Goal: Communication & Community: Answer question/provide support

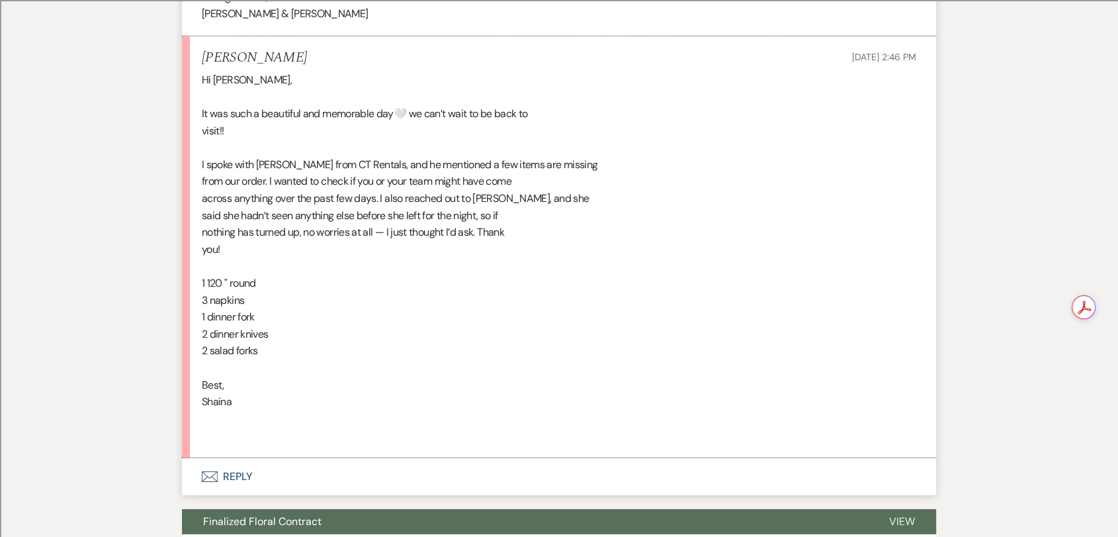
scroll to position [4256, 0]
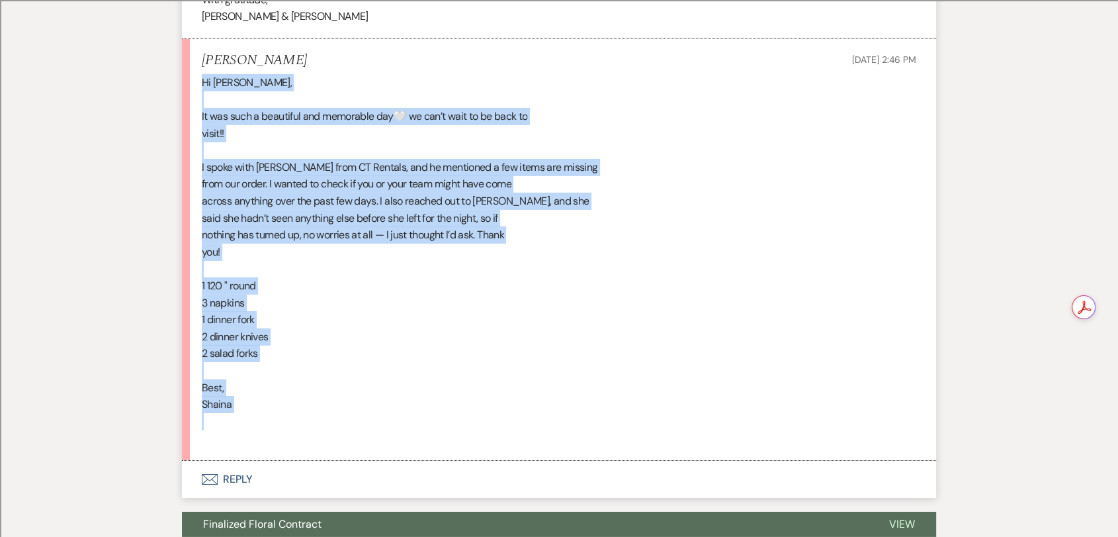
drag, startPoint x: 196, startPoint y: 61, endPoint x: 310, endPoint y: 423, distance: 379.4
click at [310, 423] on li "[PERSON_NAME] [DATE] 2:46 PM Hi [PERSON_NAME], It was such a beautiful and memo…" at bounding box center [559, 250] width 754 height 422
click at [334, 227] on div "Hi [PERSON_NAME], It was such a beautiful and memorable day🤍 we can’t wait to b…" at bounding box center [559, 260] width 715 height 373
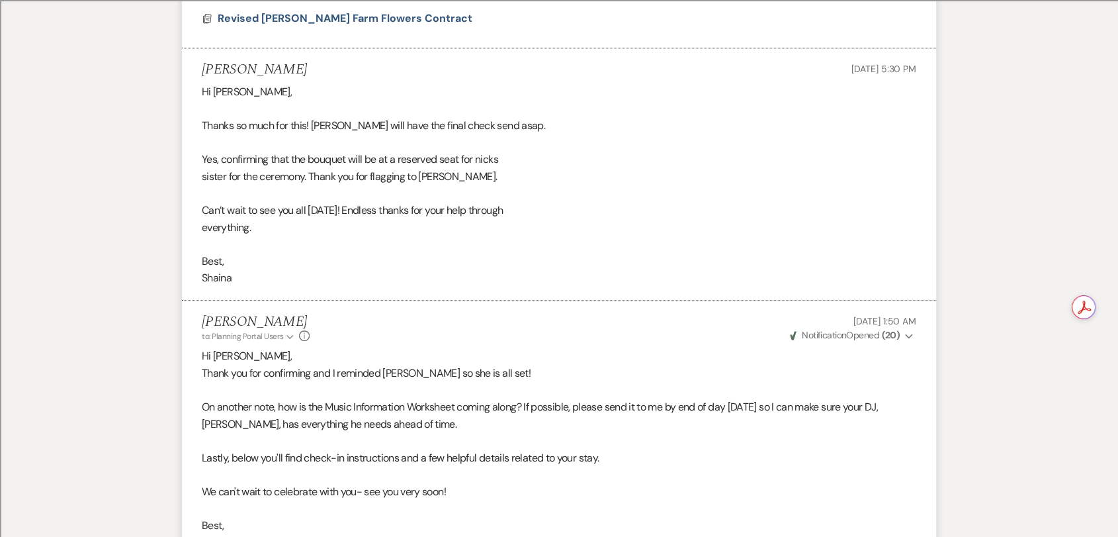
scroll to position [0, 0]
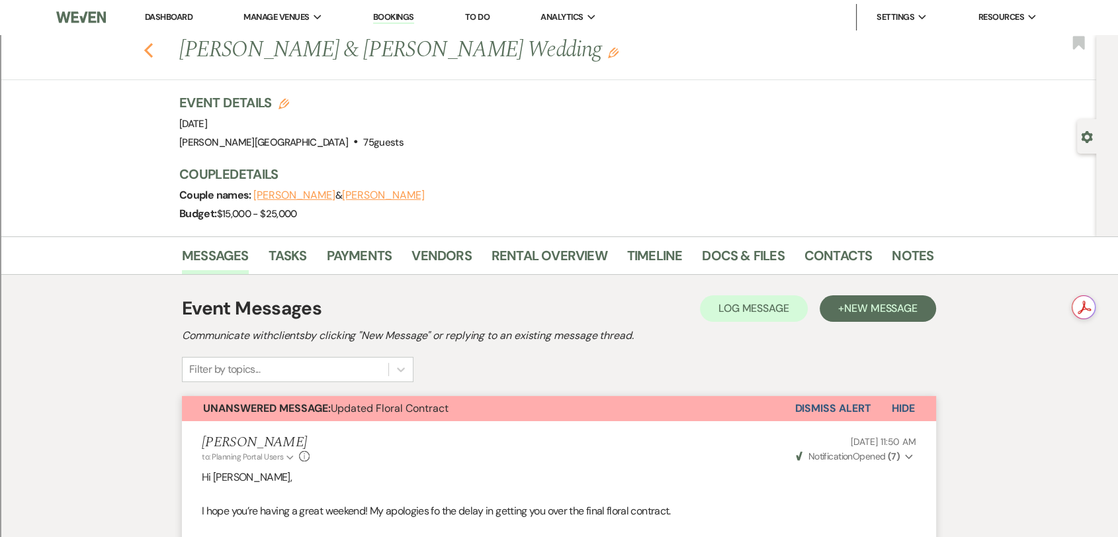
click at [152, 50] on use "button" at bounding box center [148, 50] width 9 height 15
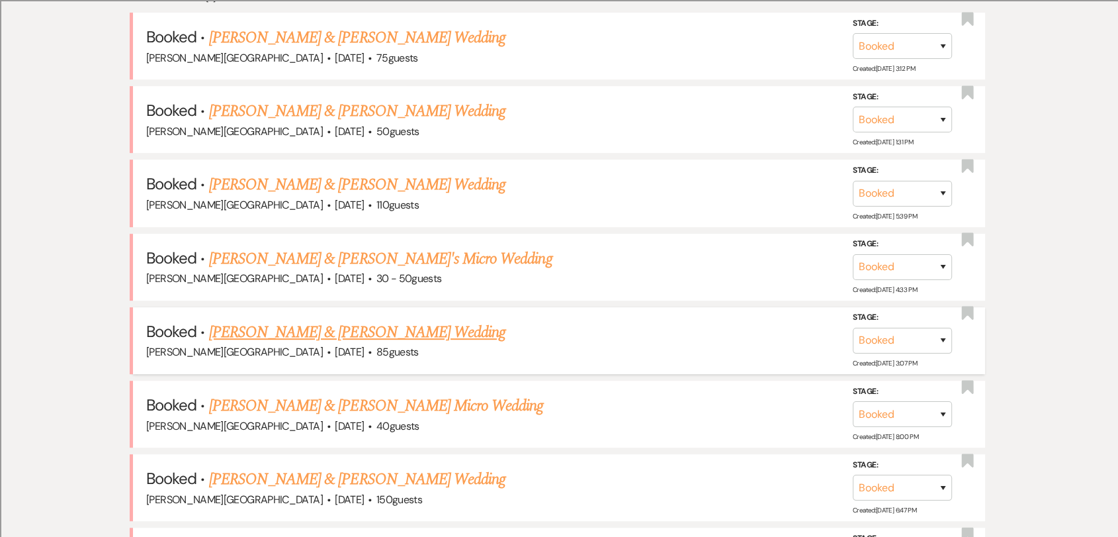
scroll to position [516, 0]
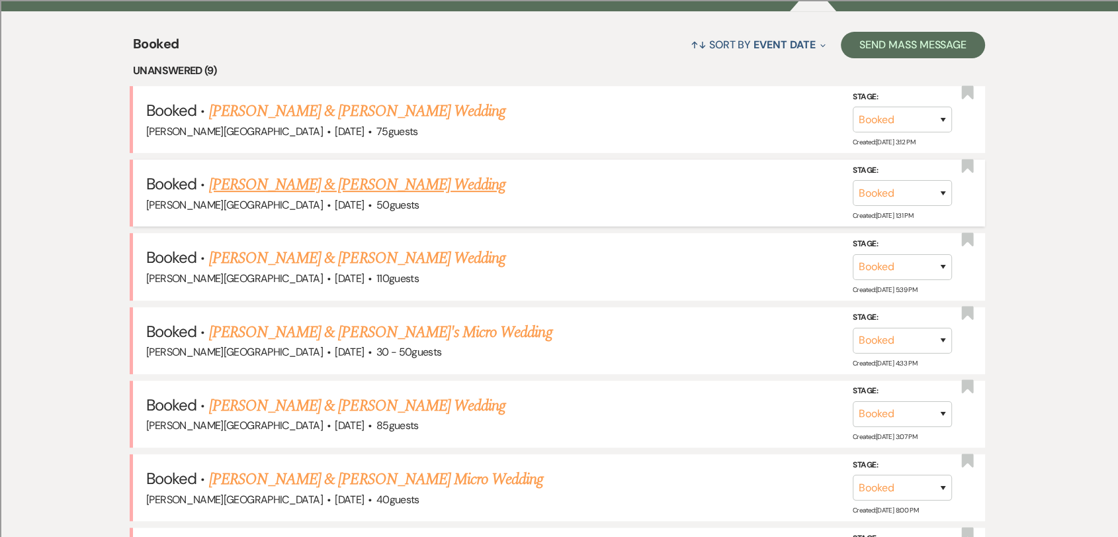
click at [445, 183] on link "[PERSON_NAME] & [PERSON_NAME] Wedding" at bounding box center [357, 185] width 296 height 24
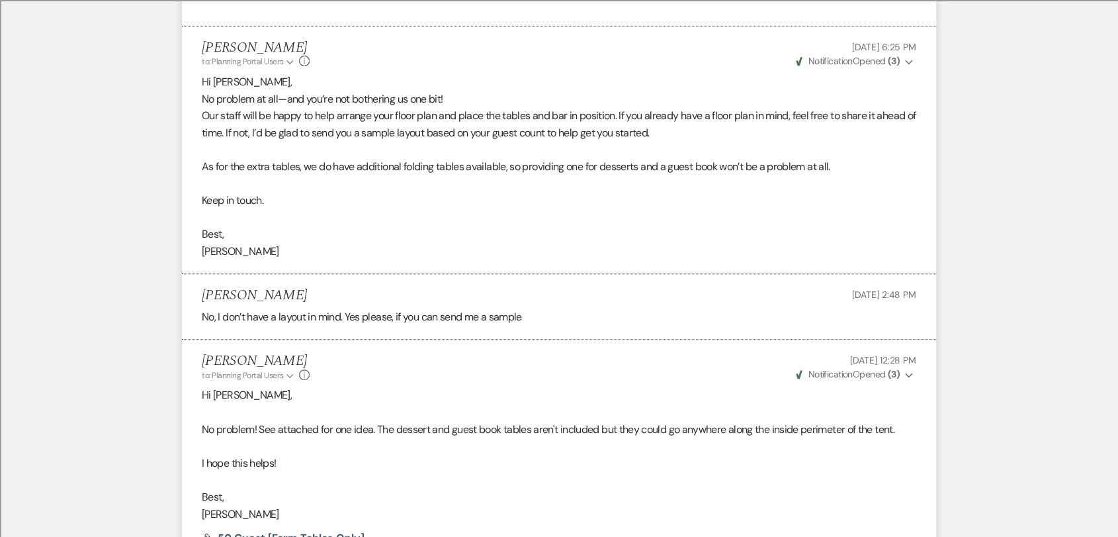
scroll to position [810, 0]
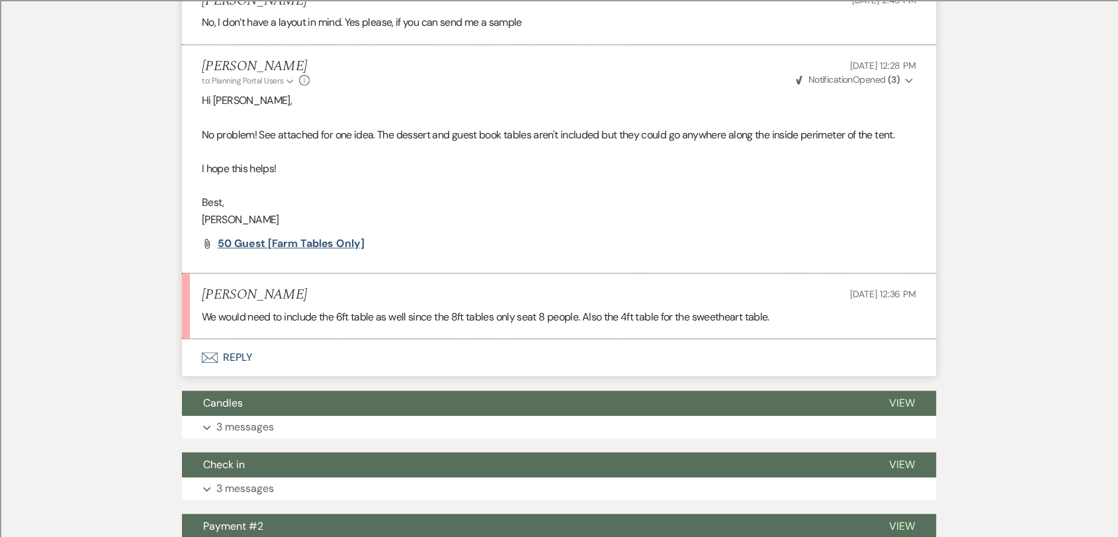
click at [351, 242] on span "50 Guest [Farm Tables Only]" at bounding box center [291, 243] width 147 height 14
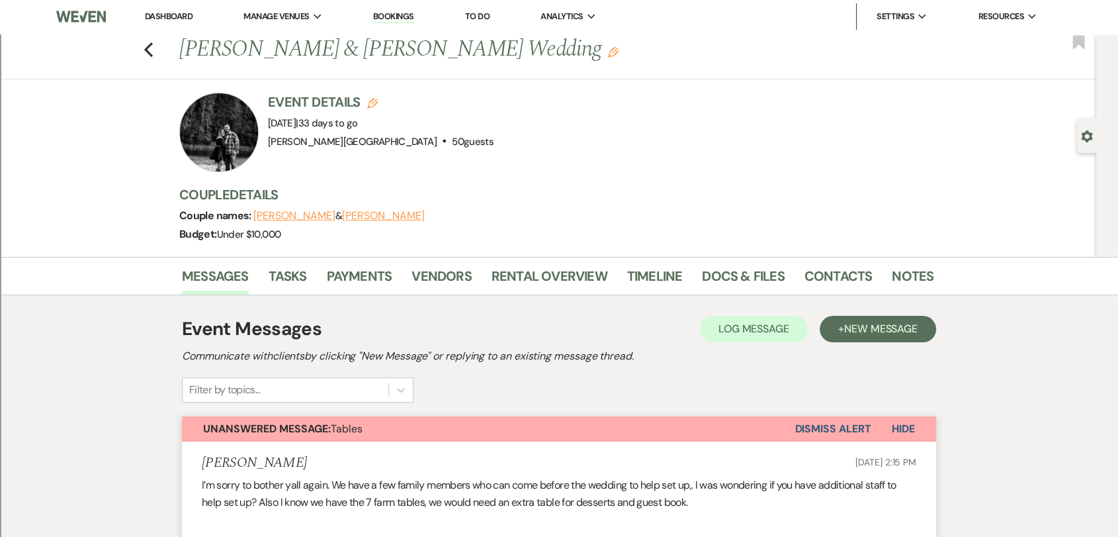
scroll to position [0, 0]
click at [149, 52] on icon "Previous" at bounding box center [149, 50] width 10 height 16
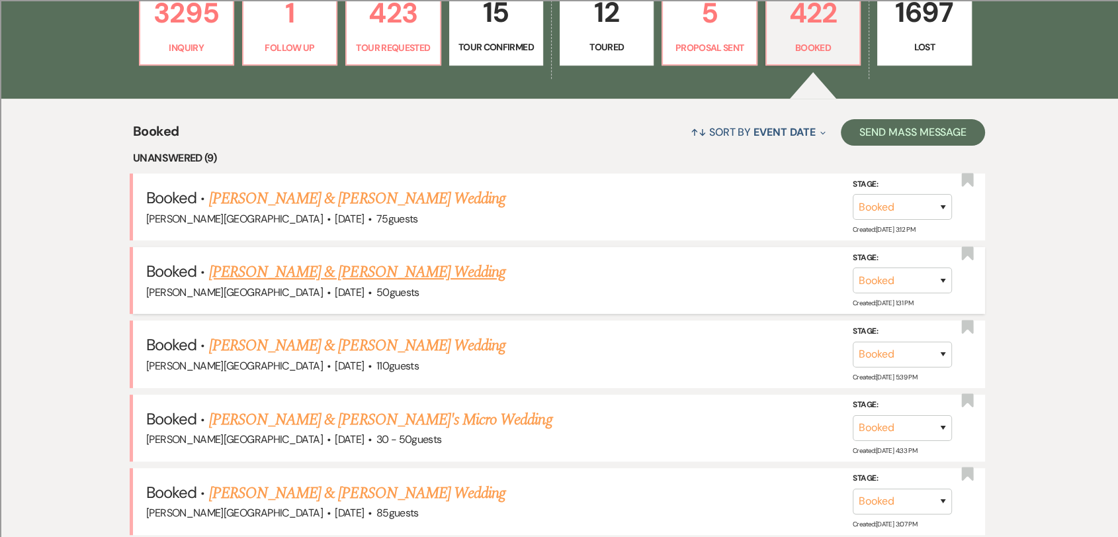
scroll to position [74, 0]
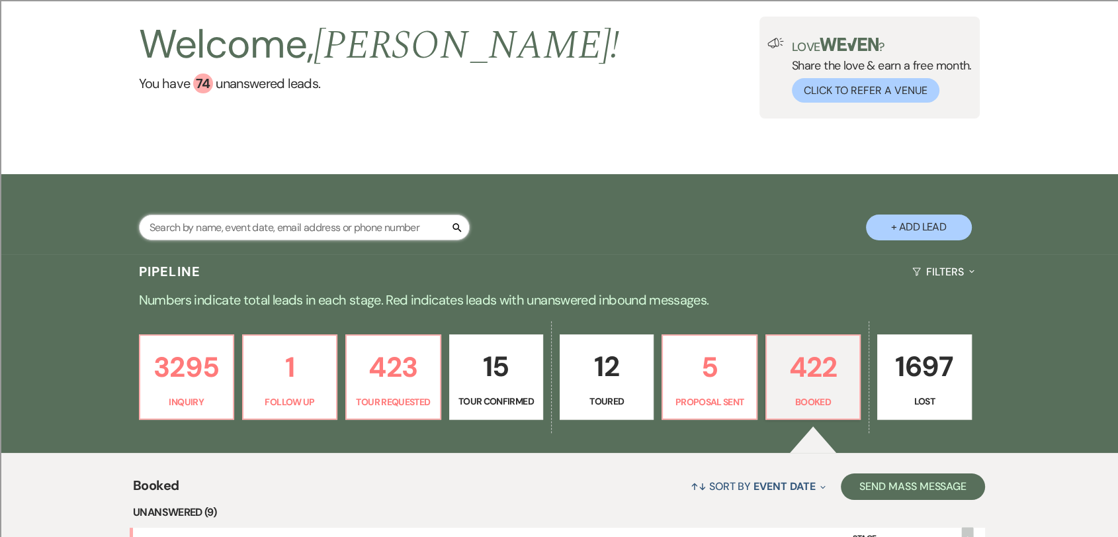
click at [272, 234] on input "text" at bounding box center [304, 227] width 331 height 26
click at [575, 195] on div "Search + Add Lead" at bounding box center [559, 216] width 953 height 70
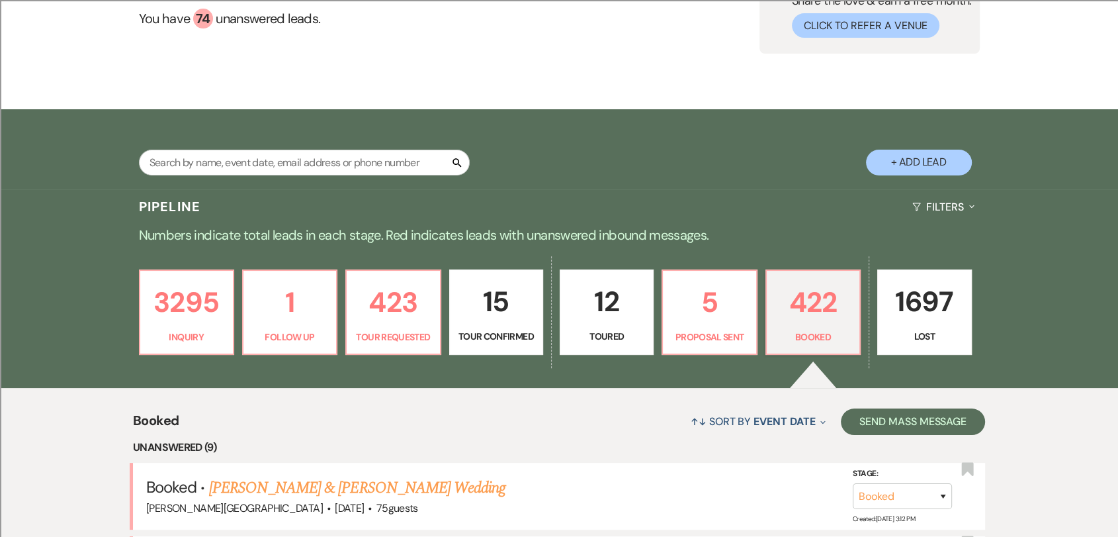
scroll to position [1, 0]
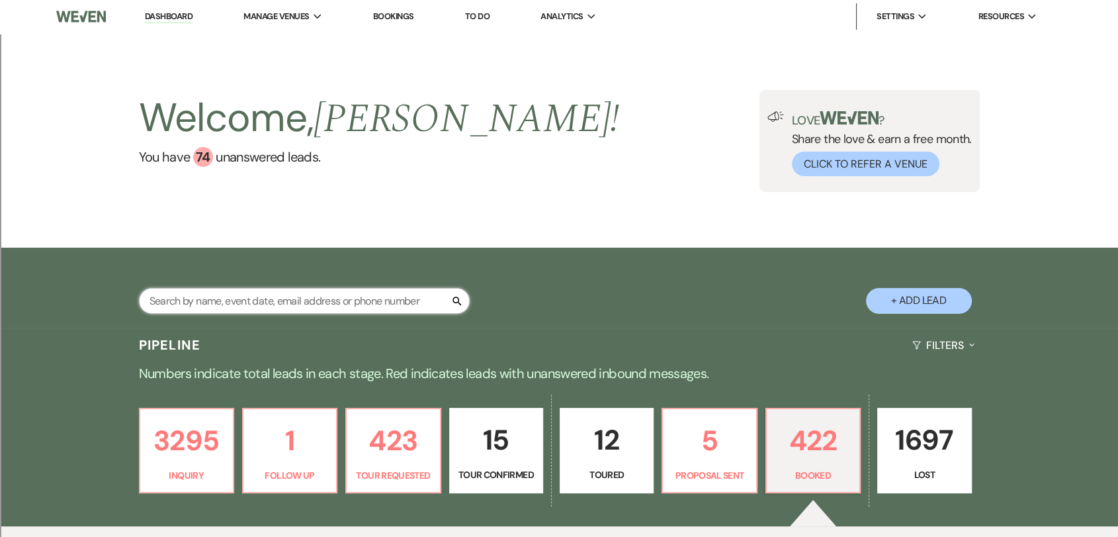
click at [298, 298] on input "text" at bounding box center [304, 301] width 331 height 26
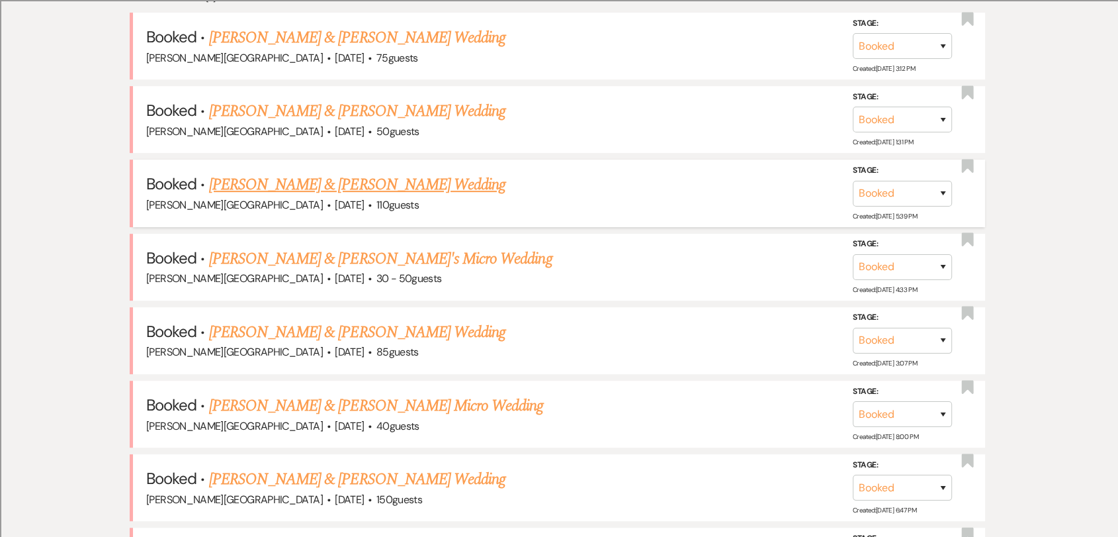
scroll to position [369, 0]
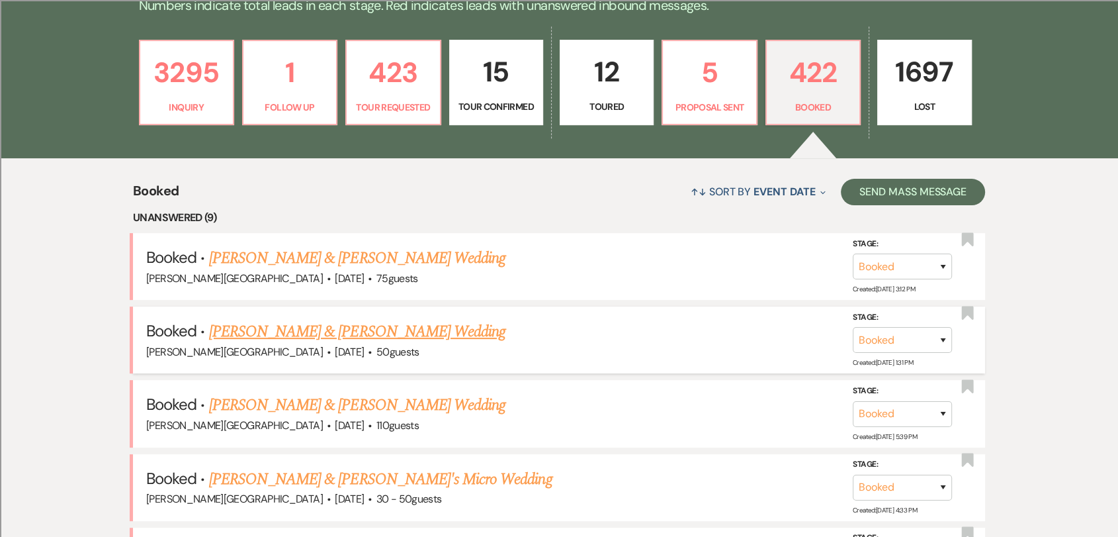
click at [470, 337] on link "[PERSON_NAME] & [PERSON_NAME] Wedding" at bounding box center [357, 332] width 296 height 24
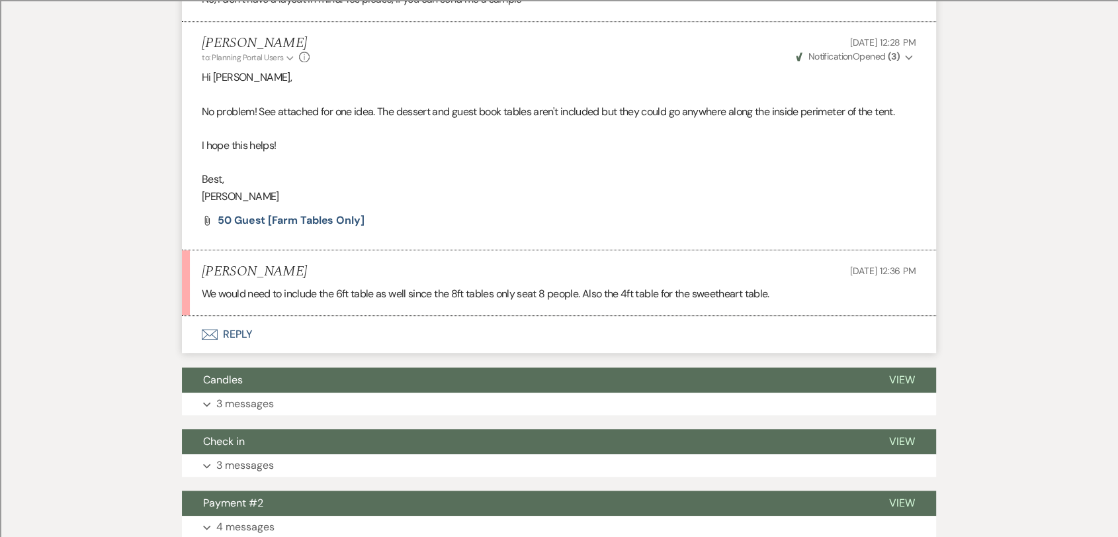
scroll to position [810, 0]
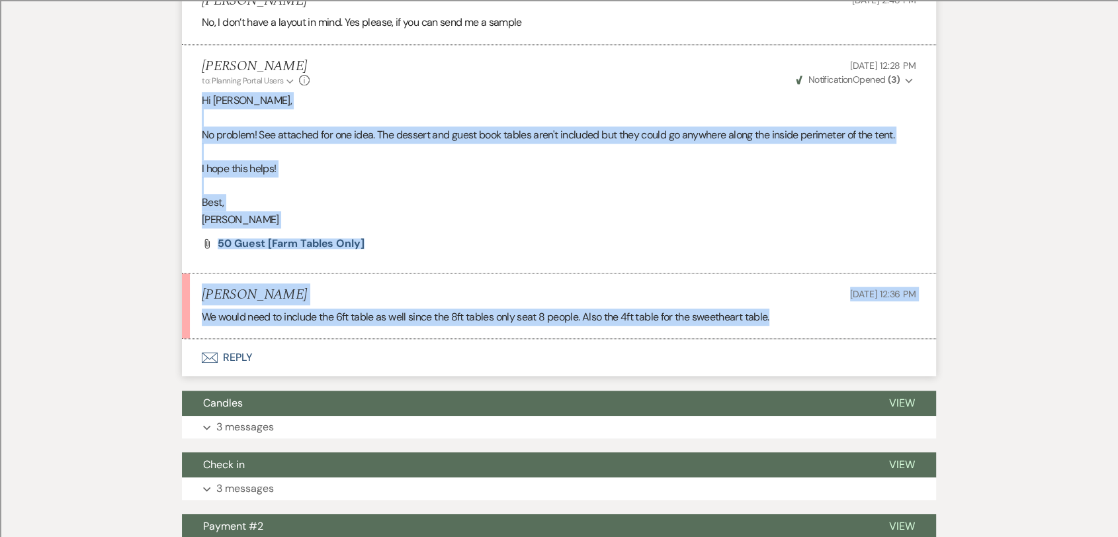
drag, startPoint x: 800, startPoint y: 320, endPoint x: 197, endPoint y: 91, distance: 645.5
copy ul "Hi [PERSON_NAME], No problem! See attached for one idea. The dessert and guest …"
click at [362, 208] on p "Best," at bounding box center [559, 202] width 715 height 17
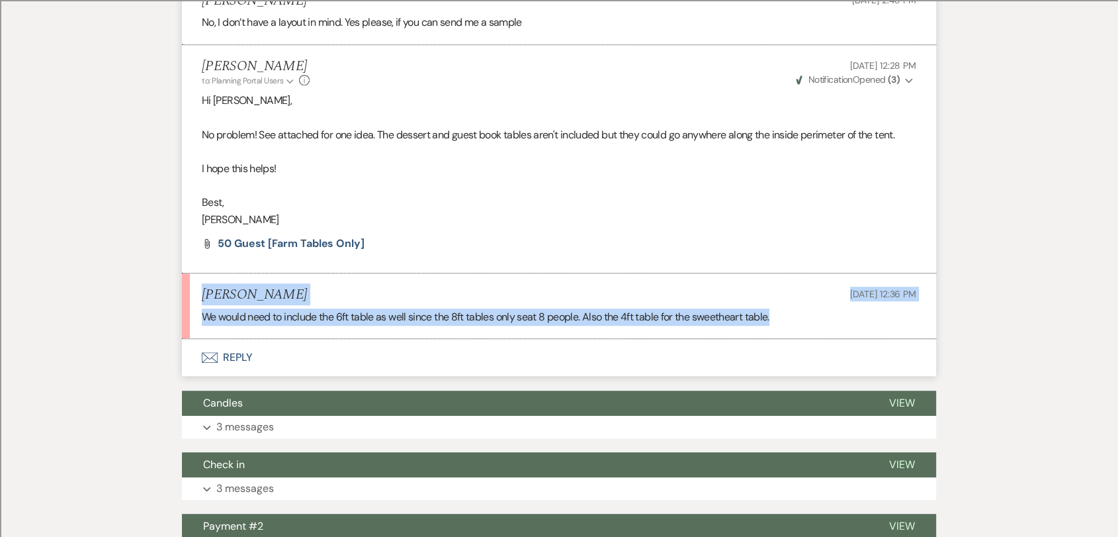
drag, startPoint x: 797, startPoint y: 316, endPoint x: 180, endPoint y: 285, distance: 618.2
click at [180, 285] on div "Messages Tasks Payments Vendors Rental Overview Timeline Docs & Files Contacts …" at bounding box center [559, 230] width 1118 height 1566
copy li "[PERSON_NAME] [DATE] 12:36 PM We would need to include the 6ft table as well si…"
click at [242, 353] on button "Envelope Reply" at bounding box center [559, 357] width 754 height 37
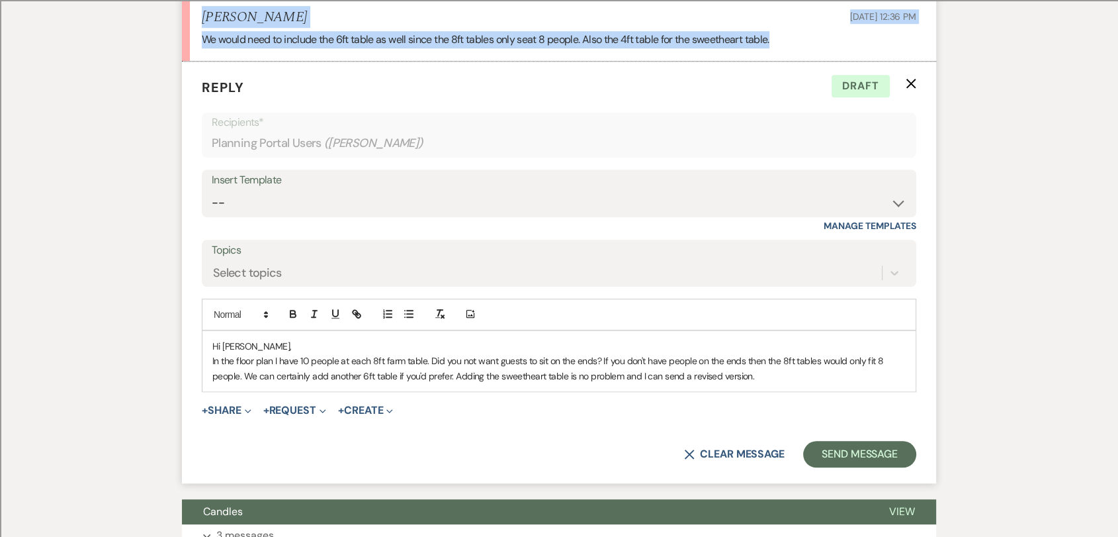
scroll to position [1091, 0]
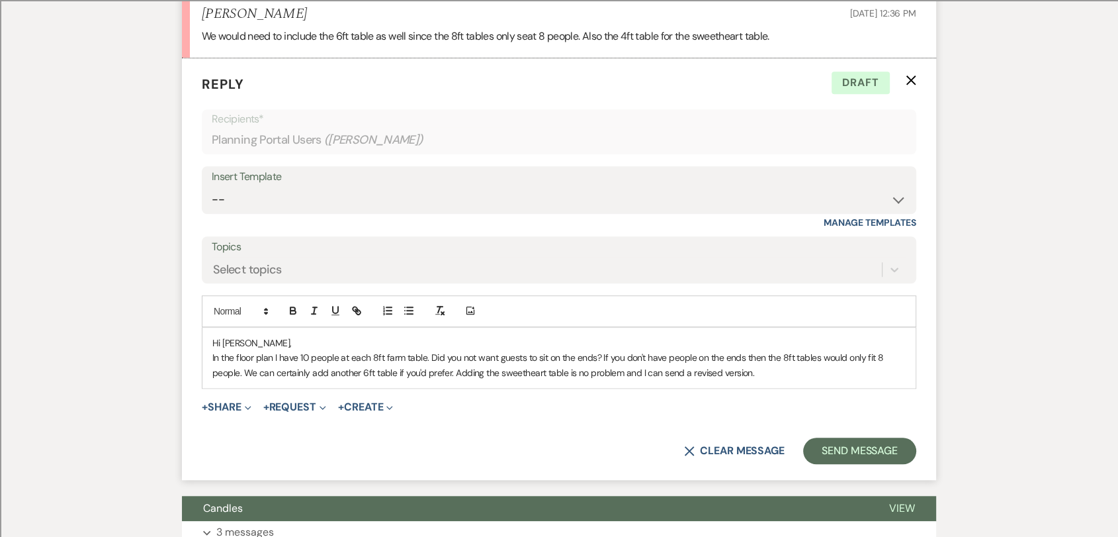
click at [834, 360] on p "In the floor plan I have 10 people at each 8ft farm table. Did you not want gue…" at bounding box center [559, 365] width 694 height 30
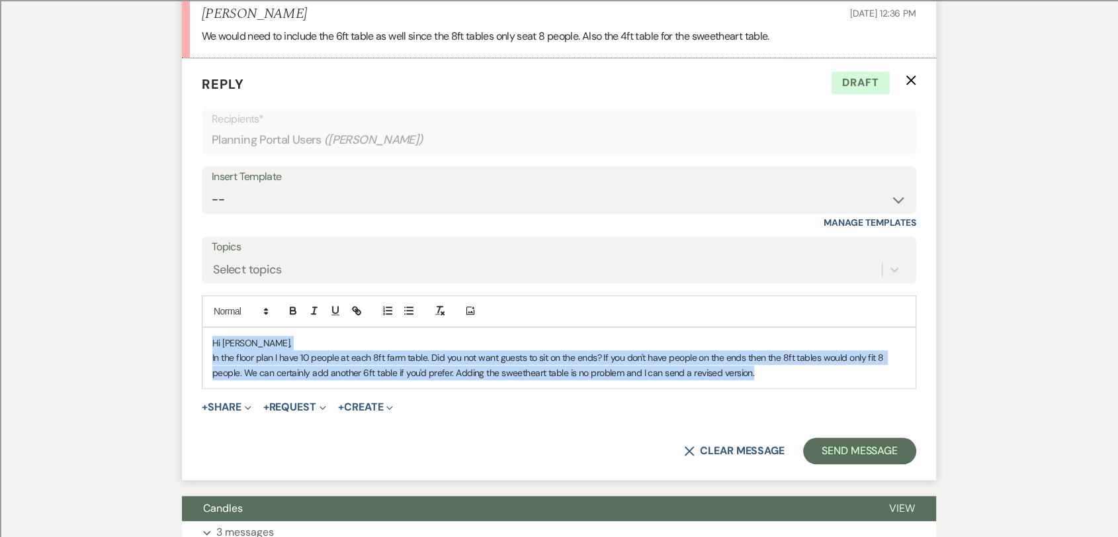
drag, startPoint x: 209, startPoint y: 336, endPoint x: 857, endPoint y: 377, distance: 649.1
click at [857, 377] on div "Hi [PERSON_NAME], In the floor plan I have 10 people at each 8ft farm table. Di…" at bounding box center [558, 358] width 713 height 60
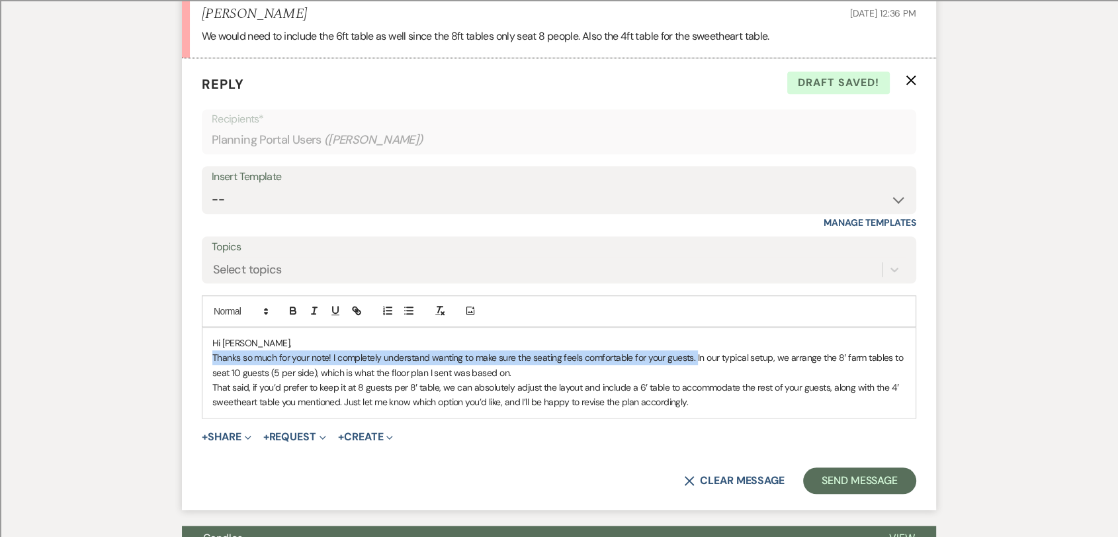
drag, startPoint x: 695, startPoint y: 355, endPoint x: 175, endPoint y: 351, distance: 520.2
click at [175, 351] on div "Messages Tasks Payments Vendors Rental Overview Timeline Docs & Files Contacts …" at bounding box center [559, 157] width 1118 height 1981
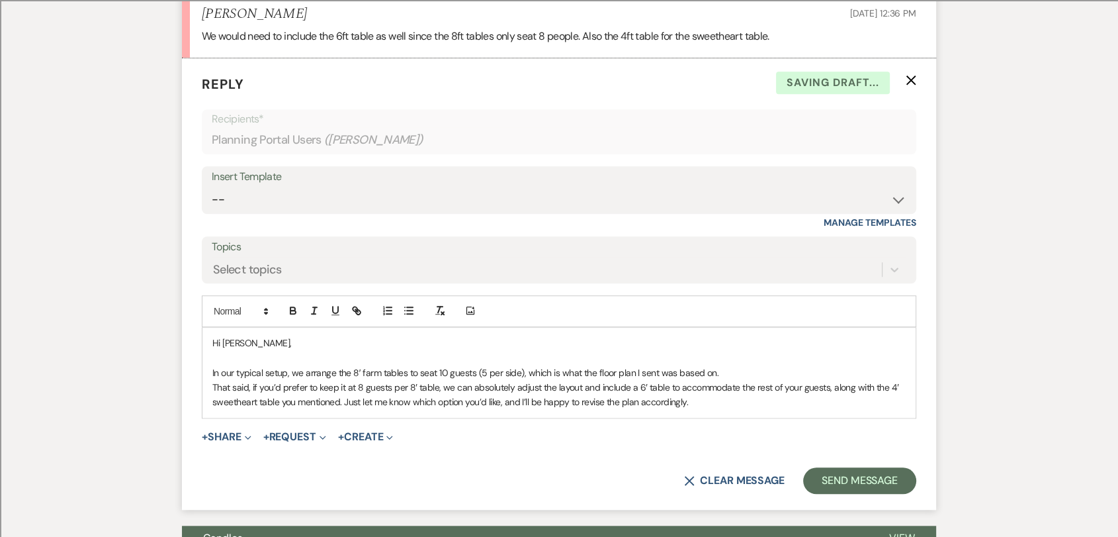
click at [484, 371] on p "In our typical setup, we arrange the 8′ farm tables to seat 10 guests (5 per si…" at bounding box center [559, 372] width 694 height 15
click at [800, 375] on p "In our typical setup, we arrange the 8′ farm tables to seat 10 guests (4 per si…" at bounding box center [559, 372] width 694 height 15
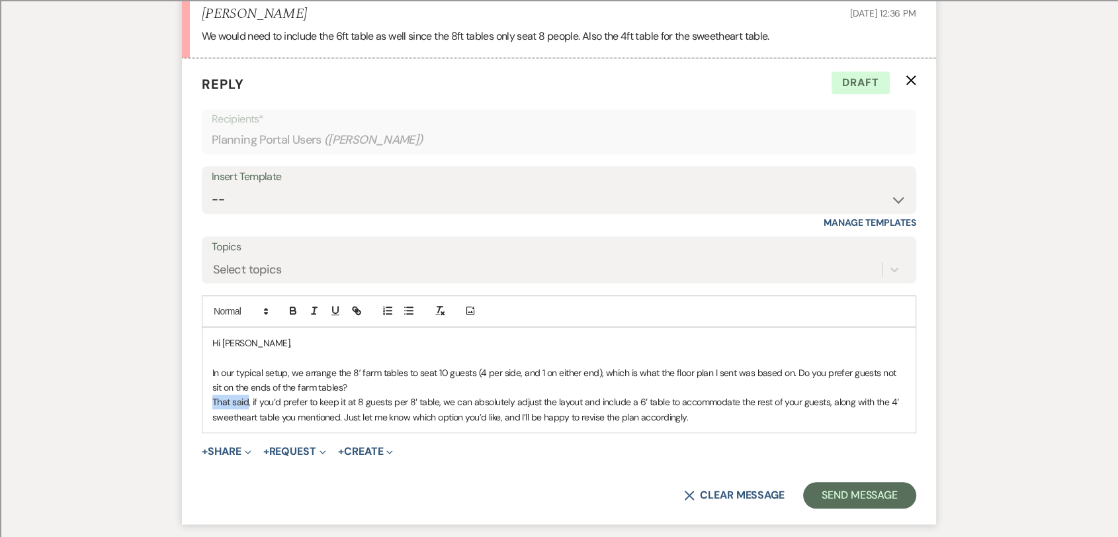
drag, startPoint x: 247, startPoint y: 400, endPoint x: 209, endPoint y: 400, distance: 38.4
click at [209, 400] on div "Hi [PERSON_NAME], In our typical setup, we arrange the 8′ farm tables to seat 1…" at bounding box center [558, 380] width 713 height 105
drag, startPoint x: 244, startPoint y: 400, endPoint x: 220, endPoint y: 396, distance: 24.3
click at [220, 396] on p "If so, and you’d prefer to keep it at 8 guests per 8′ table, we can absolutely …" at bounding box center [559, 409] width 694 height 30
click at [600, 373] on p "In our typical setup, we arrange the 8′ farm tables to seat 10 guests (4 per si…" at bounding box center [559, 380] width 694 height 30
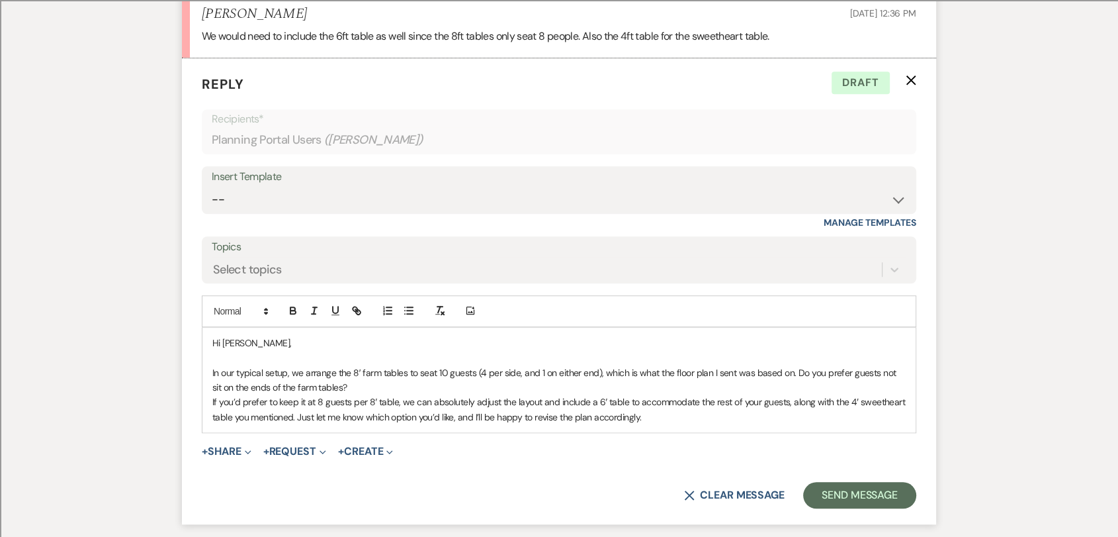
click at [790, 372] on p "In our typical setup, we arrange the 8′ farm tables to seat 10 guests (4 per si…" at bounding box center [559, 380] width 694 height 30
click at [701, 402] on p "If you’d prefer to keep it at 8 guests per 8′ table, we can absolutely adjust t…" at bounding box center [559, 409] width 694 height 30
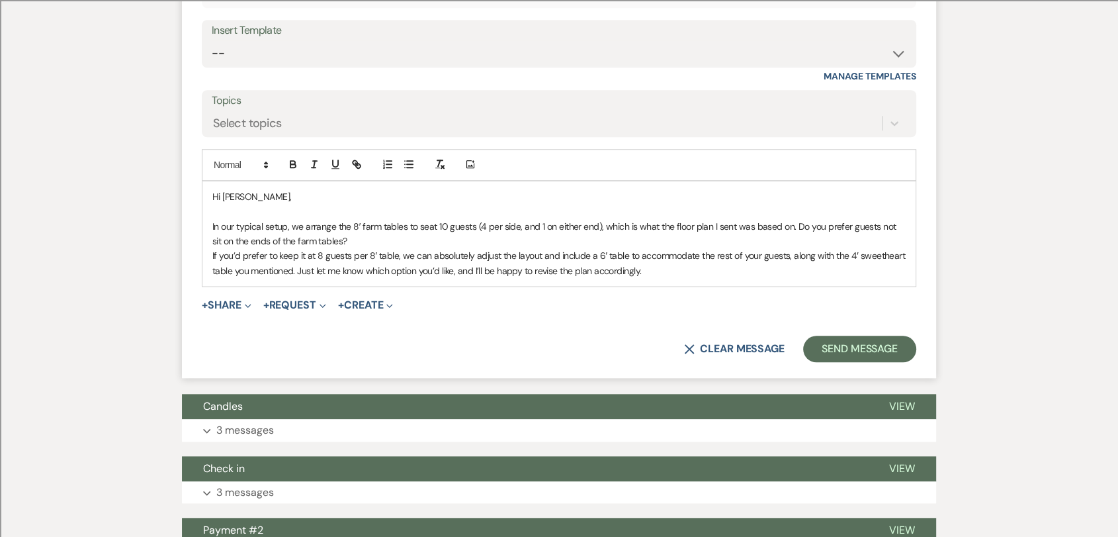
scroll to position [1238, 0]
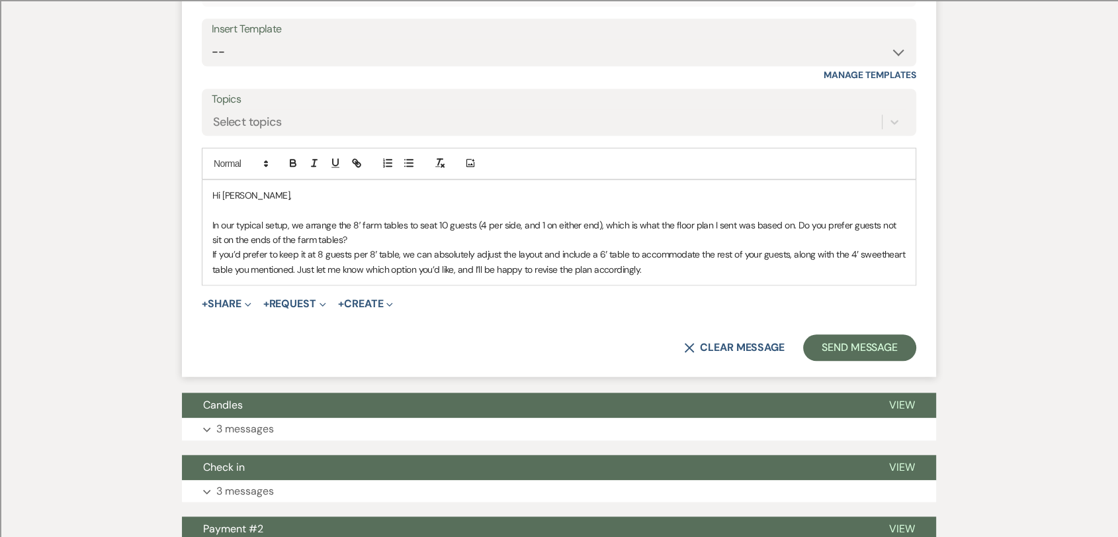
click at [713, 255] on p "If you’d prefer to keep it at 8 guests per 8′ table, we can absolutely adjust t…" at bounding box center [559, 262] width 694 height 30
click at [275, 266] on p "If you’d prefer to keep it at 8 guests per 8′ table, we can absolutely adjust t…" at bounding box center [559, 262] width 694 height 30
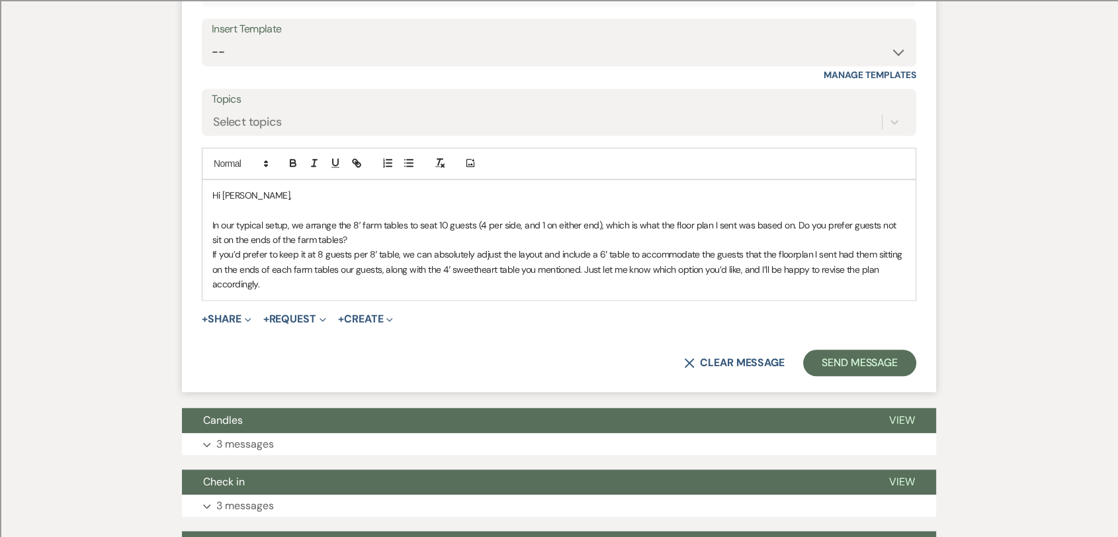
click at [377, 271] on p "If you’d prefer to keep it at 8 guests per 8′ table, we can absolutely adjust t…" at bounding box center [559, 269] width 694 height 44
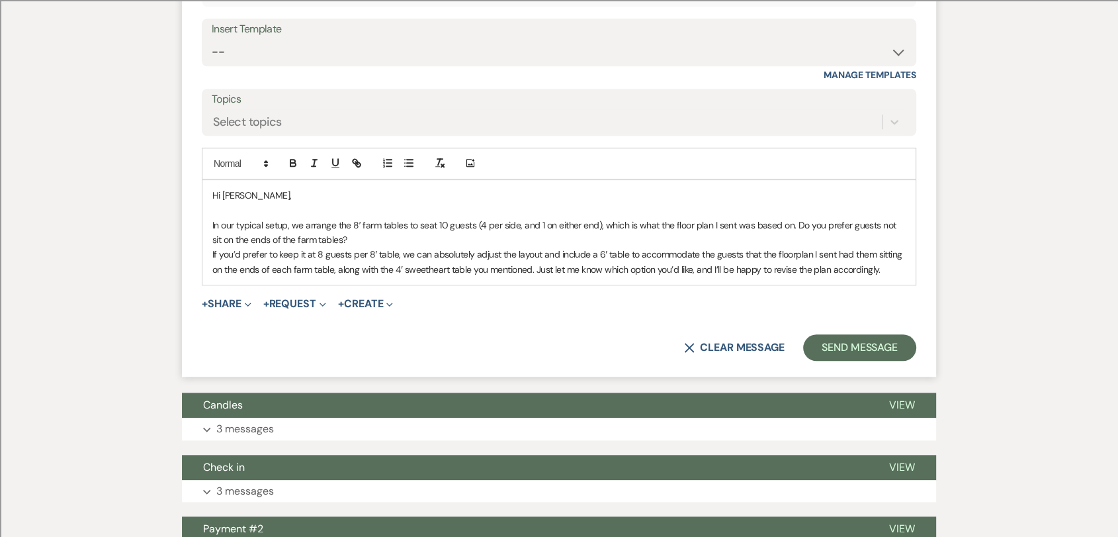
click at [858, 253] on p "If you’d prefer to keep it at 8 guests per 8′ table, we can absolutely adjust t…" at bounding box center [559, 262] width 694 height 30
click at [792, 224] on p "In our typical setup, we arrange the 8′ farm tables to seat 10 guests (4 per si…" at bounding box center [559, 233] width 694 height 30
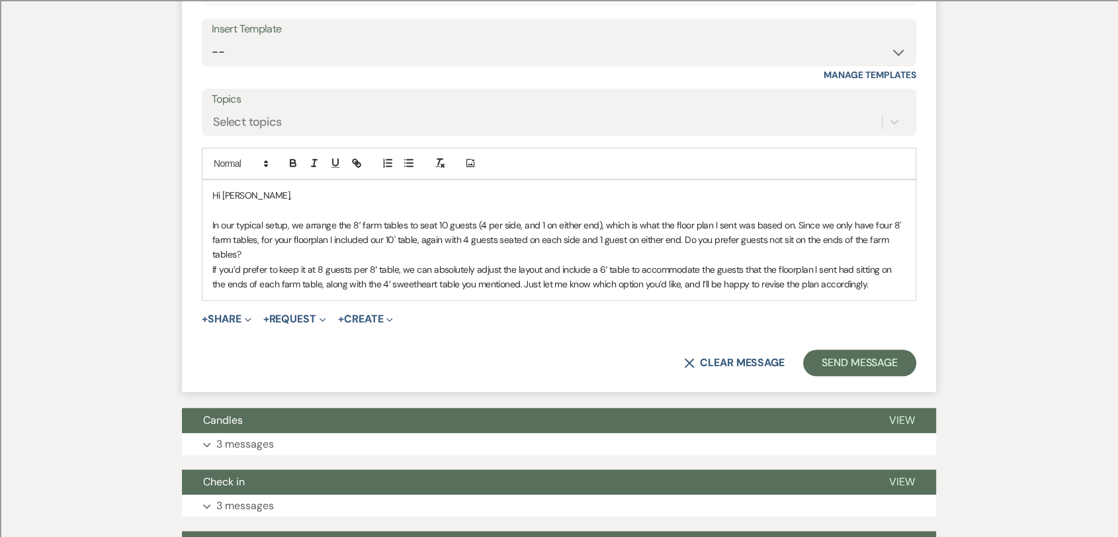
click at [443, 284] on p "If you’d prefer to keep it at 8 guests per 8′ table, we can absolutely adjust t…" at bounding box center [559, 277] width 694 height 30
click at [304, 287] on p "If you’d prefer to keep it at 8 guests per 8′ table, we can absolutely adjust t…" at bounding box center [559, 277] width 694 height 30
click at [440, 282] on p "If you’d prefer to keep it at 8 guests per 8′ table, we can absolutely adjust t…" at bounding box center [559, 277] width 694 height 30
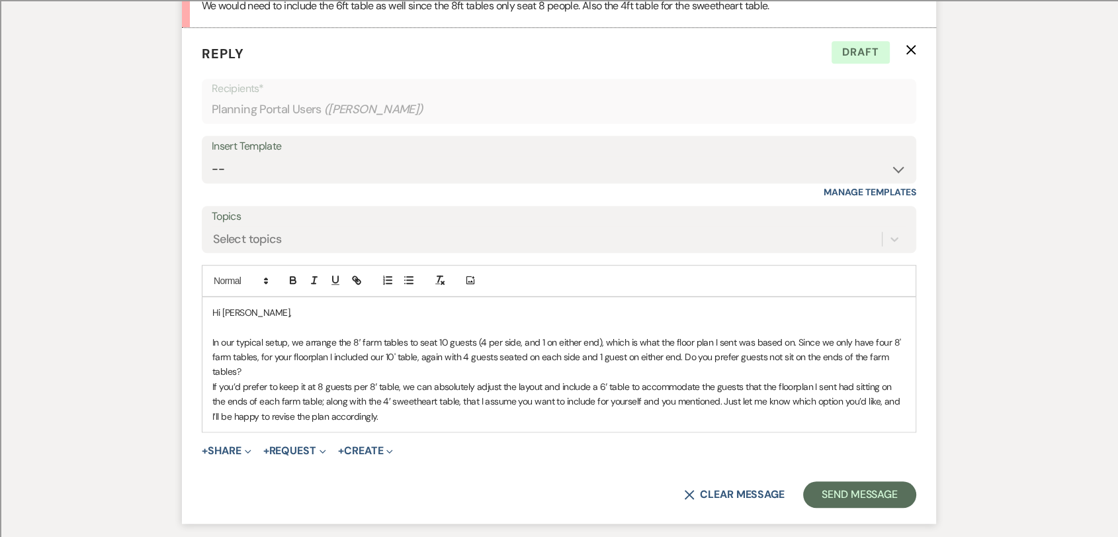
scroll to position [1323, 0]
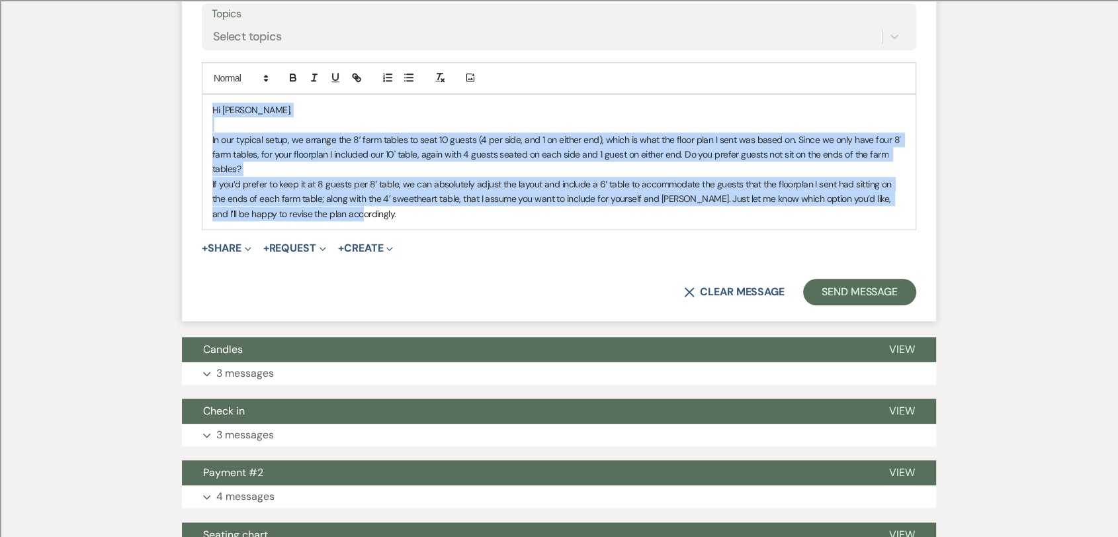
drag, startPoint x: 351, startPoint y: 218, endPoint x: 209, endPoint y: 113, distance: 177.0
click at [209, 113] on div "Hi [PERSON_NAME], In our typical setup, we arrange the 8′ farm tables to seat 1…" at bounding box center [558, 162] width 713 height 134
copy div "Hi [PERSON_NAME], In our typical setup, we arrange the 8′ farm tables to seat 1…"
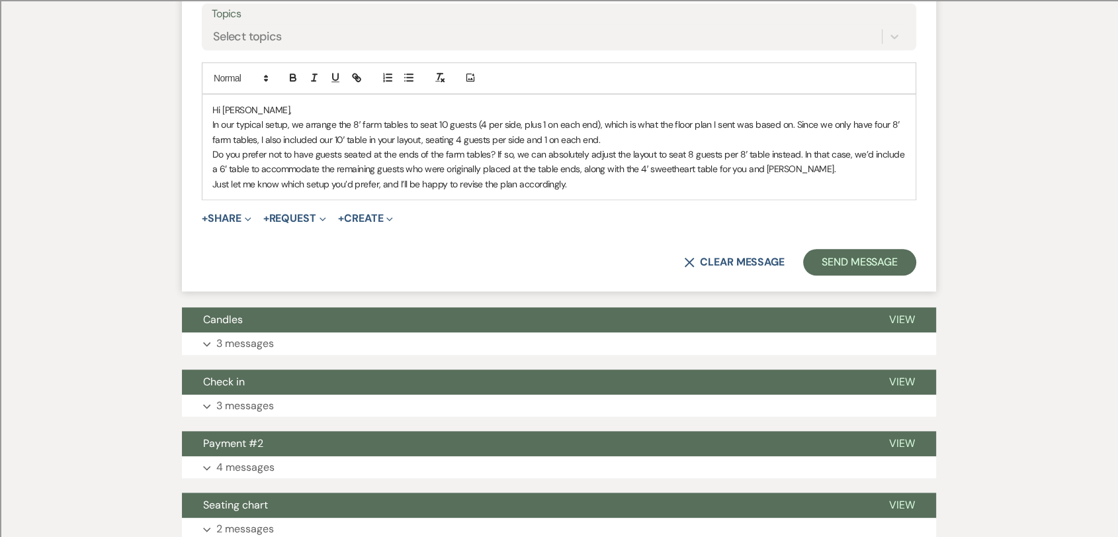
click at [328, 112] on p "Hi [PERSON_NAME]," at bounding box center [559, 110] width 694 height 15
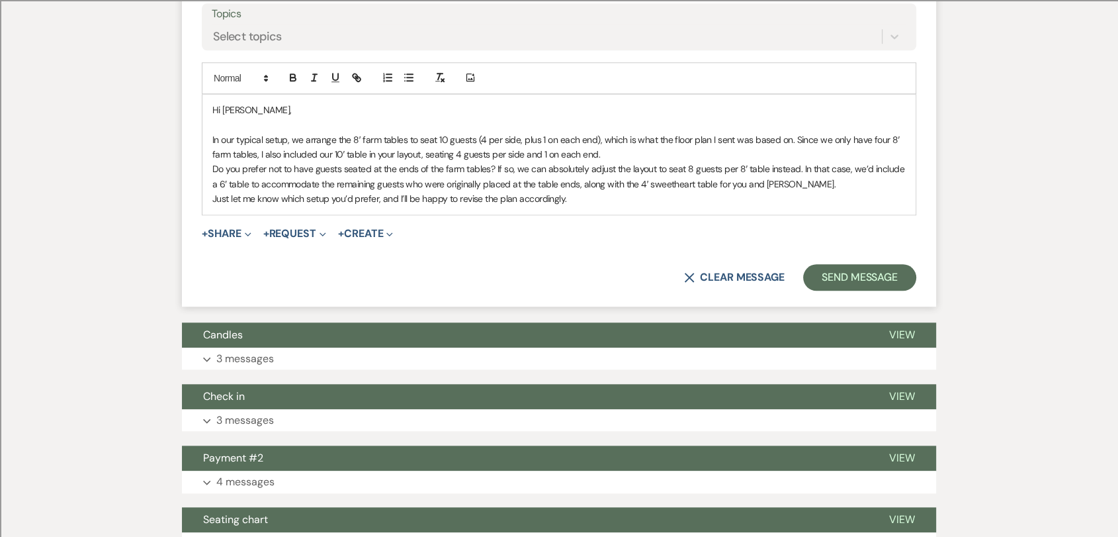
click at [612, 153] on p "In our typical setup, we arrange the 8′ farm tables to seat 10 guests (4 per si…" at bounding box center [559, 147] width 694 height 30
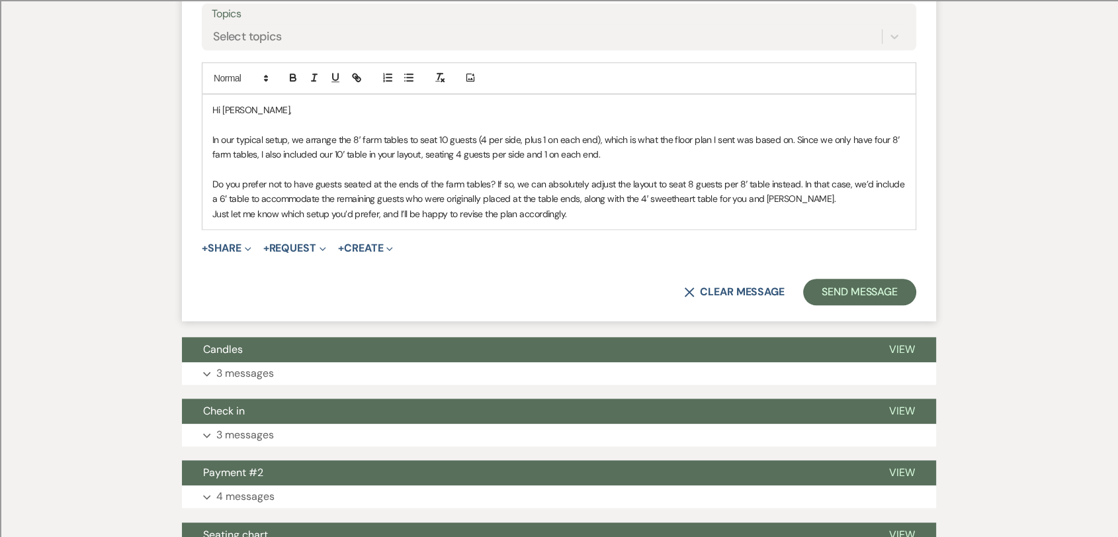
click at [813, 199] on p "Do you prefer not to have guests seated at the ends of the farm tables? If so, …" at bounding box center [559, 192] width 694 height 30
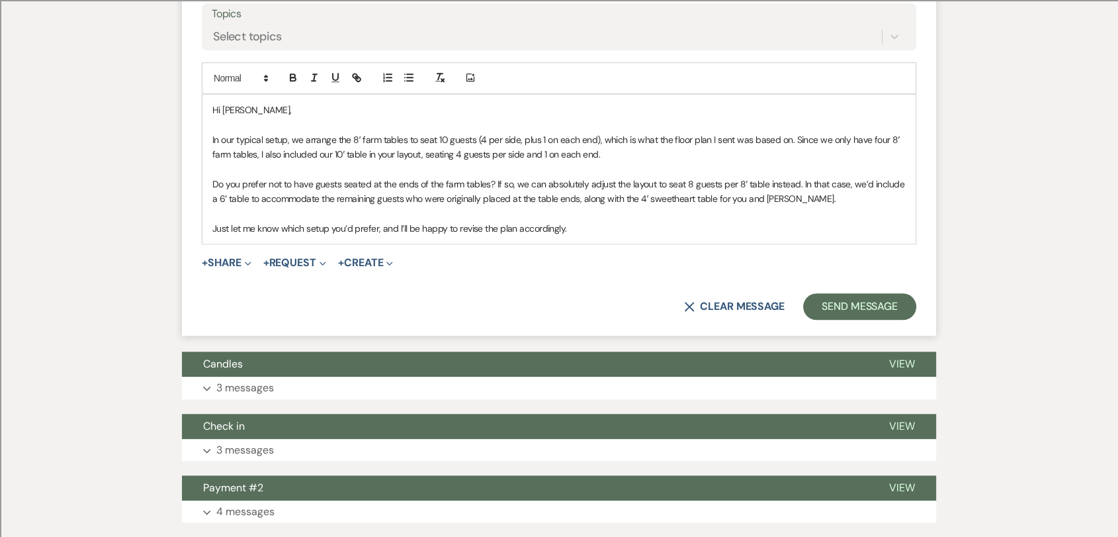
click at [604, 154] on p "In our typical setup, we arrange the 8′ farm tables to seat 10 guests (4 per si…" at bounding box center [559, 147] width 694 height 30
click at [645, 208] on p at bounding box center [559, 213] width 694 height 15
click at [633, 216] on p at bounding box center [559, 213] width 694 height 15
click at [630, 219] on p at bounding box center [559, 213] width 694 height 15
click at [619, 227] on p "Just let me know which setup you’d prefer, and I’ll be happy to revise the plan…" at bounding box center [559, 228] width 694 height 15
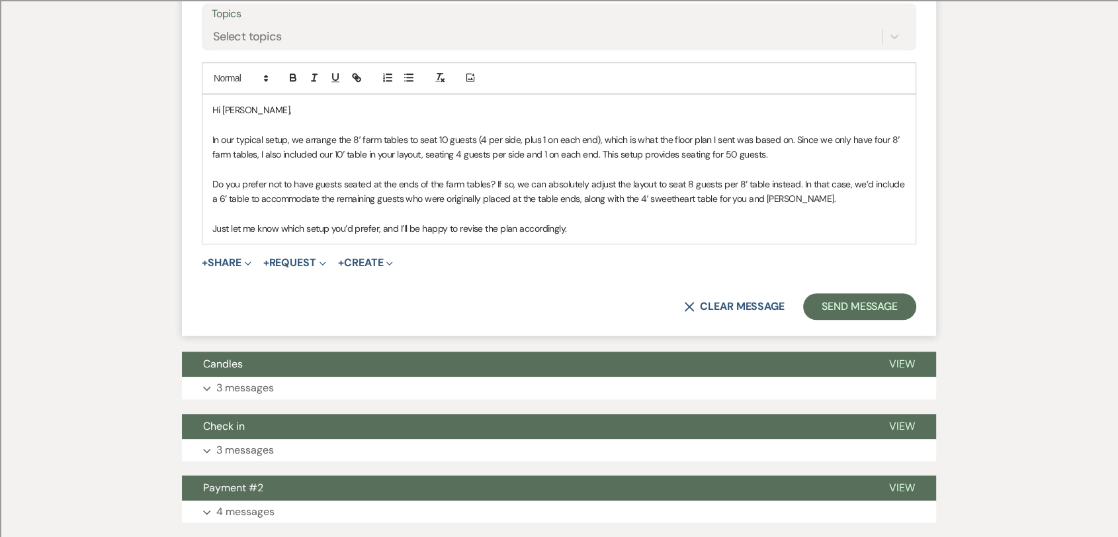
click at [651, 224] on p "Just let me know which setup you’d prefer, and I’ll be happy to revise the plan…" at bounding box center [559, 228] width 694 height 15
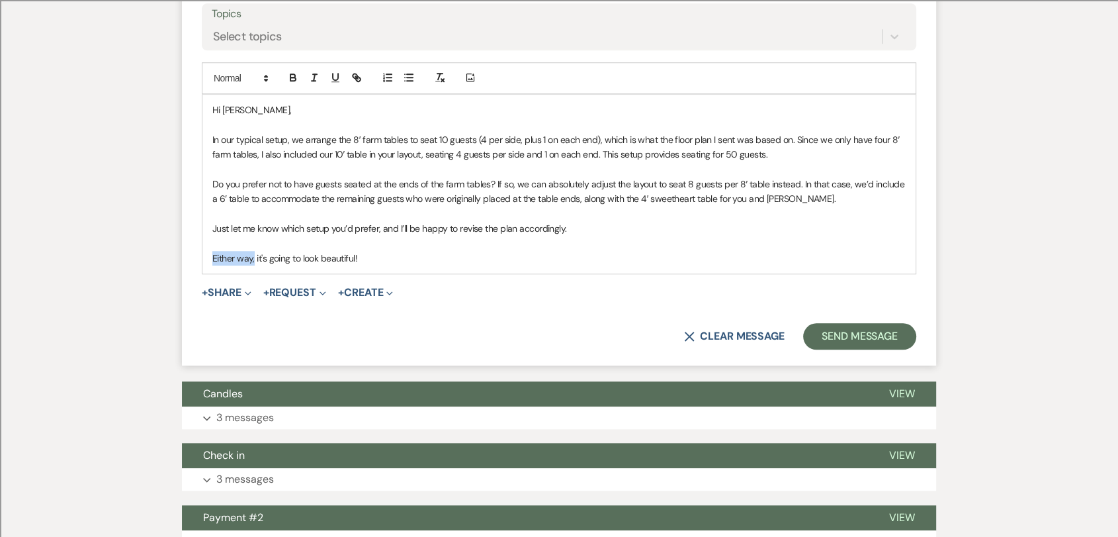
drag, startPoint x: 254, startPoint y: 256, endPoint x: 214, endPoint y: 255, distance: 40.4
click at [214, 255] on p "Either way, it's going to look beautiful!" at bounding box center [559, 258] width 694 height 15
click at [207, 255] on div "Hi [PERSON_NAME], In our typical setup, we arrange the 8′ farm tables to seat 1…" at bounding box center [558, 184] width 713 height 179
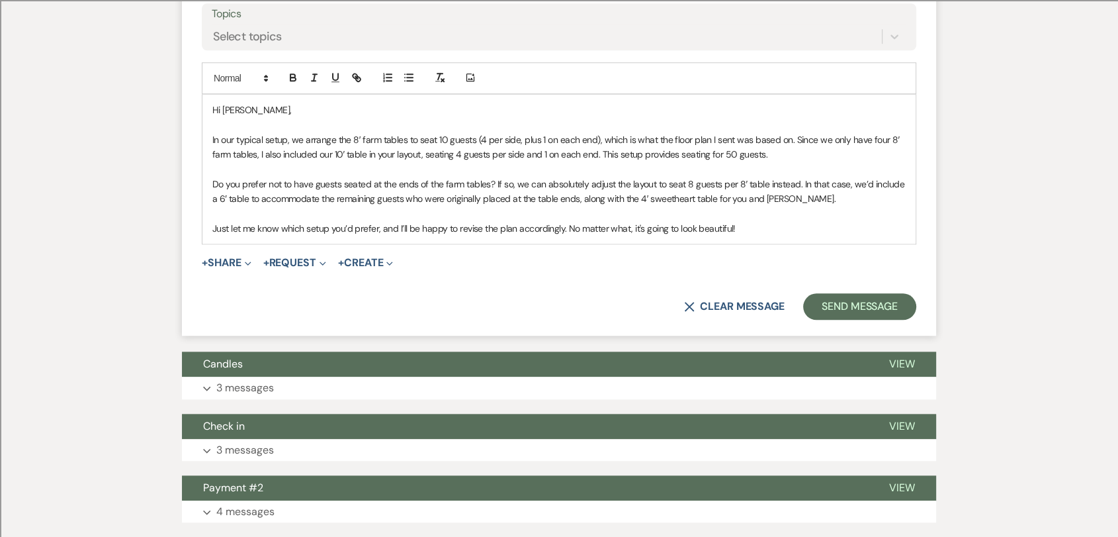
click at [773, 232] on p "Just let me know which setup you’d prefer, and I’ll be happy to revise the plan…" at bounding box center [559, 228] width 694 height 15
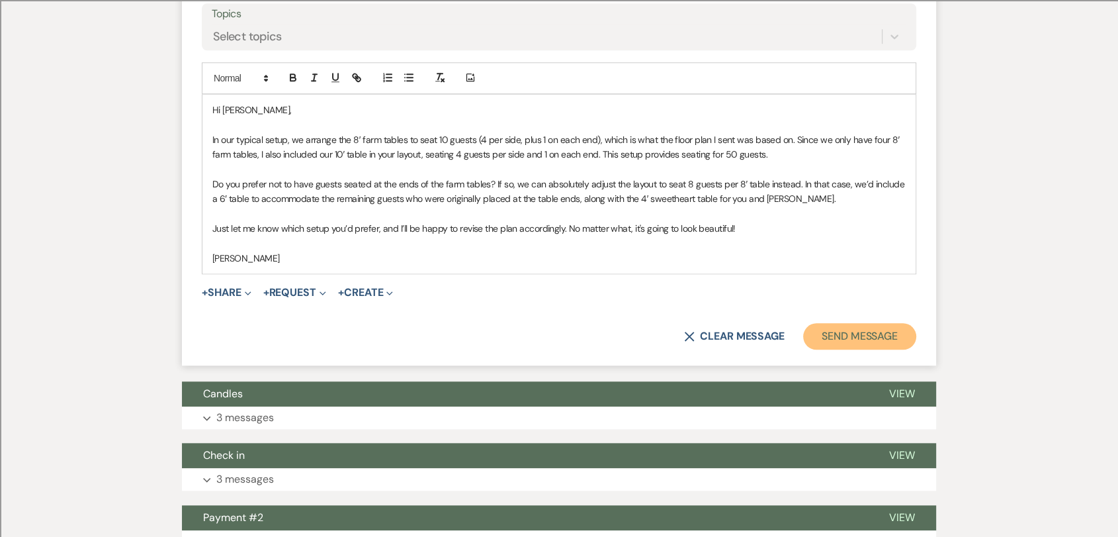
click at [877, 330] on button "Send Message" at bounding box center [859, 336] width 113 height 26
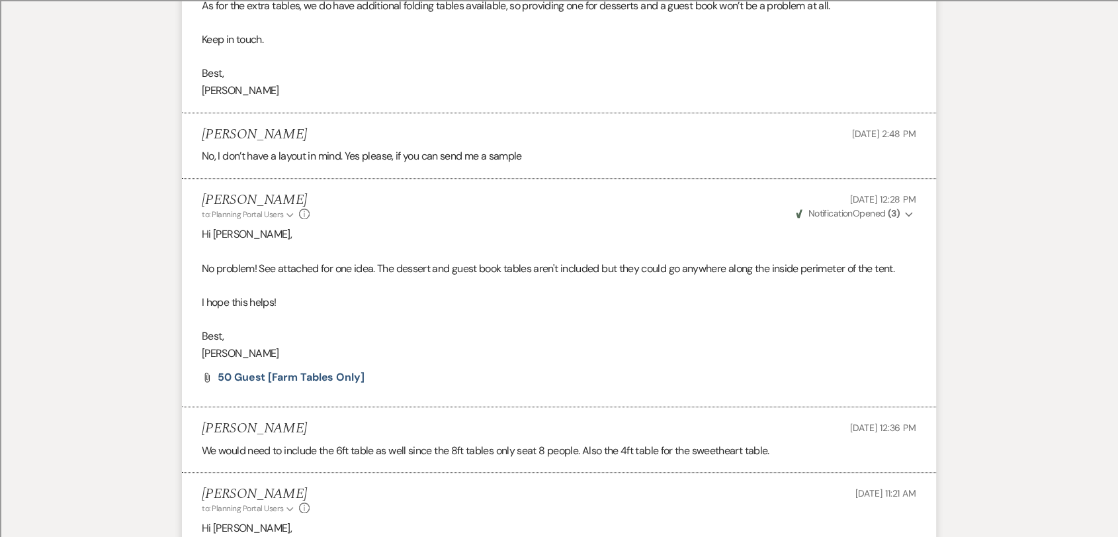
scroll to position [0, 0]
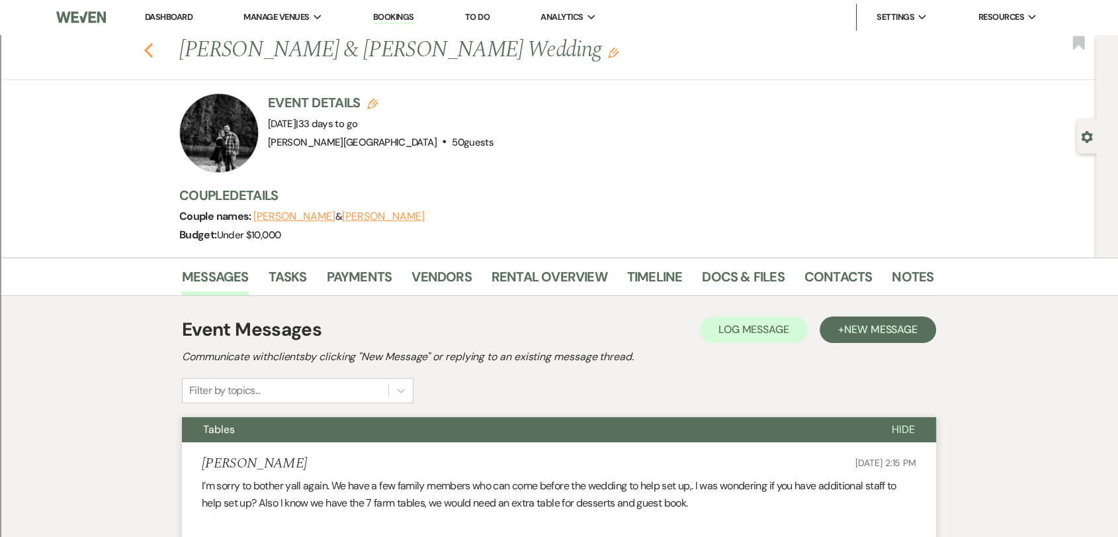
click at [153, 54] on use "button" at bounding box center [148, 50] width 9 height 15
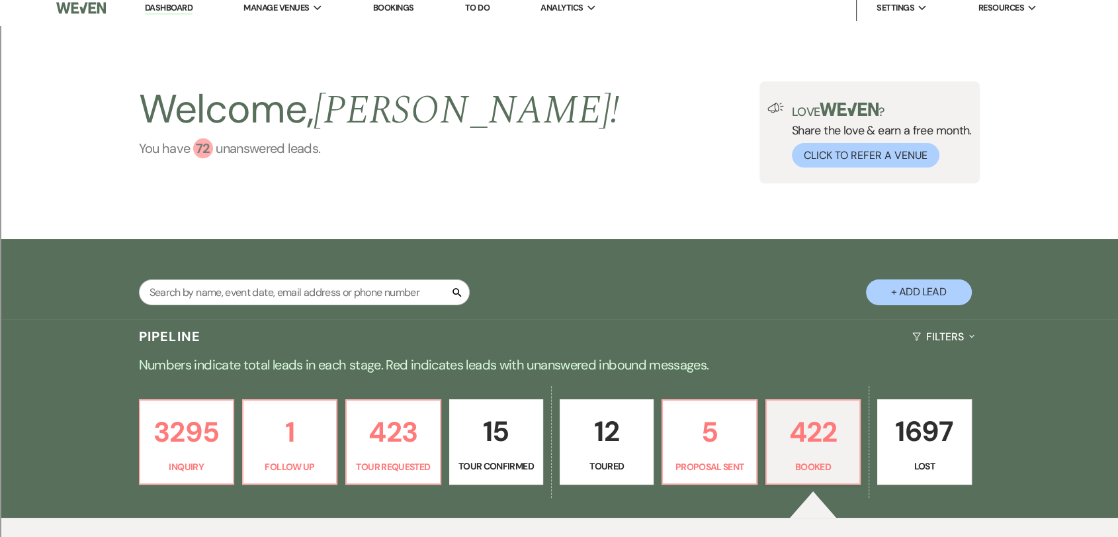
scroll to position [1, 0]
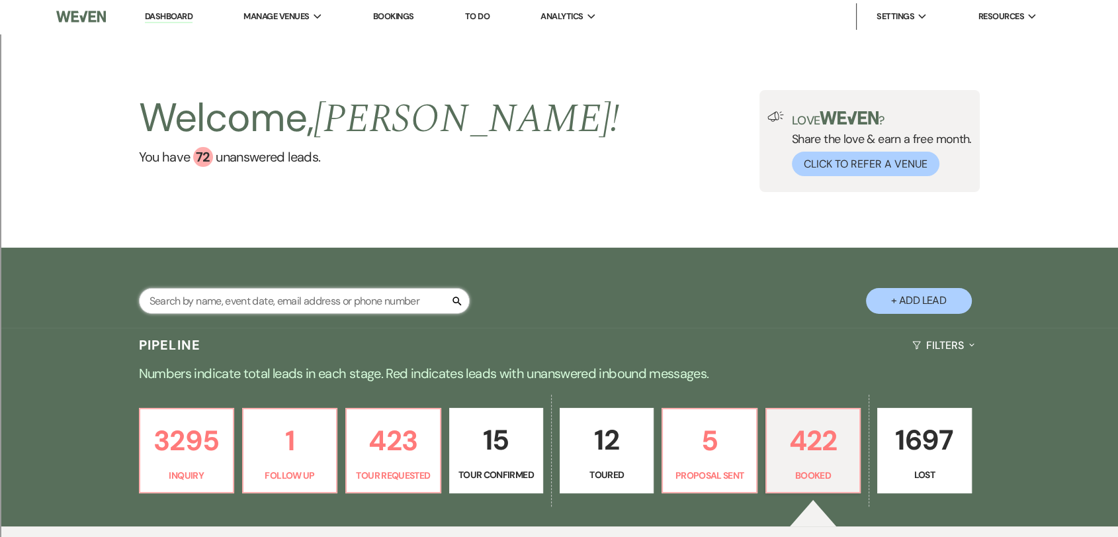
click at [307, 303] on input "text" at bounding box center [304, 301] width 331 height 26
type input "[PERSON_NAME]"
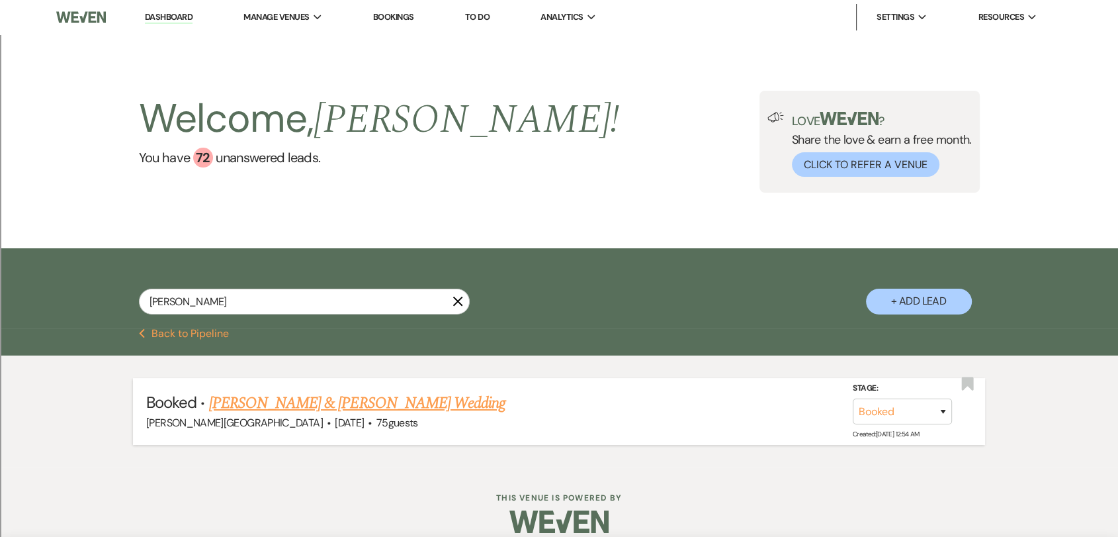
click at [410, 409] on link "[PERSON_NAME] & [PERSON_NAME] Wedding" at bounding box center [357, 403] width 296 height 24
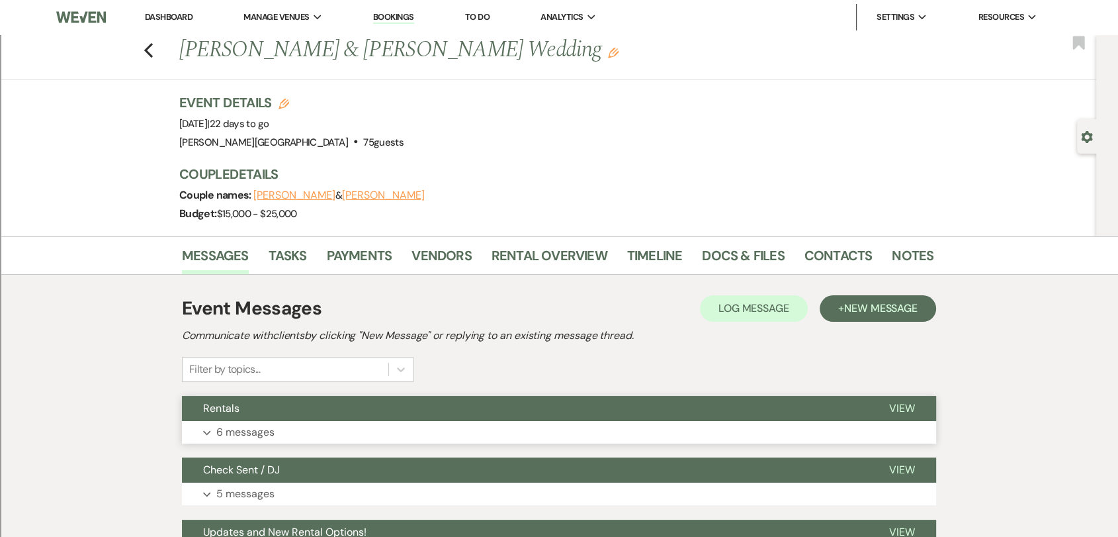
click at [528, 427] on button "Expand 6 messages" at bounding box center [559, 432] width 754 height 22
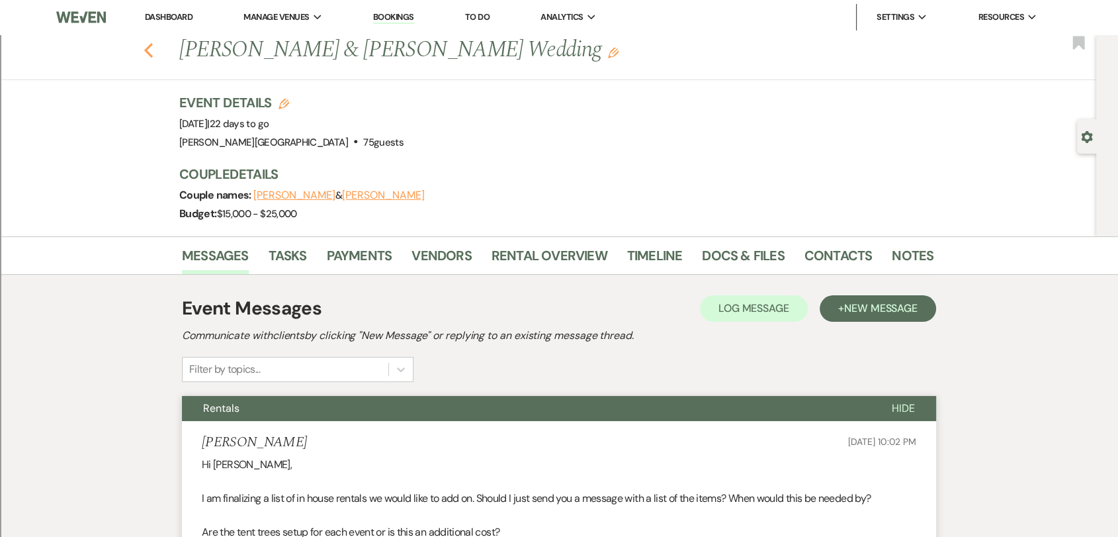
click at [153, 52] on use "button" at bounding box center [148, 50] width 9 height 15
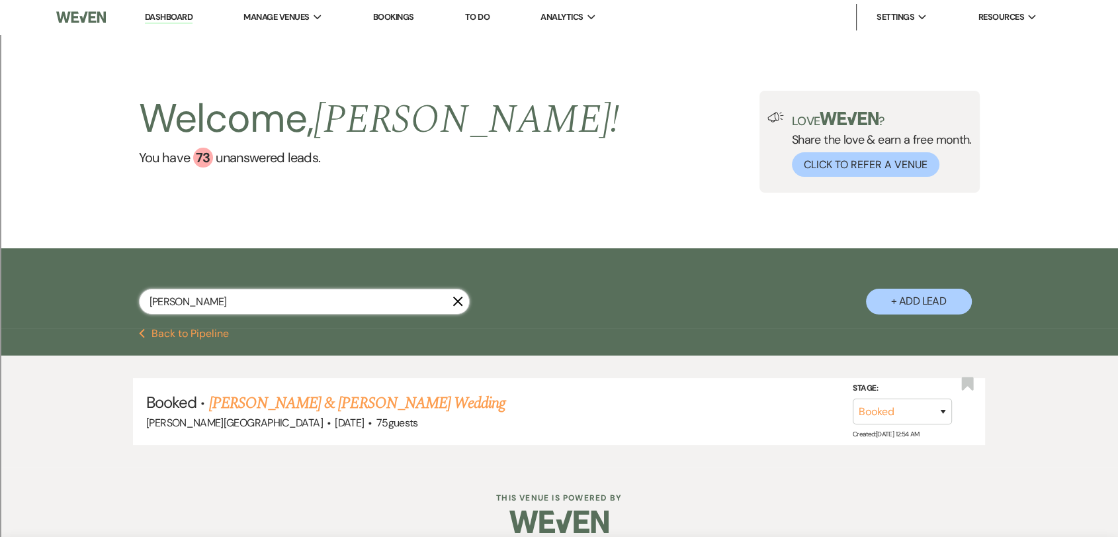
click at [347, 304] on input "[PERSON_NAME]" at bounding box center [304, 302] width 331 height 26
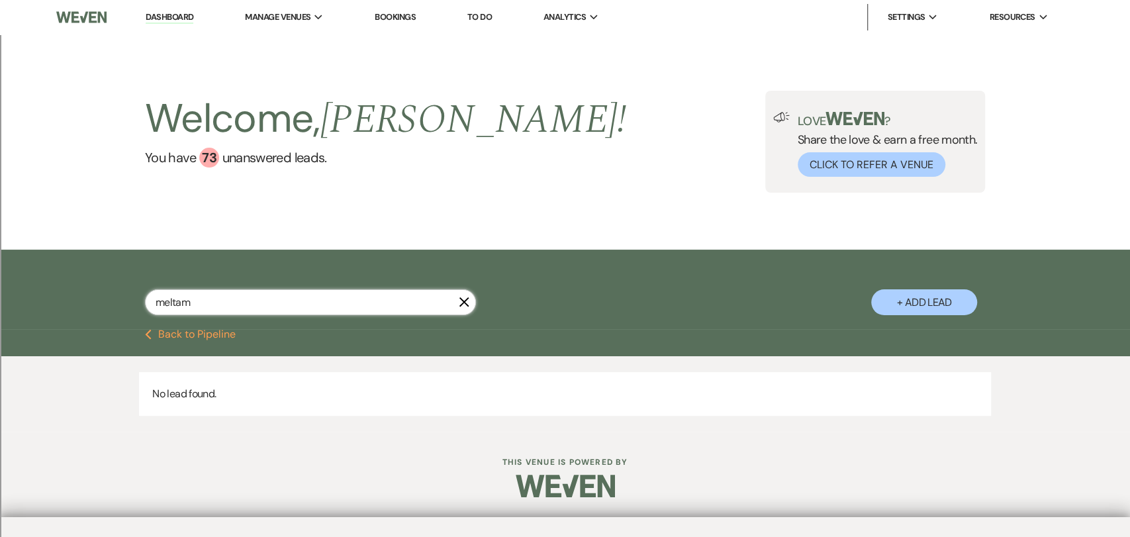
click at [238, 301] on input "meltam" at bounding box center [310, 302] width 331 height 26
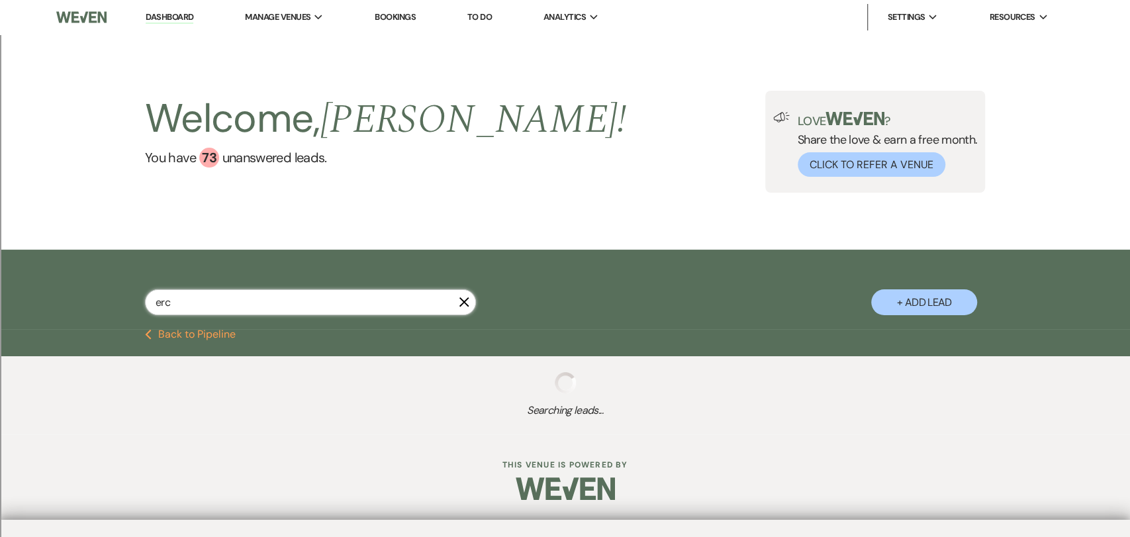
type input "erc"
select select "2"
select select "8"
select select "2"
select select "8"
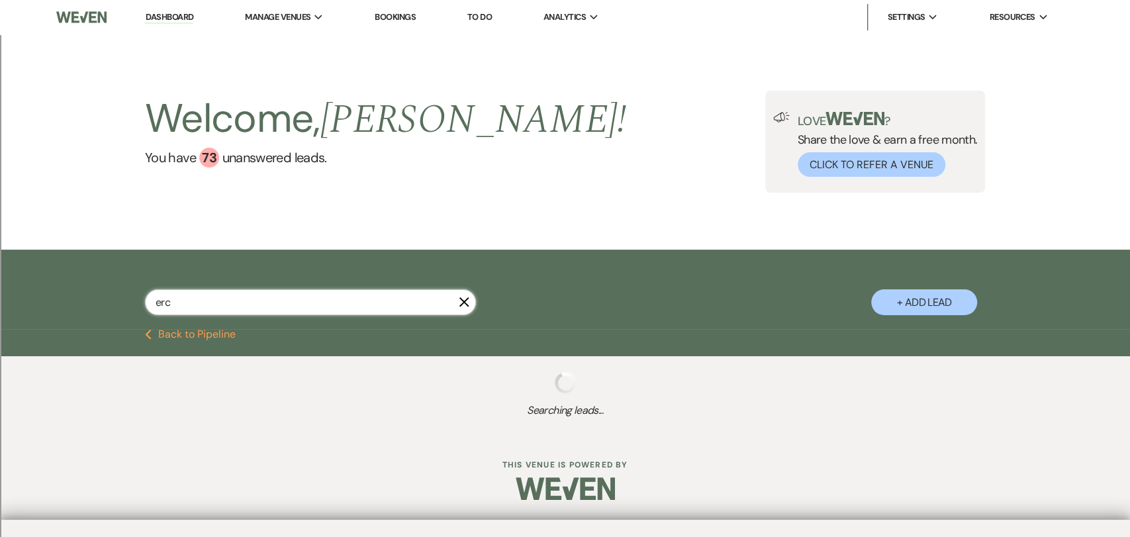
select select "8"
select select "2"
select select "8"
select select "2"
select select "8"
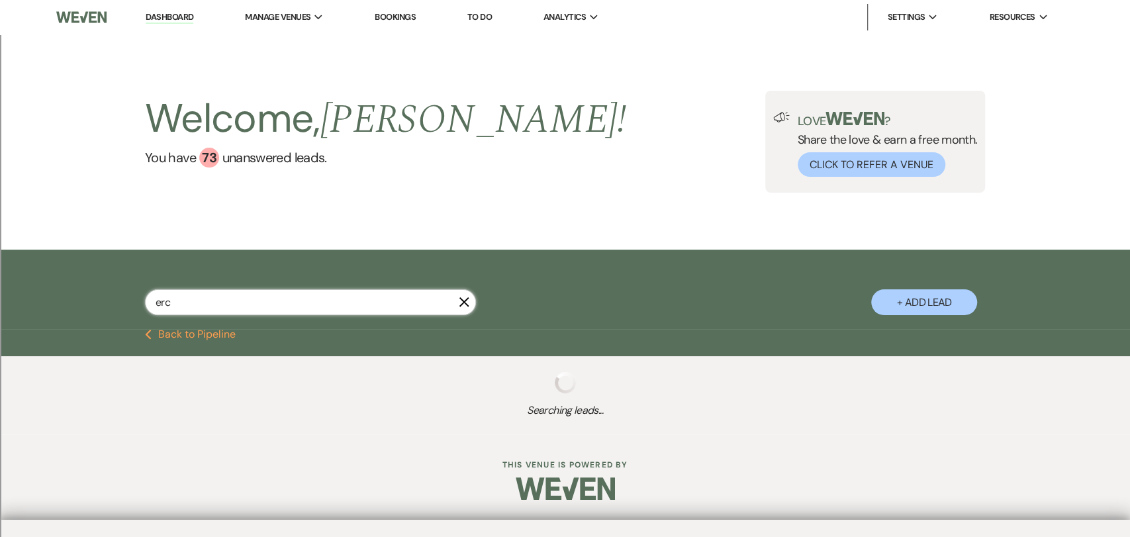
select select "2"
select select "8"
select select "2"
select select "8"
select select "2"
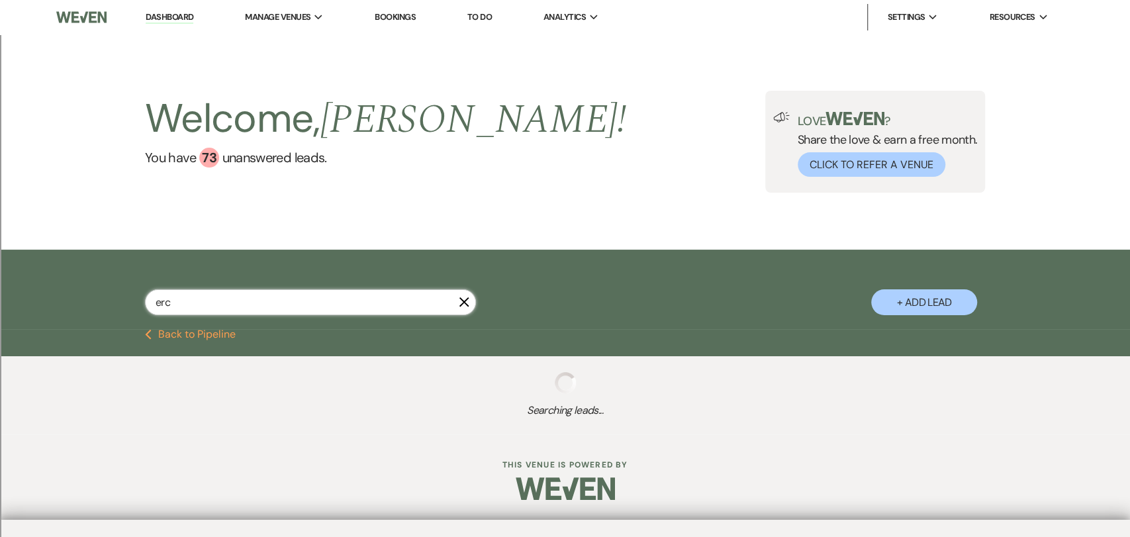
select select "8"
select select "2"
select select "8"
select select "2"
select select "8"
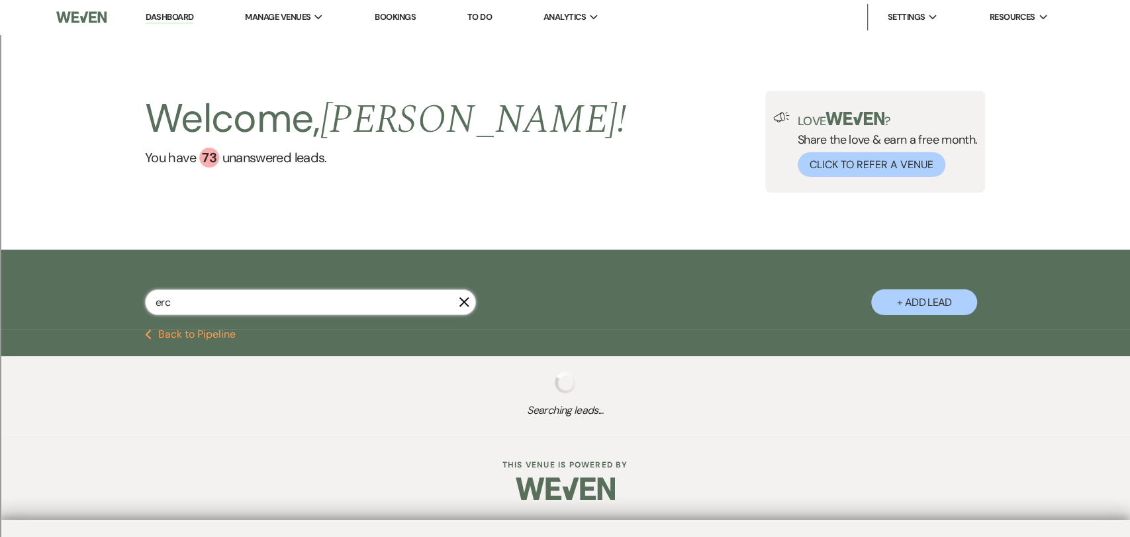
select select "2"
select select "8"
select select "2"
select select "8"
select select "2"
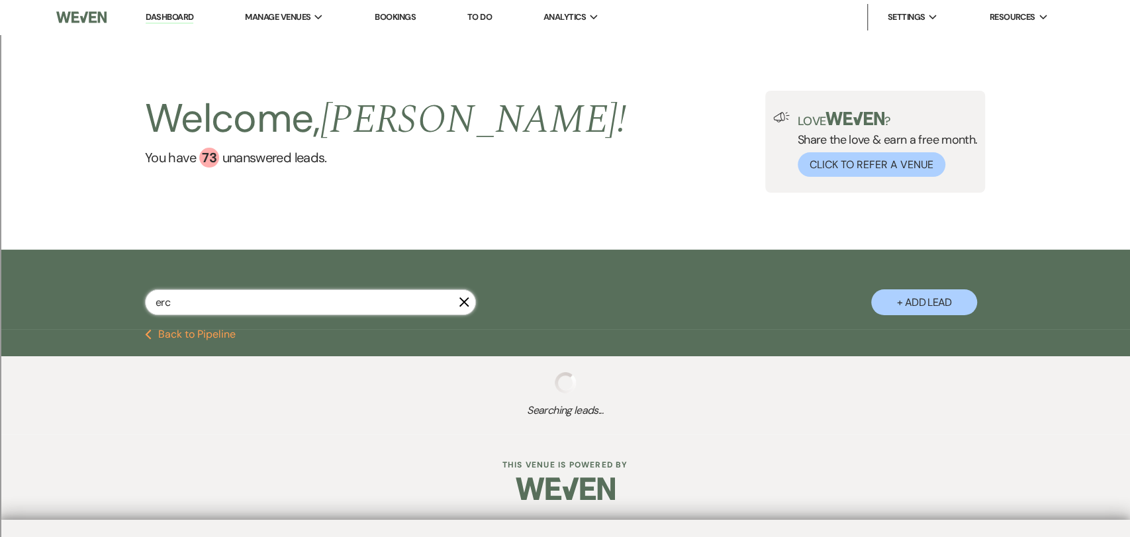
select select "8"
select select "2"
select select "8"
select select "2"
select select "8"
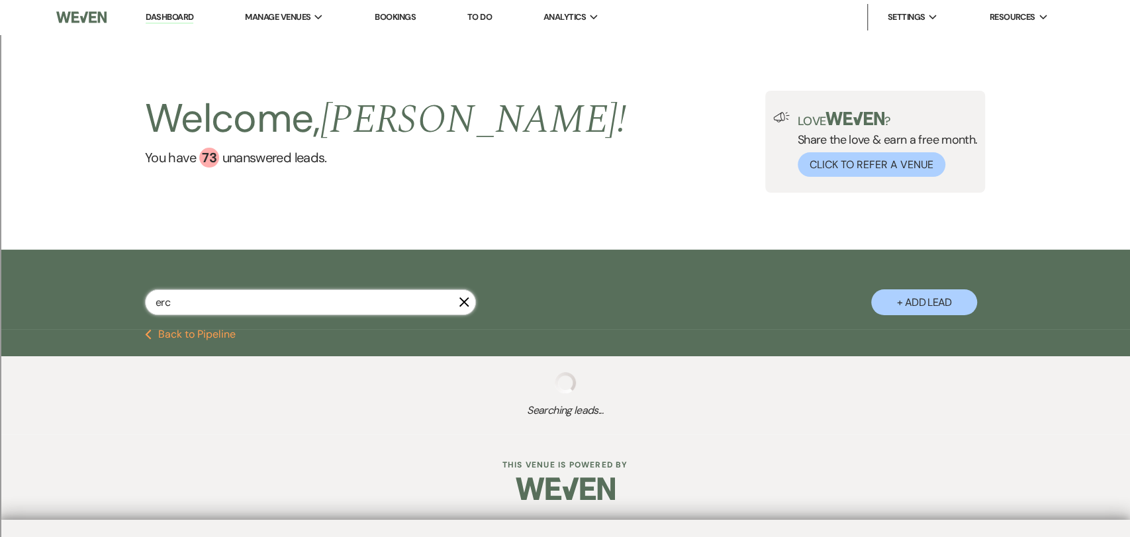
select select "2"
select select "8"
select select "2"
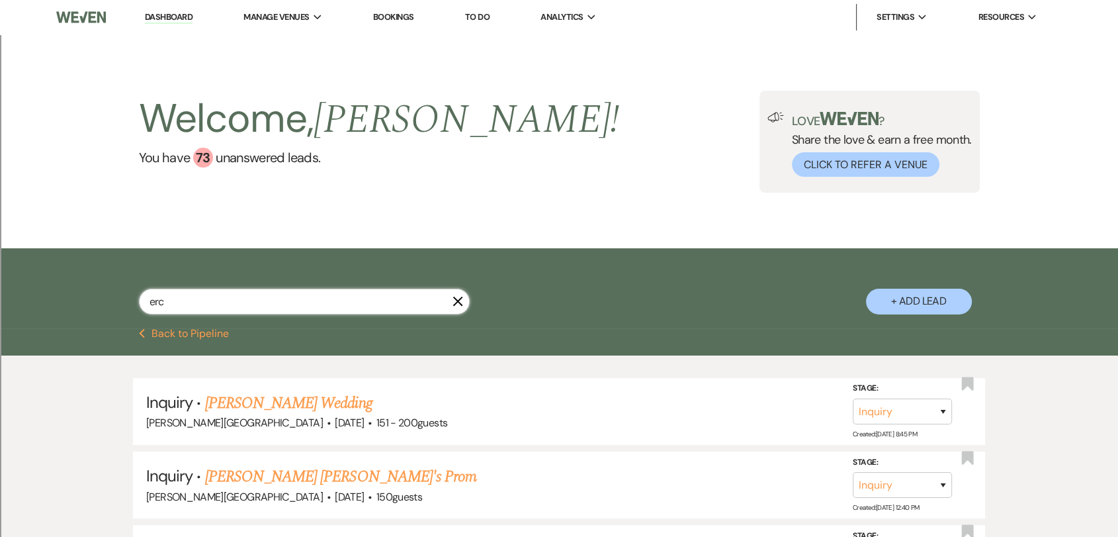
click at [271, 293] on input "erc" at bounding box center [304, 302] width 331 height 26
type input "eracar"
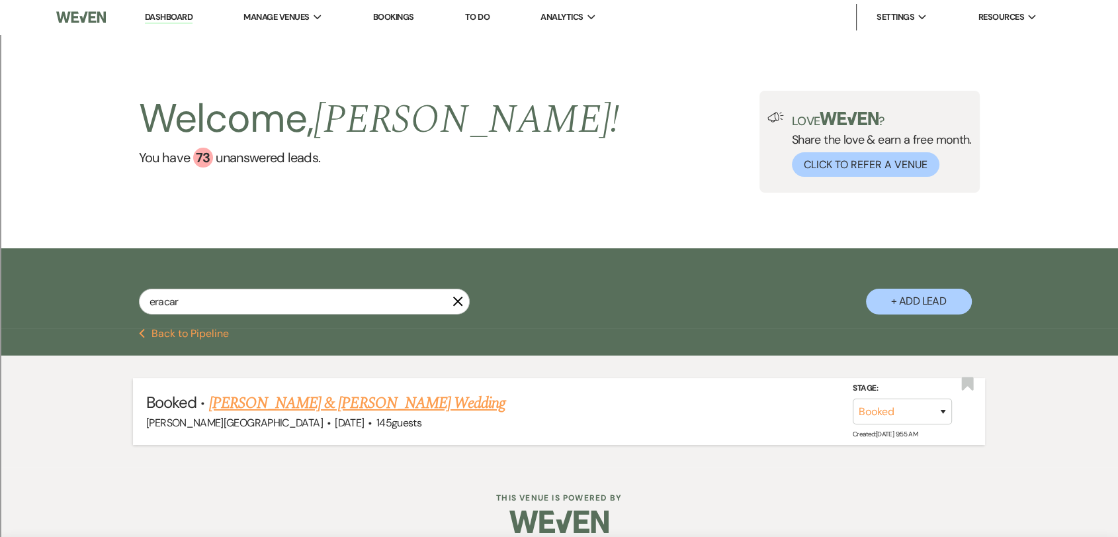
click at [439, 410] on link "[PERSON_NAME] & [PERSON_NAME] Wedding" at bounding box center [357, 403] width 296 height 24
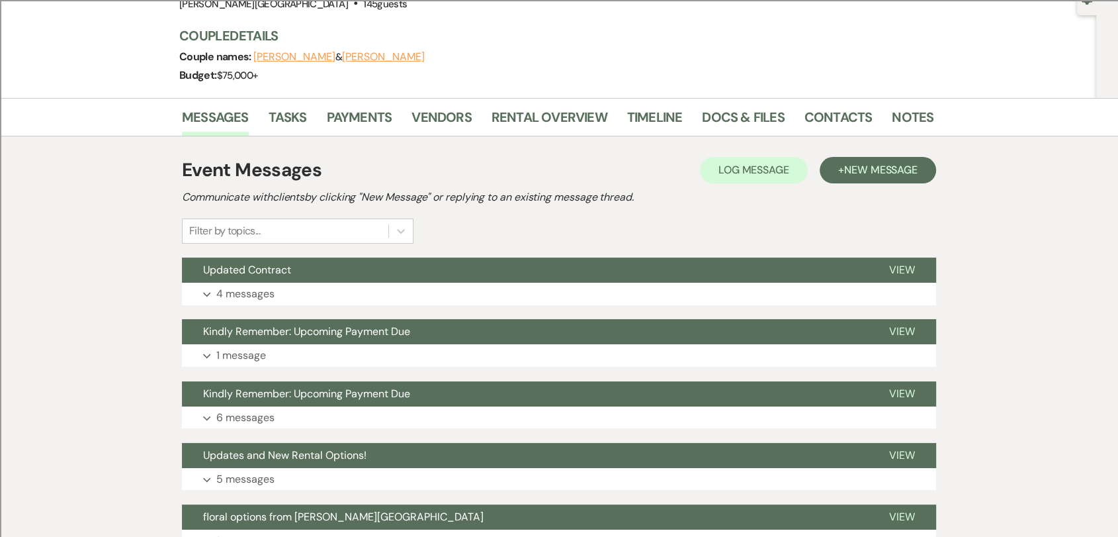
scroll to position [147, 0]
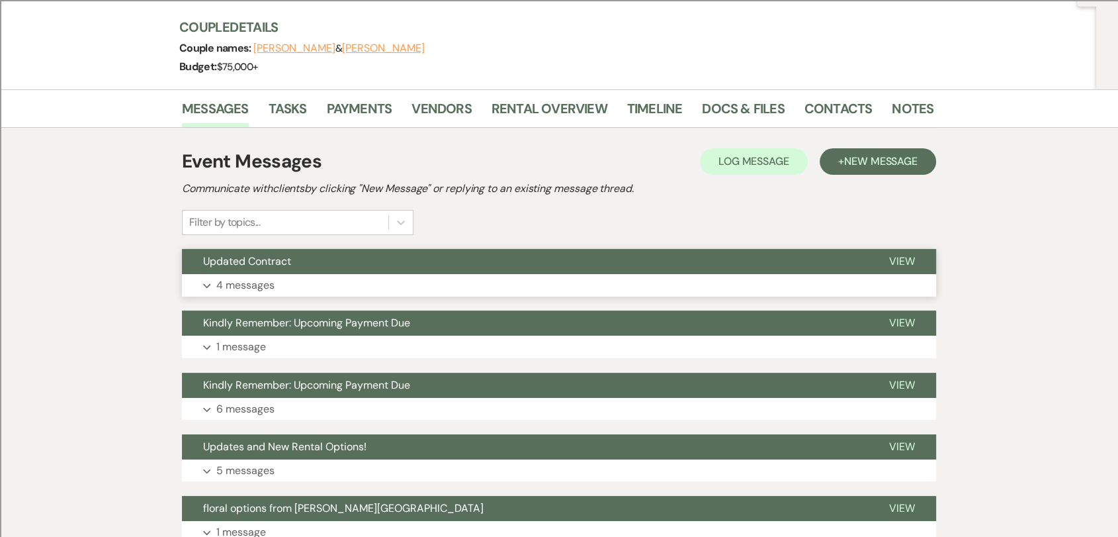
click at [488, 276] on button "Expand 4 messages" at bounding box center [559, 285] width 754 height 22
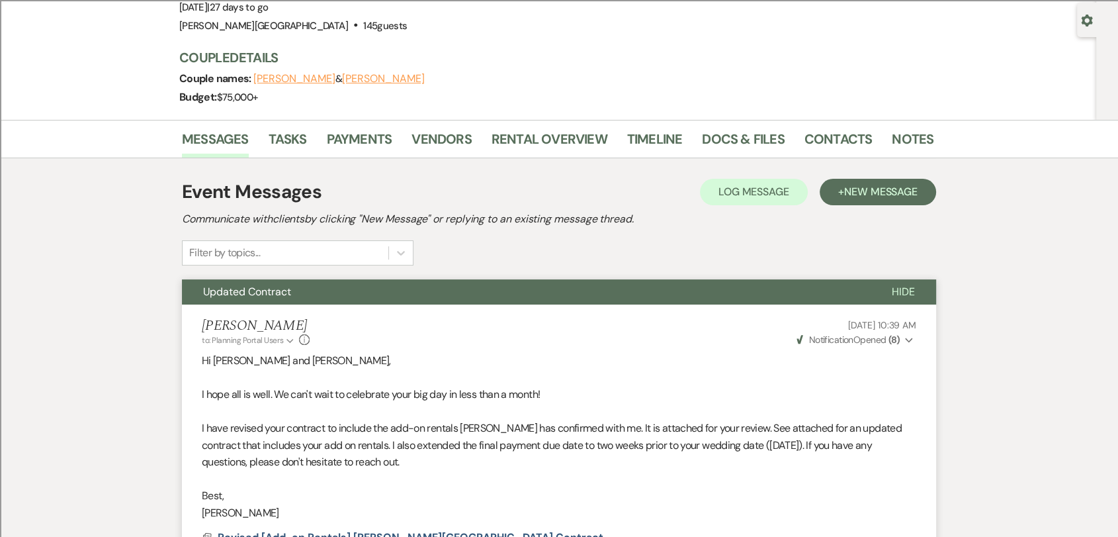
scroll to position [0, 0]
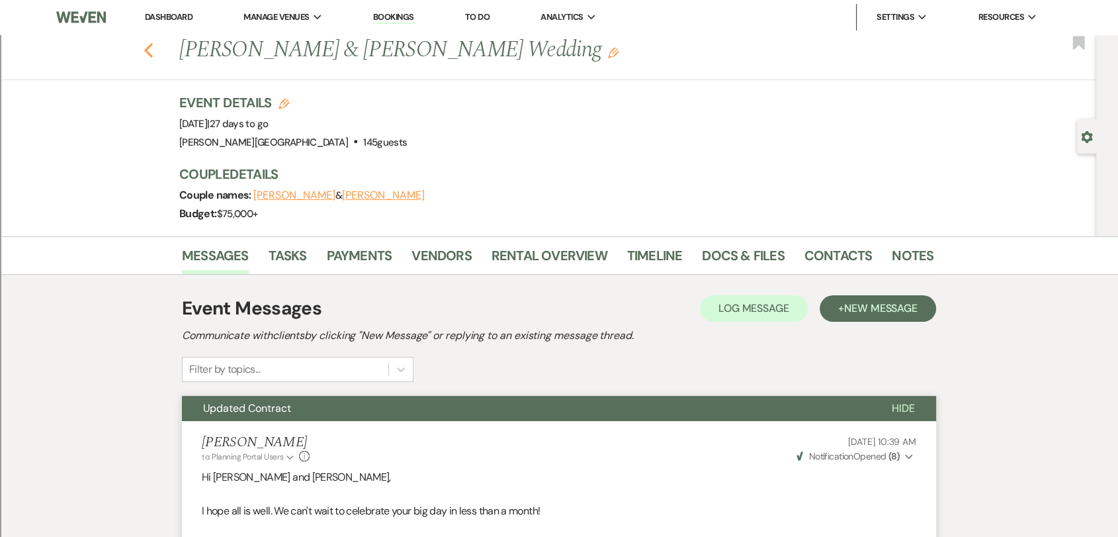
click at [154, 48] on icon "Previous" at bounding box center [149, 50] width 10 height 16
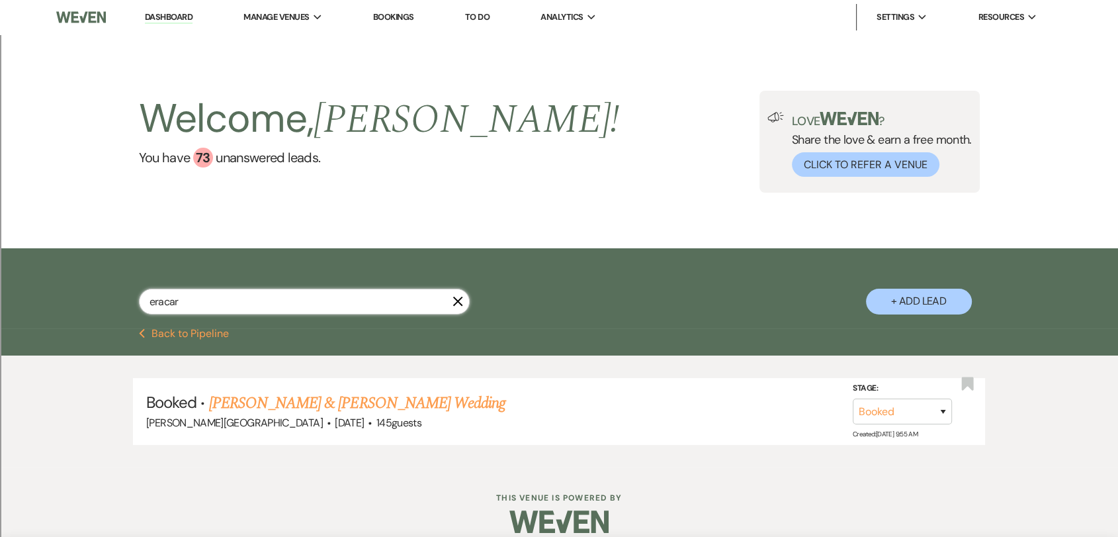
click at [237, 306] on input "eracar" at bounding box center [304, 302] width 331 height 26
type input "[PERSON_NAME]"
click at [352, 406] on link "[PERSON_NAME] & [PERSON_NAME] Wedding" at bounding box center [357, 403] width 296 height 24
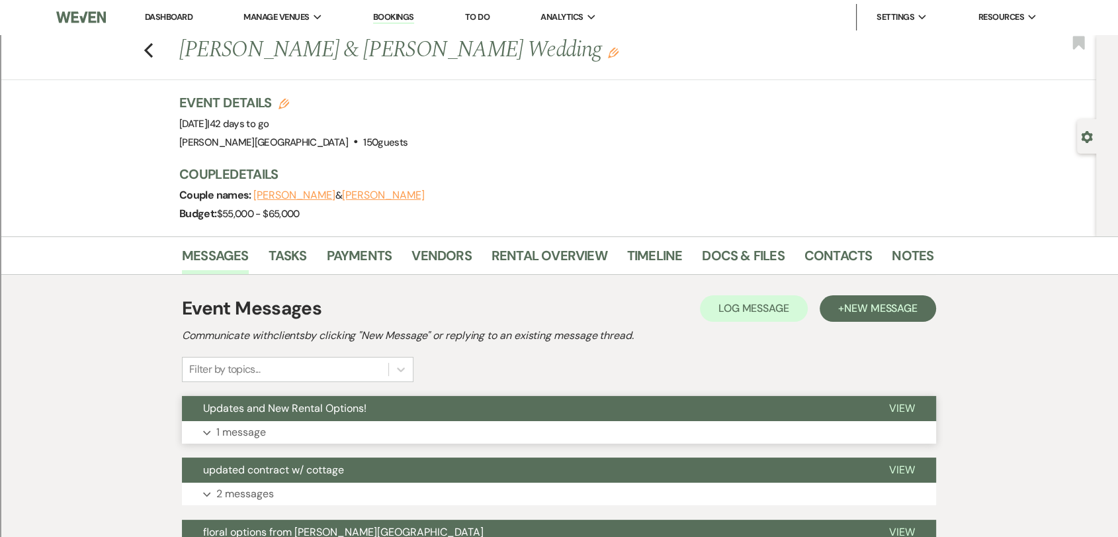
click at [556, 399] on button "Updates and New Rental Options!" at bounding box center [525, 408] width 686 height 25
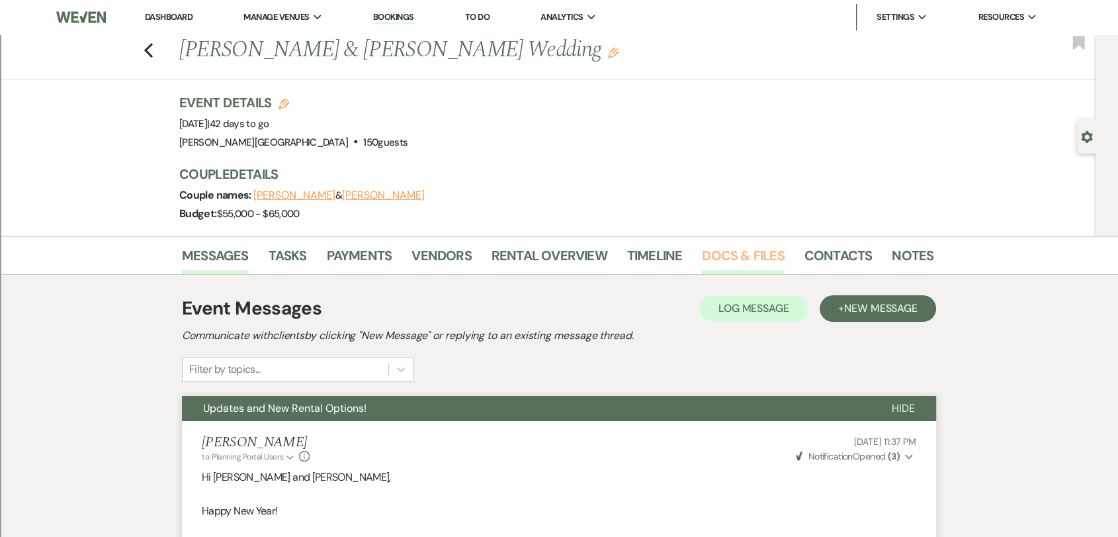
click at [763, 261] on link "Docs & Files" at bounding box center [743, 259] width 82 height 29
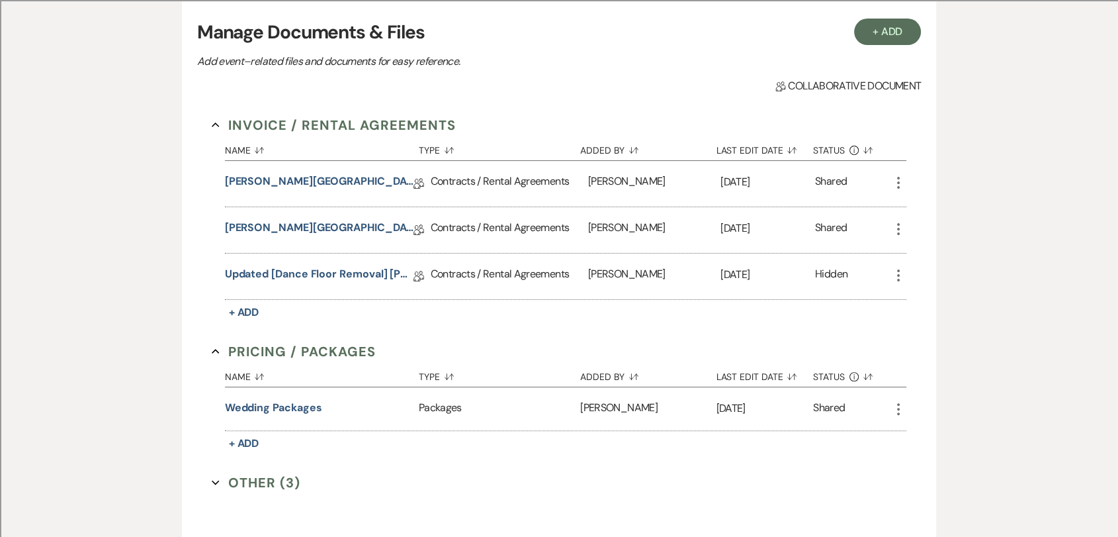
scroll to position [294, 0]
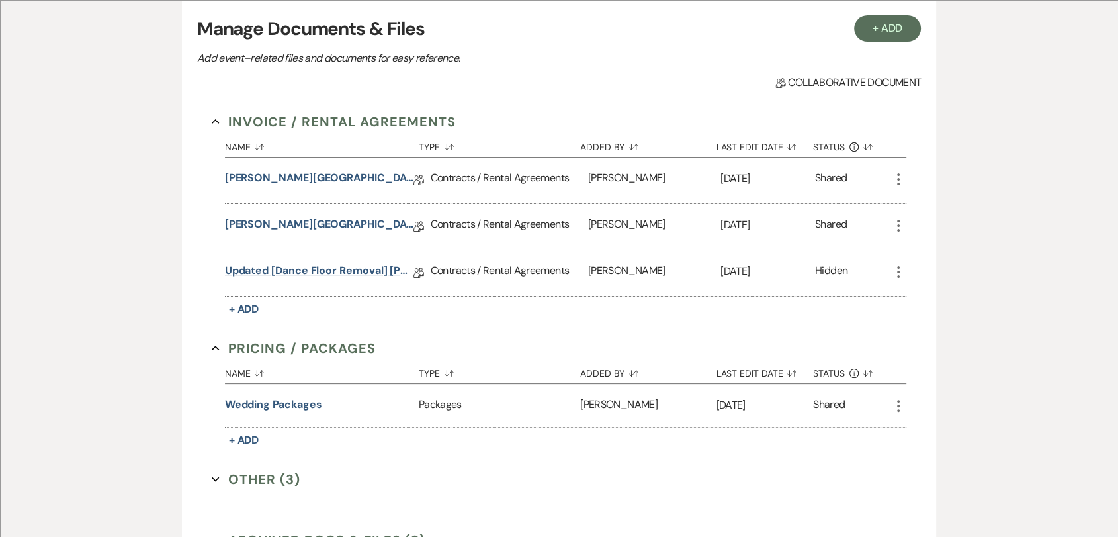
click at [357, 269] on link "Updated [Dance Floor Removal] [PERSON_NAME][GEOGRAPHIC_DATA] Contract w/ cottage" at bounding box center [319, 273] width 189 height 21
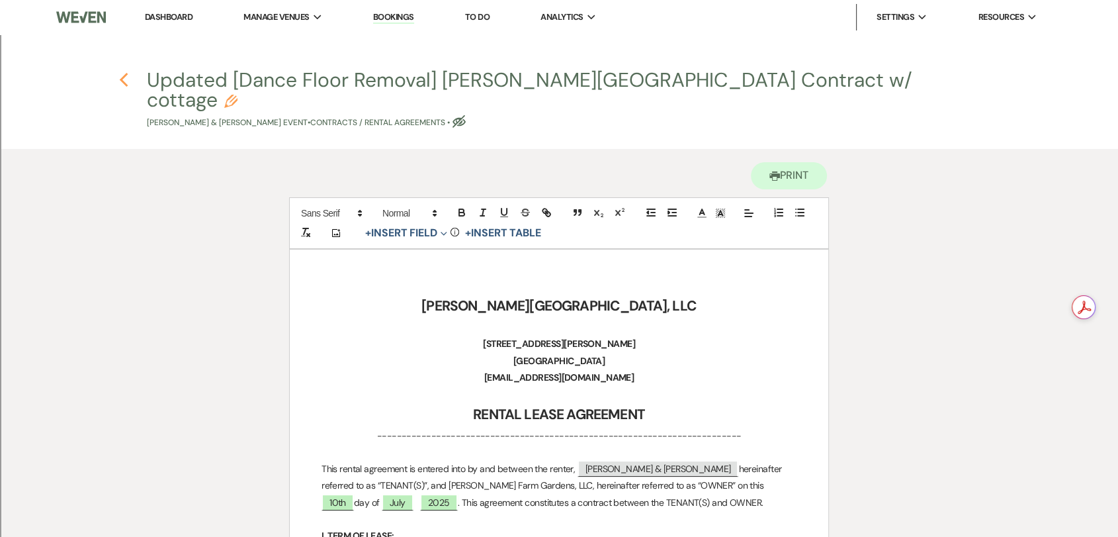
click at [122, 77] on icon "Previous" at bounding box center [124, 80] width 10 height 16
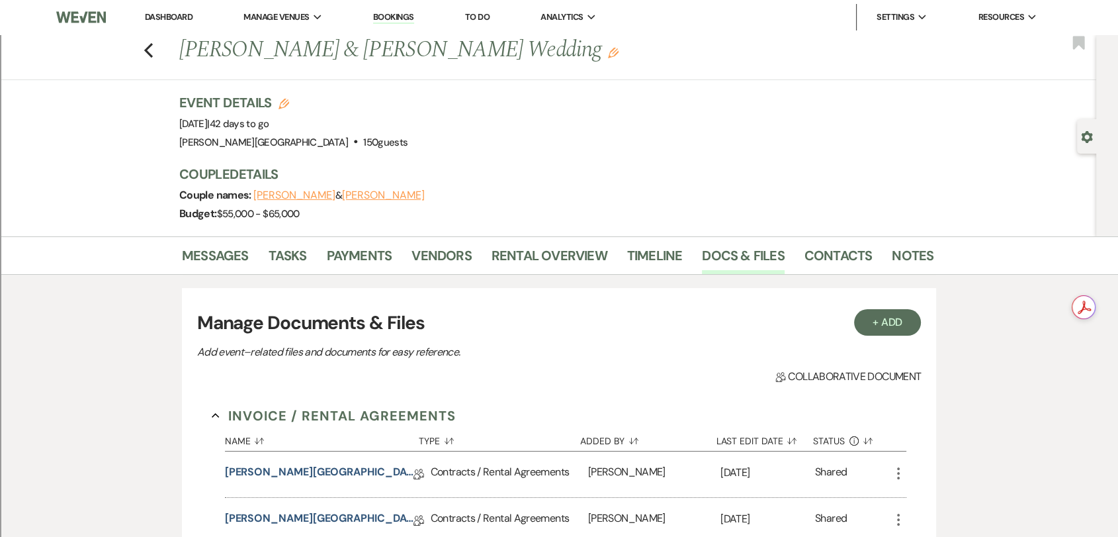
scroll to position [294, 0]
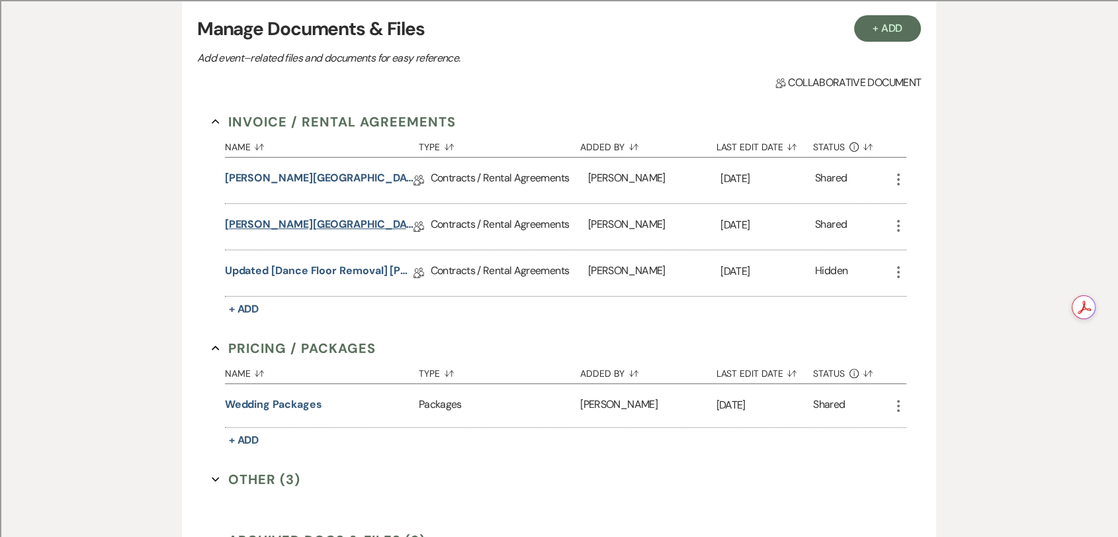
click at [371, 224] on link "[PERSON_NAME][GEOGRAPHIC_DATA] Contract w/ cottage" at bounding box center [319, 226] width 189 height 21
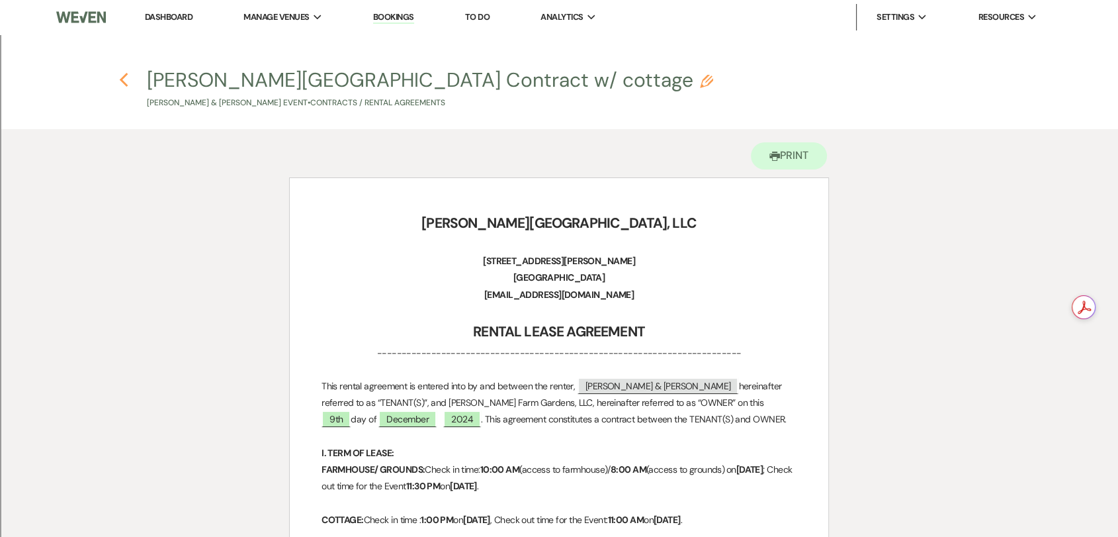
click at [122, 85] on icon "Previous" at bounding box center [124, 80] width 10 height 16
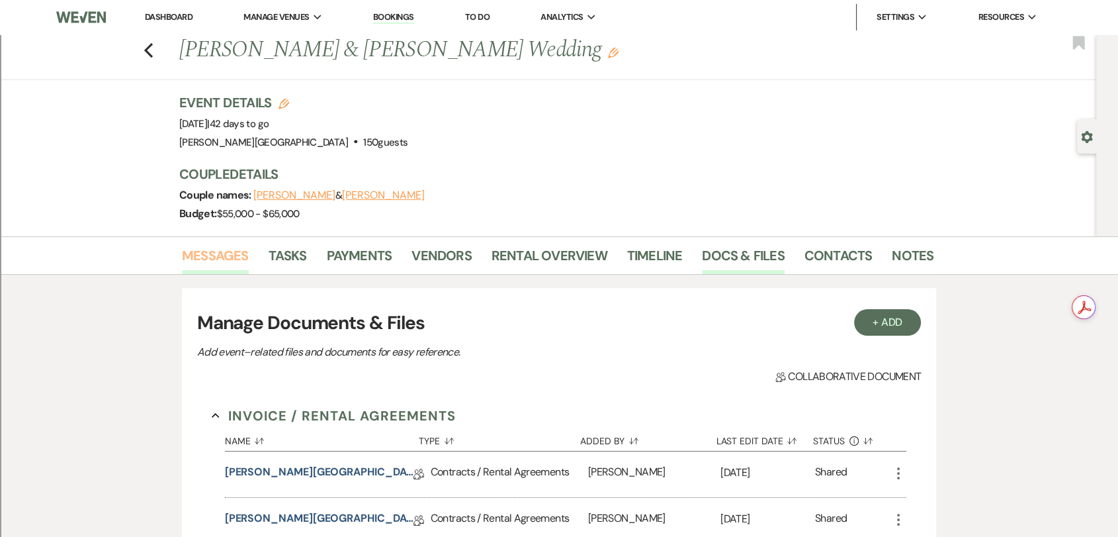
click at [230, 253] on link "Messages" at bounding box center [215, 259] width 67 height 29
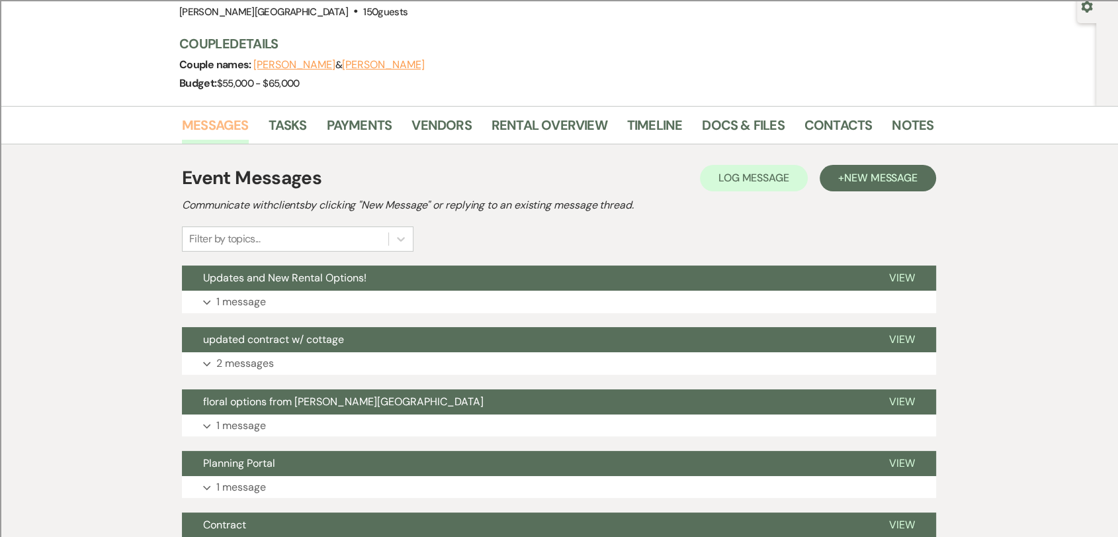
scroll to position [147, 0]
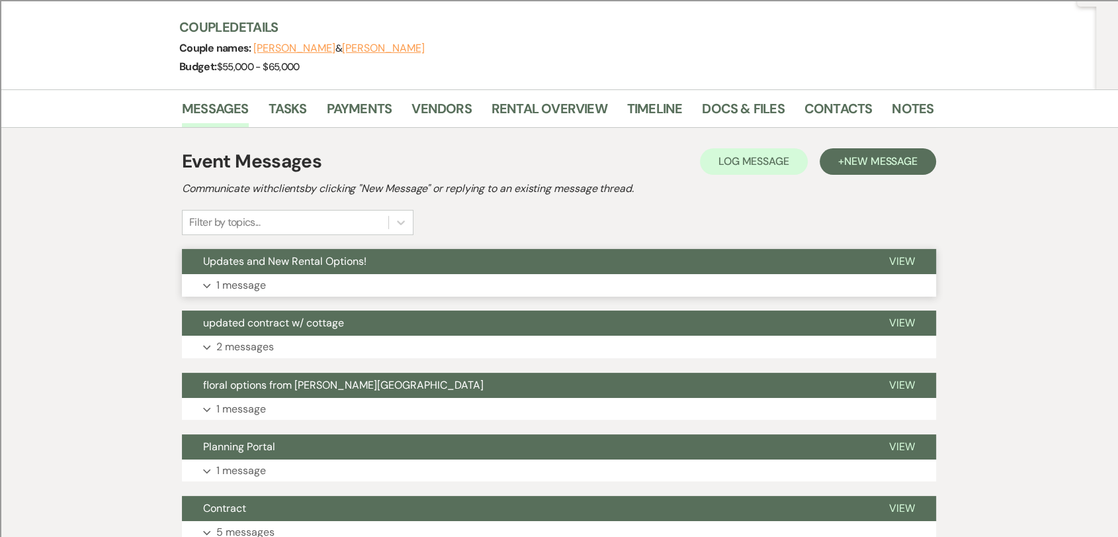
click at [638, 261] on button "Updates and New Rental Options!" at bounding box center [525, 261] width 686 height 25
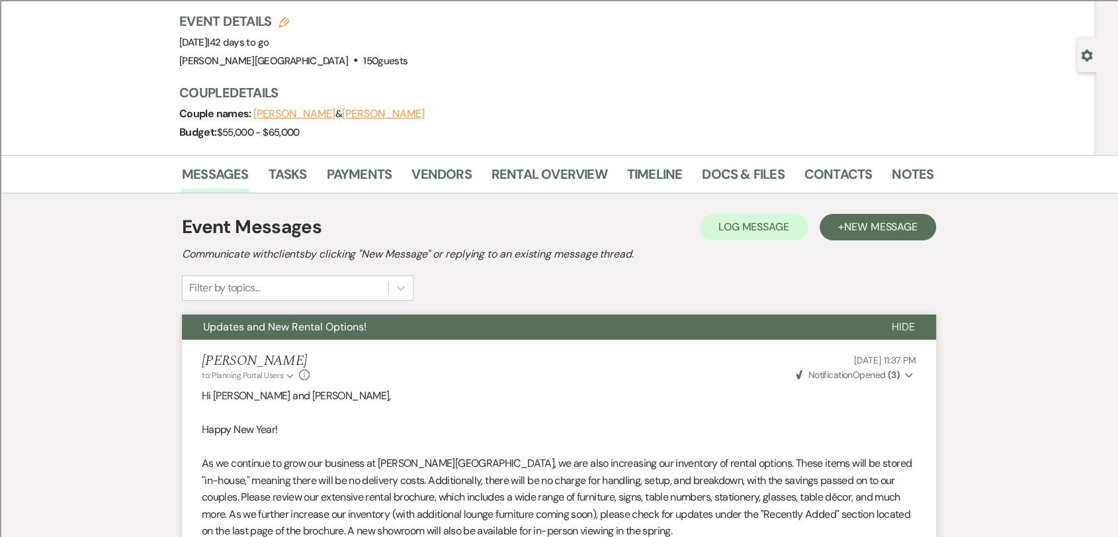
scroll to position [73, 0]
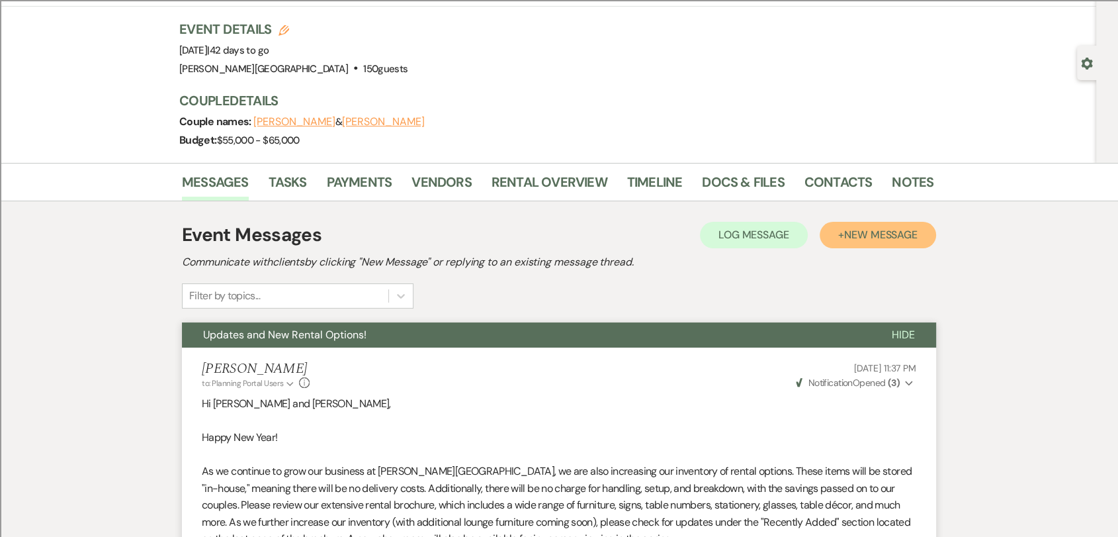
click at [858, 235] on span "New Message" at bounding box center [880, 235] width 73 height 14
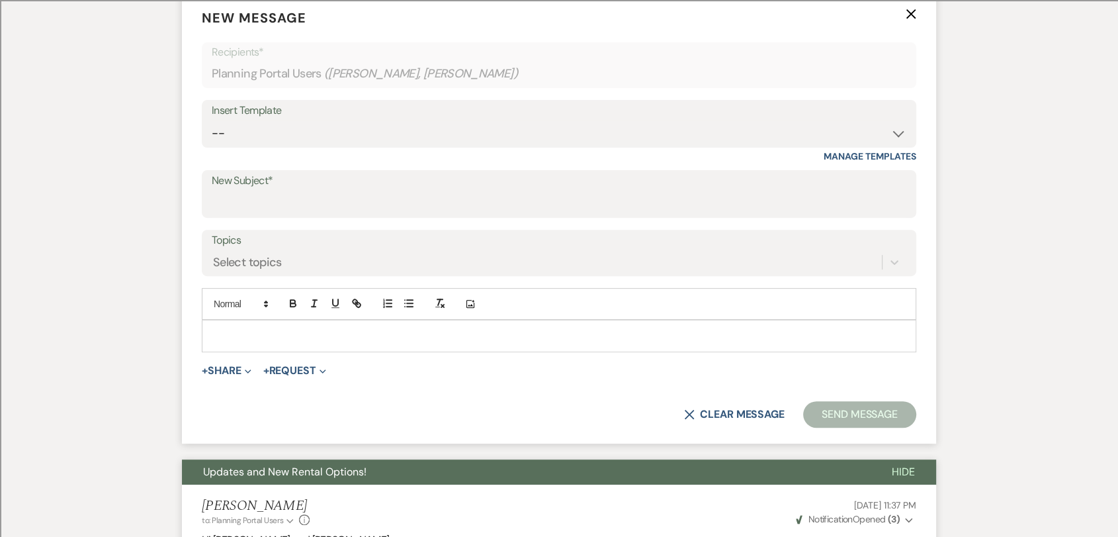
scroll to position [441, 0]
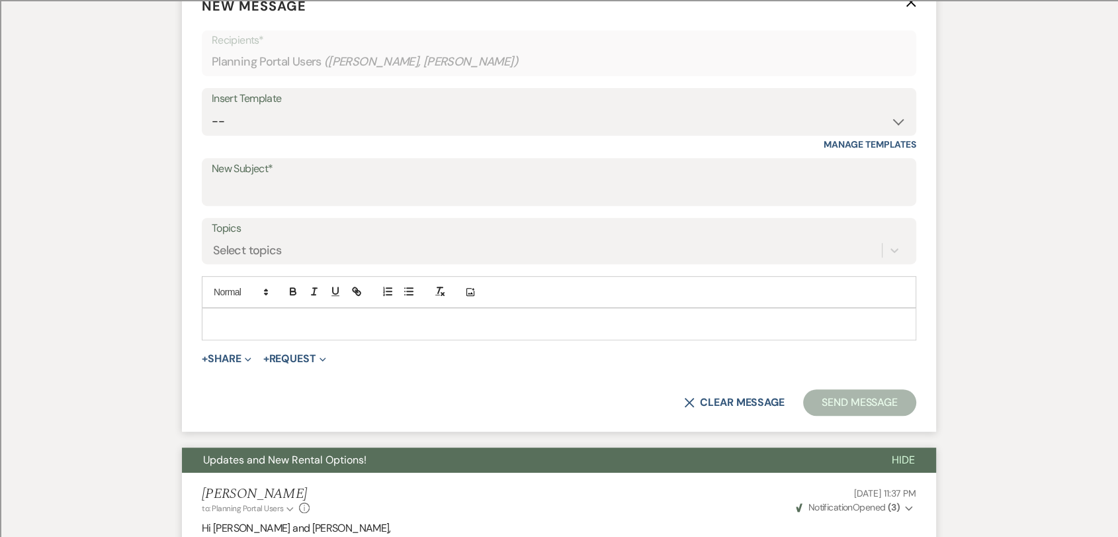
click at [402, 328] on p at bounding box center [559, 323] width 694 height 15
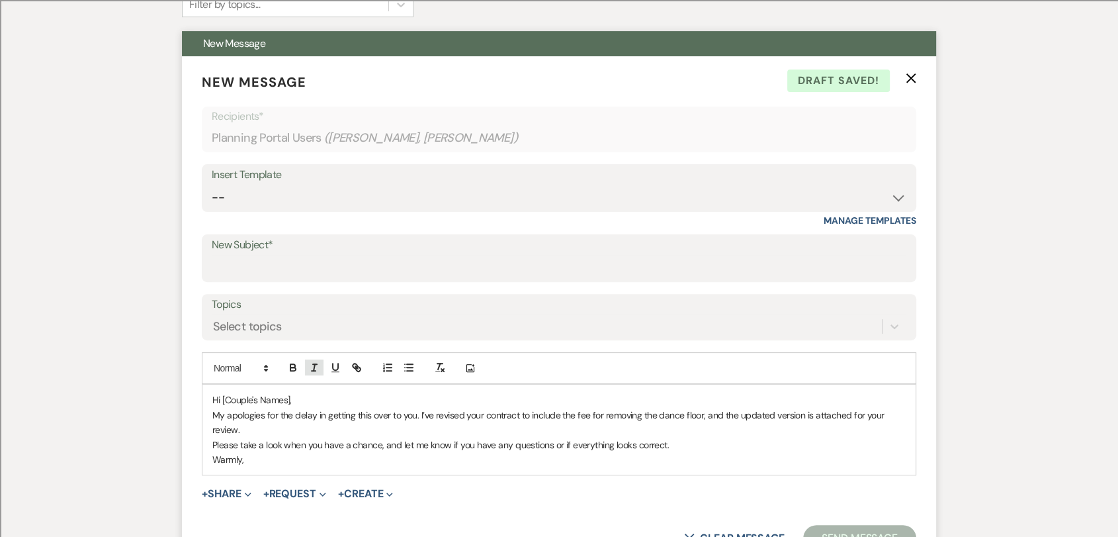
scroll to position [367, 0]
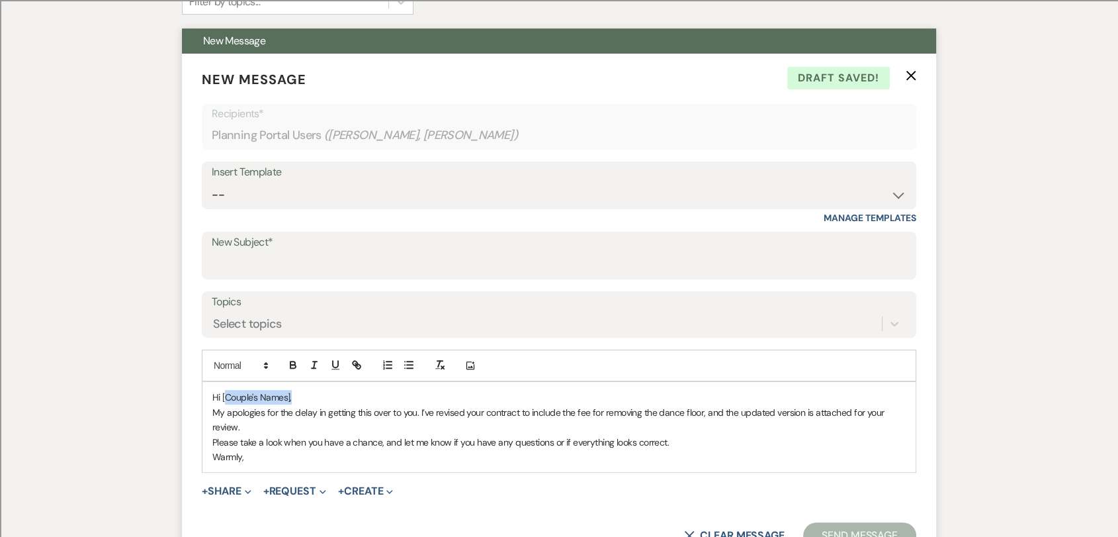
drag, startPoint x: 312, startPoint y: 395, endPoint x: 225, endPoint y: 395, distance: 87.4
click at [225, 395] on p "Hi [Couple's Names]," at bounding box center [559, 397] width 694 height 15
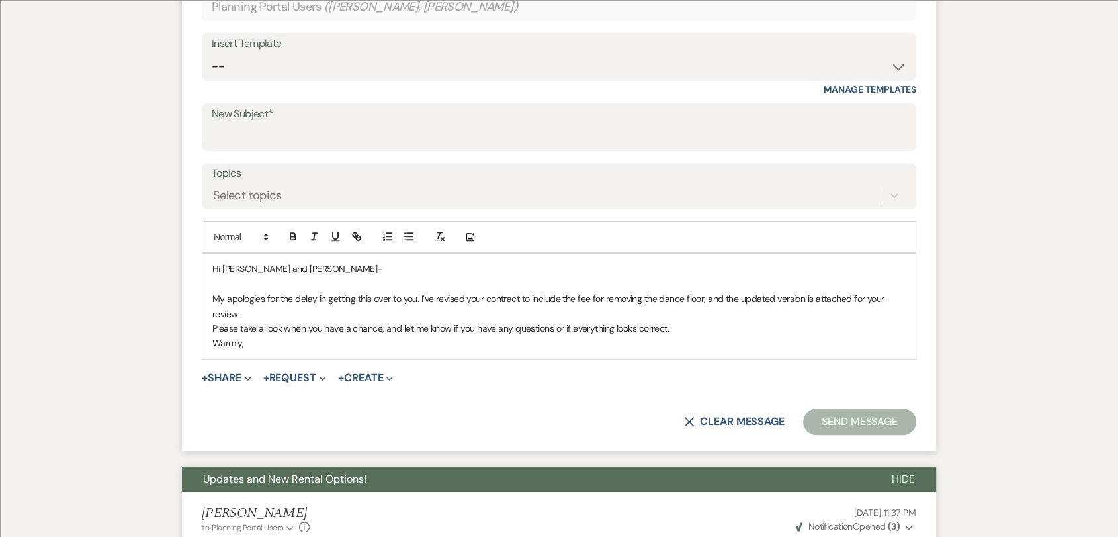
scroll to position [514, 0]
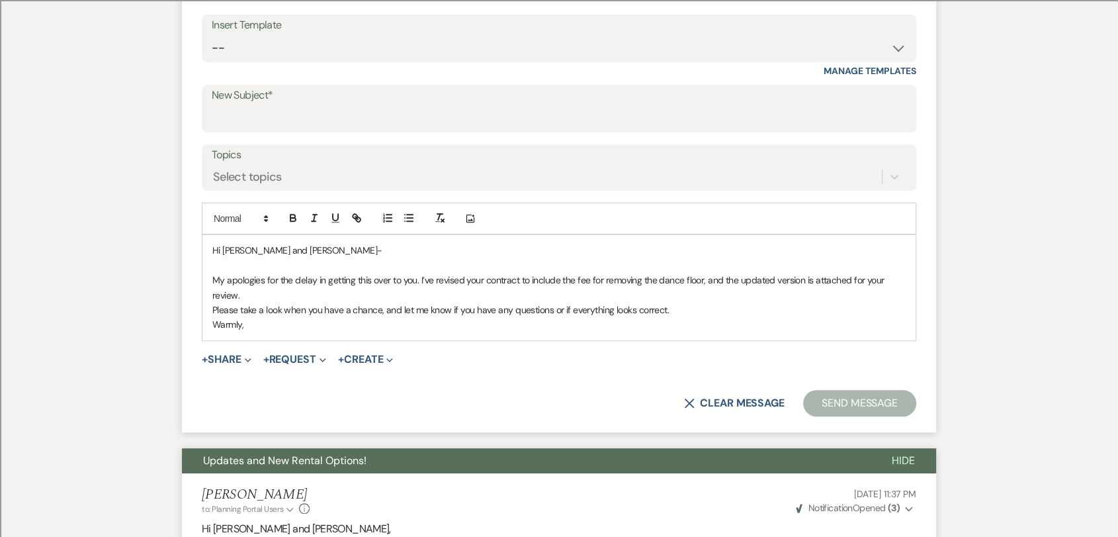
click at [719, 278] on p "My apologies for the delay in getting this over to you. I’ve revised your contr…" at bounding box center [559, 288] width 694 height 30
click at [715, 281] on p "My apologies for the delay in getting this over to you. I’ve revised your contr…" at bounding box center [559, 288] width 694 height 30
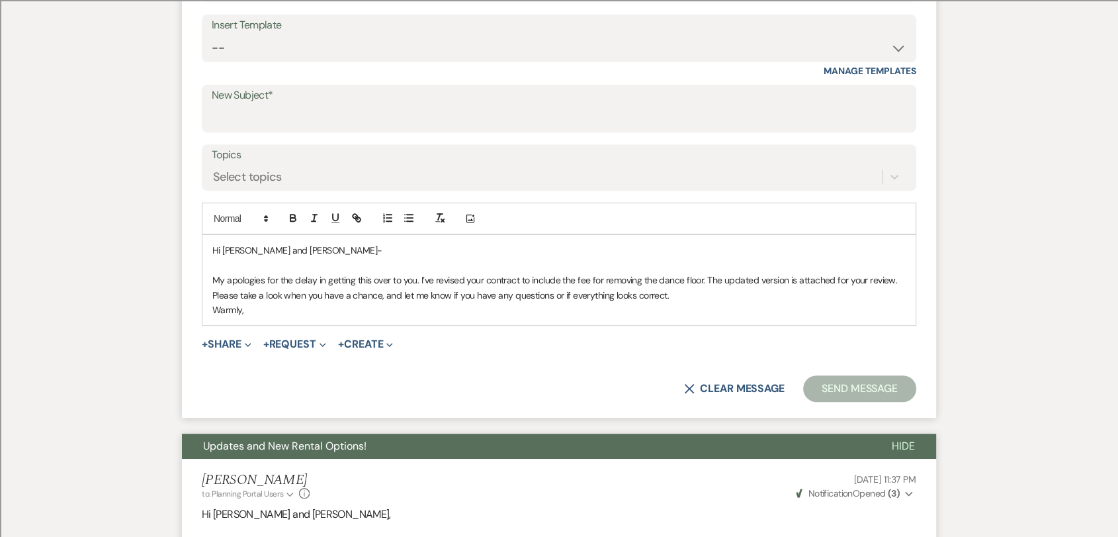
click at [909, 282] on div "Hi [PERSON_NAME] and [PERSON_NAME]- My apologies for the delay in getting this …" at bounding box center [558, 280] width 713 height 90
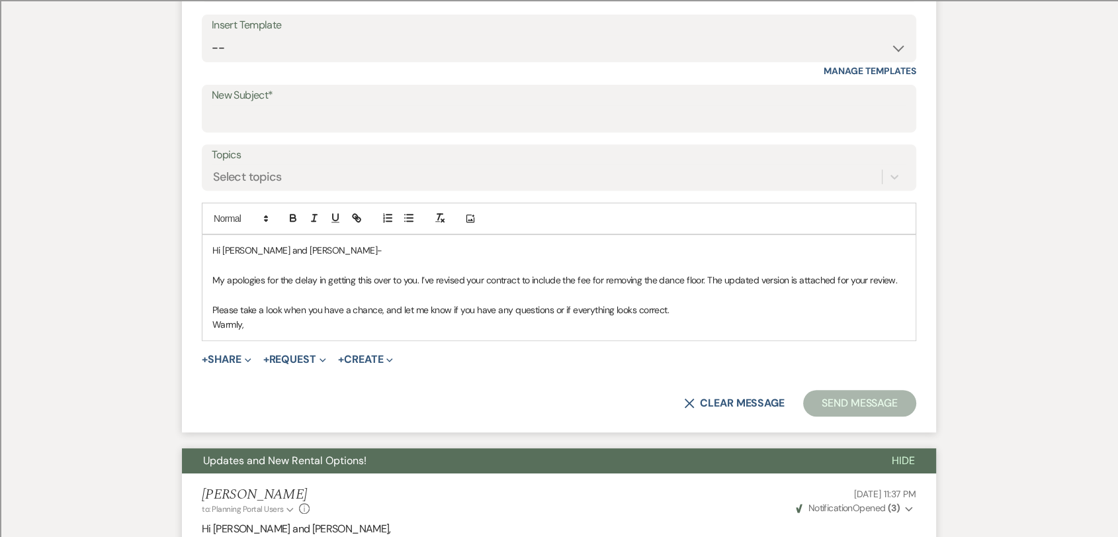
click at [763, 310] on p "Please take a look when you have a chance, and let me know if you have any ques…" at bounding box center [559, 309] width 694 height 15
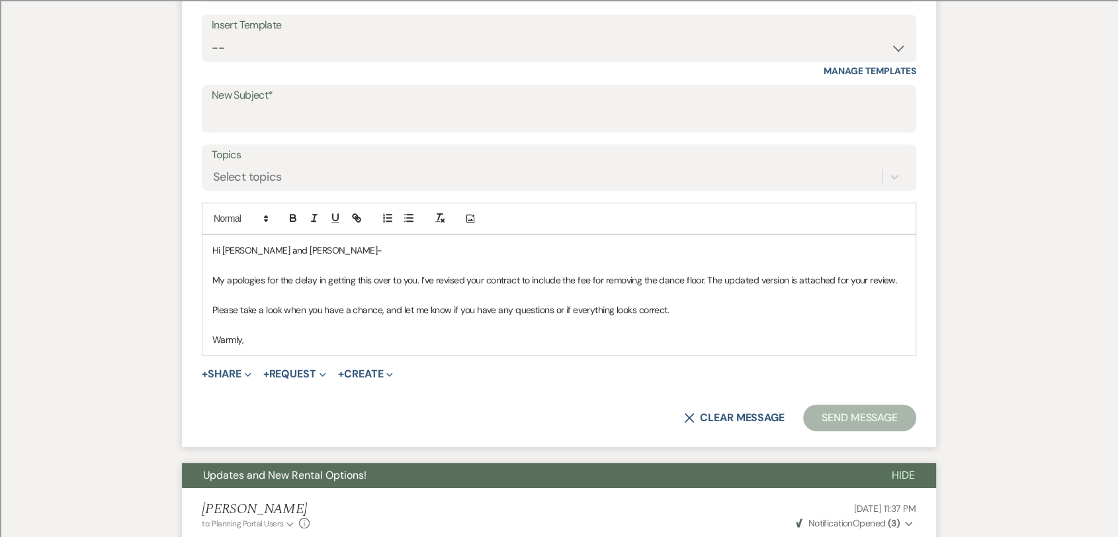
click at [286, 341] on p "Warmly," at bounding box center [559, 339] width 694 height 15
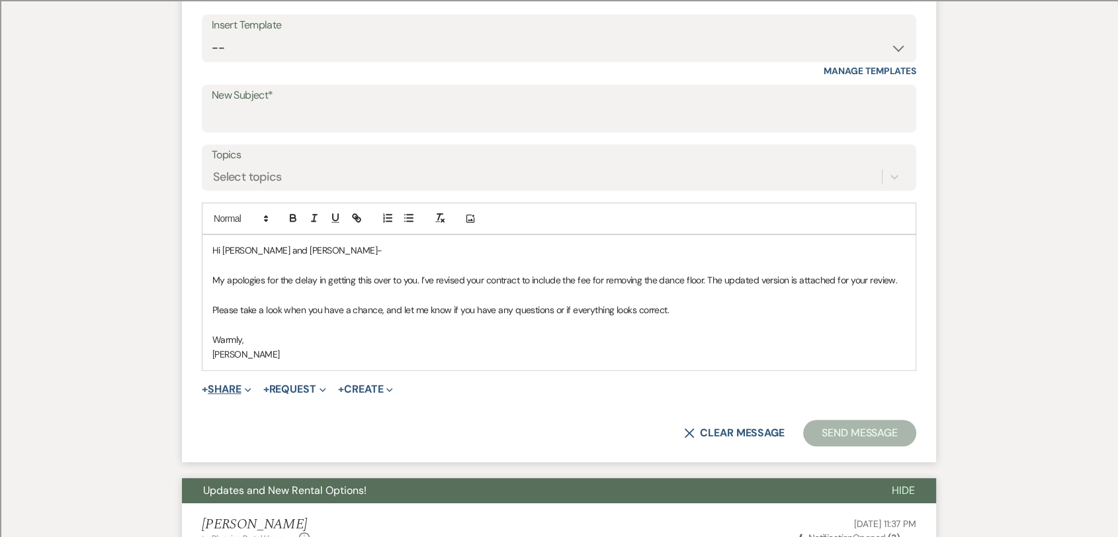
click at [244, 389] on button "+ Share Expand" at bounding box center [227, 389] width 50 height 11
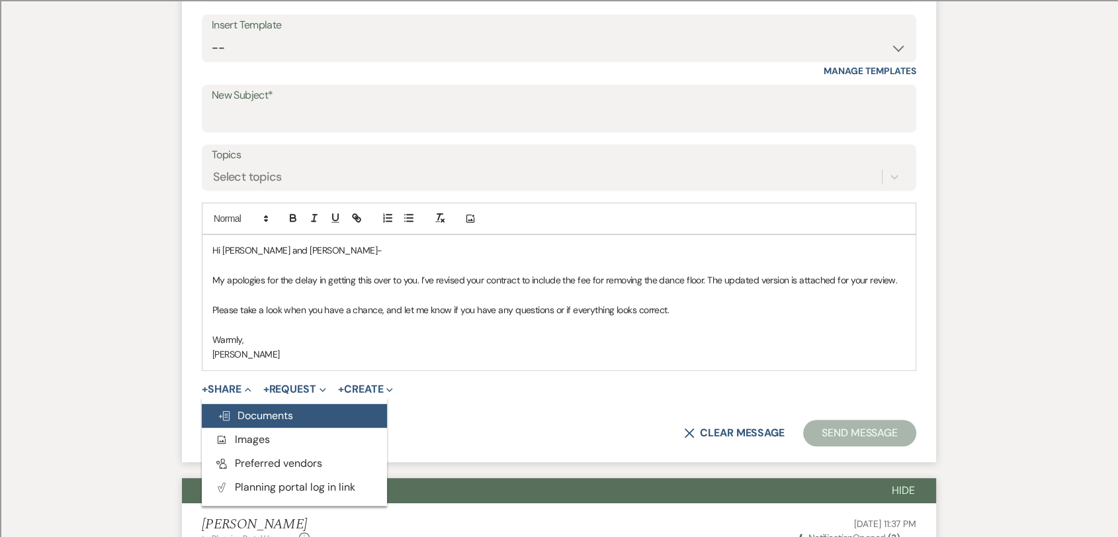
click at [269, 416] on span "Doc Upload Documents" at bounding box center [255, 415] width 75 height 14
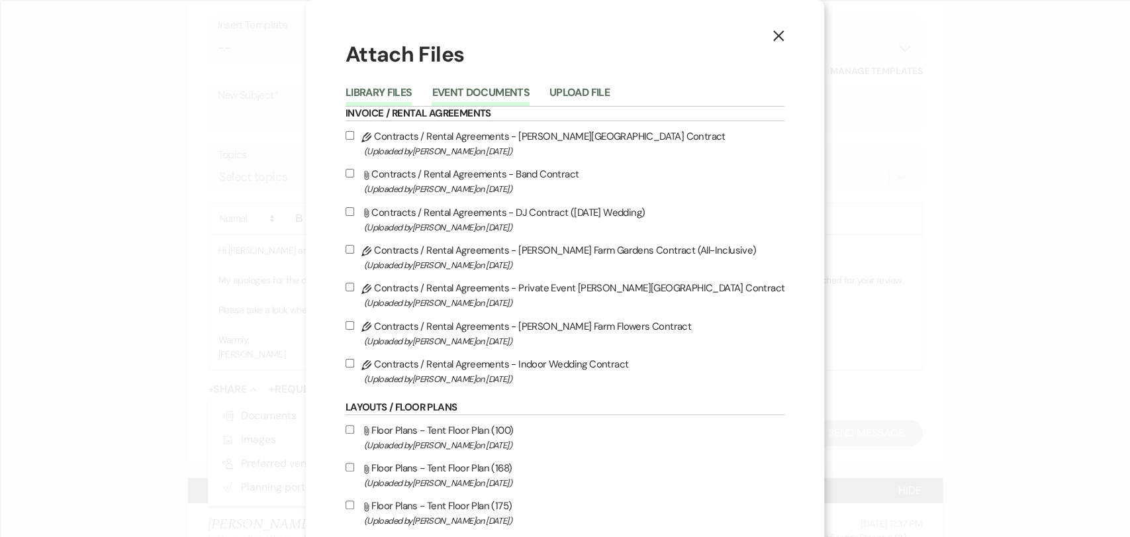
click at [480, 88] on button "Event Documents" at bounding box center [479, 96] width 97 height 19
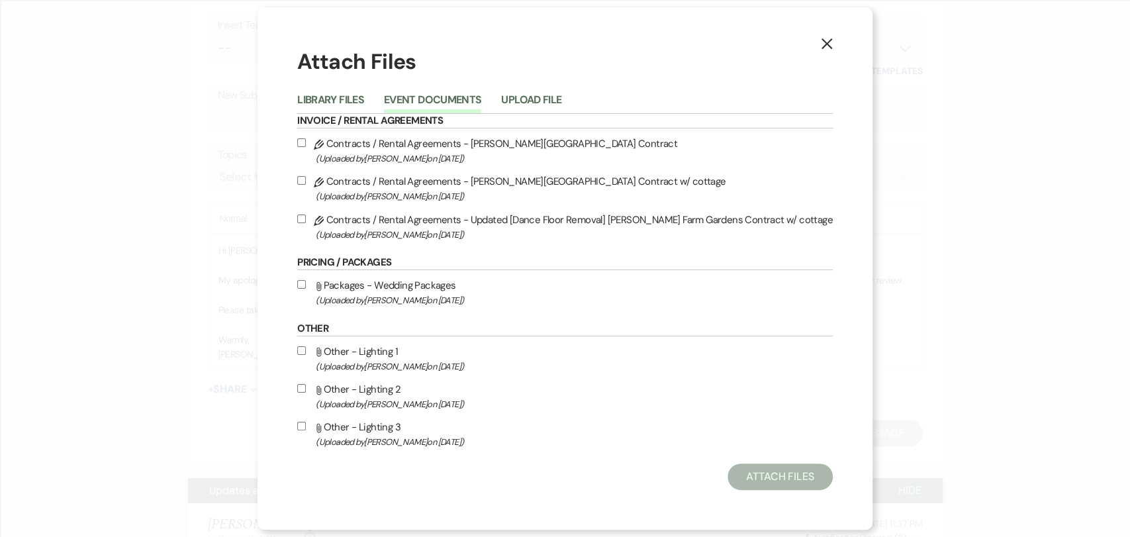
click at [512, 224] on label "Pencil Contracts / Rental Agreements - Updated [Dance Floor Removal] [PERSON_NA…" at bounding box center [564, 226] width 535 height 31
click at [306, 223] on input "Pencil Contracts / Rental Agreements - Updated [Dance Floor Removal] [PERSON_NA…" at bounding box center [301, 218] width 9 height 9
checkbox input "true"
click at [821, 48] on icon "X" at bounding box center [827, 44] width 12 height 12
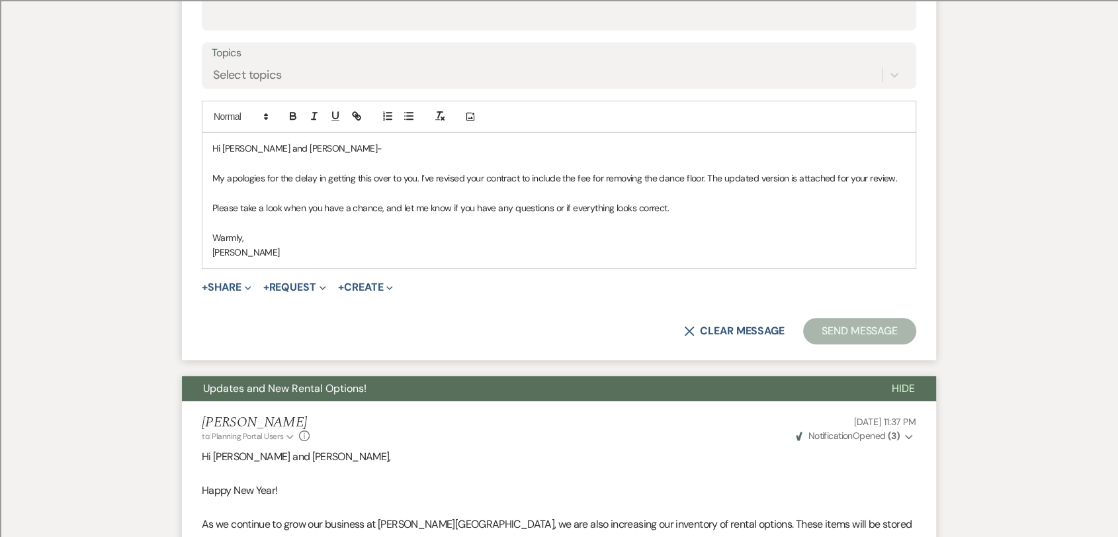
scroll to position [809, 0]
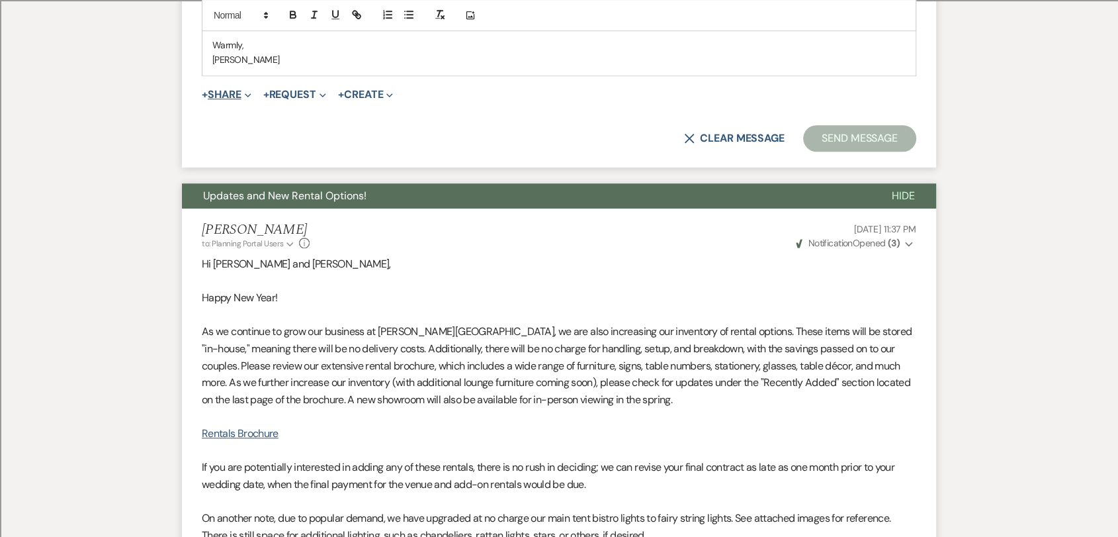
click at [226, 99] on button "+ Share Expand" at bounding box center [227, 94] width 50 height 11
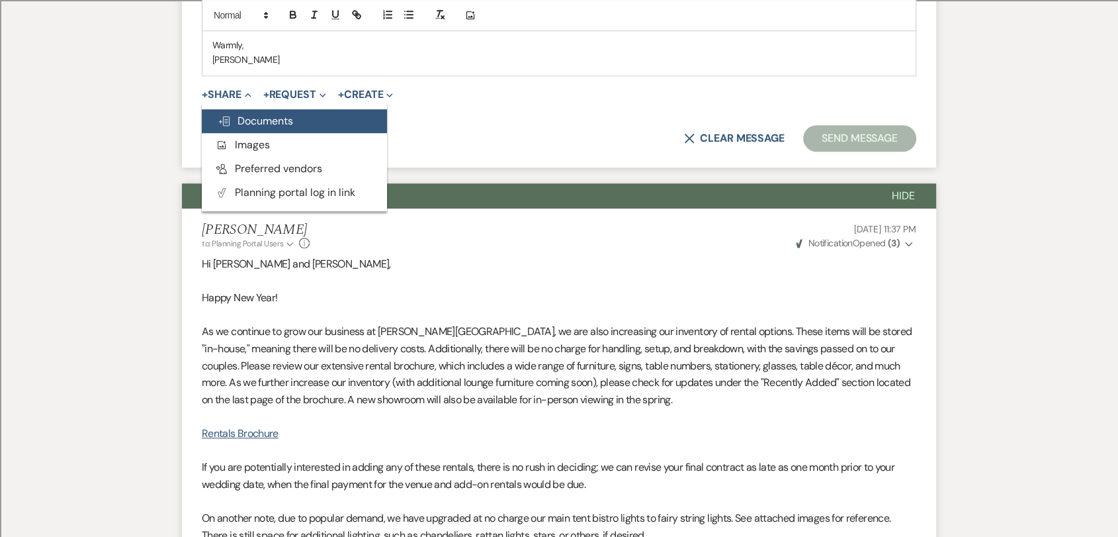
click at [259, 120] on span "Doc Upload Documents" at bounding box center [255, 121] width 75 height 14
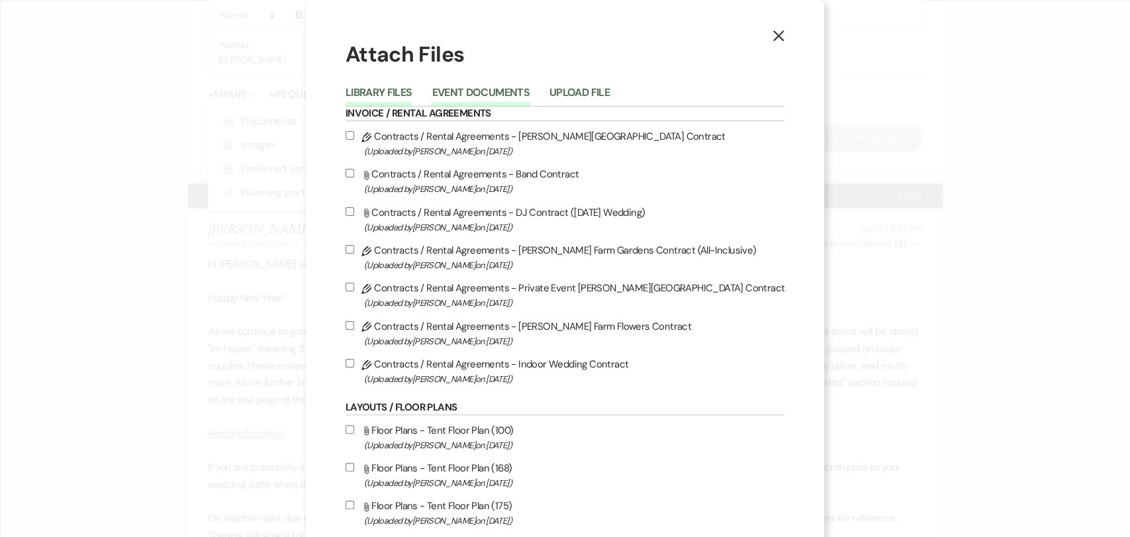
click at [494, 97] on button "Event Documents" at bounding box center [479, 96] width 97 height 19
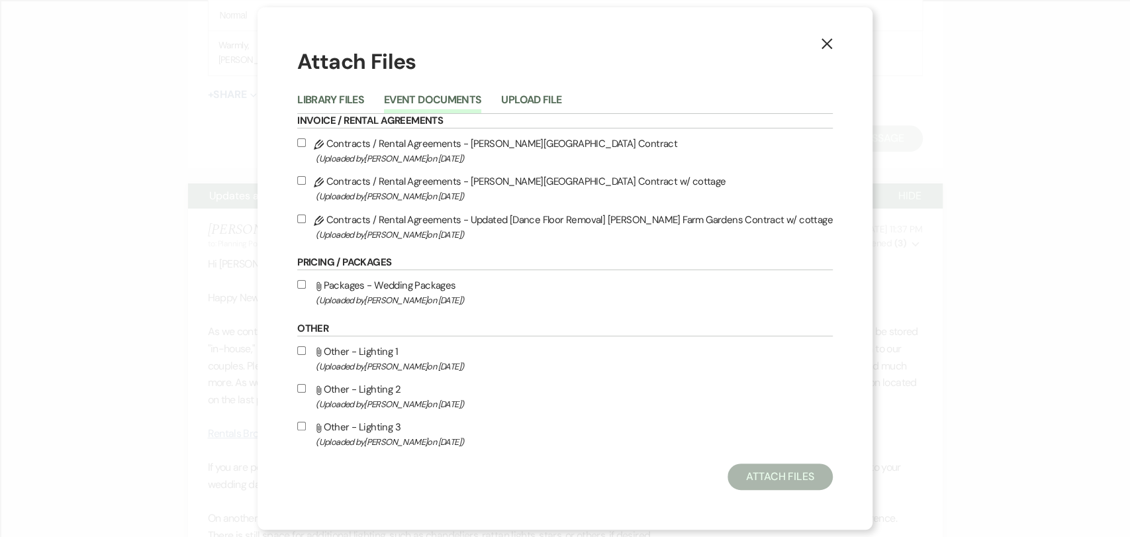
click at [519, 219] on label "Pencil Contracts / Rental Agreements - Updated [Dance Floor Removal] [PERSON_NA…" at bounding box center [564, 226] width 535 height 31
click at [306, 219] on input "Pencil Contracts / Rental Agreements - Updated [Dance Floor Removal] [PERSON_NA…" at bounding box center [301, 218] width 9 height 9
checkbox input "true"
click at [746, 476] on button "Attach Files" at bounding box center [779, 476] width 105 height 26
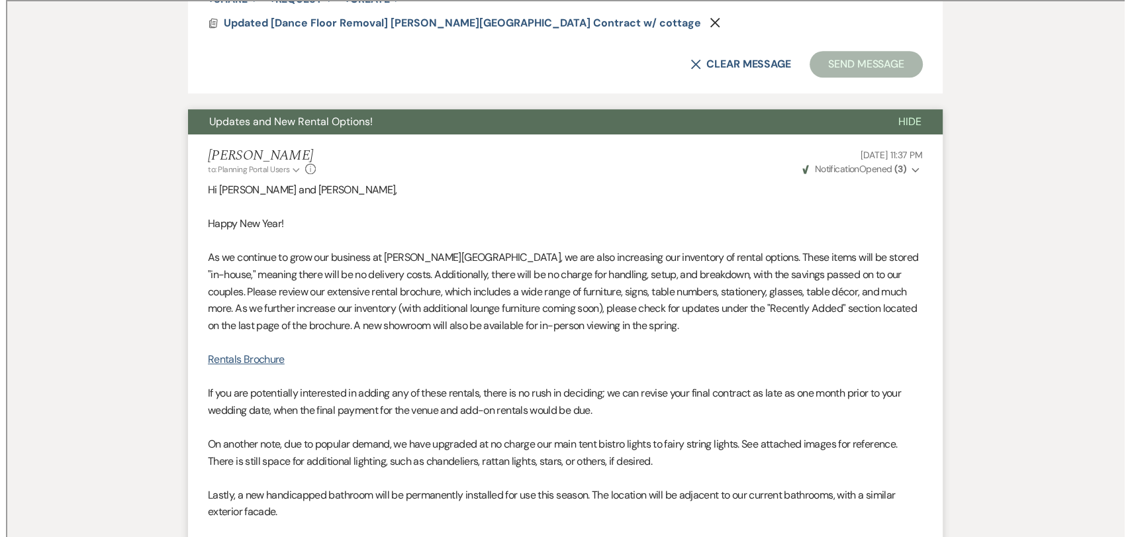
scroll to position [830, 0]
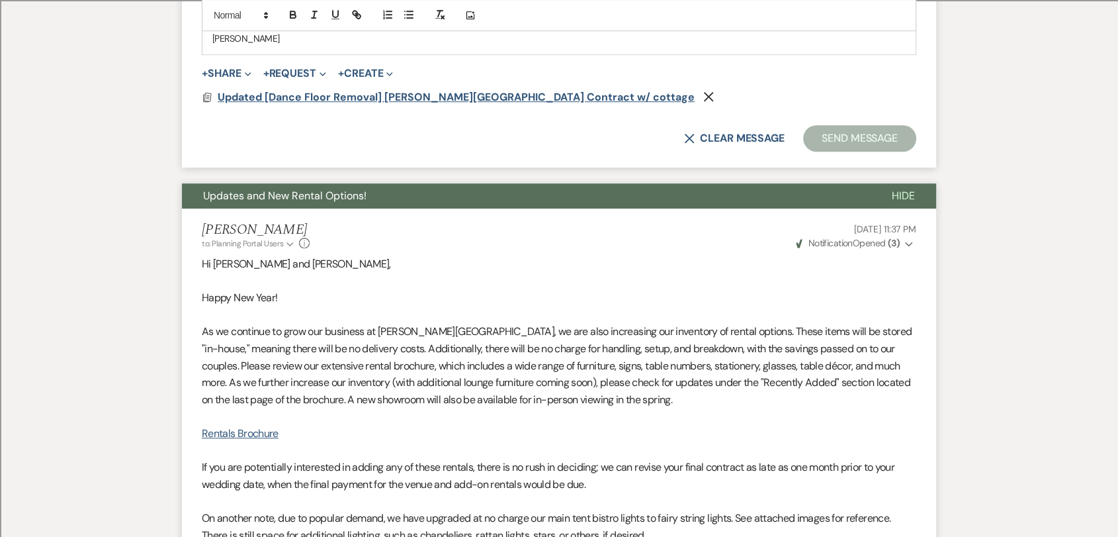
click at [424, 97] on span "Updated [Dance Floor Removal] [PERSON_NAME][GEOGRAPHIC_DATA] Contract w/ cottage" at bounding box center [456, 97] width 477 height 14
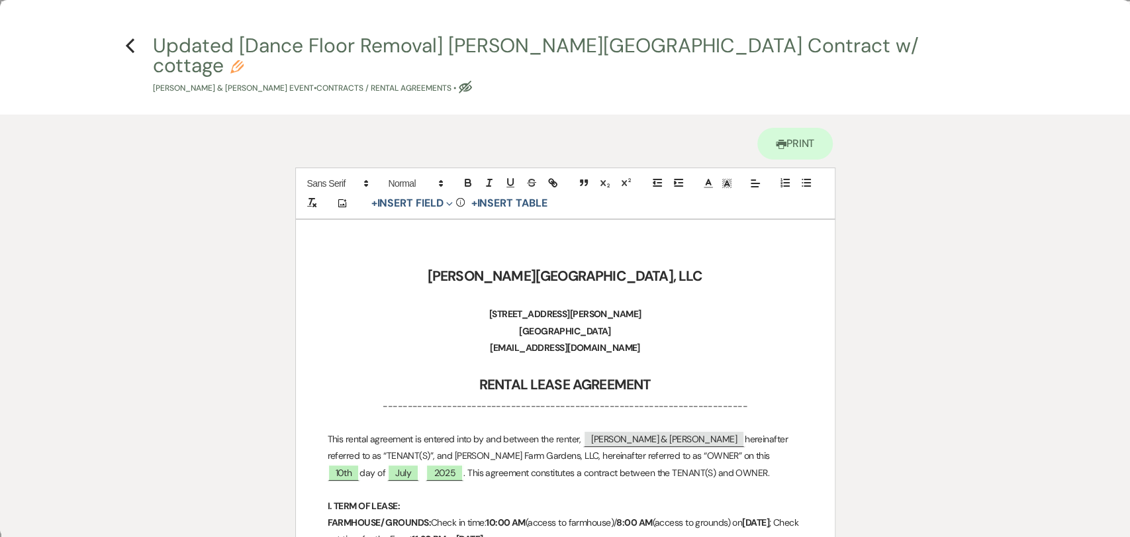
click at [207, 49] on button "Updated [Dance Floor Removal] [PERSON_NAME][GEOGRAPHIC_DATA] Contract w/ cottag…" at bounding box center [569, 65] width 832 height 59
select select "10"
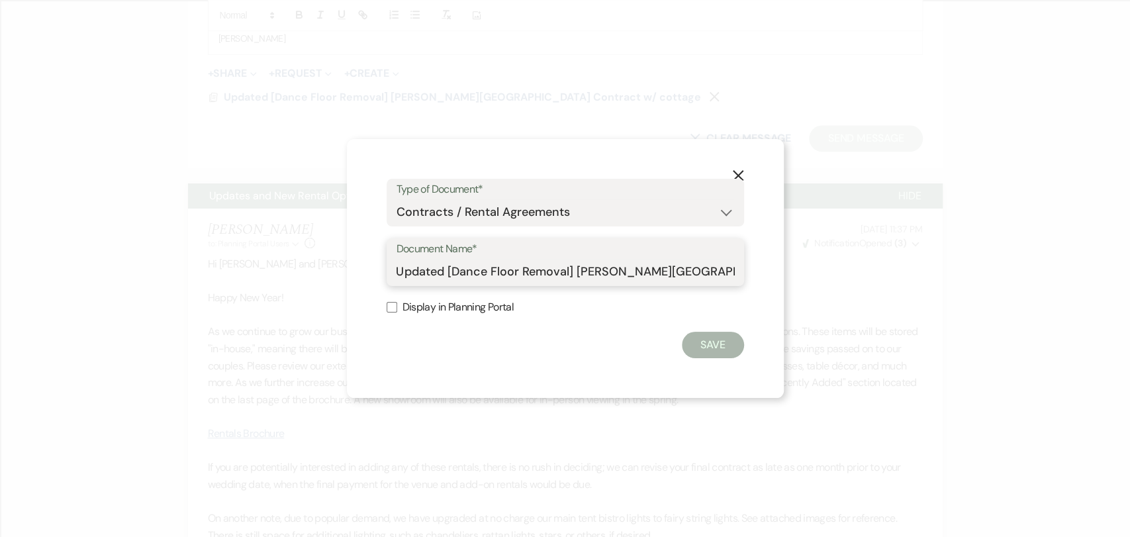
scroll to position [0, 73]
drag, startPoint x: 704, startPoint y: 267, endPoint x: 739, endPoint y: 269, distance: 35.1
click at [739, 269] on div "Document Name* Updated [Dance Floor Removal] [PERSON_NAME] Farm Gardens Contrac…" at bounding box center [564, 262] width 357 height 48
click at [695, 266] on input "Updated [Dance Floor Removal] [PERSON_NAME][GEOGRAPHIC_DATA] Contract w/ cottage" at bounding box center [564, 272] width 337 height 26
drag, startPoint x: 670, startPoint y: 271, endPoint x: 737, endPoint y: 271, distance: 66.8
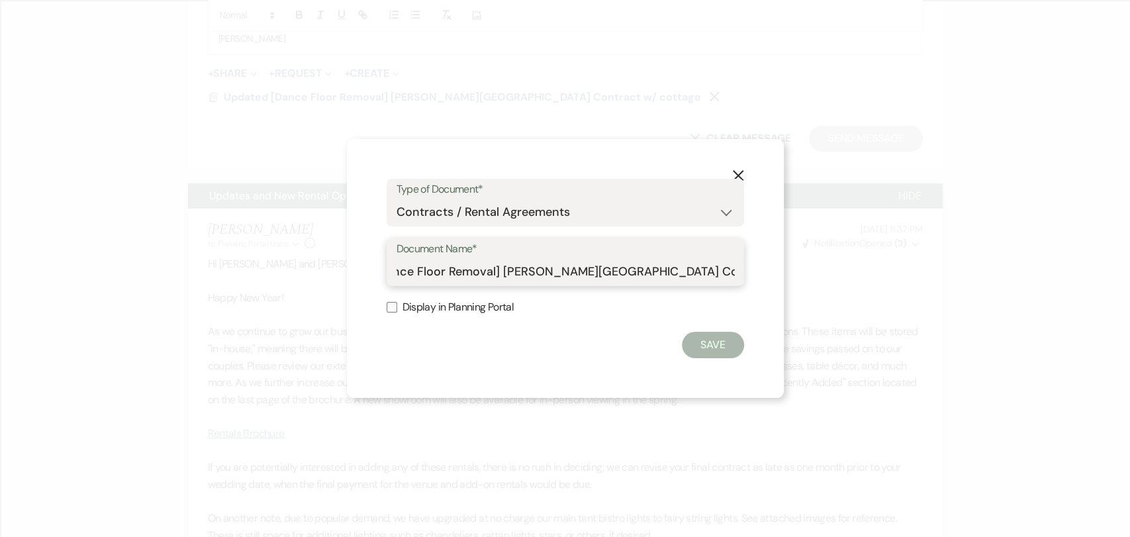
click at [737, 271] on div "Document Name* Updated [Dance Floor Removal] [PERSON_NAME] Farm Gardens Contrac…" at bounding box center [564, 262] width 357 height 48
type input "Updated [Dance Floor Removal] [PERSON_NAME][GEOGRAPHIC_DATA] Contract"
click at [734, 347] on button "Save" at bounding box center [713, 345] width 62 height 26
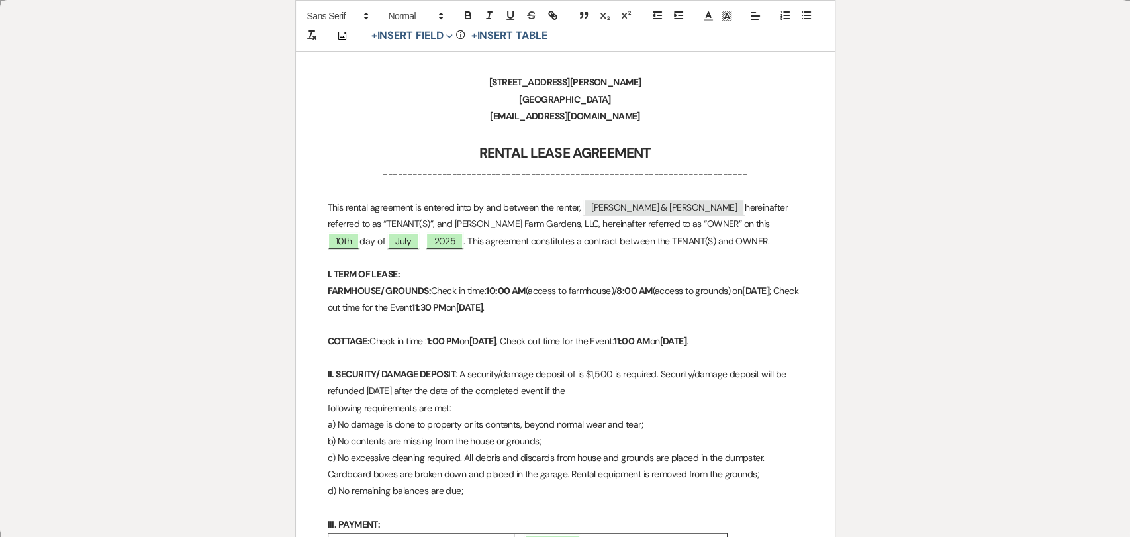
scroll to position [220, 0]
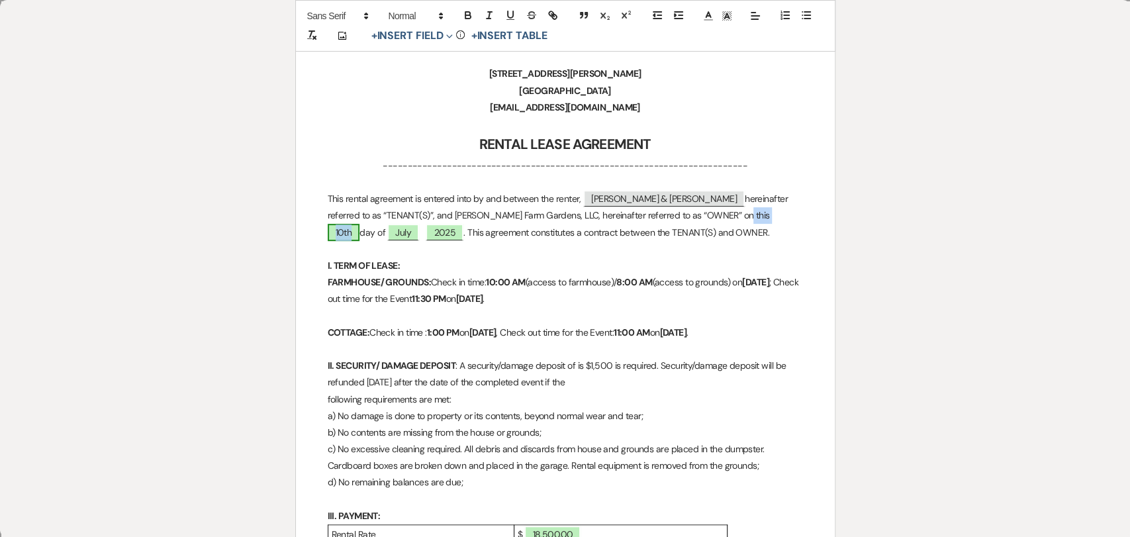
click at [360, 224] on span "10th" at bounding box center [344, 232] width 32 height 17
select select "owner"
select select "Number"
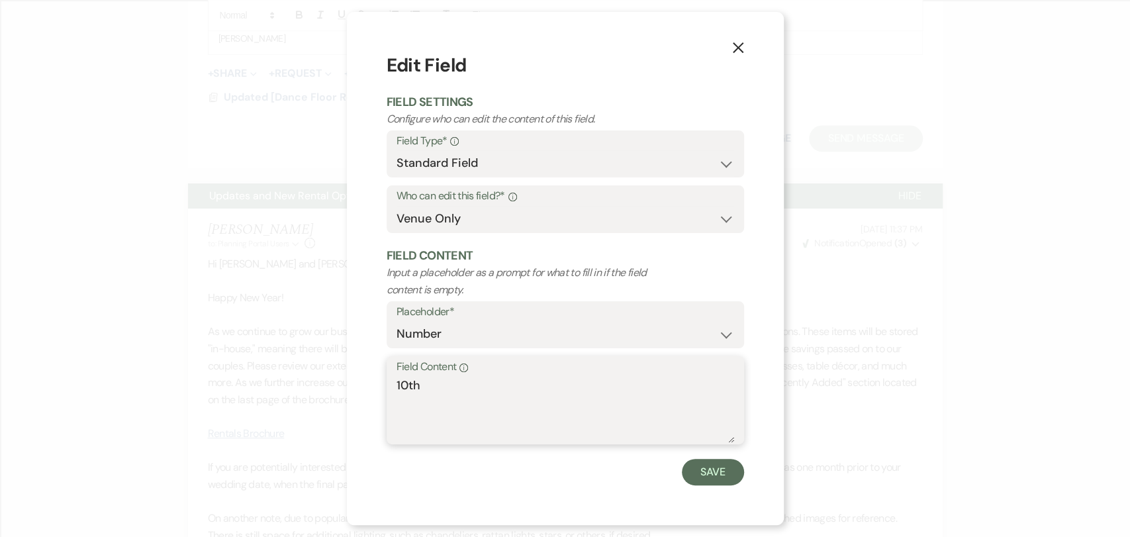
drag, startPoint x: 408, startPoint y: 388, endPoint x: 386, endPoint y: 388, distance: 21.8
click at [386, 388] on div "Field Content Info 10th" at bounding box center [564, 400] width 357 height 88
type textarea "15th"
click at [694, 482] on button "Save" at bounding box center [713, 472] width 62 height 26
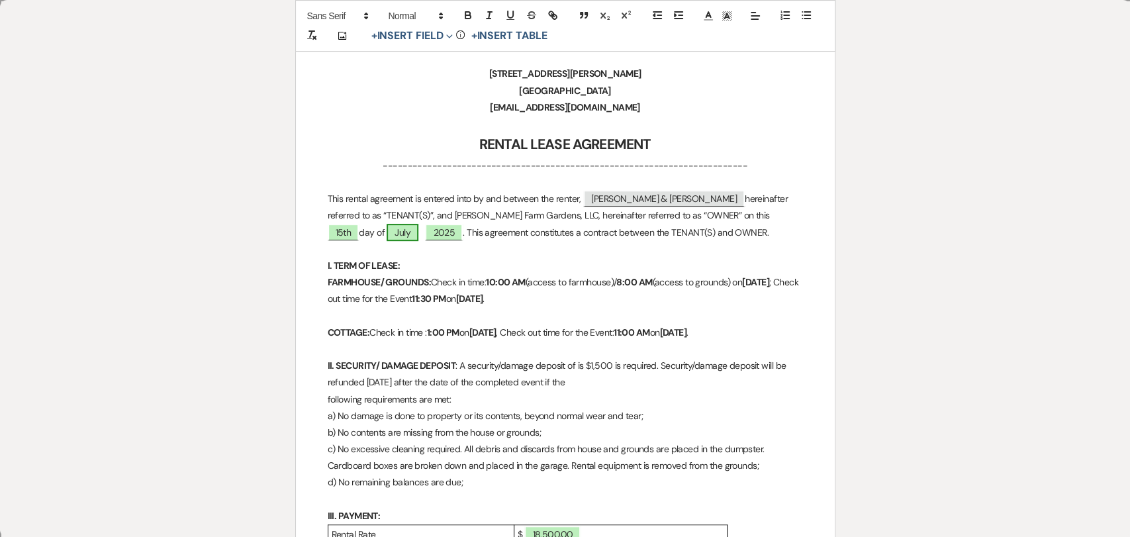
click at [386, 238] on span "July" at bounding box center [402, 232] width 32 height 17
select select "owner"
select select "custom_placeholder"
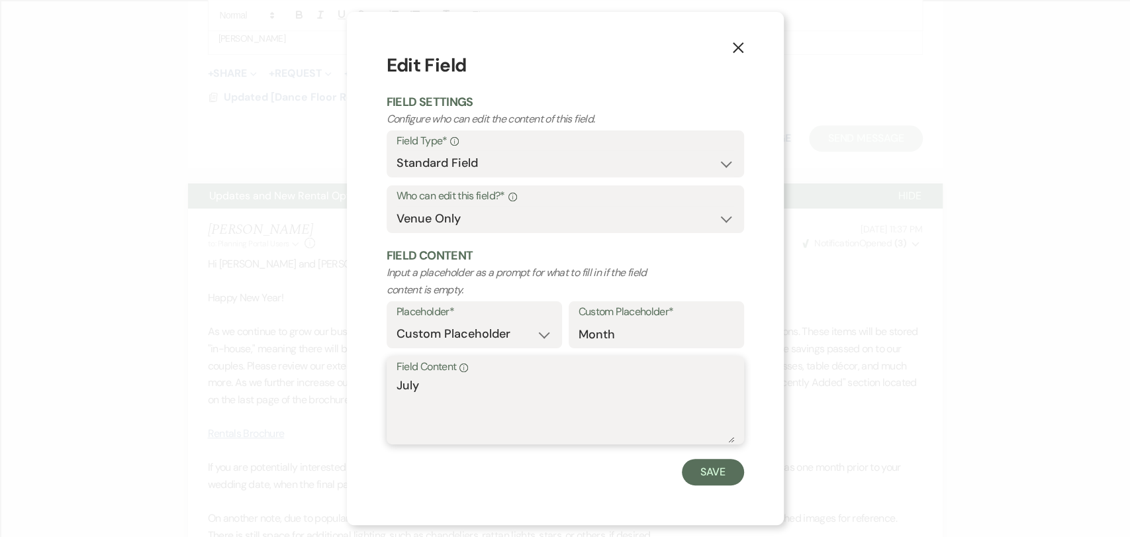
drag, startPoint x: 456, startPoint y: 382, endPoint x: 299, endPoint y: 375, distance: 157.0
click at [298, 376] on div "X Edit Field Field Settings Configure who can edit the content of this field. F…" at bounding box center [565, 268] width 1130 height 537
type textarea "August"
click at [709, 467] on button "Save" at bounding box center [713, 472] width 62 height 26
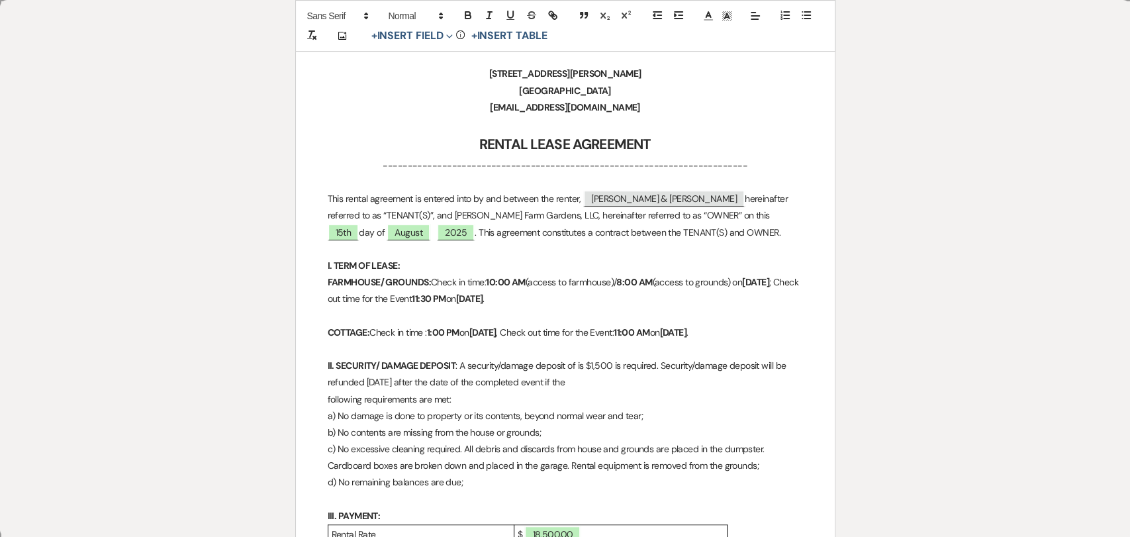
click at [562, 260] on p "I. TERM OF LEASE:" at bounding box center [565, 265] width 475 height 17
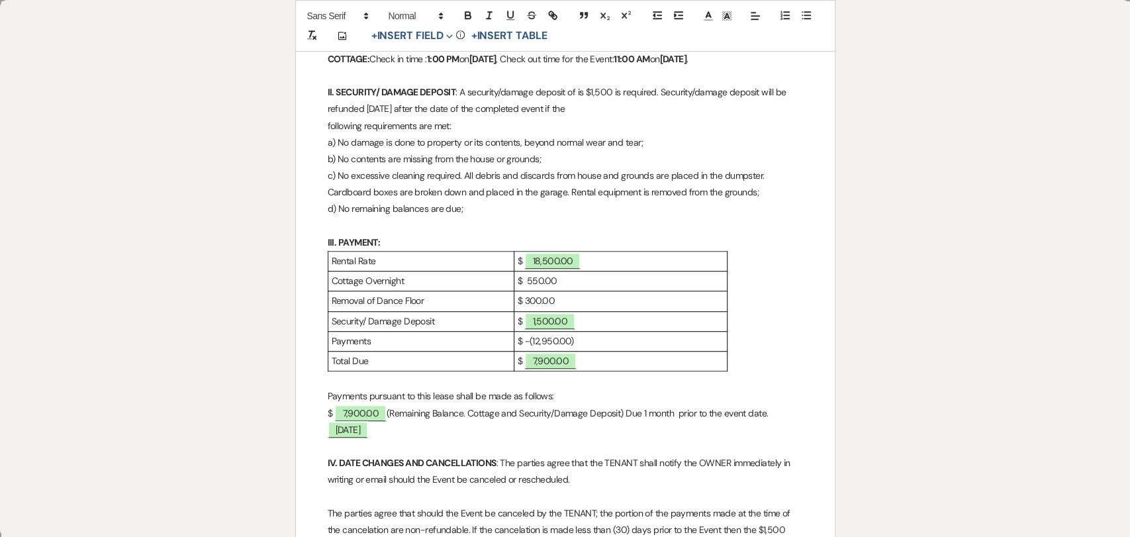
scroll to position [514, 0]
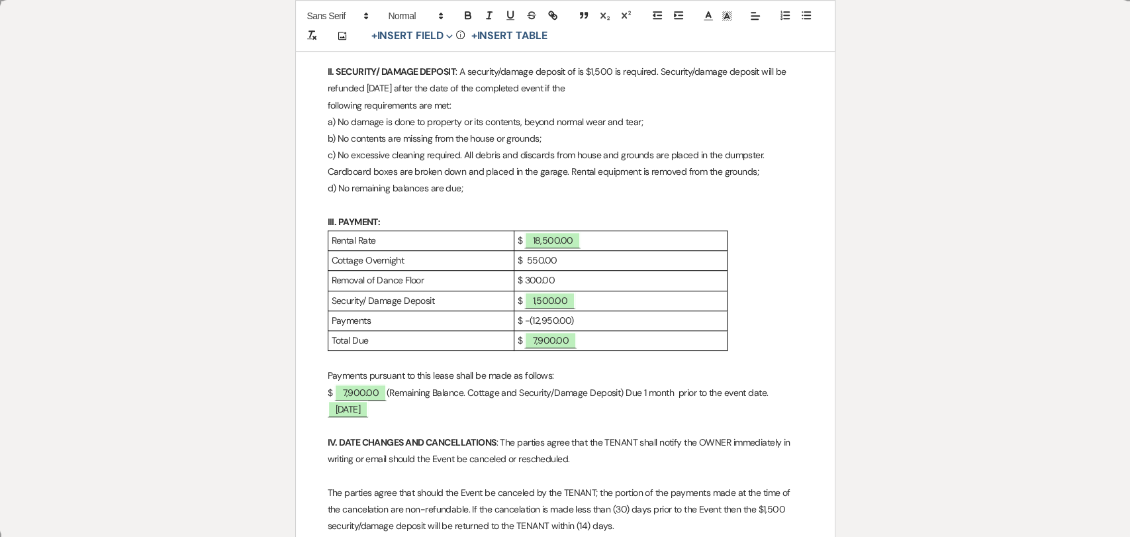
click at [524, 289] on p "$ 300.00" at bounding box center [620, 280] width 206 height 17
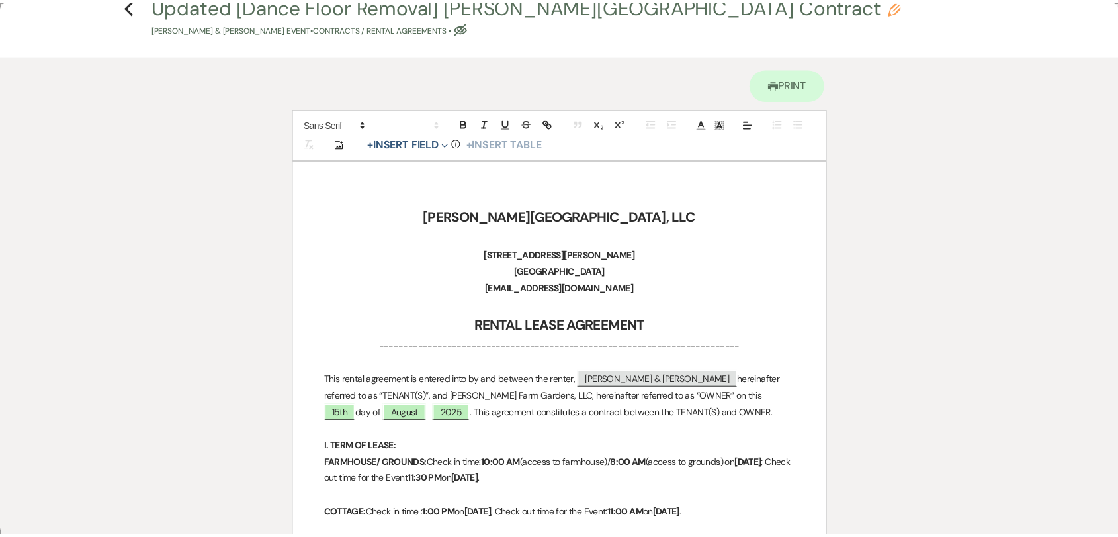
scroll to position [0, 0]
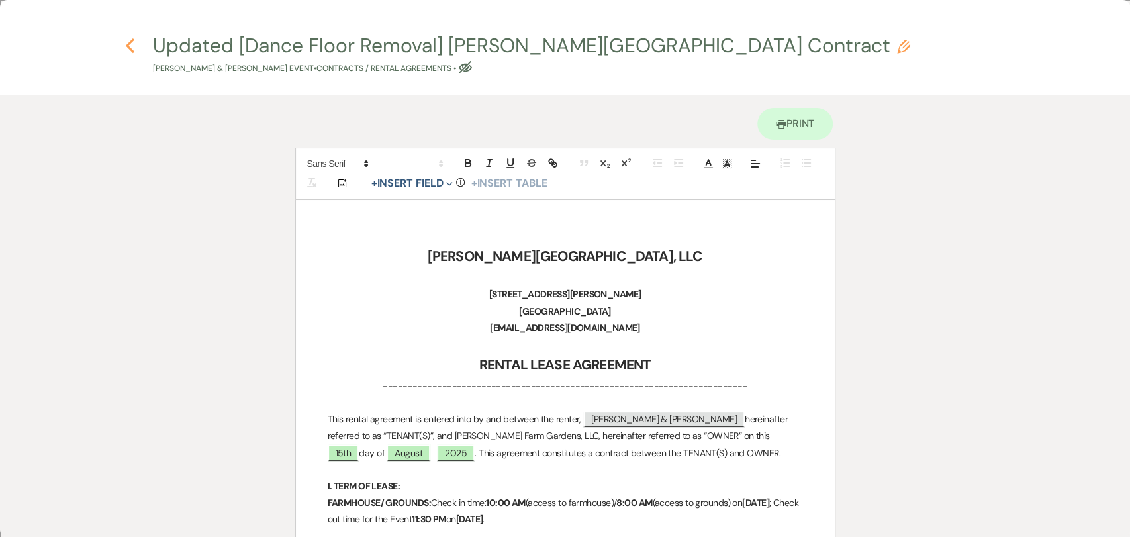
click at [128, 46] on use "button" at bounding box center [130, 45] width 9 height 15
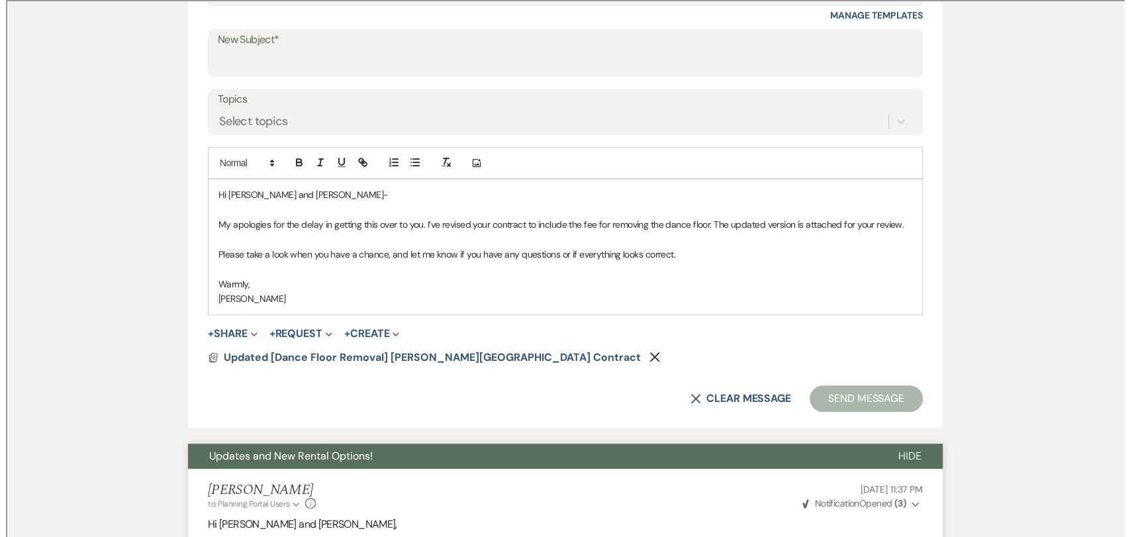
scroll to position [462, 0]
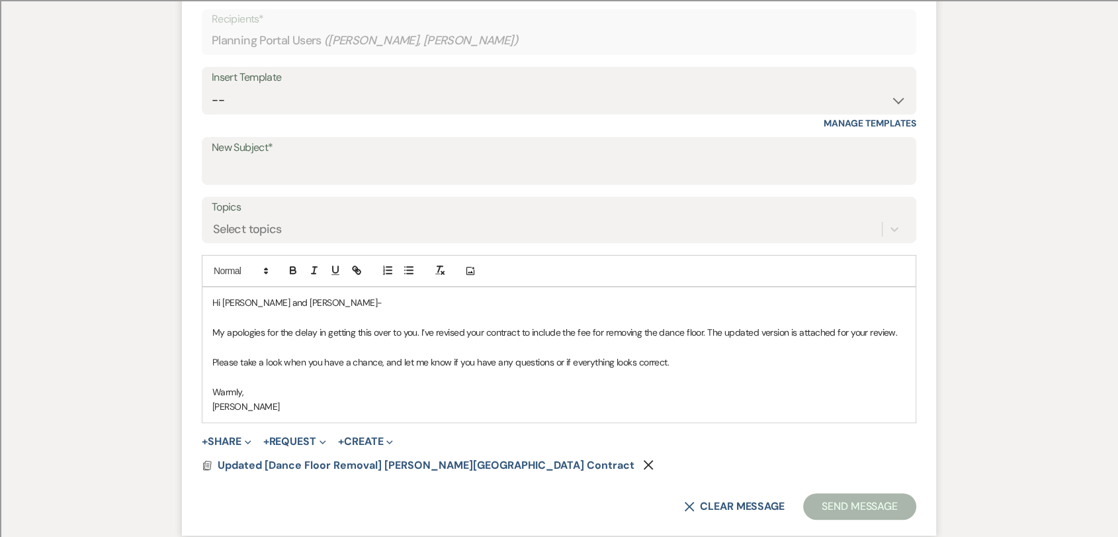
click at [412, 155] on label "New Subject*" at bounding box center [559, 147] width 695 height 19
click at [412, 157] on input "New Subject*" at bounding box center [559, 170] width 695 height 26
type input "U"
type input "R"
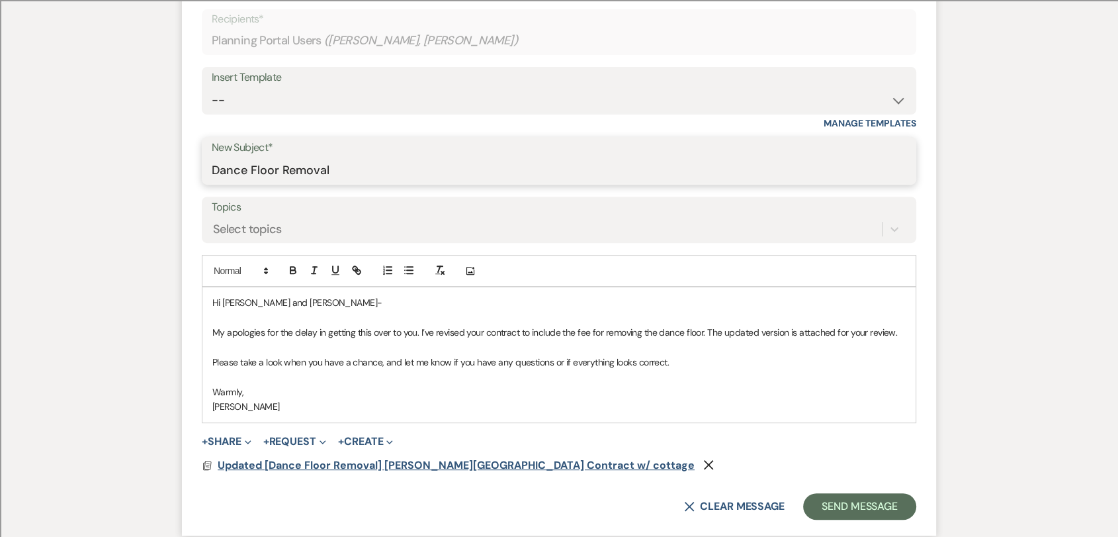
type input "Dance Floor Removal"
click at [541, 461] on span "Updated [Dance Floor Removal] [PERSON_NAME][GEOGRAPHIC_DATA] Contract w/ cottage" at bounding box center [456, 465] width 477 height 14
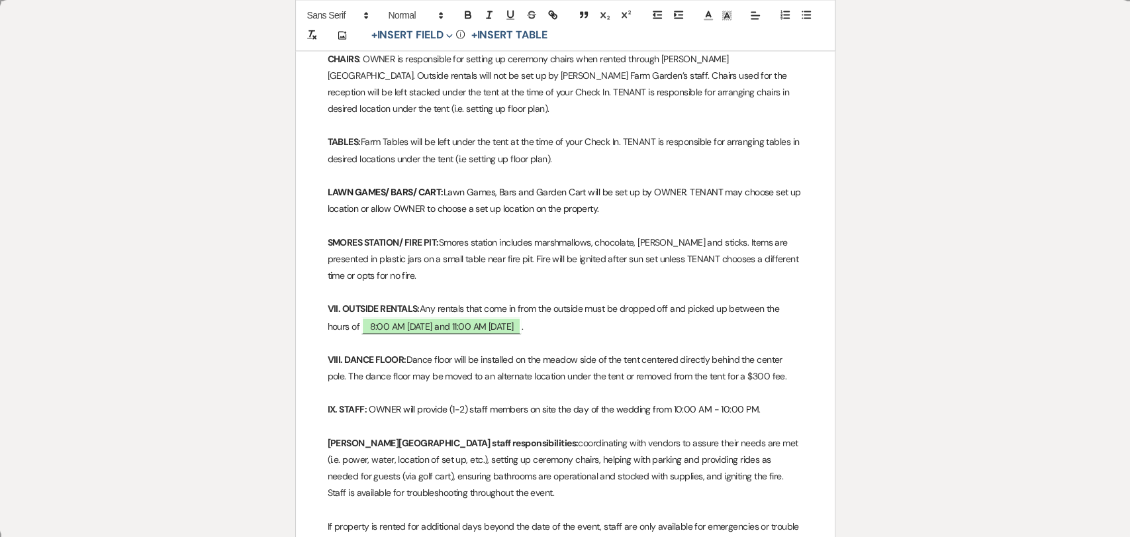
scroll to position [1397, 0]
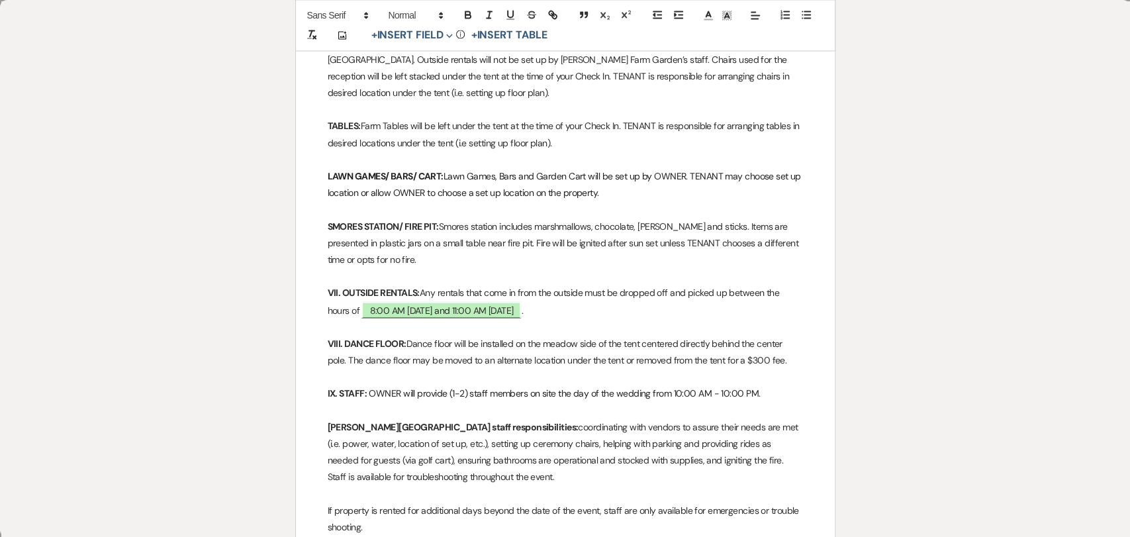
click at [405, 347] on strong "VIII. DANCE FLOOR:" at bounding box center [367, 343] width 79 height 12
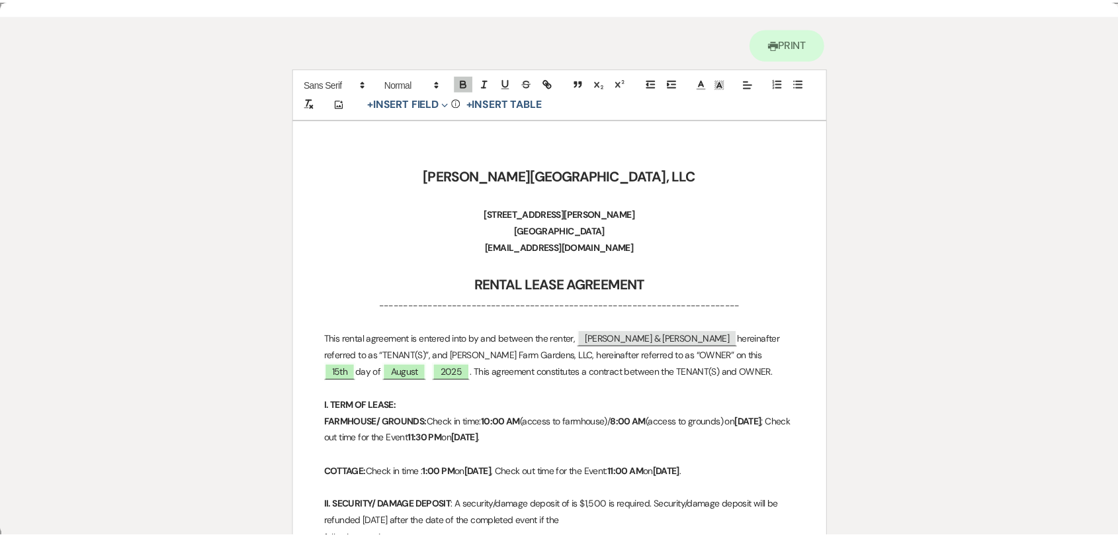
scroll to position [0, 0]
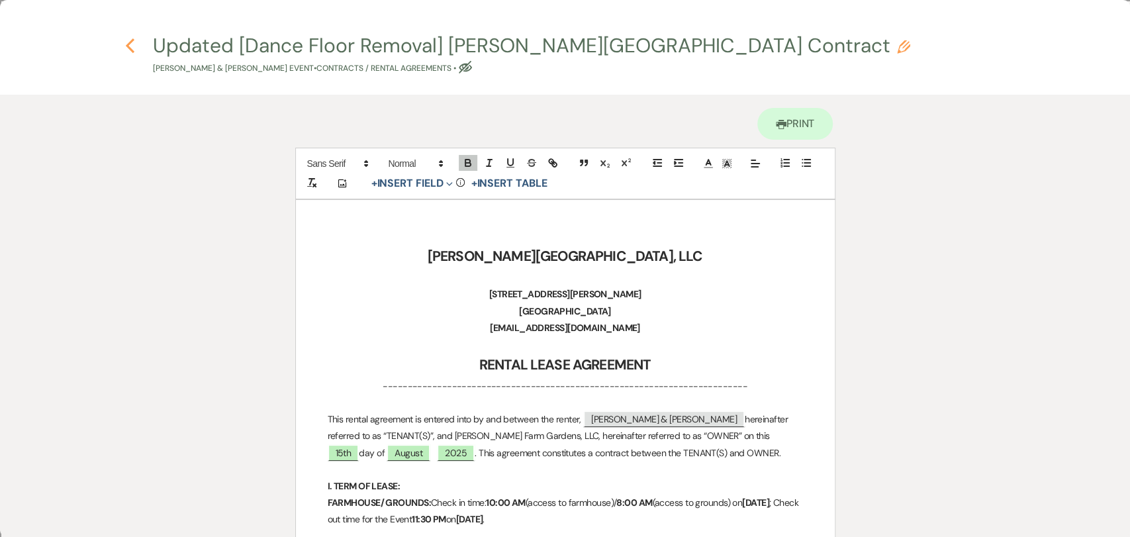
click at [128, 52] on icon "Previous" at bounding box center [130, 46] width 10 height 16
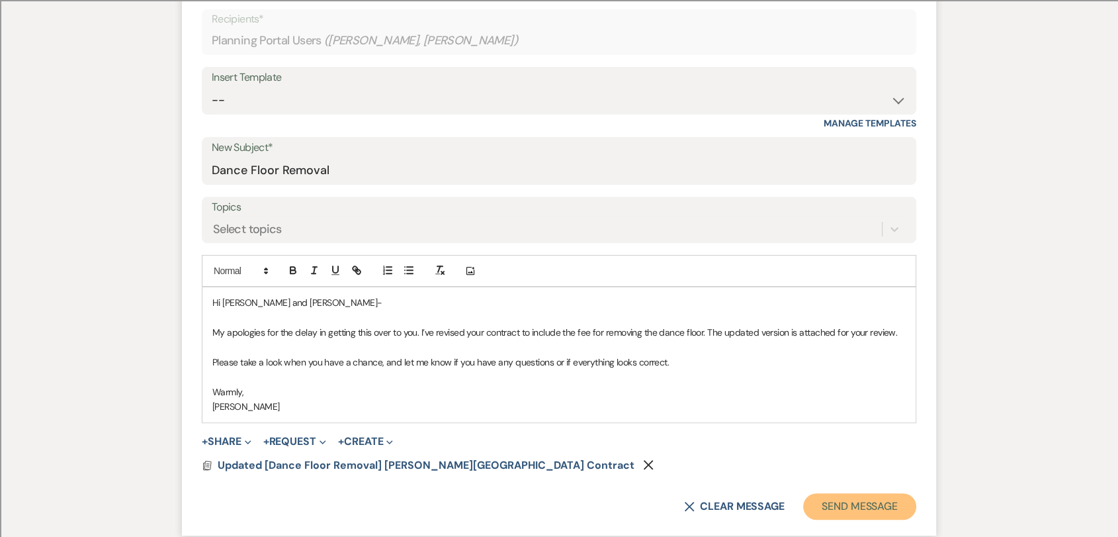
click at [879, 505] on button "Send Message" at bounding box center [859, 506] width 113 height 26
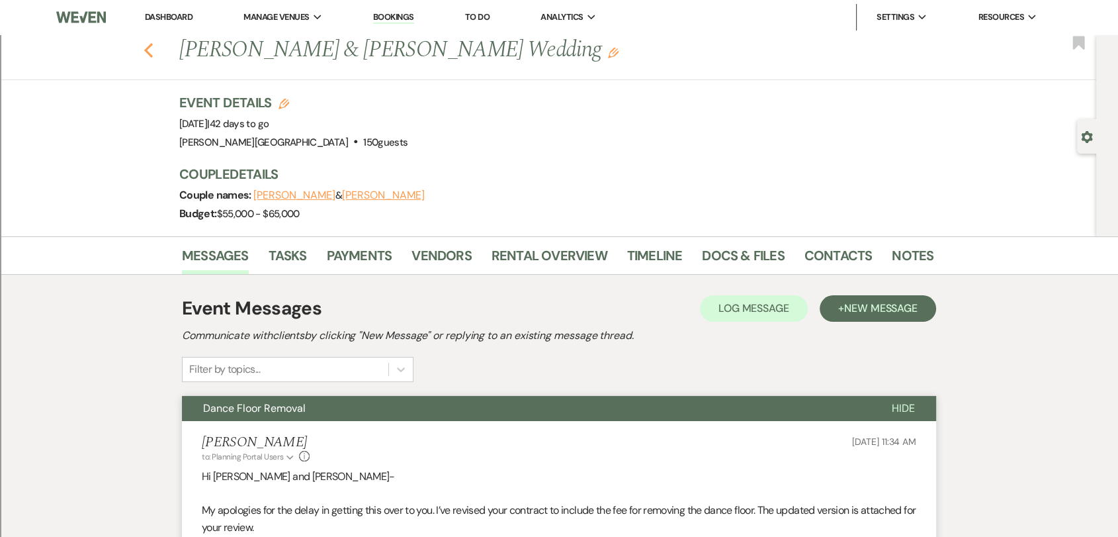
click at [154, 52] on icon "Previous" at bounding box center [149, 50] width 10 height 16
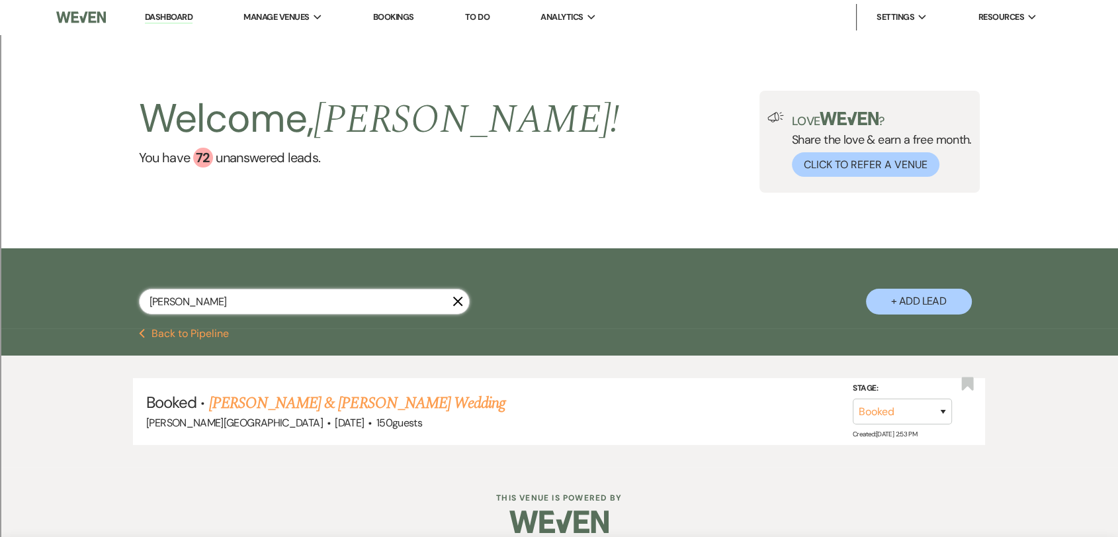
click at [307, 296] on input "[PERSON_NAME]" at bounding box center [304, 302] width 331 height 26
paste input "[PERSON_NAME]"
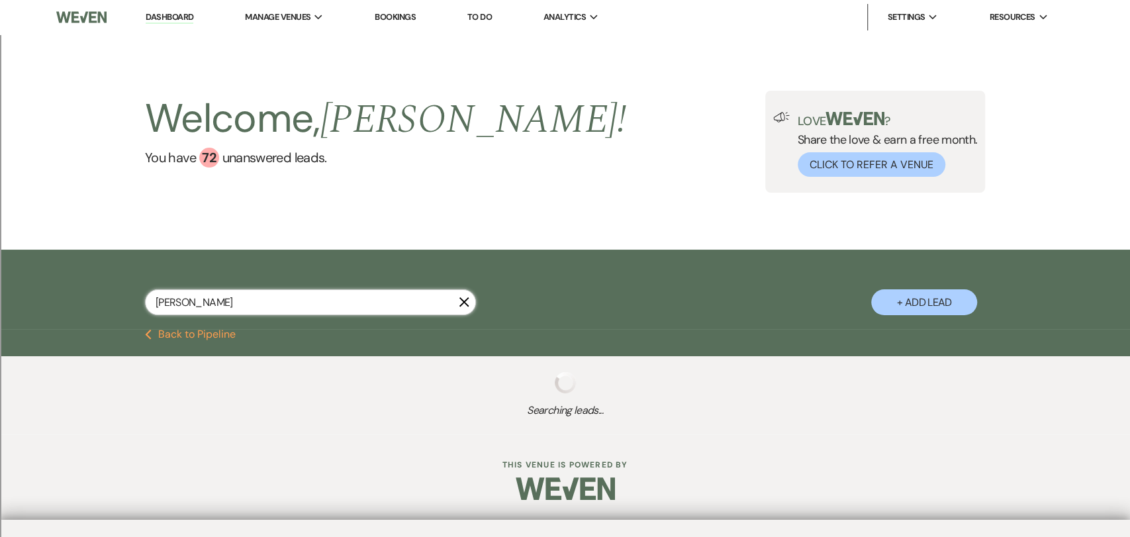
type input "[PERSON_NAME]"
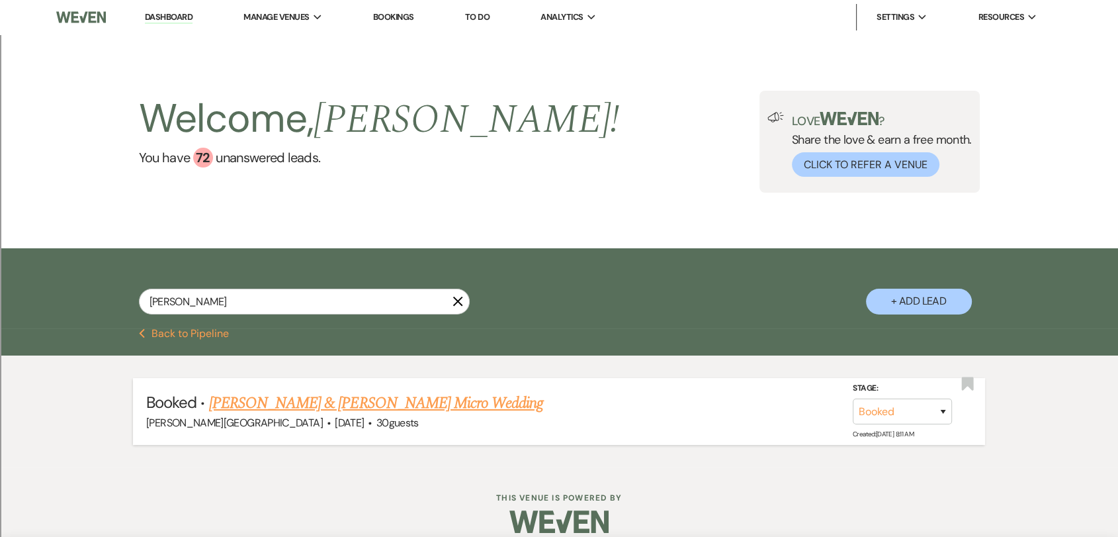
click at [420, 392] on link "[PERSON_NAME] & [PERSON_NAME] Micro Wedding" at bounding box center [376, 403] width 335 height 24
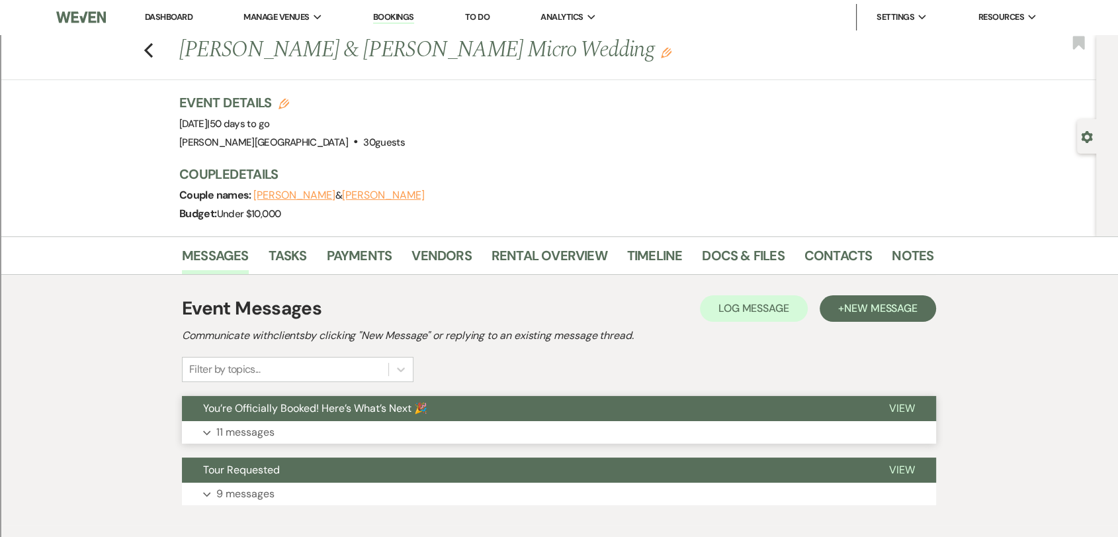
scroll to position [73, 0]
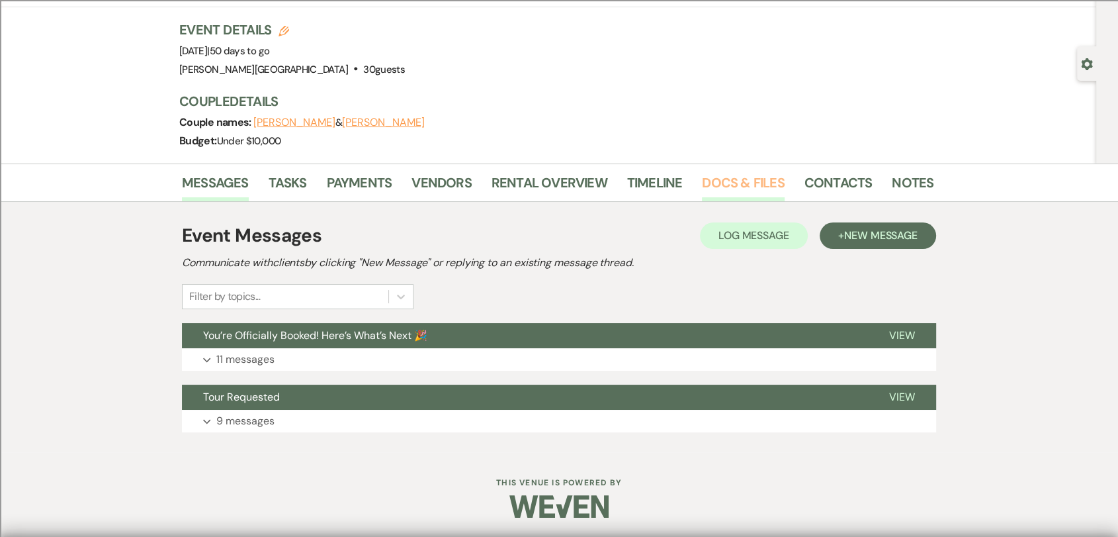
click at [720, 180] on link "Docs & Files" at bounding box center [743, 186] width 82 height 29
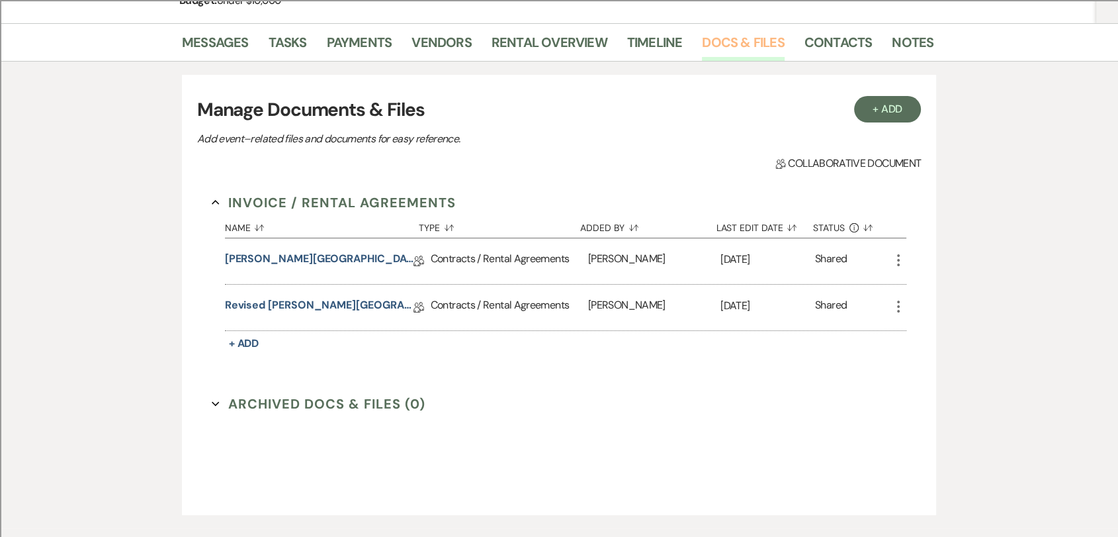
scroll to position [220, 0]
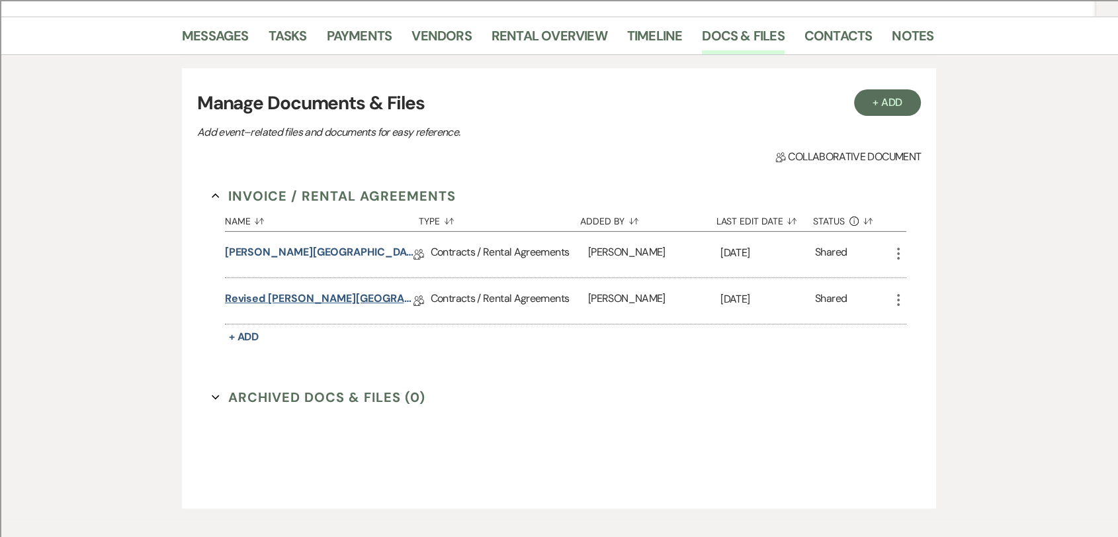
click at [377, 303] on link "Revised [PERSON_NAME][GEOGRAPHIC_DATA] Contract" at bounding box center [319, 301] width 189 height 21
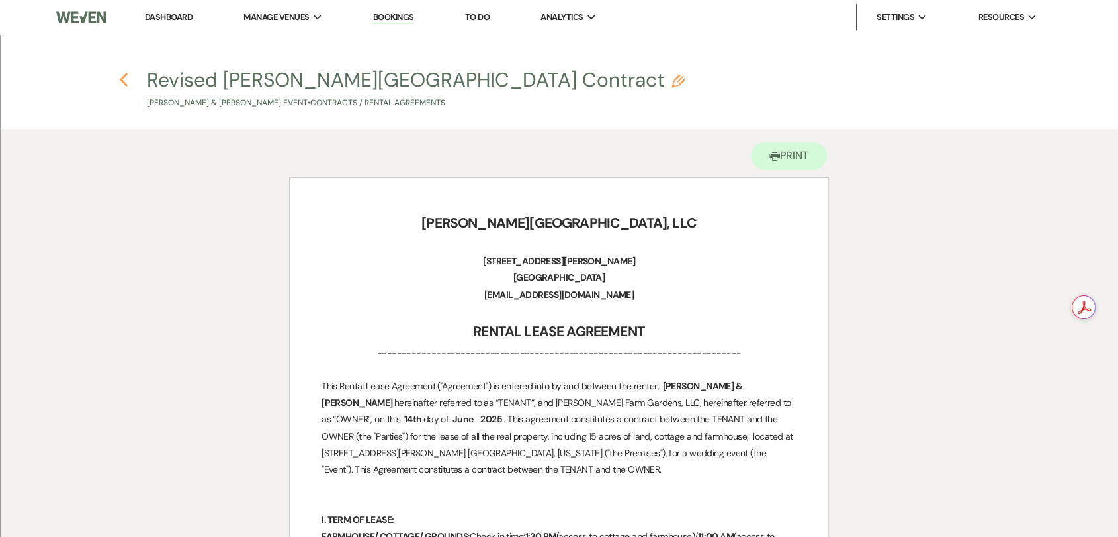
click at [123, 86] on icon "Previous" at bounding box center [124, 80] width 10 height 16
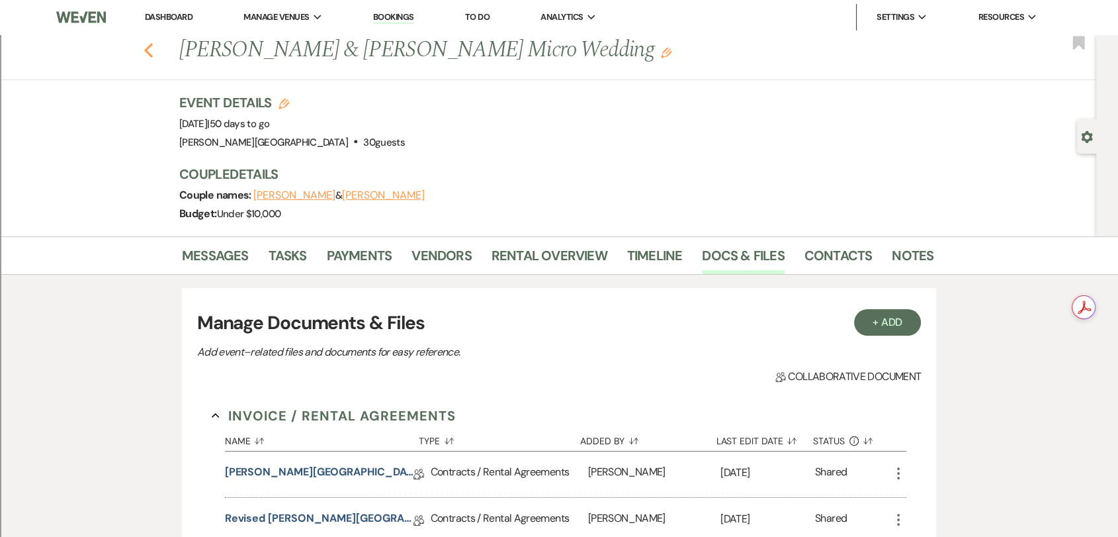
click at [154, 57] on icon "Previous" at bounding box center [149, 50] width 10 height 16
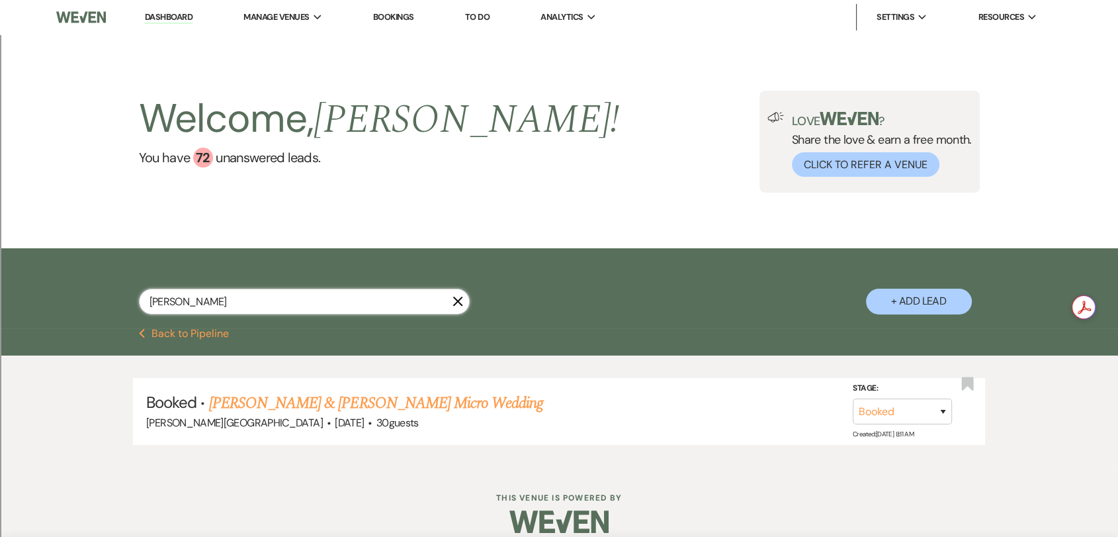
click at [231, 304] on input "[PERSON_NAME]" at bounding box center [304, 302] width 331 height 26
type input "[PERSON_NAME]"
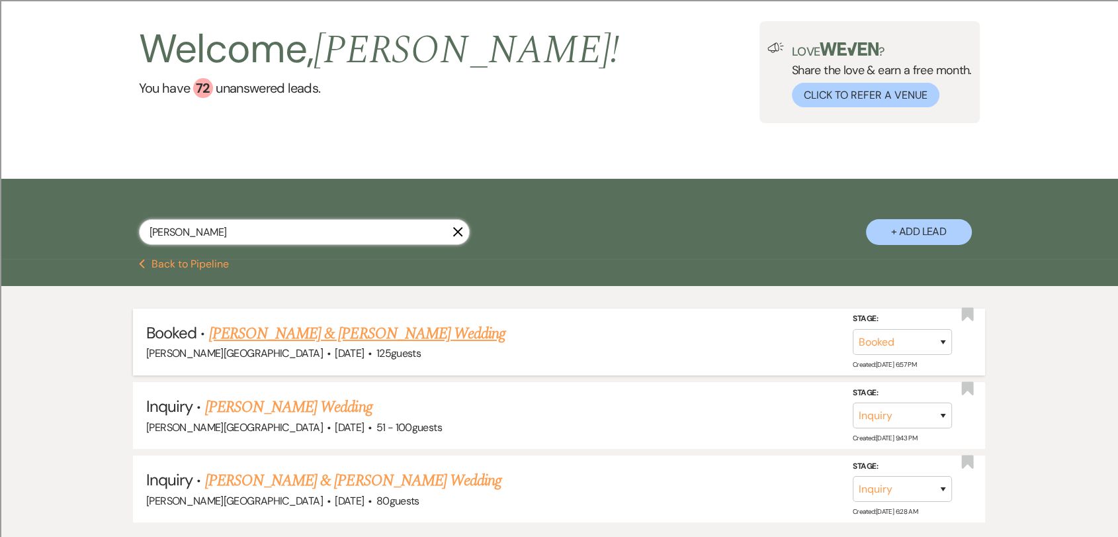
scroll to position [162, 0]
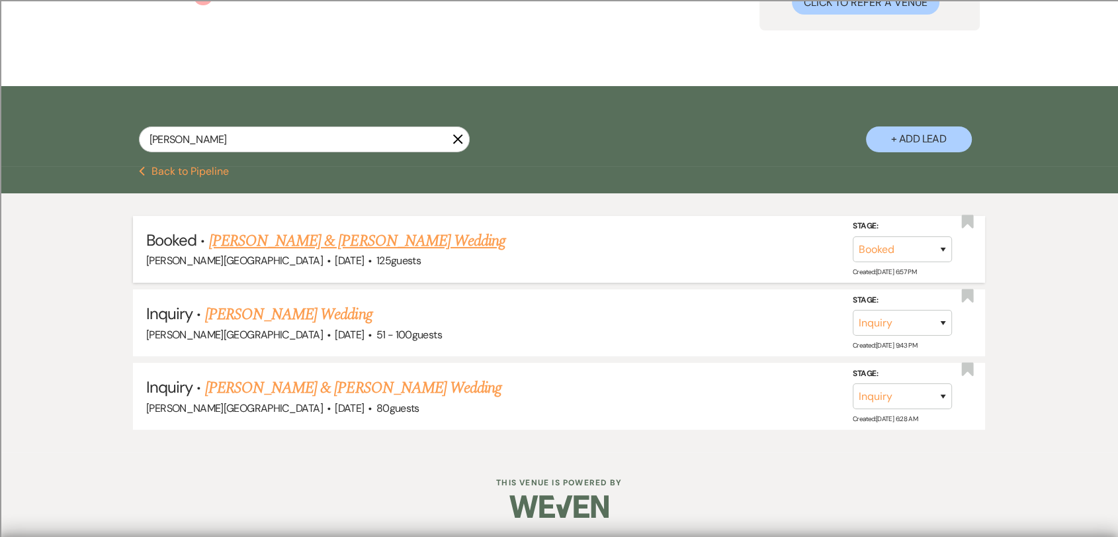
click at [342, 235] on link "[PERSON_NAME] & [PERSON_NAME] Wedding" at bounding box center [357, 241] width 296 height 24
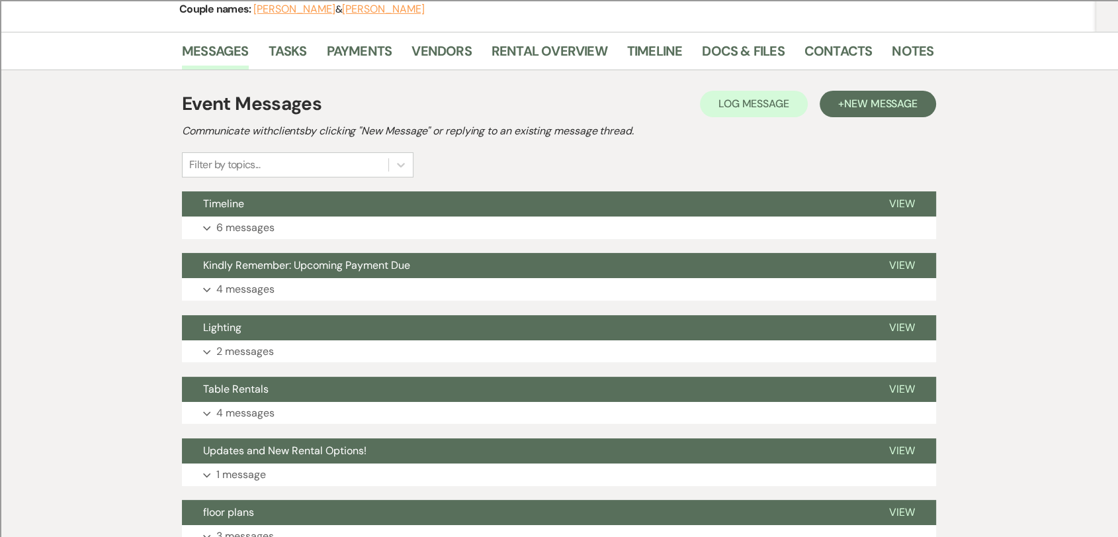
scroll to position [220, 0]
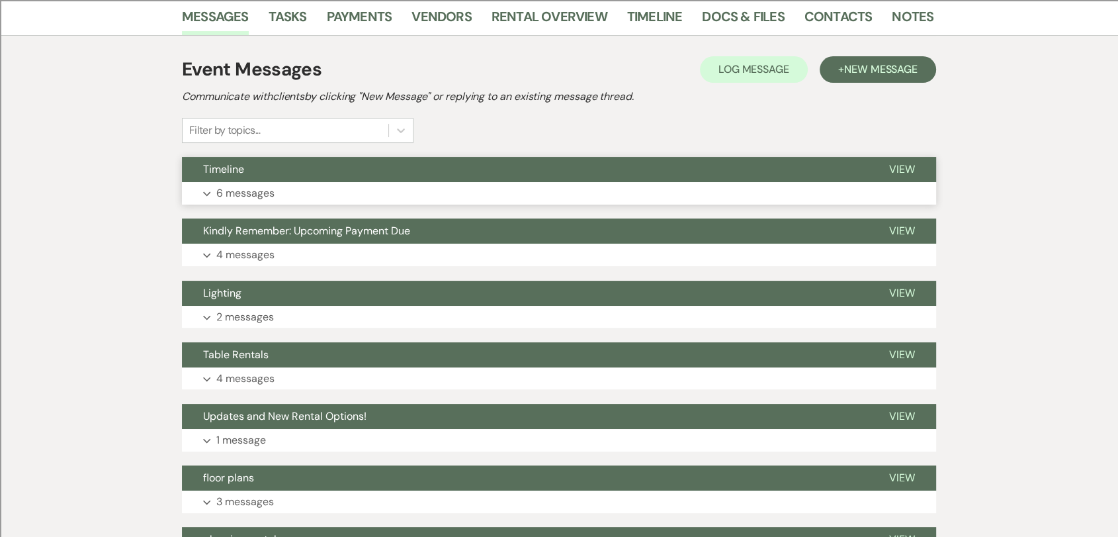
click at [438, 171] on button "Timeline" at bounding box center [525, 169] width 686 height 25
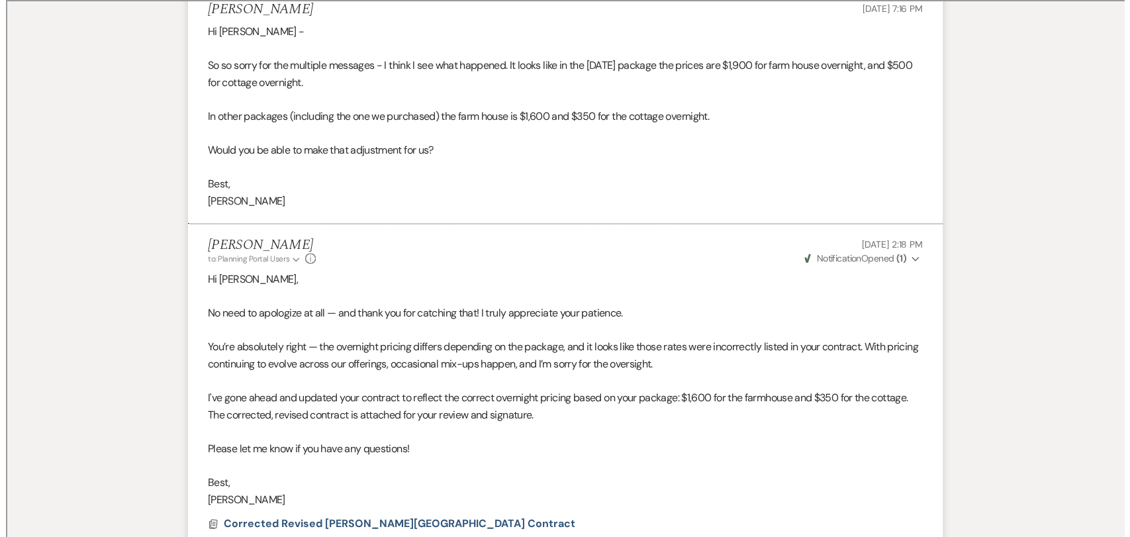
scroll to position [1911, 0]
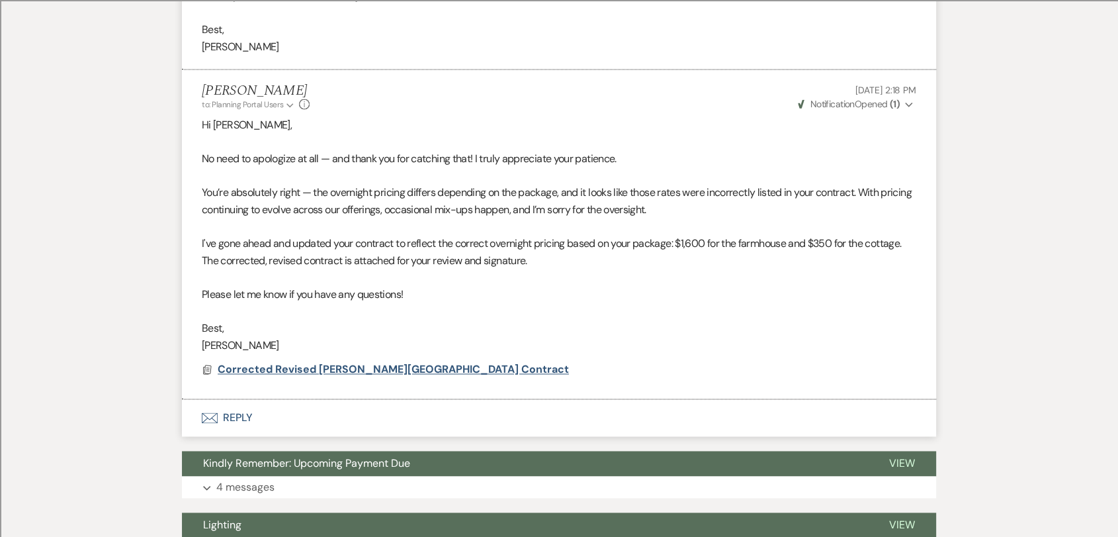
click at [409, 363] on span "Corrected Revised [PERSON_NAME][GEOGRAPHIC_DATA] Contract" at bounding box center [393, 369] width 351 height 14
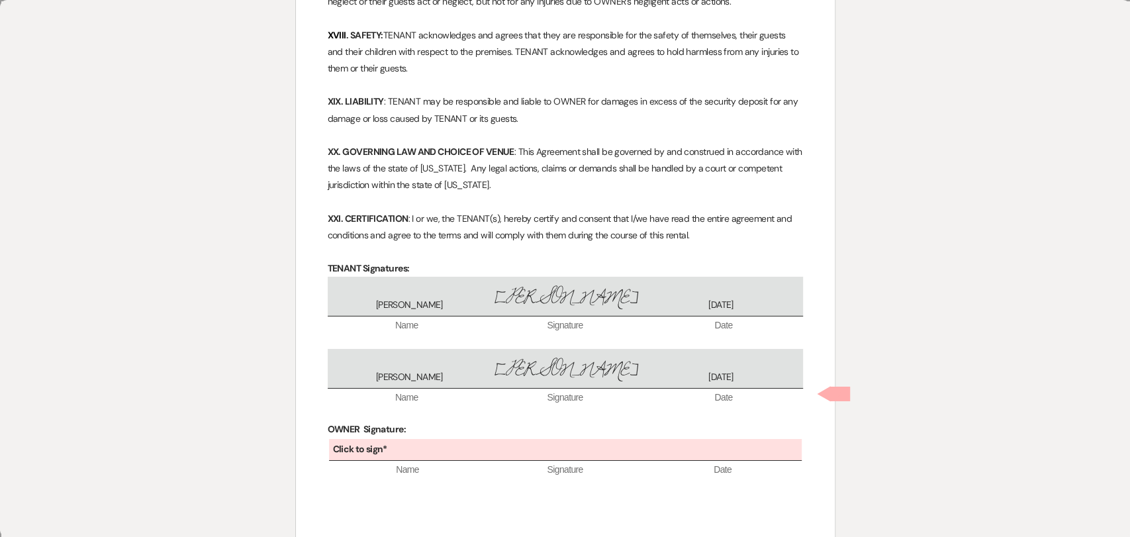
scroll to position [2892, 0]
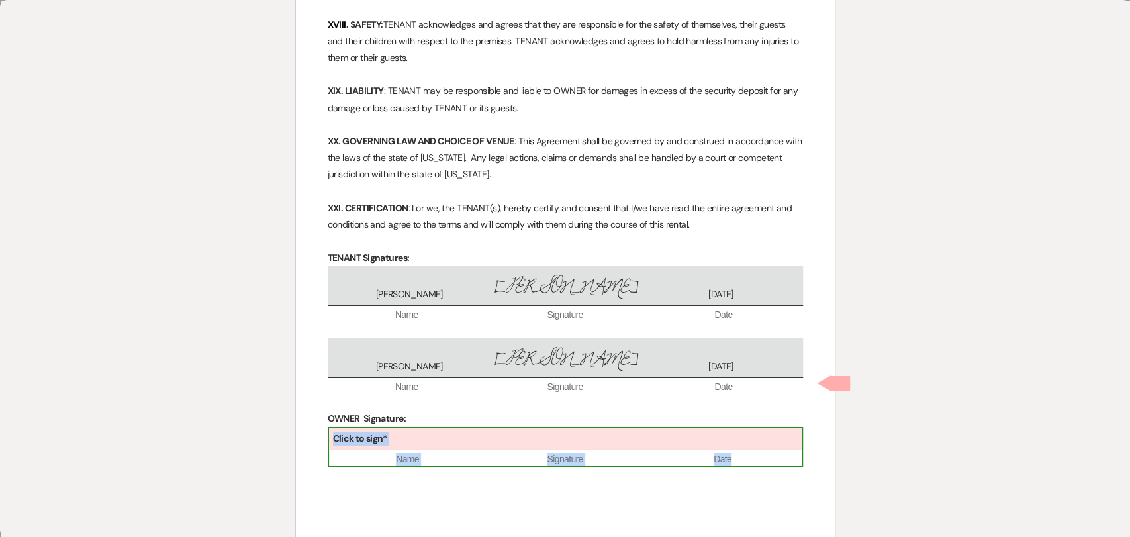
click at [400, 428] on div "Click to sign*" at bounding box center [565, 439] width 472 height 22
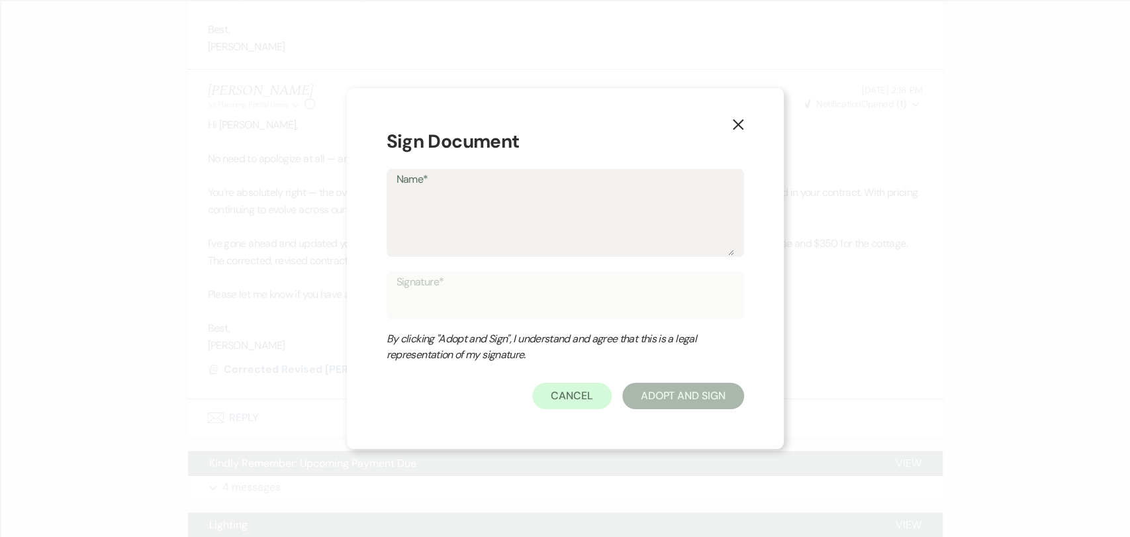
type textarea "T"
type input "T"
type textarea "Tr"
type input "Tr"
type textarea "Tra"
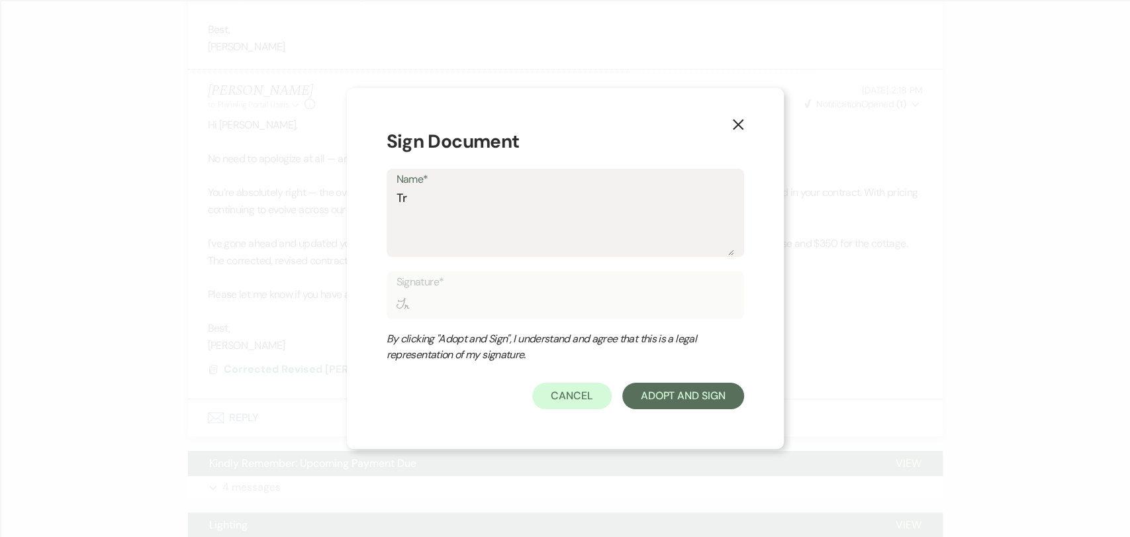
type input "Tra"
type textarea "Trav"
type input "Trav"
type textarea "Travi"
type input "Travi"
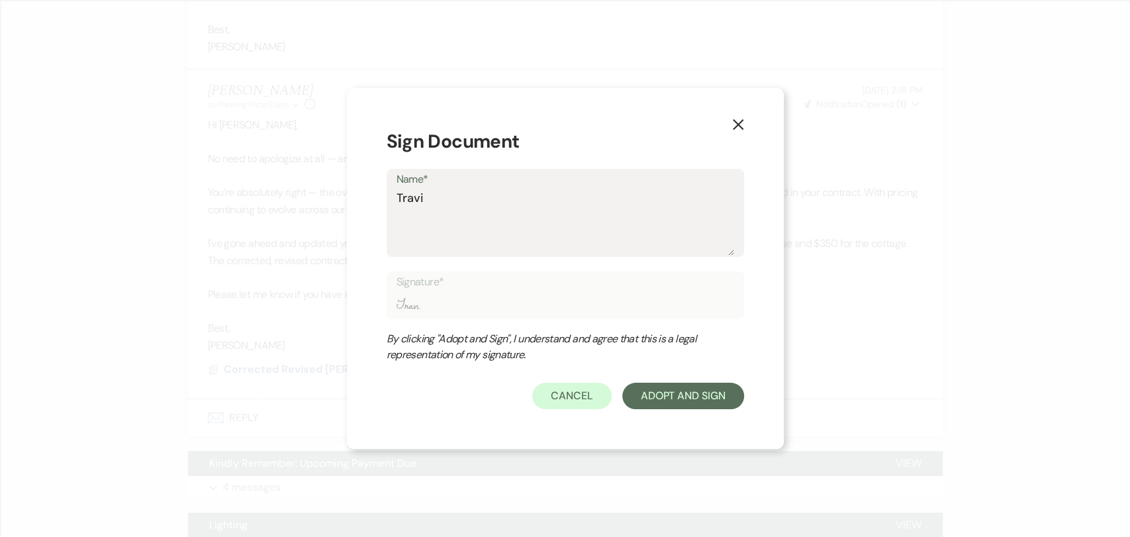
type textarea "[PERSON_NAME]"
type input "[PERSON_NAME]"
type textarea "[PERSON_NAME]"
type input "[PERSON_NAME]"
type textarea "[PERSON_NAME]"
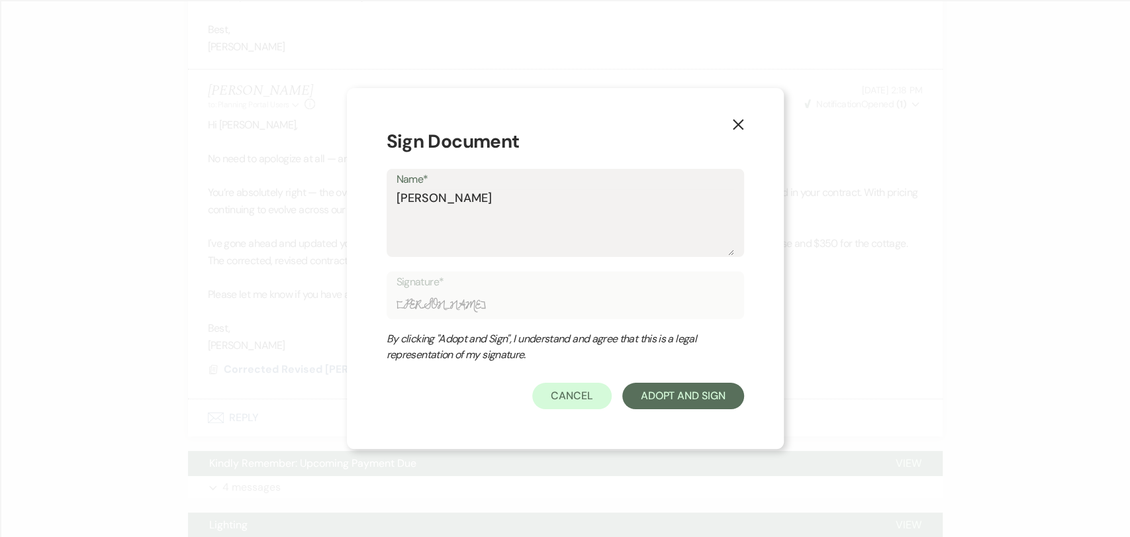
type input "[PERSON_NAME]"
type textarea "[PERSON_NAME]"
type input "[PERSON_NAME]"
type textarea "[PERSON_NAME]"
type input "[PERSON_NAME]"
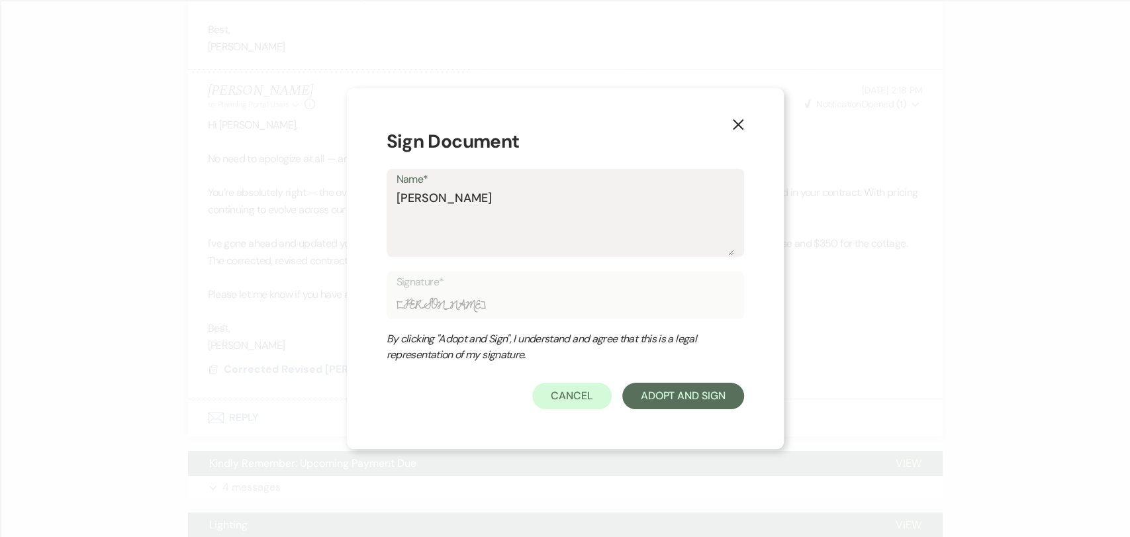
type textarea "[PERSON_NAME]"
type input "[PERSON_NAME]"
type textarea "[PERSON_NAME]"
type input "[PERSON_NAME]"
type textarea "[PERSON_NAME]"
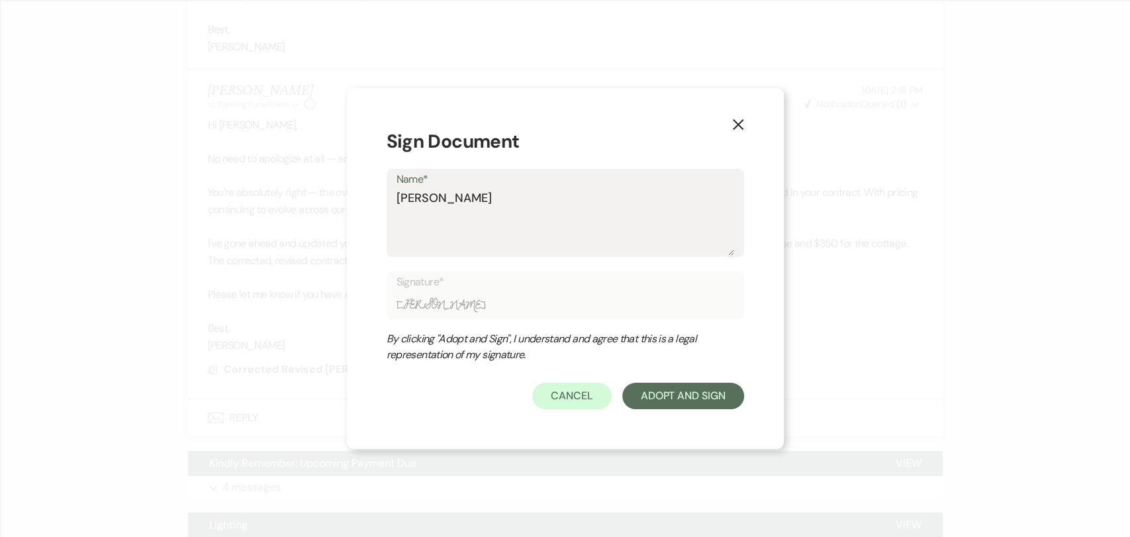
type input "[PERSON_NAME]"
type textarea "[PERSON_NAME]"
type input "[PERSON_NAME]"
type textarea "[PERSON_NAME]"
click at [713, 399] on button "Adopt And Sign" at bounding box center [683, 395] width 122 height 26
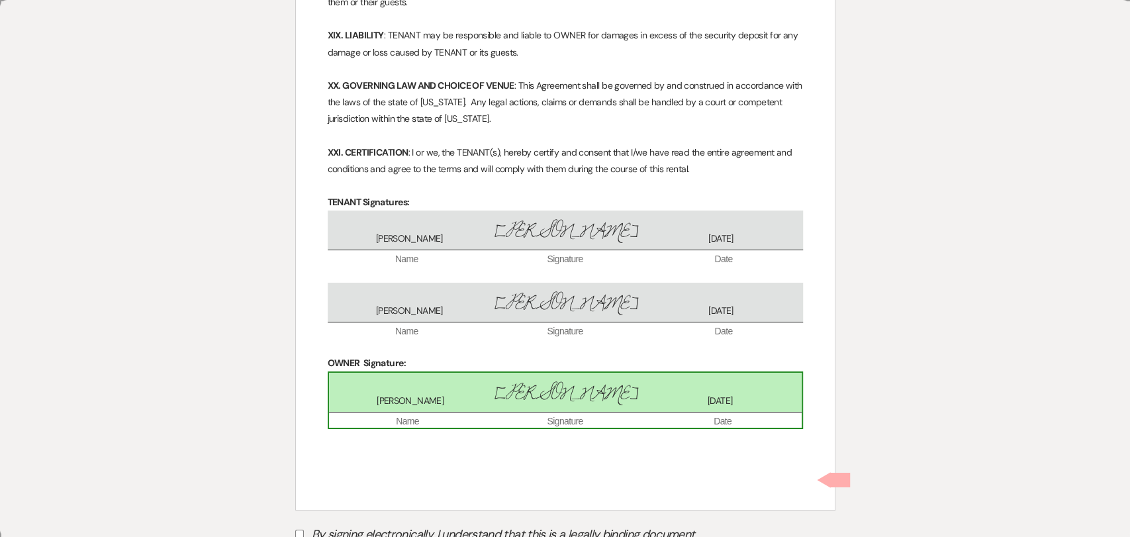
scroll to position [2949, 0]
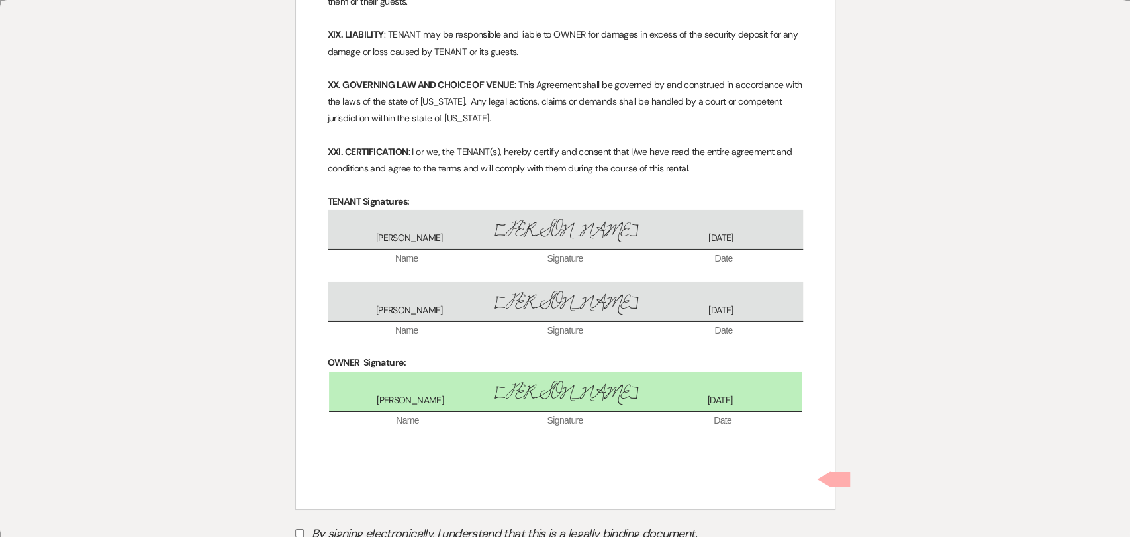
click at [314, 523] on label "By signing electronically, I understand that this is a legally binding document." at bounding box center [565, 535] width 540 height 25
click at [304, 529] on input "By signing electronically, I understand that this is a legally binding document." at bounding box center [299, 533] width 9 height 9
checkbox input "true"
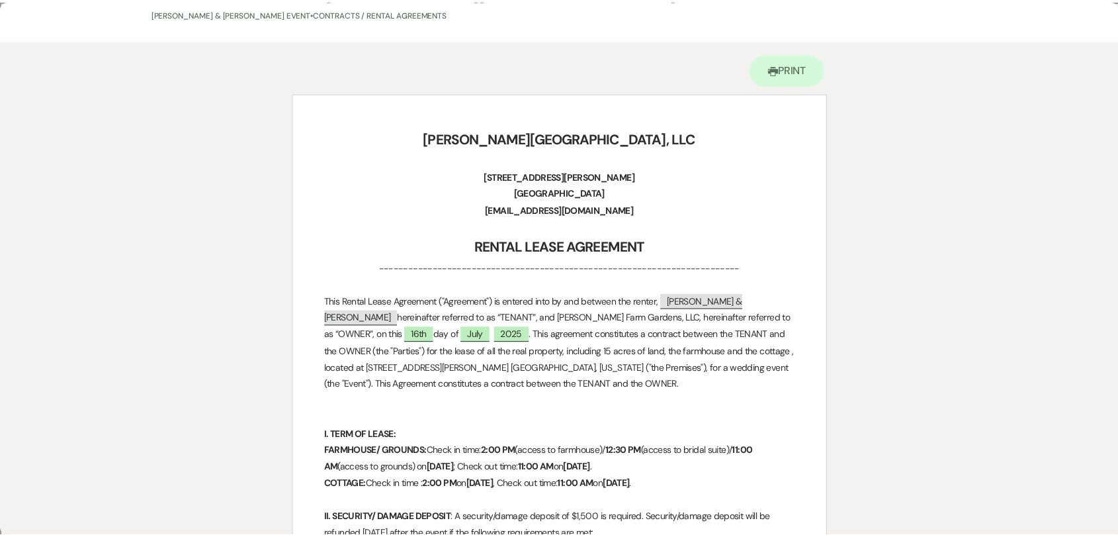
scroll to position [0, 0]
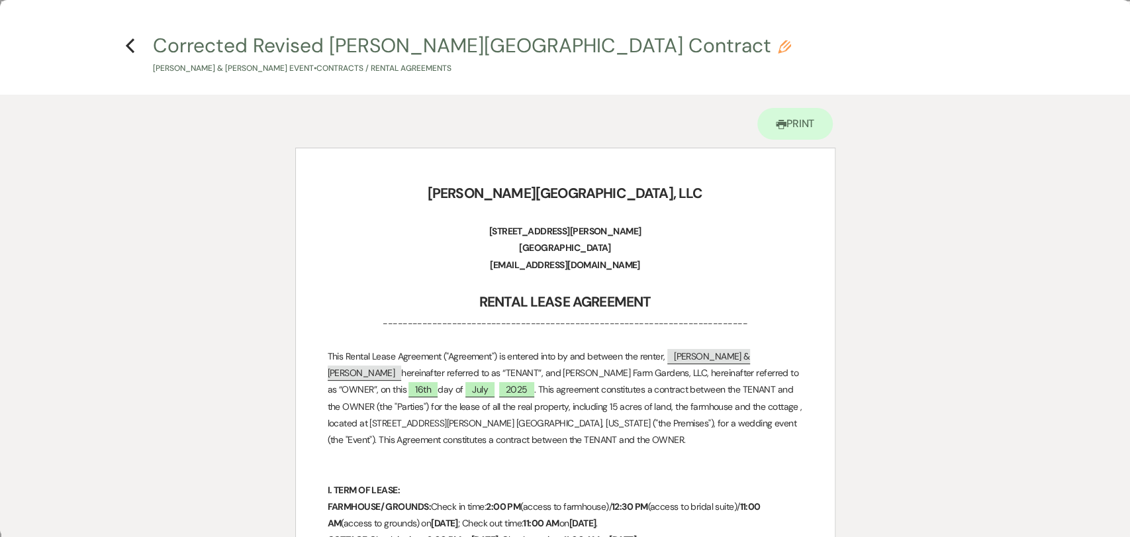
click at [135, 49] on h4 "Previous Corrected Revised [PERSON_NAME] Farm Gardens Contract Pencil [PERSON_N…" at bounding box center [565, 53] width 953 height 43
click at [130, 50] on icon "Previous" at bounding box center [130, 46] width 10 height 16
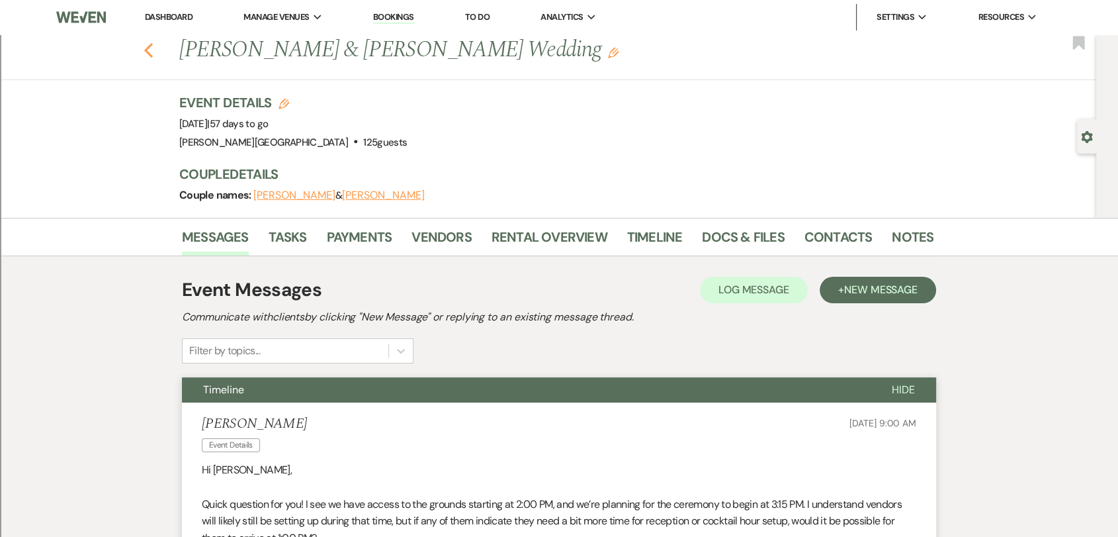
click at [154, 54] on icon "Previous" at bounding box center [149, 50] width 10 height 16
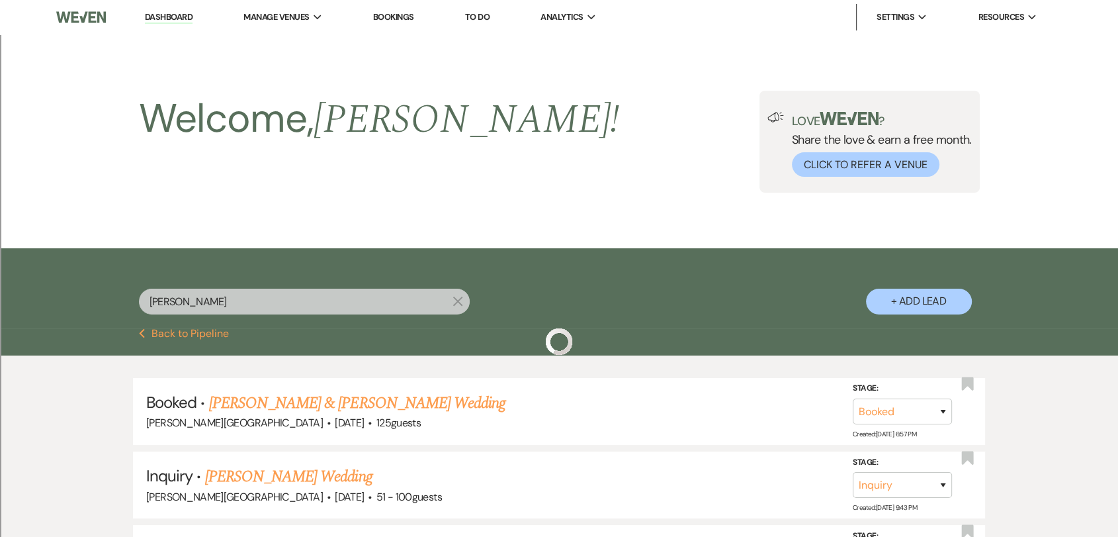
scroll to position [162, 0]
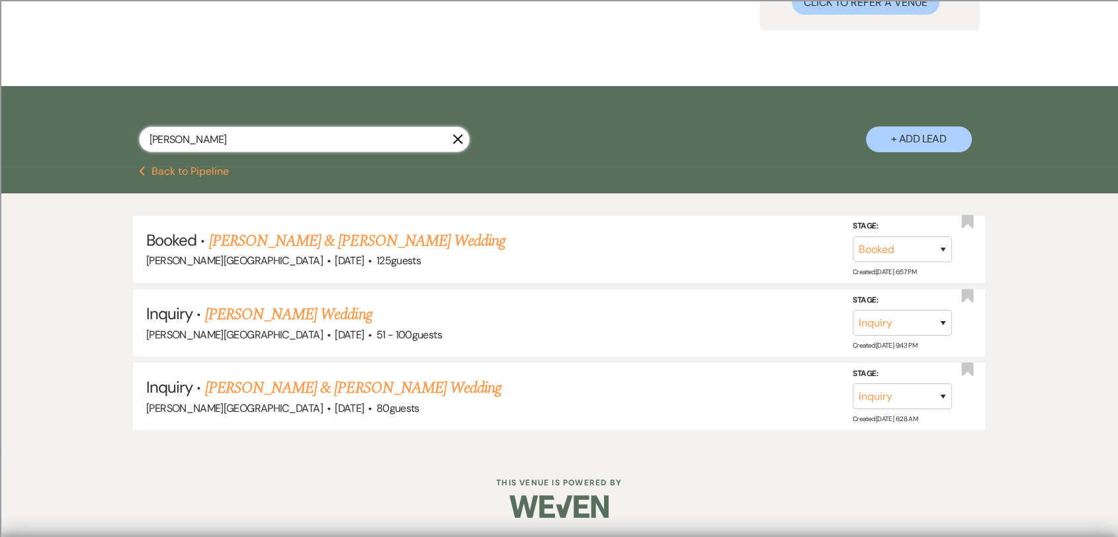
click at [255, 142] on input "[PERSON_NAME]" at bounding box center [304, 139] width 331 height 26
type input "[PERSON_NAME]"
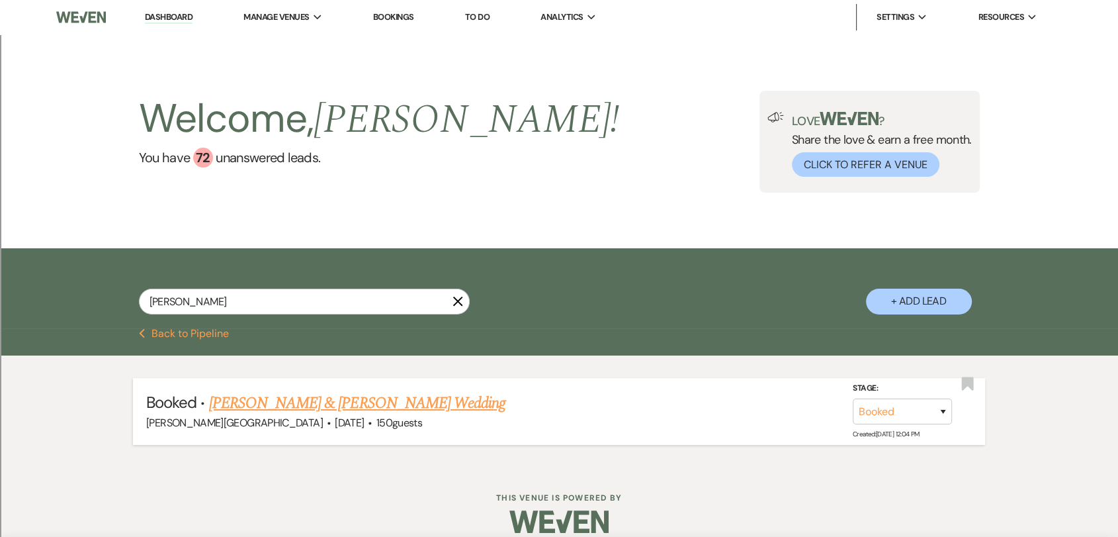
click at [298, 400] on link "[PERSON_NAME] & [PERSON_NAME] Wedding" at bounding box center [357, 403] width 296 height 24
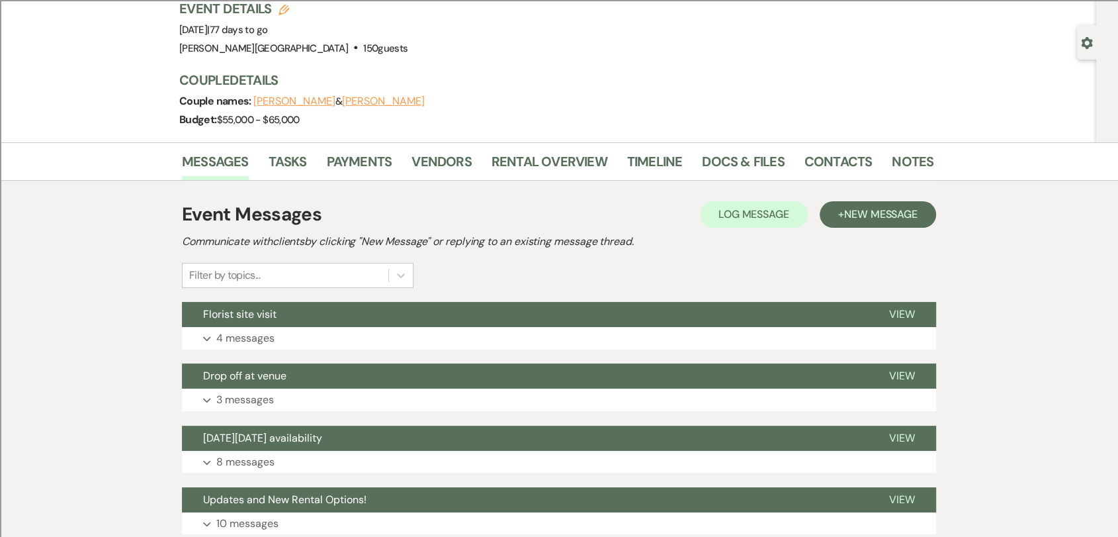
scroll to position [147, 0]
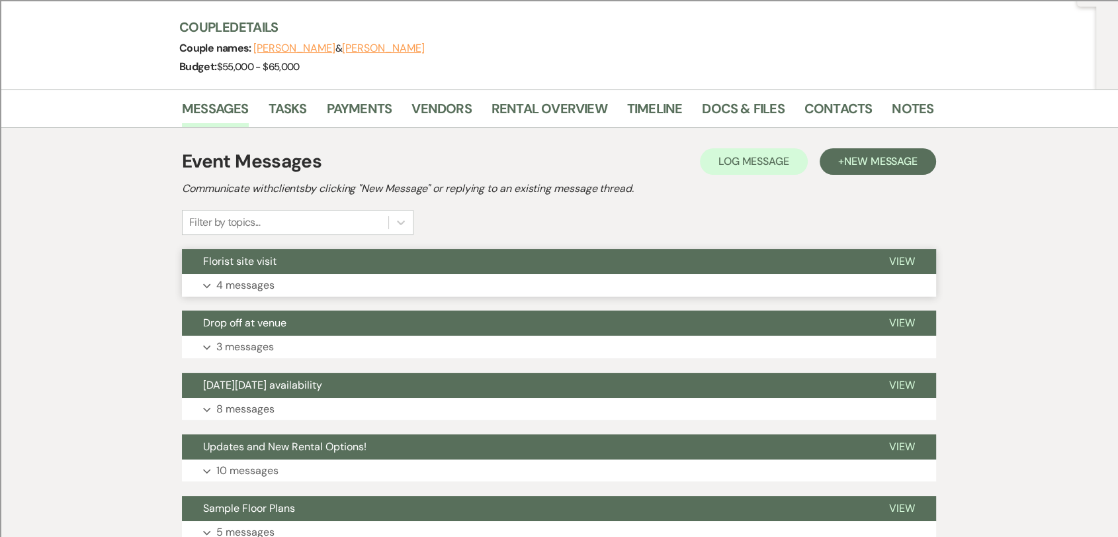
click at [537, 280] on button "Expand 4 messages" at bounding box center [559, 285] width 754 height 22
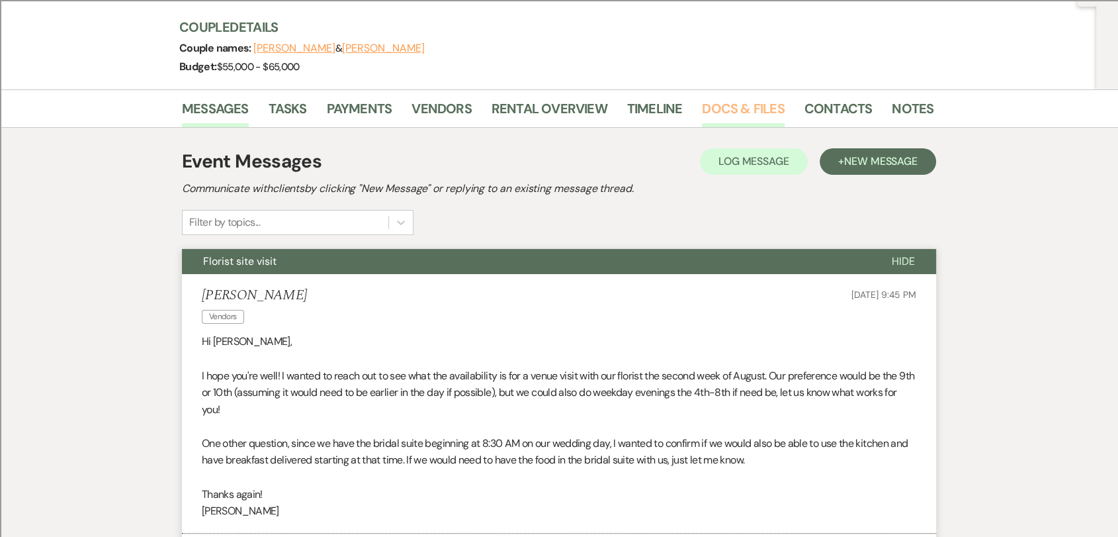
click at [731, 107] on link "Docs & Files" at bounding box center [743, 112] width 82 height 29
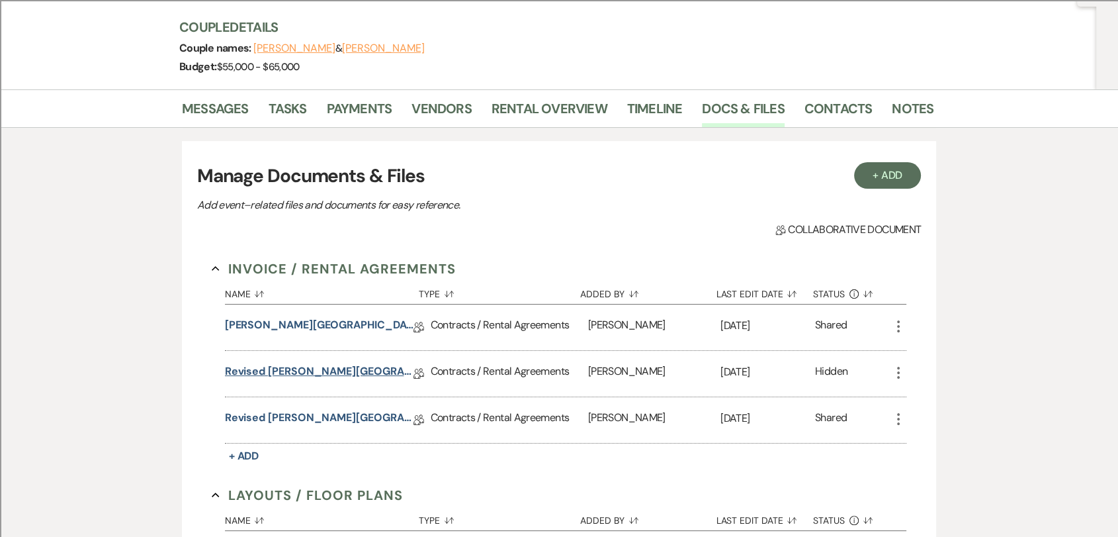
click at [343, 375] on link "Revised [PERSON_NAME][GEOGRAPHIC_DATA] Contract" at bounding box center [319, 373] width 189 height 21
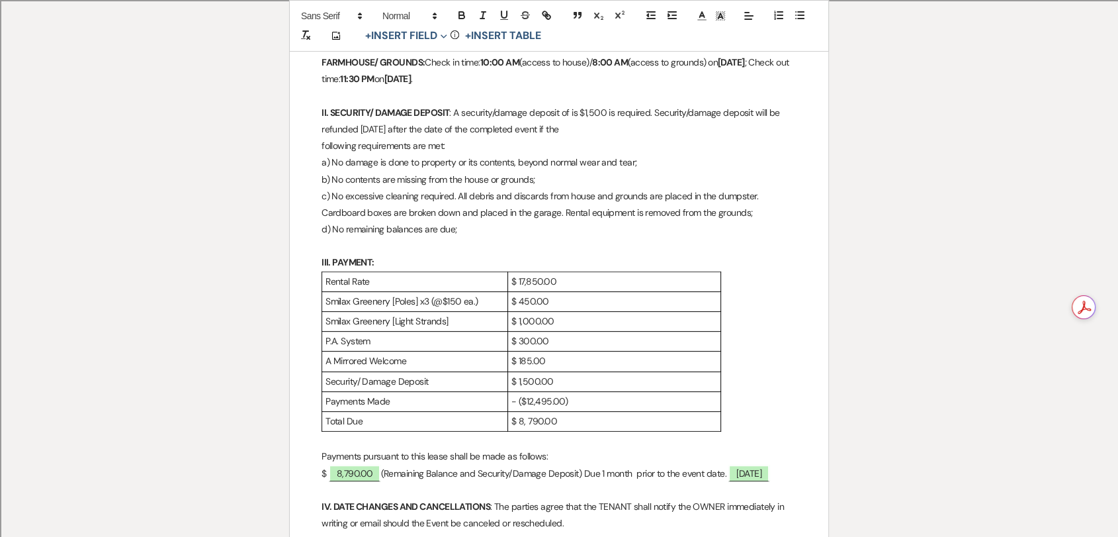
scroll to position [514, 0]
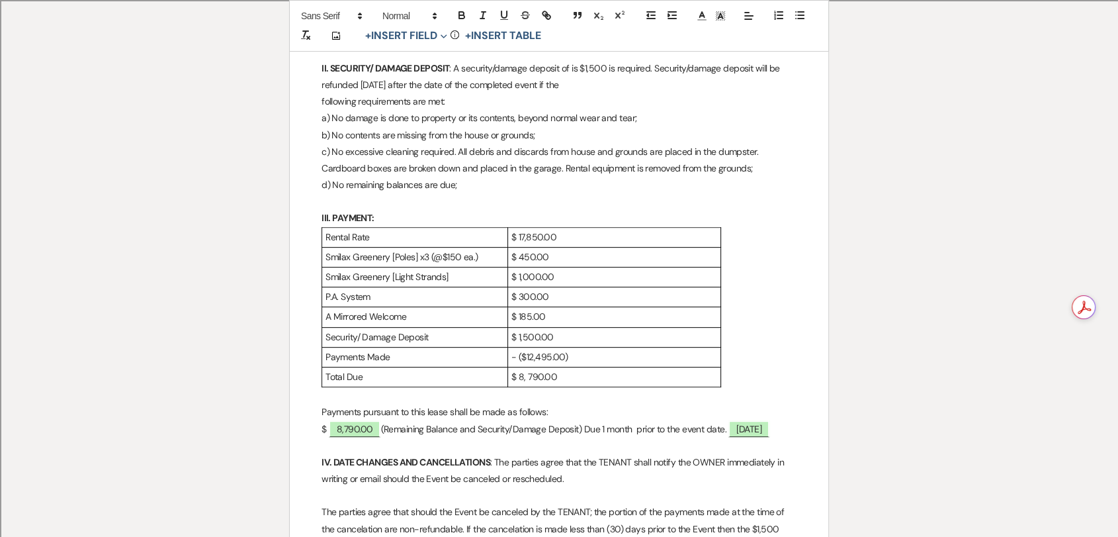
scroll to position [147, 0]
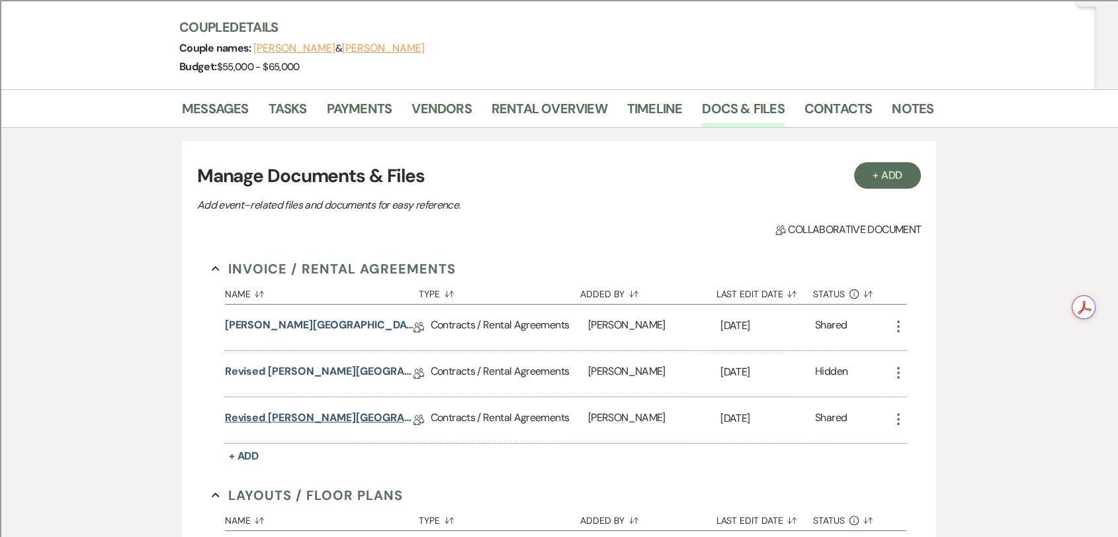
click at [271, 424] on link "Revised [PERSON_NAME][GEOGRAPHIC_DATA] Contract" at bounding box center [319, 420] width 189 height 21
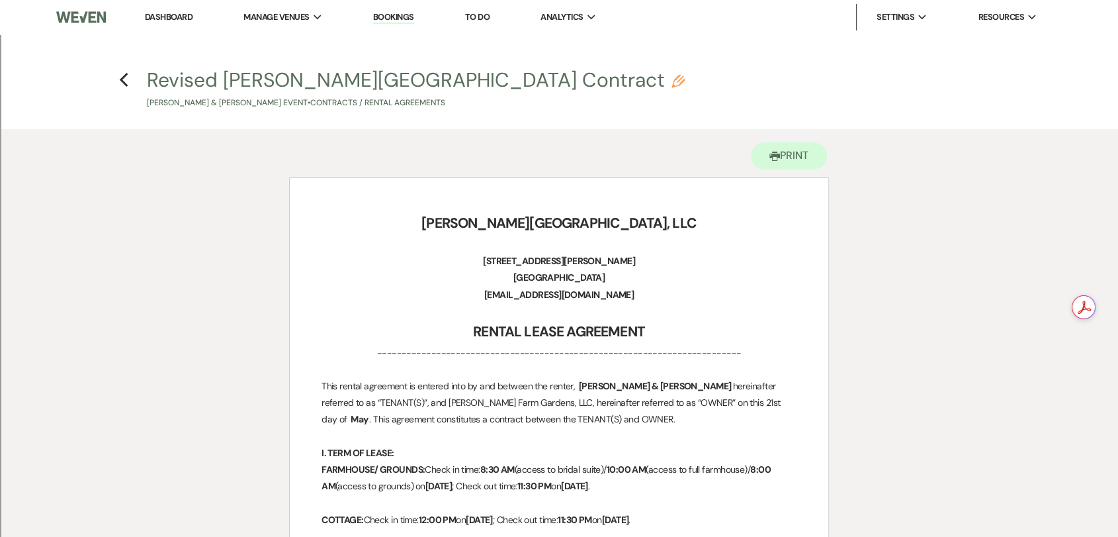
click at [116, 79] on h4 "Previous Revised [PERSON_NAME] Farm Gardens Contract Pencil [PERSON_NAME] & [PE…" at bounding box center [559, 87] width 953 height 43
click at [122, 83] on use "button" at bounding box center [123, 80] width 9 height 15
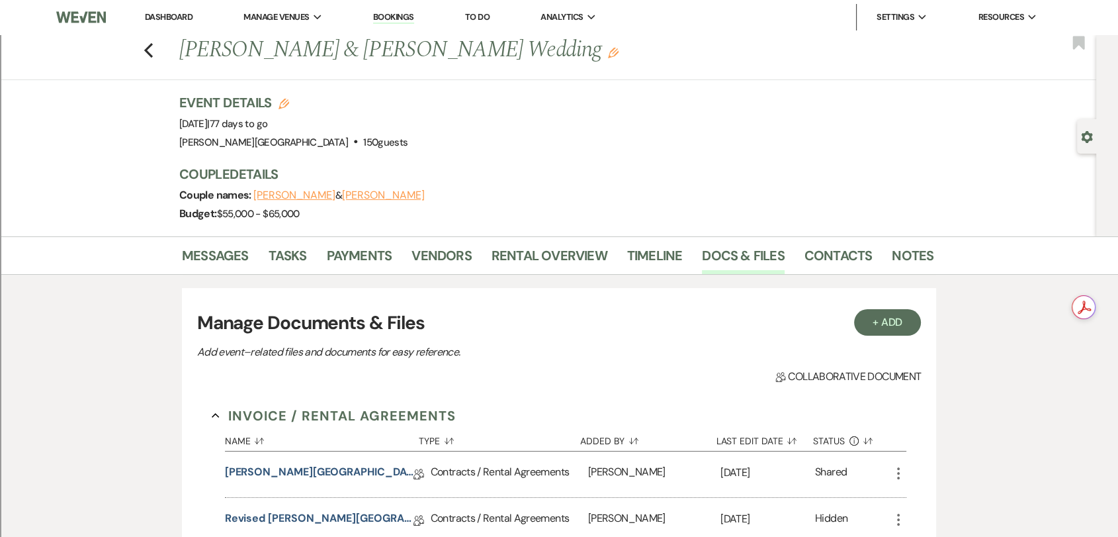
click at [159, 46] on div "Previous [PERSON_NAME] & [PERSON_NAME] Wedding Edit Bookmark" at bounding box center [544, 57] width 1103 height 46
click at [154, 49] on icon "Previous" at bounding box center [149, 50] width 10 height 16
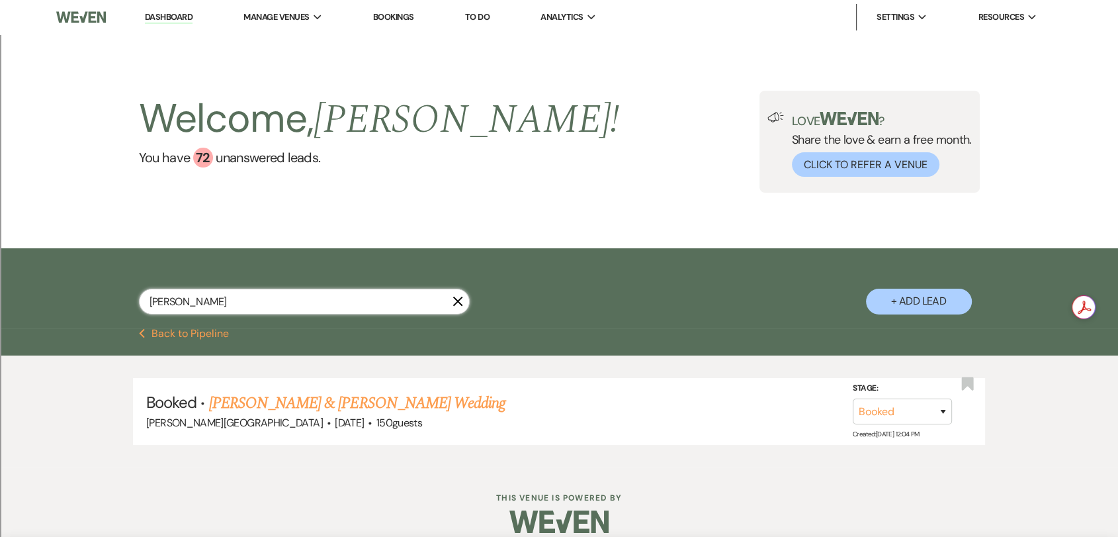
click at [268, 298] on input "[PERSON_NAME]" at bounding box center [304, 302] width 331 height 26
type input "[PERSON_NAME]"
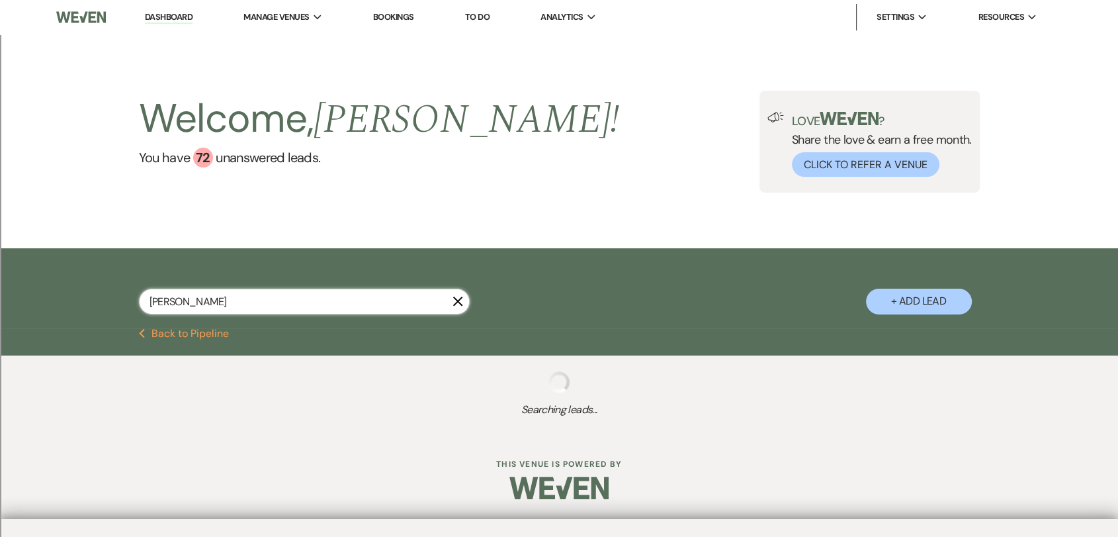
select select "2"
select select "8"
select select "2"
select select "8"
select select "2"
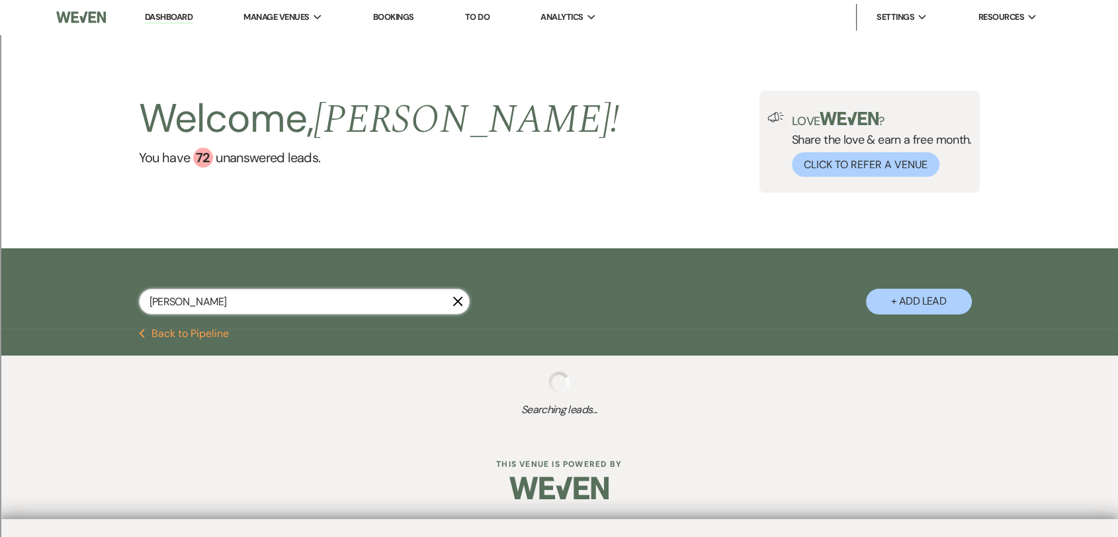
select select "8"
select select "2"
select select "8"
select select "2"
select select "8"
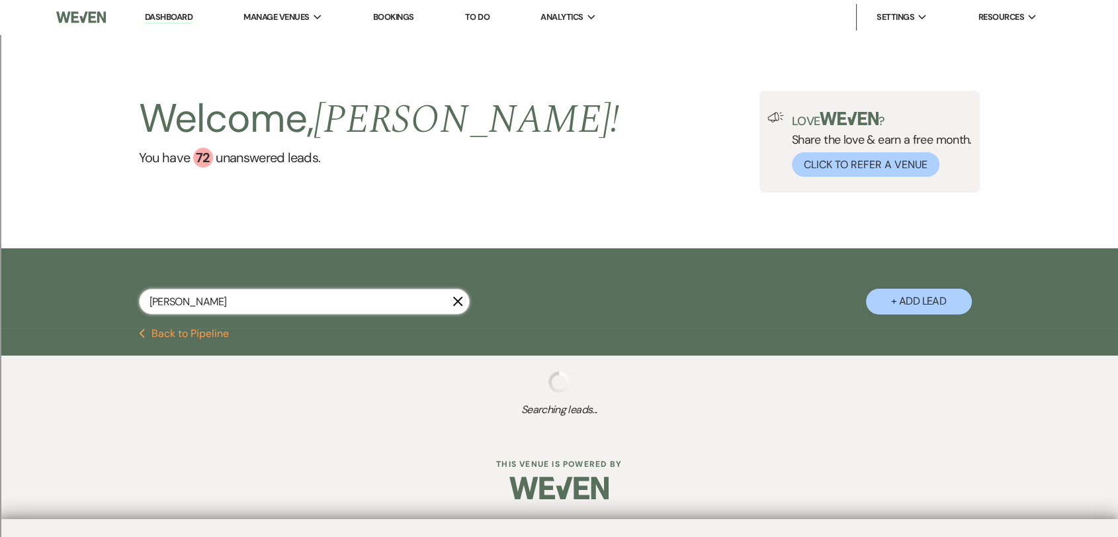
select select "2"
select select "8"
select select "2"
select select "8"
select select "2"
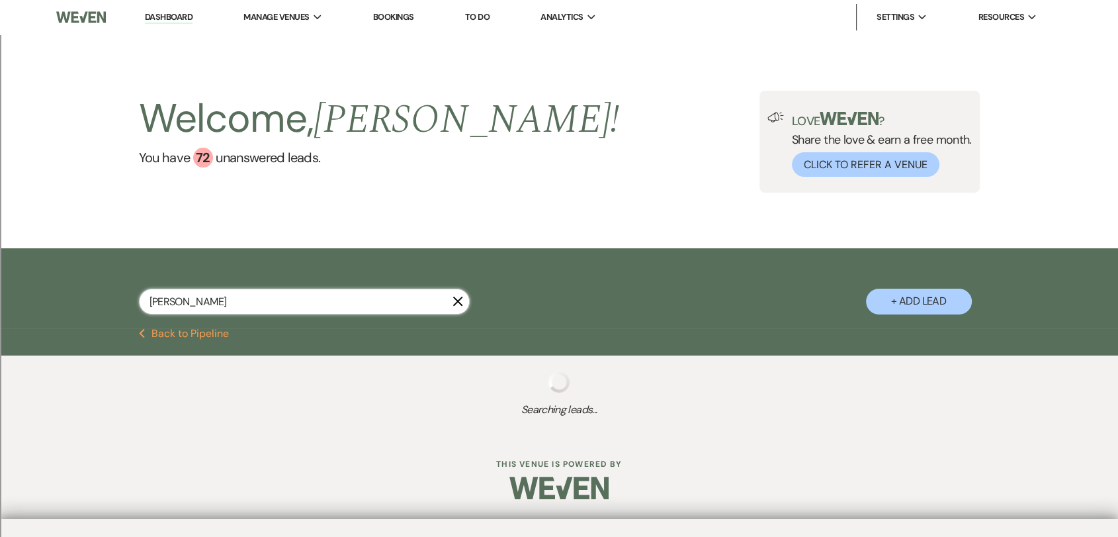
select select "8"
select select "2"
select select "8"
select select "2"
select select "8"
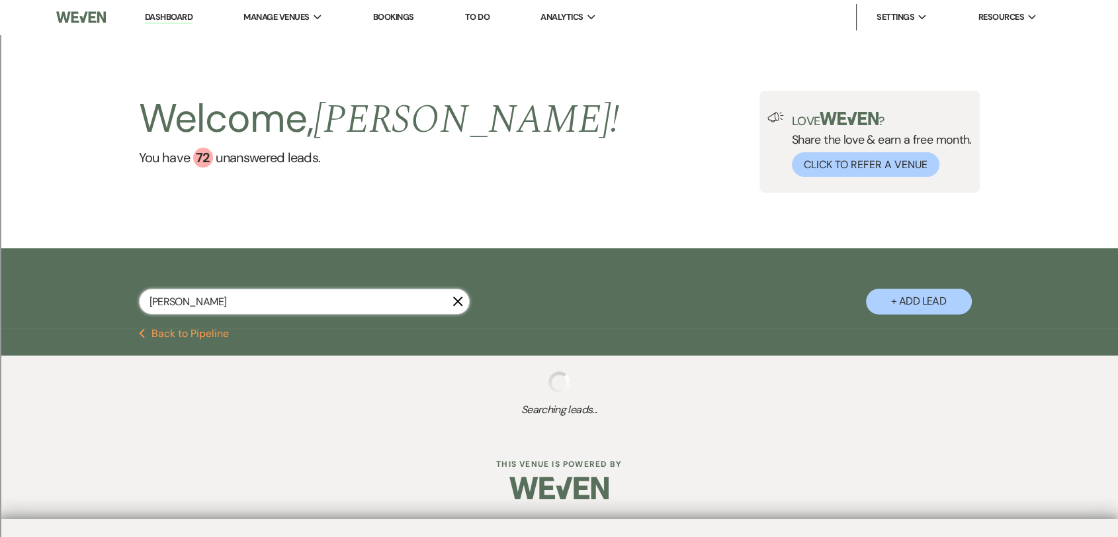
select select "2"
select select "8"
select select "2"
select select "8"
select select "2"
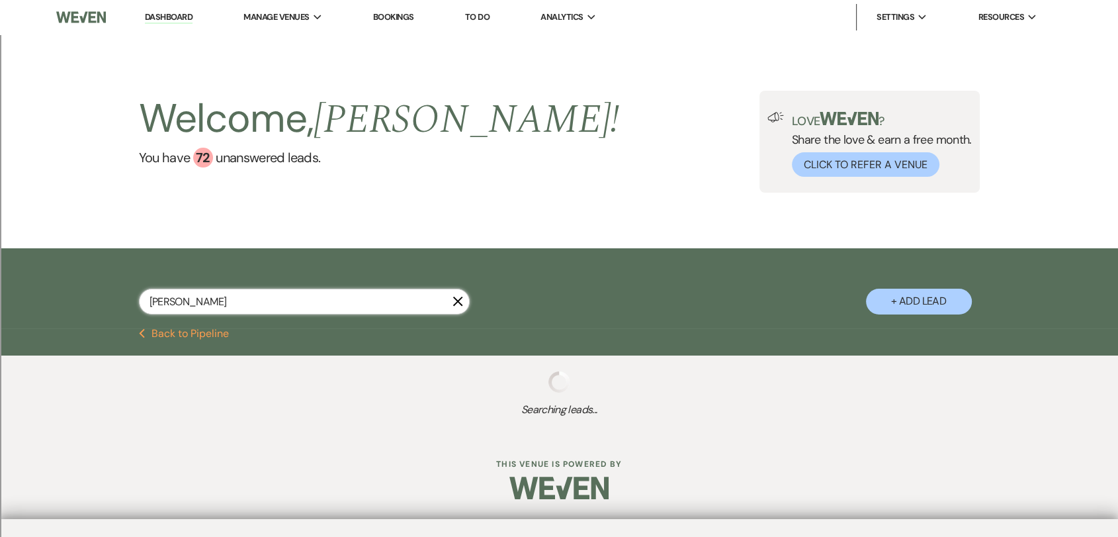
select select "8"
select select "2"
select select "8"
select select "2"
select select "8"
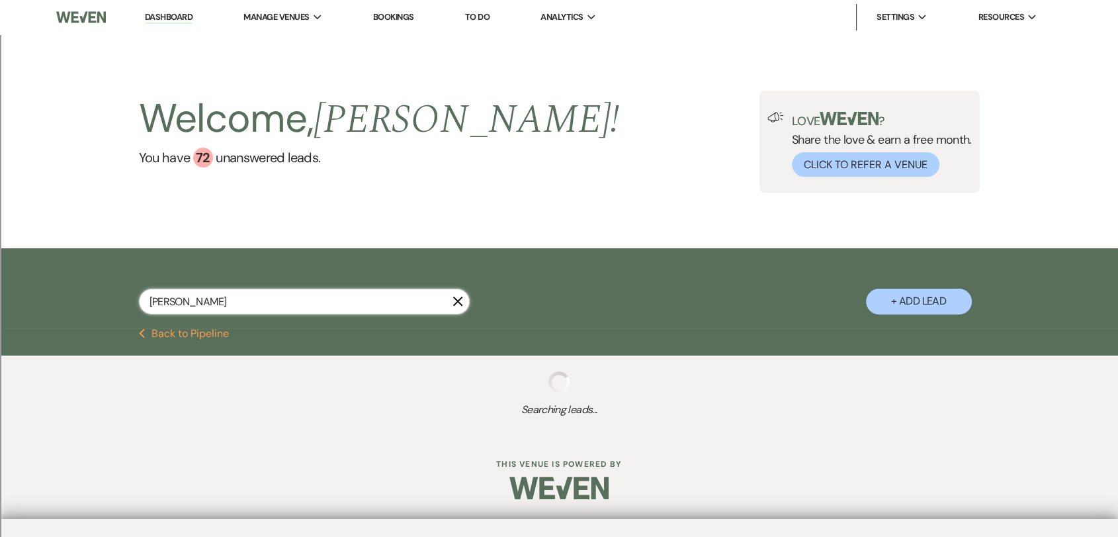
select select "2"
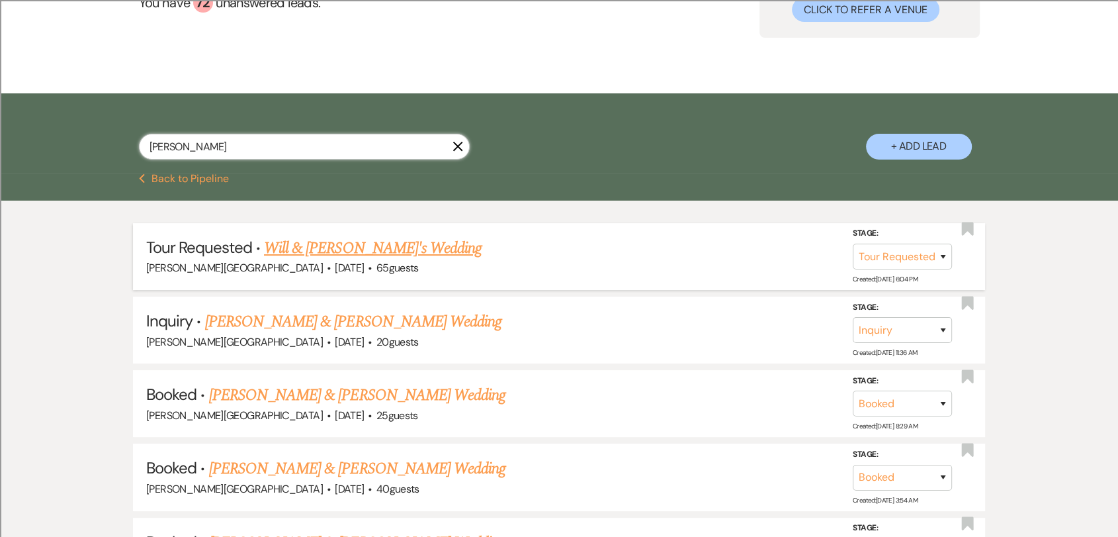
scroll to position [220, 0]
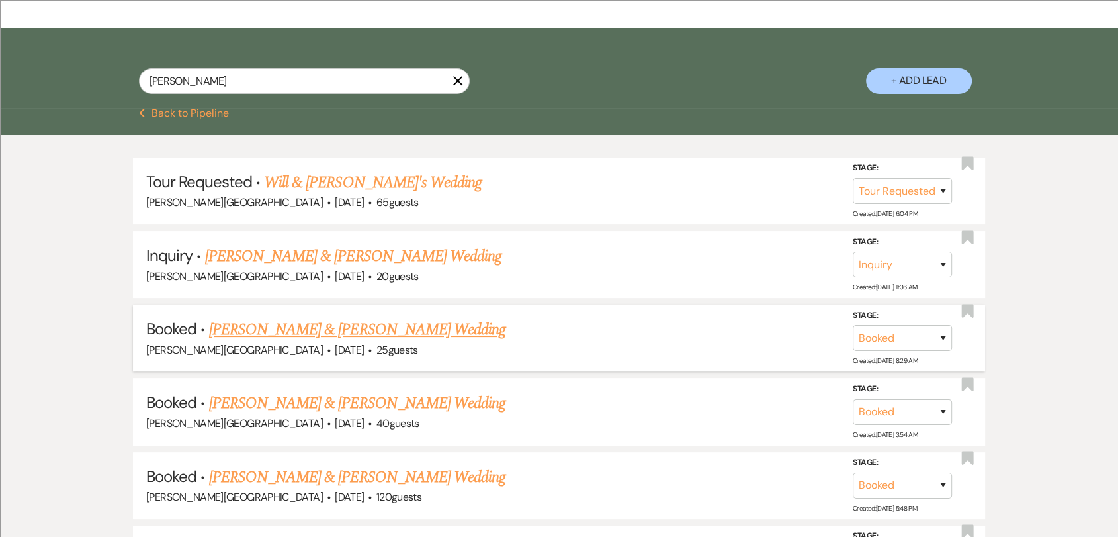
click at [331, 338] on link "[PERSON_NAME] & [PERSON_NAME] Wedding" at bounding box center [357, 330] width 296 height 24
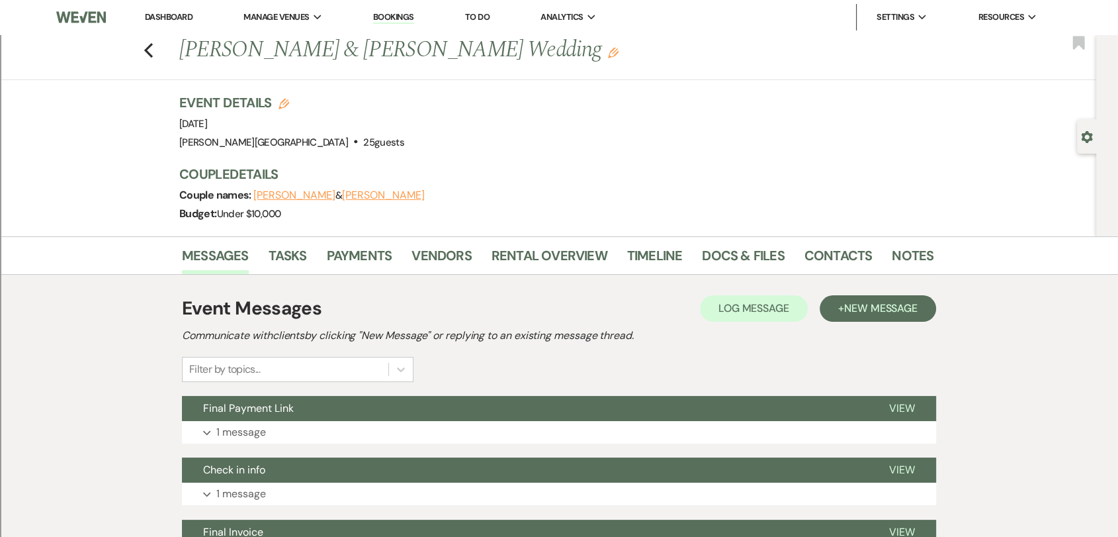
click at [137, 60] on div "Previous [PERSON_NAME] & [PERSON_NAME] Wedding Edit Bookmark" at bounding box center [544, 57] width 1103 height 46
click at [152, 48] on icon "Previous" at bounding box center [149, 50] width 10 height 16
select select "2"
select select "8"
select select "2"
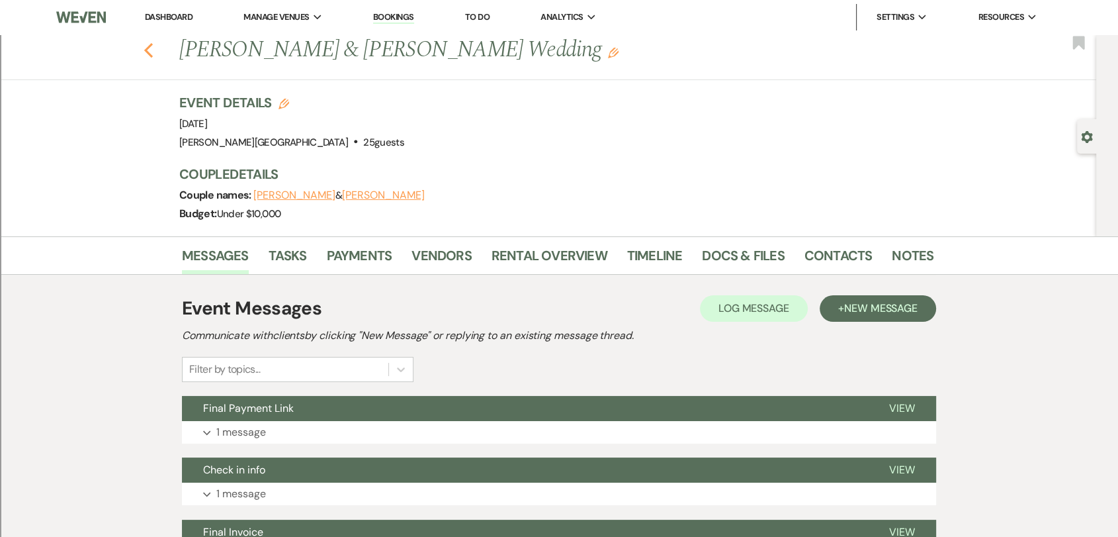
select select "8"
select select "2"
select select "8"
select select "2"
select select "8"
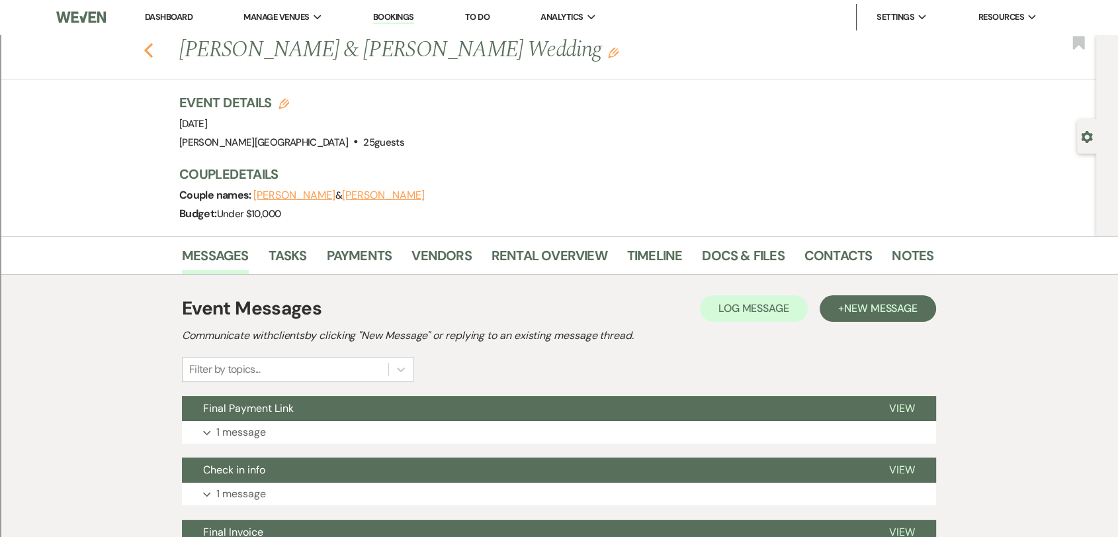
select select "2"
select select "8"
select select "2"
select select "8"
select select "2"
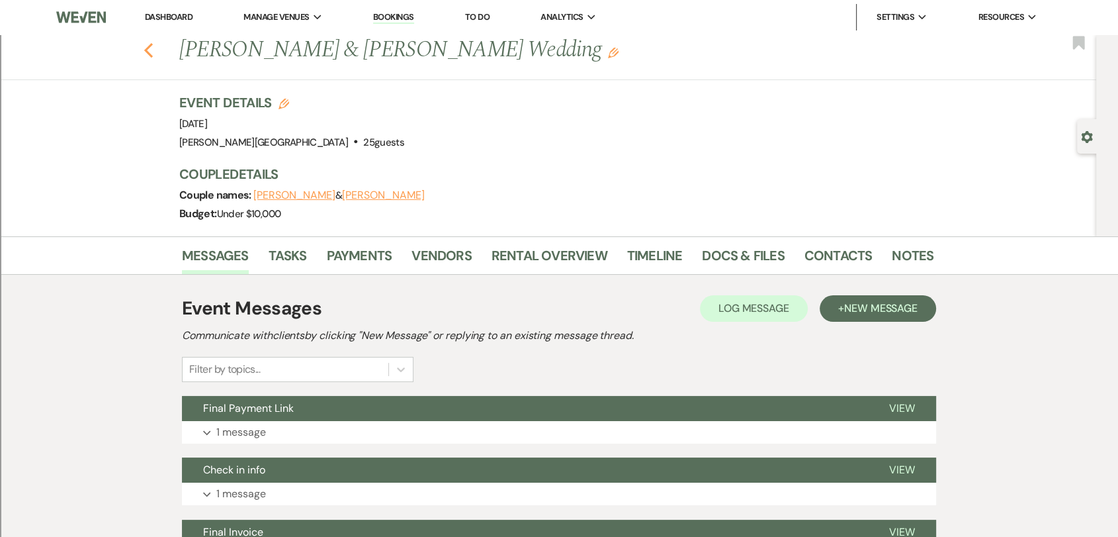
select select "8"
select select "2"
select select "8"
select select "2"
select select "8"
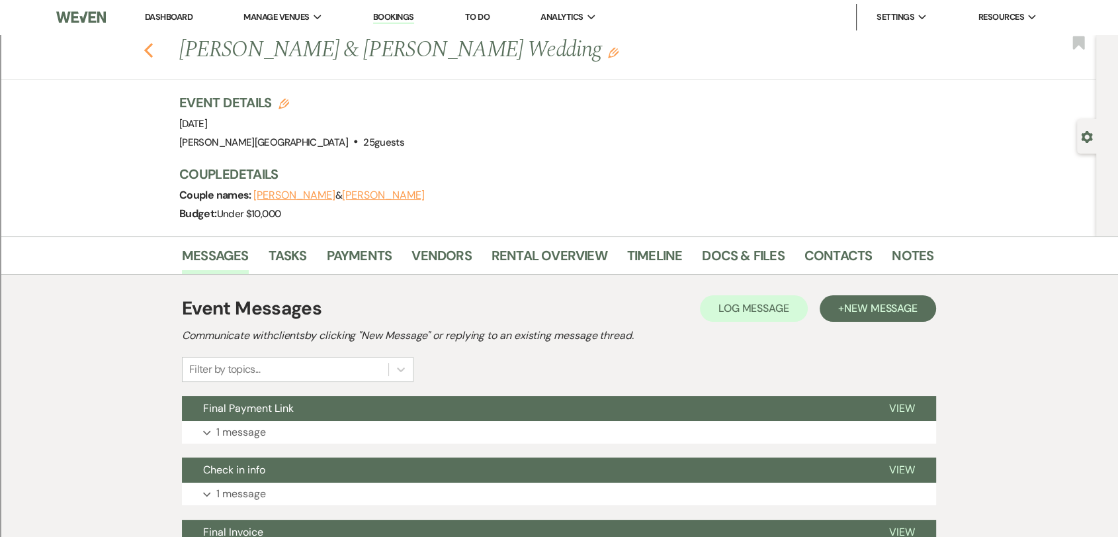
select select "2"
select select "8"
select select "2"
select select "8"
select select "2"
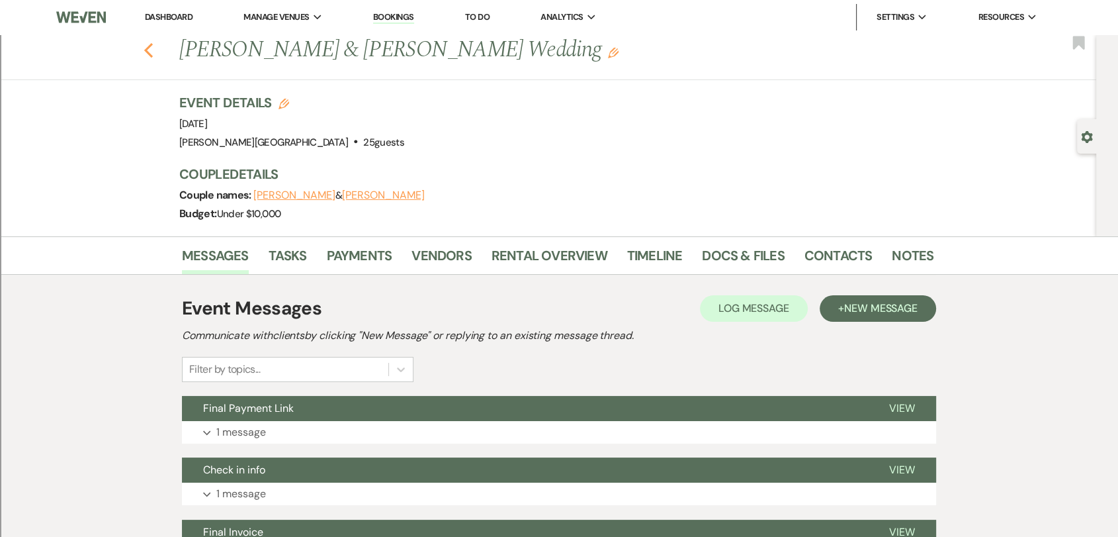
select select "8"
select select "2"
select select "8"
select select "2"
select select "8"
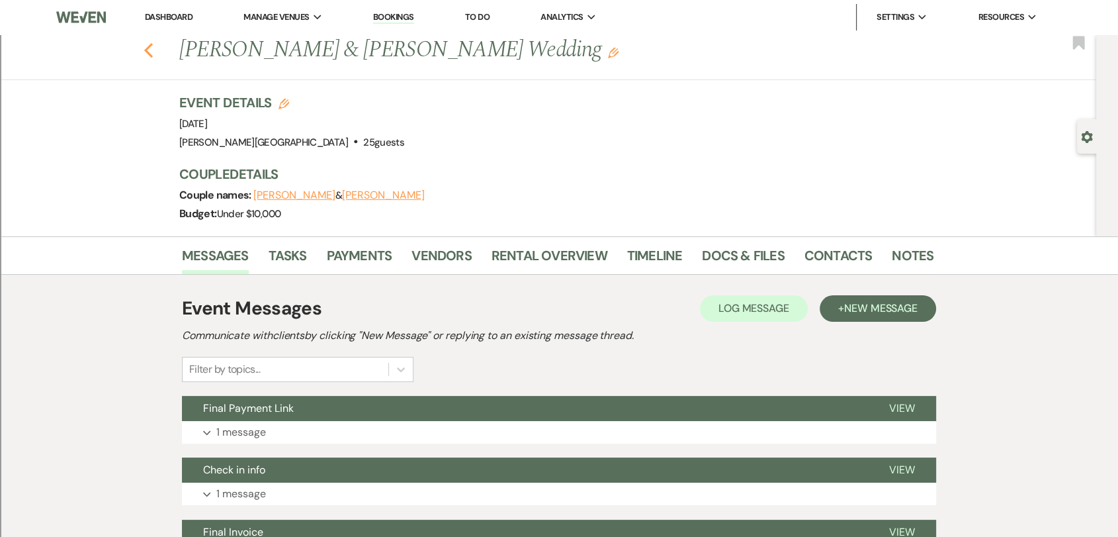
select select "2"
select select "8"
select select "2"
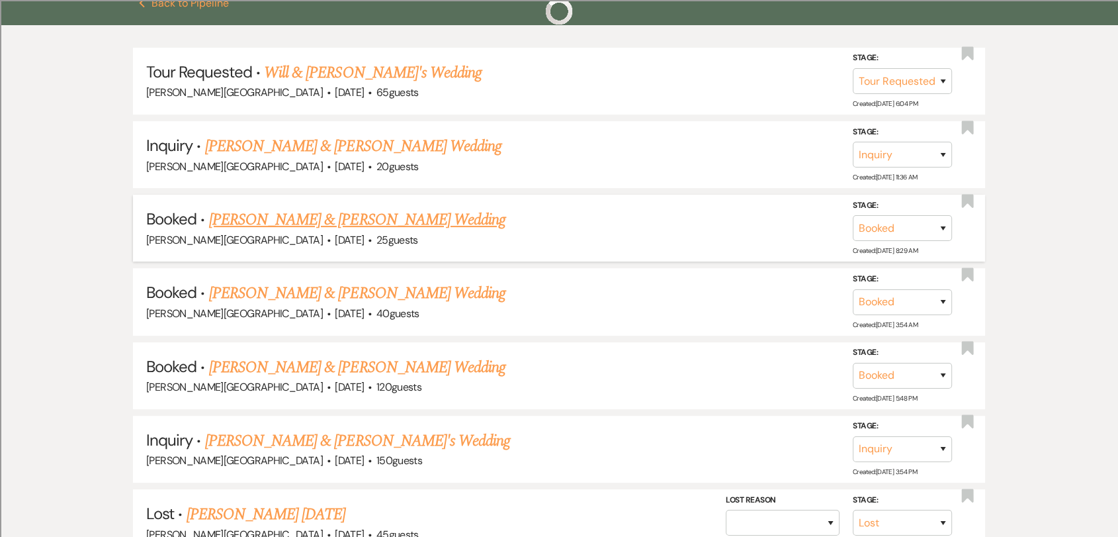
scroll to position [367, 0]
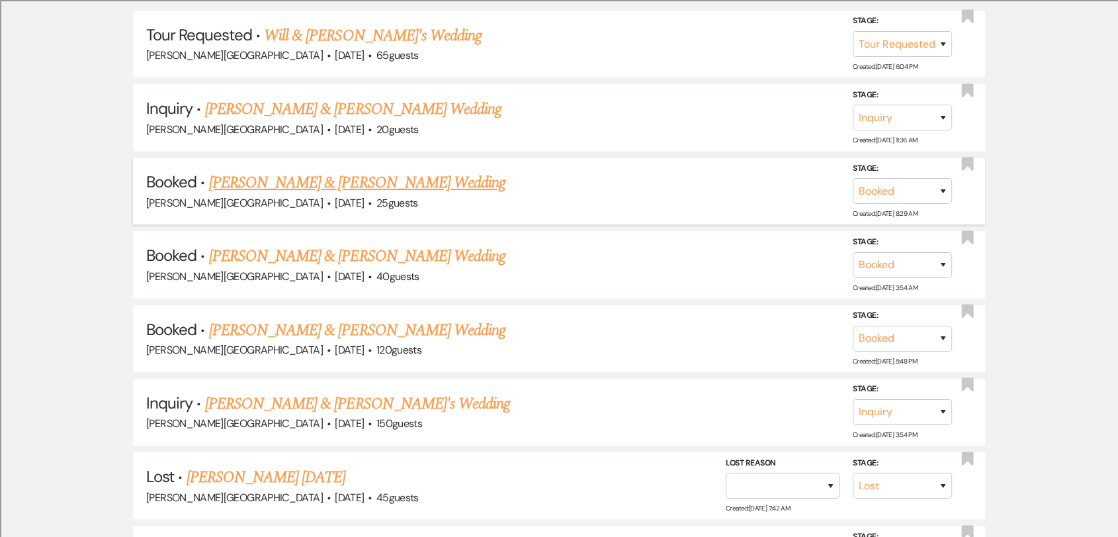
click at [418, 336] on link "[PERSON_NAME] & [PERSON_NAME] Wedding" at bounding box center [357, 330] width 296 height 24
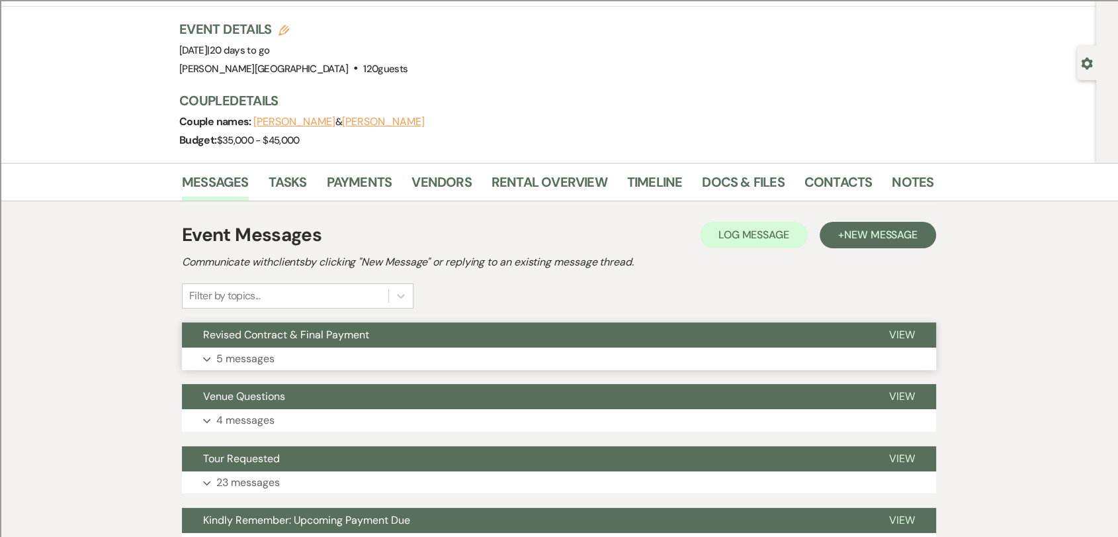
click at [531, 337] on button "Revised Contract & Final Payment" at bounding box center [525, 334] width 686 height 25
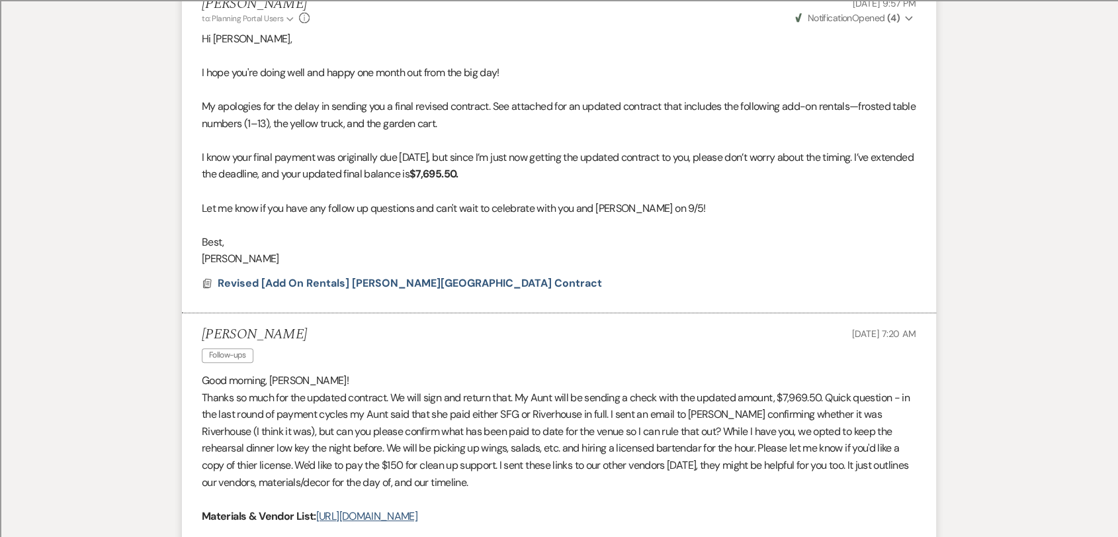
scroll to position [220, 0]
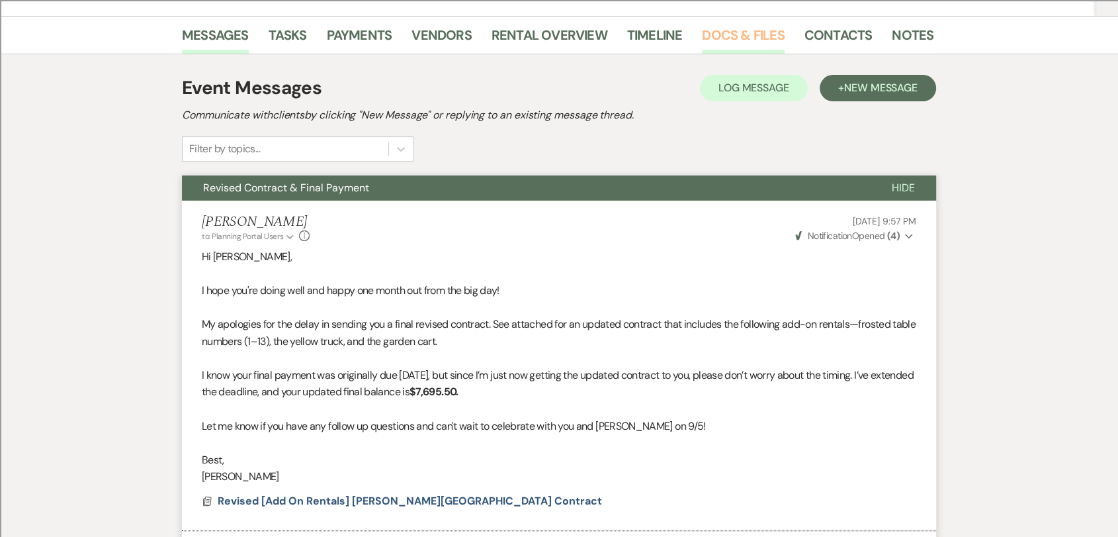
click at [722, 38] on link "Docs & Files" at bounding box center [743, 38] width 82 height 29
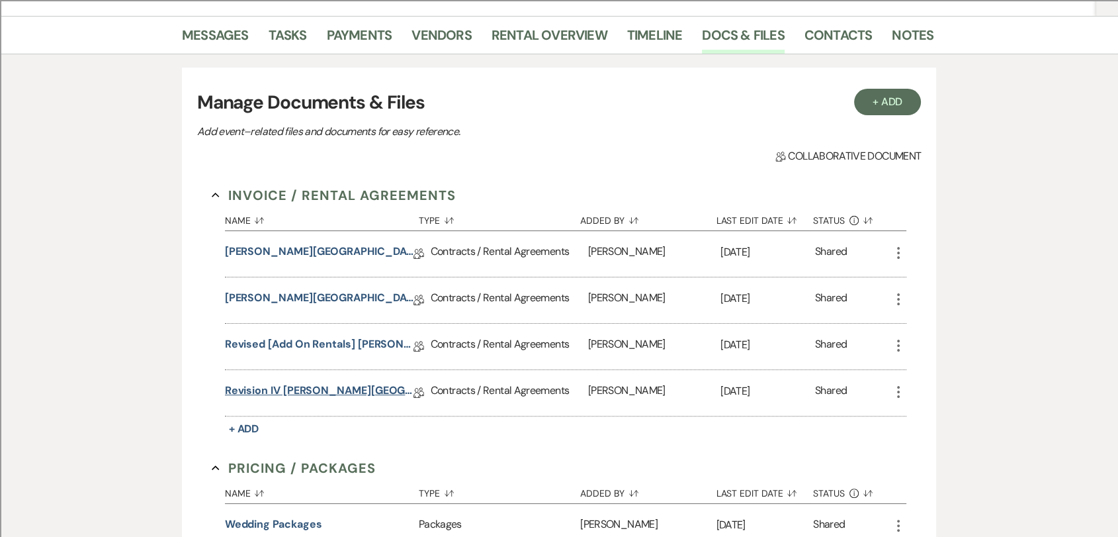
click at [323, 396] on link "Revision IV [PERSON_NAME][GEOGRAPHIC_DATA] Contract" at bounding box center [319, 392] width 189 height 21
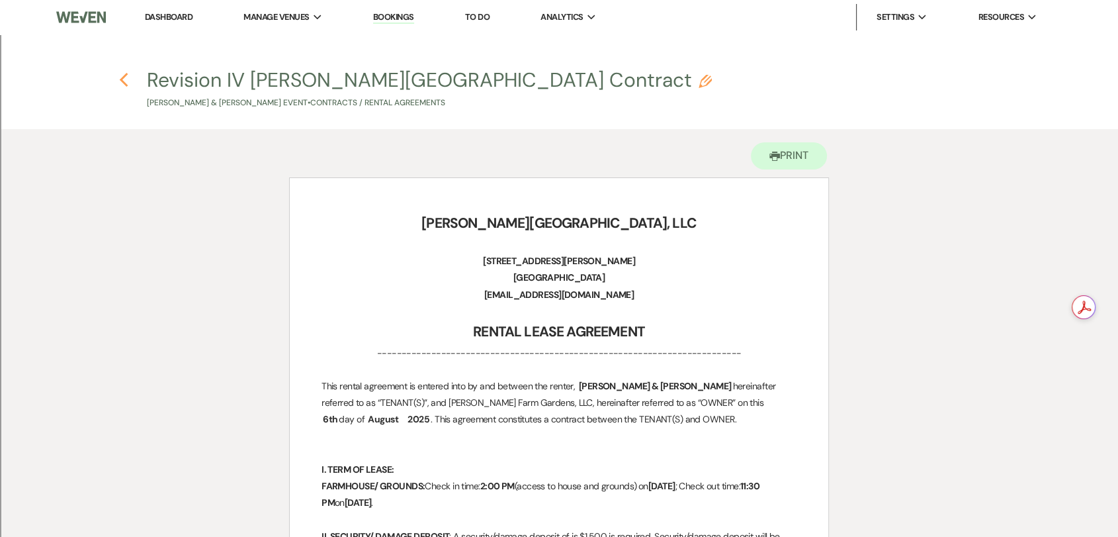
click at [124, 80] on icon "Previous" at bounding box center [124, 80] width 10 height 16
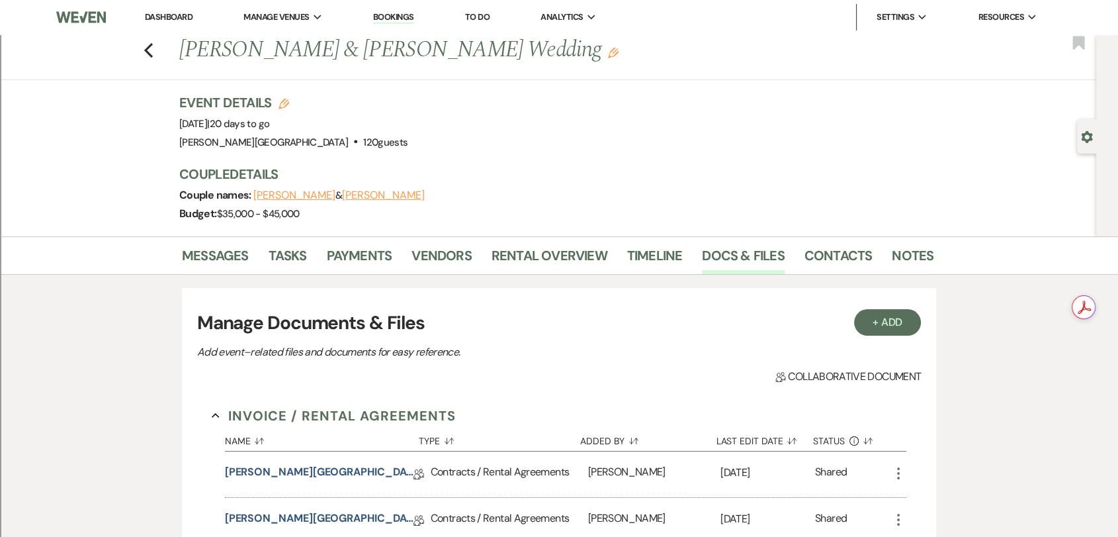
scroll to position [220, 0]
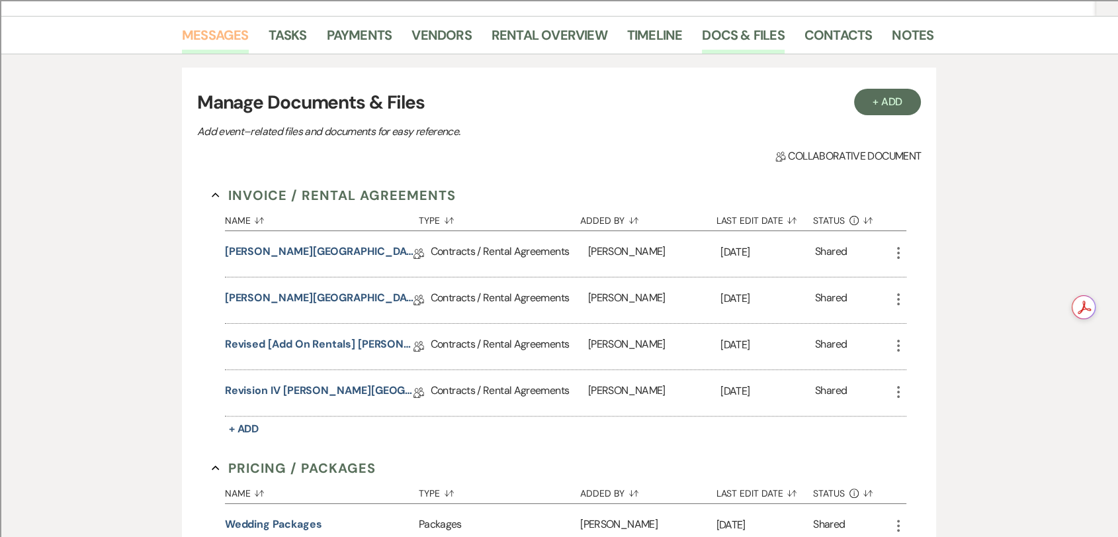
click at [217, 39] on link "Messages" at bounding box center [215, 38] width 67 height 29
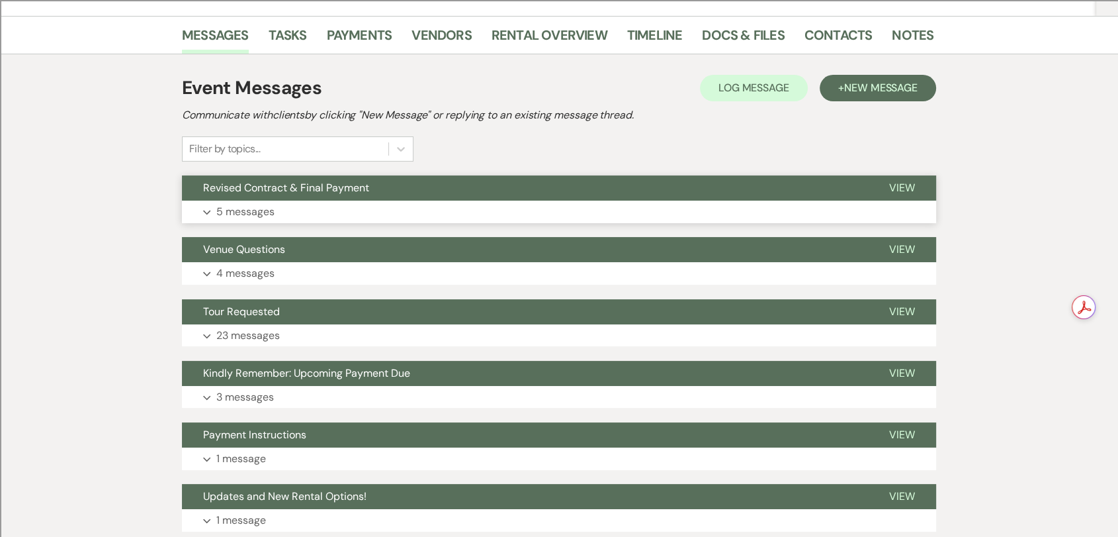
click at [409, 195] on button "Revised Contract & Final Payment" at bounding box center [525, 187] width 686 height 25
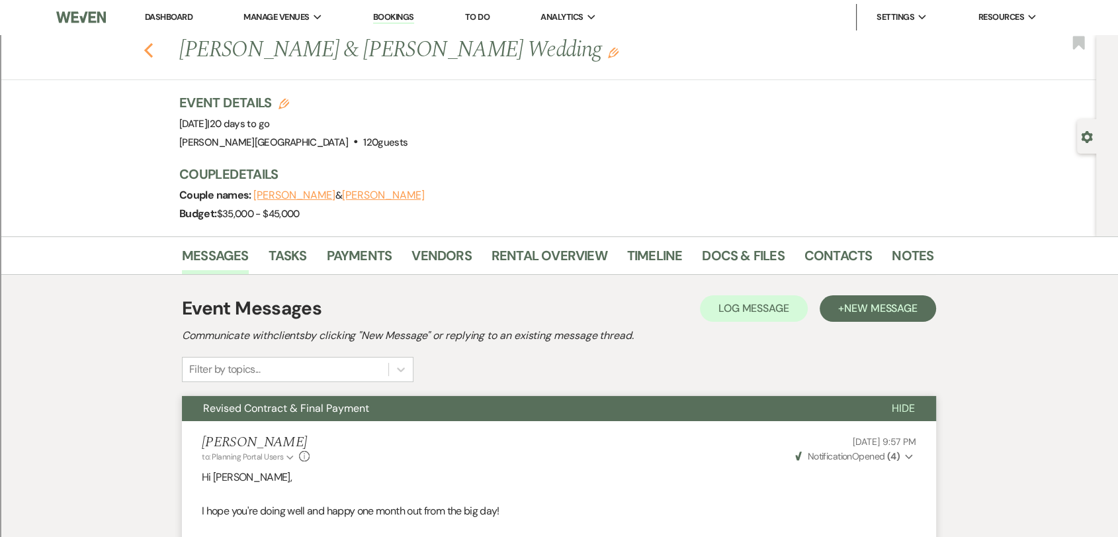
click at [150, 54] on icon "Previous" at bounding box center [149, 50] width 10 height 16
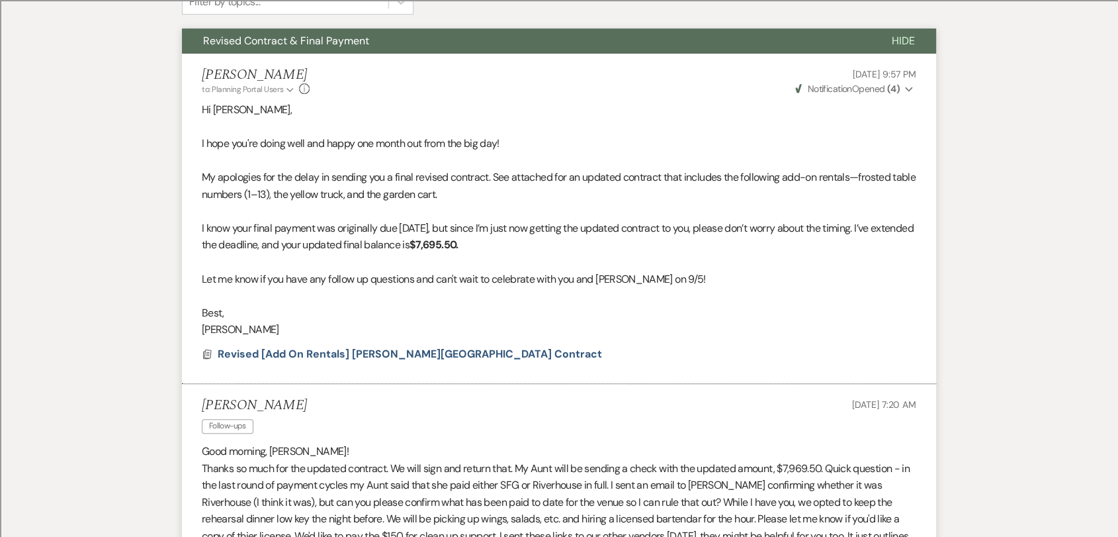
select select "2"
select select "8"
select select "2"
select select "8"
select select "2"
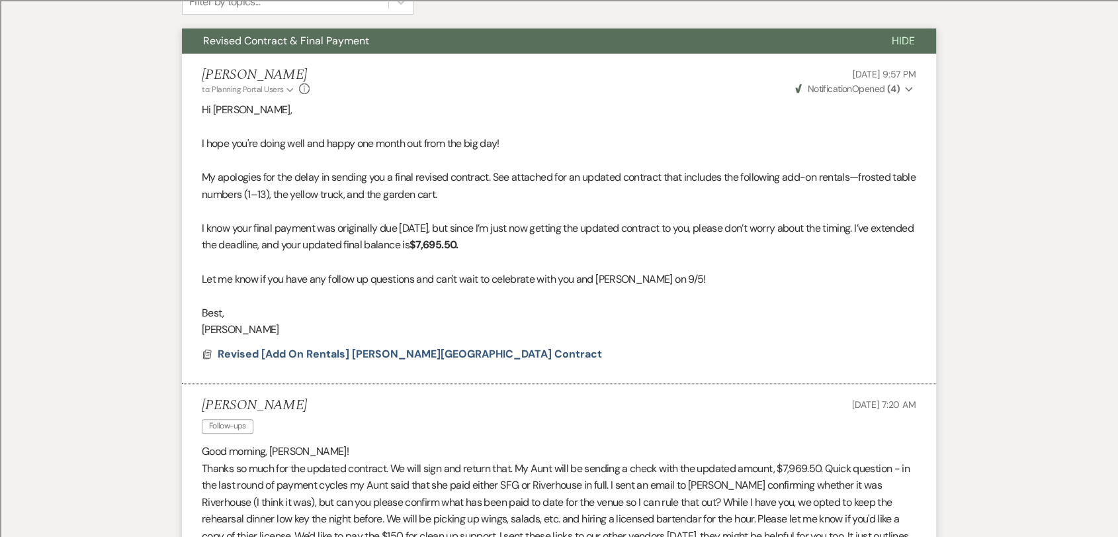
select select "8"
select select "2"
select select "8"
select select "2"
select select "8"
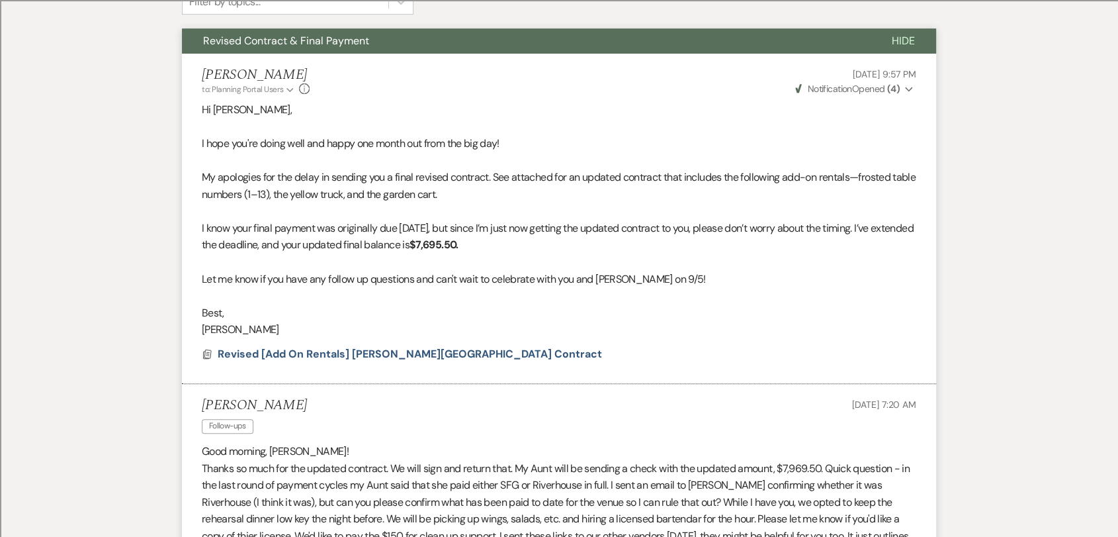
select select "2"
select select "8"
select select "2"
select select "8"
select select "2"
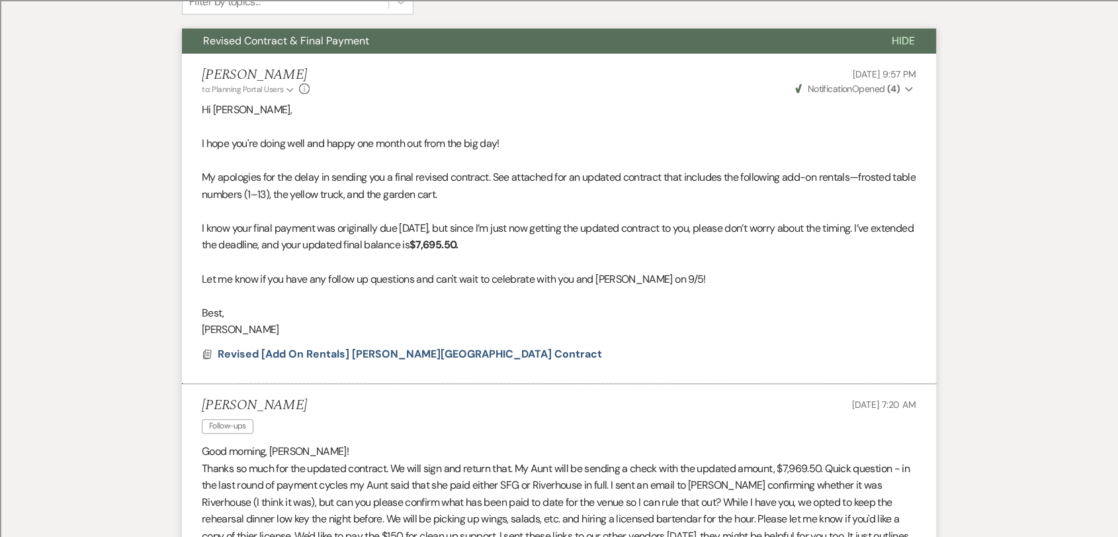
select select "8"
select select "2"
select select "8"
select select "2"
select select "8"
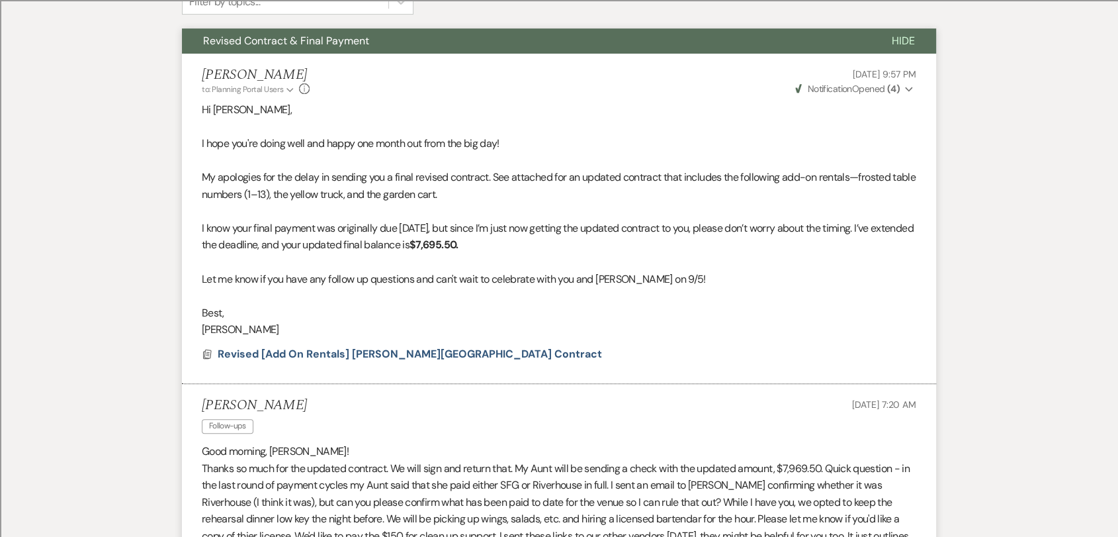
select select "2"
select select "8"
select select "2"
select select "8"
select select "2"
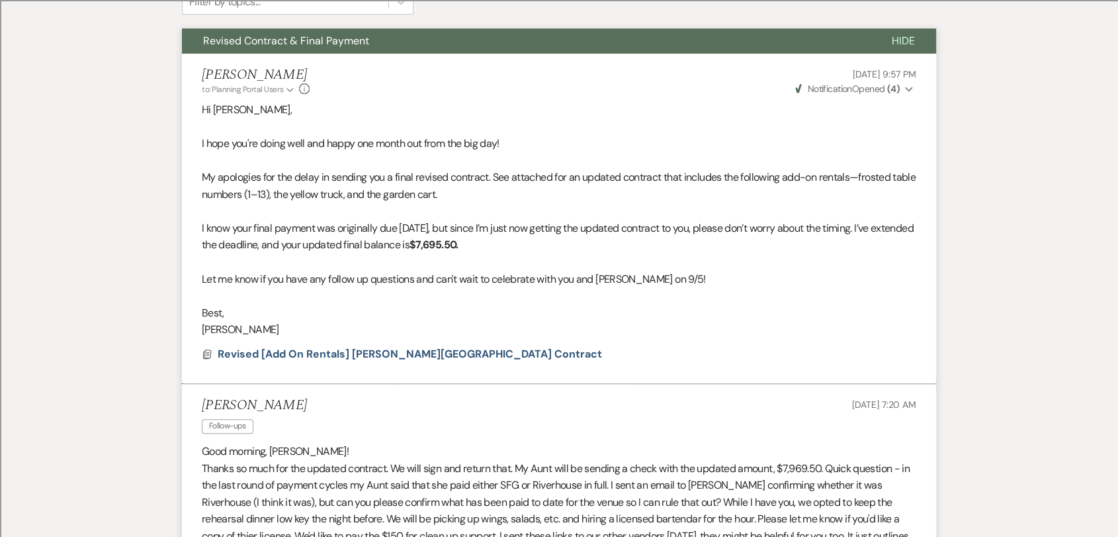
select select "8"
select select "2"
select select "8"
select select "2"
select select "8"
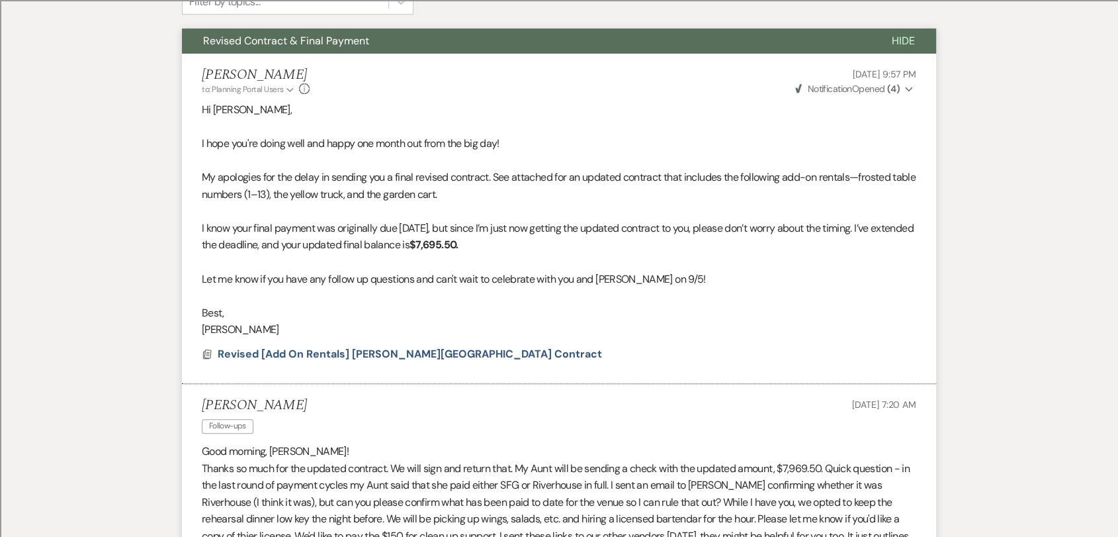
select select "2"
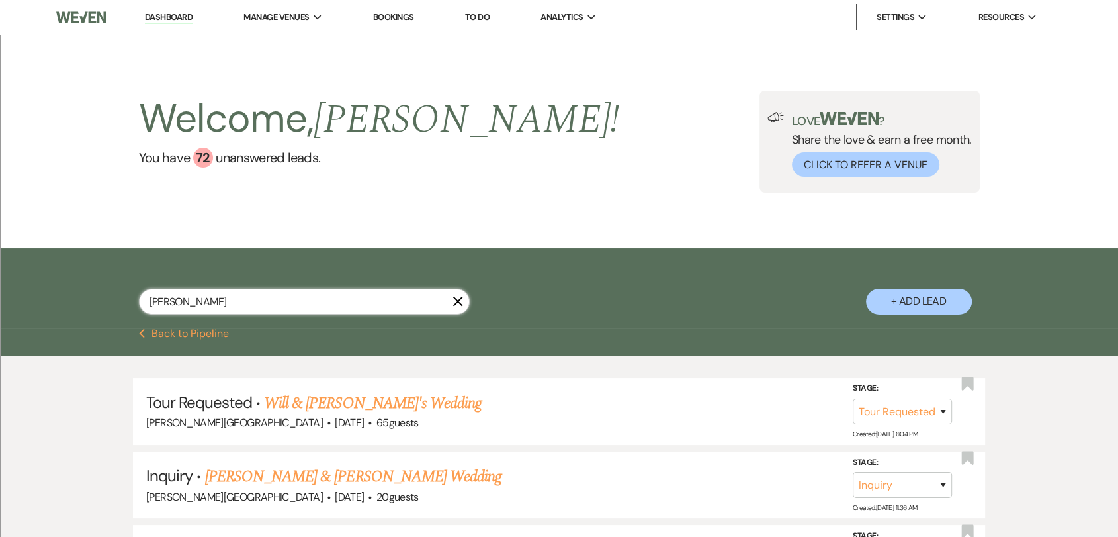
click at [264, 303] on input "[PERSON_NAME]" at bounding box center [304, 302] width 331 height 26
type input "[PERSON_NAME]"
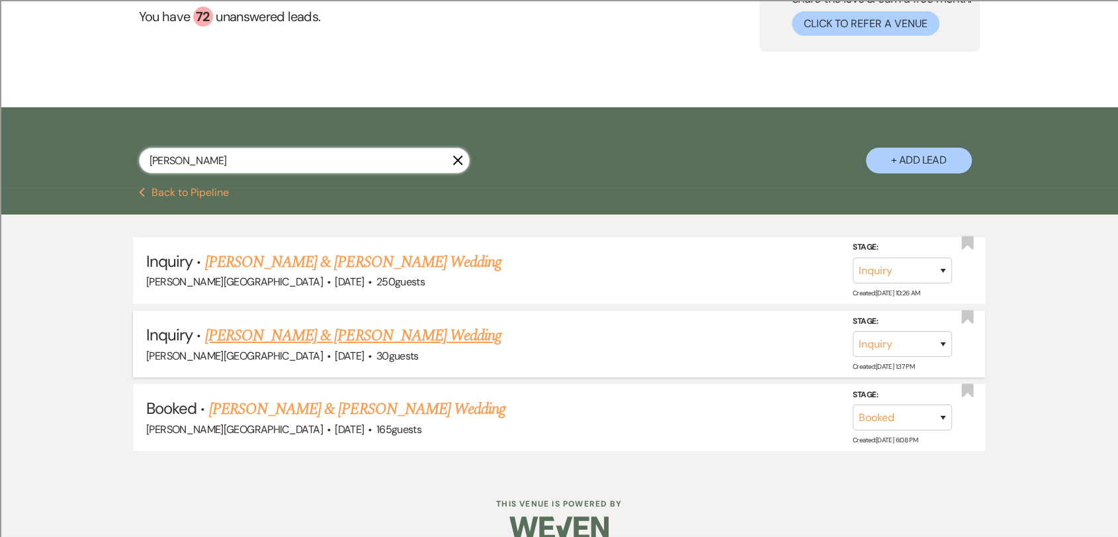
scroll to position [162, 0]
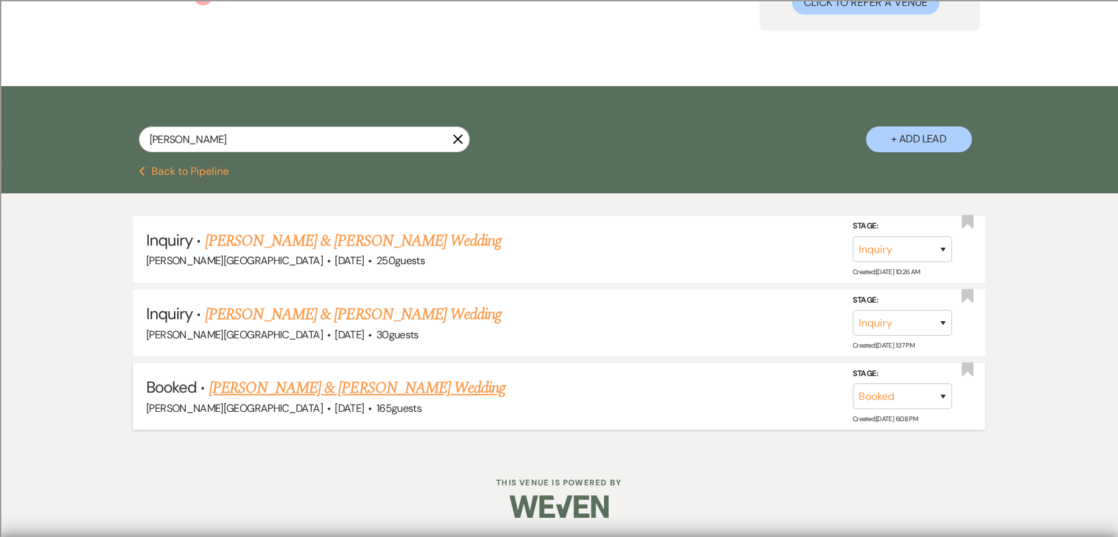
click at [387, 379] on link "[PERSON_NAME] & [PERSON_NAME] Wedding" at bounding box center [357, 388] width 296 height 24
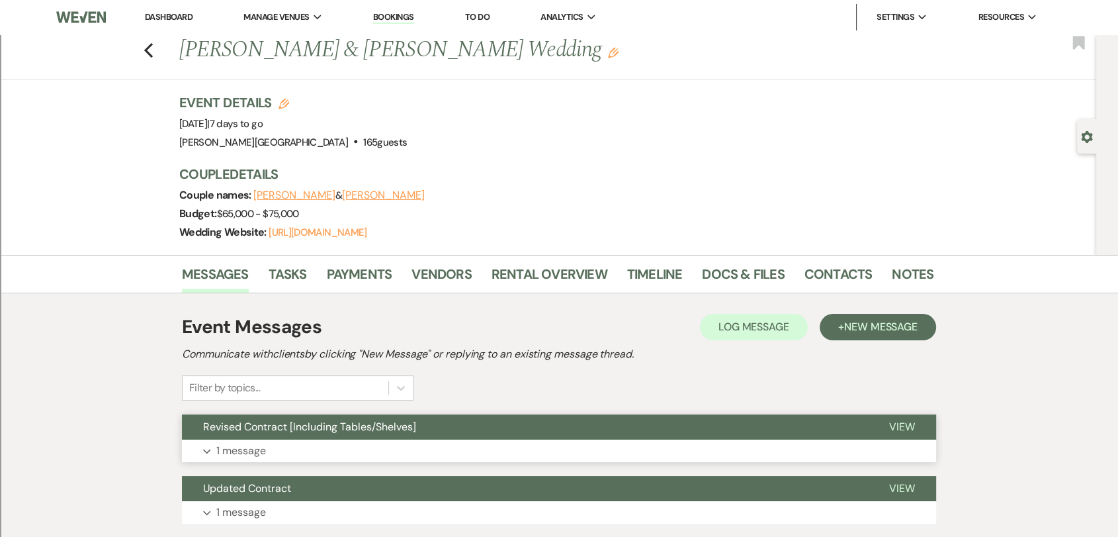
click at [449, 430] on button "Revised Contract [Including Tables/Shelves]" at bounding box center [525, 426] width 686 height 25
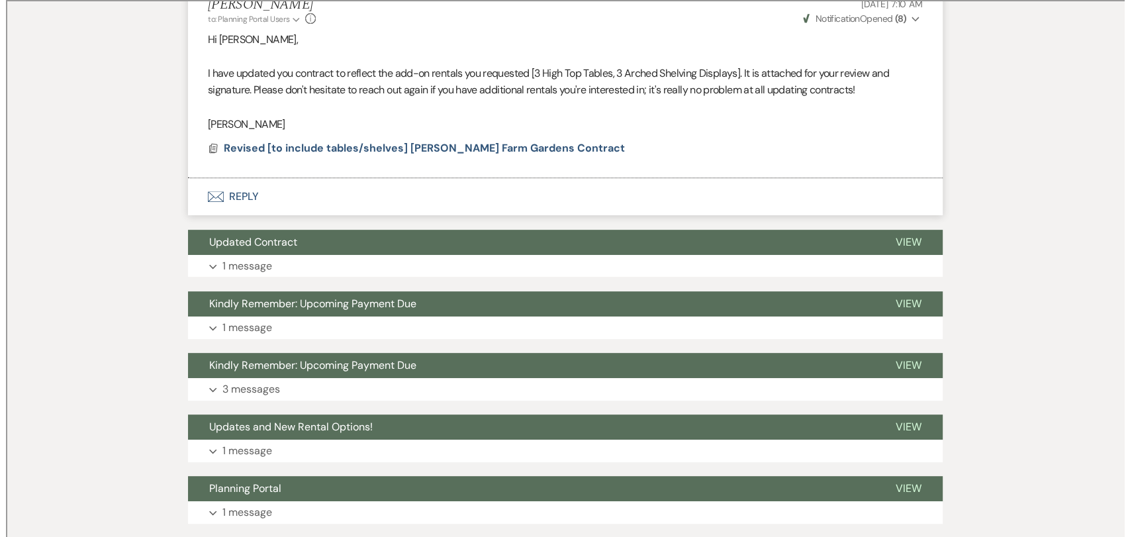
scroll to position [368, 0]
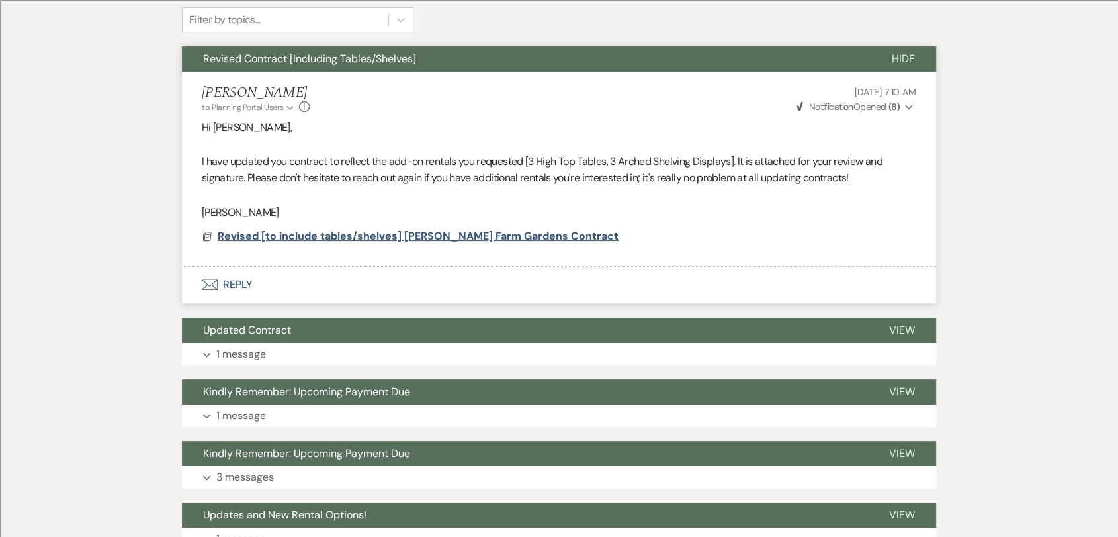
click at [271, 238] on span "Revised [to include tables/shelves] [PERSON_NAME] Farm Gardens Contract" at bounding box center [418, 236] width 401 height 14
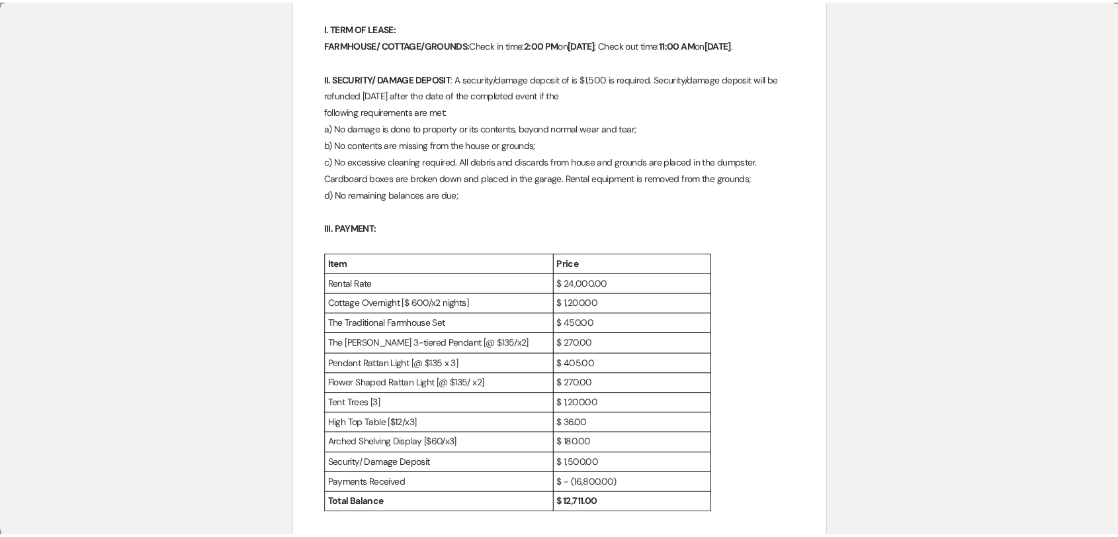
scroll to position [0, 0]
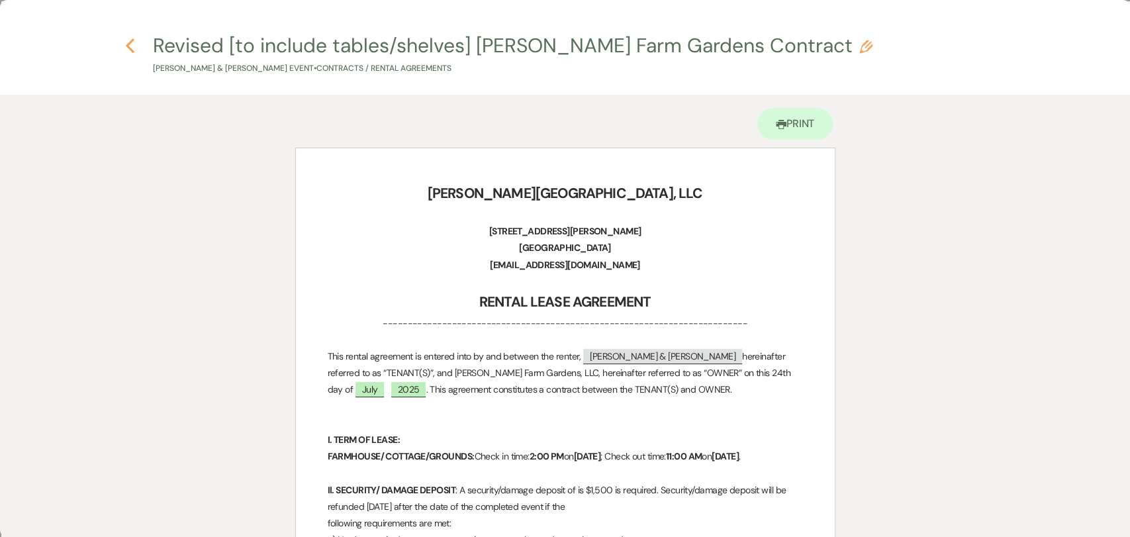
click at [127, 46] on use "button" at bounding box center [130, 45] width 9 height 15
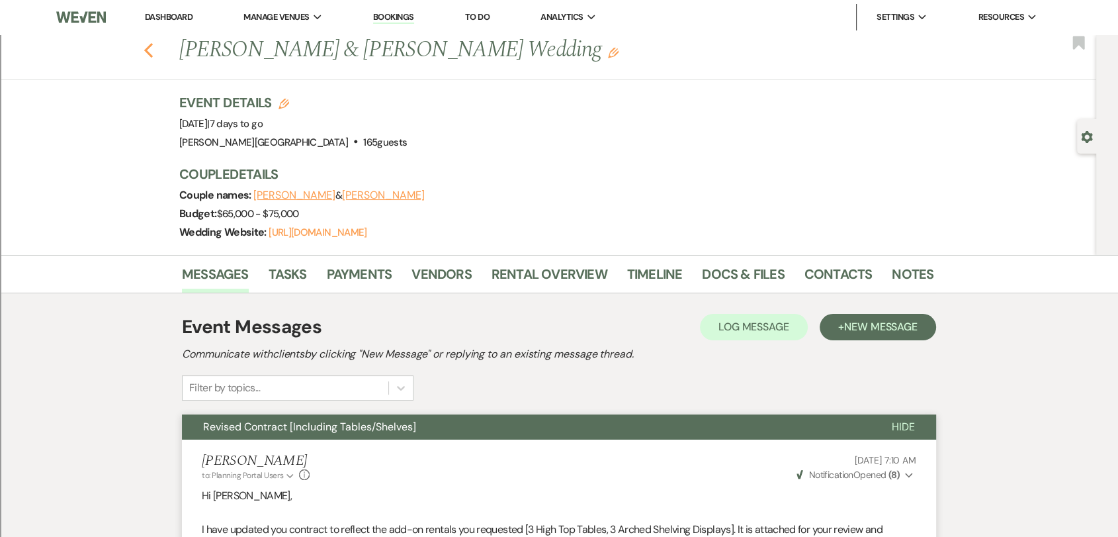
click at [154, 54] on icon "Previous" at bounding box center [149, 50] width 10 height 16
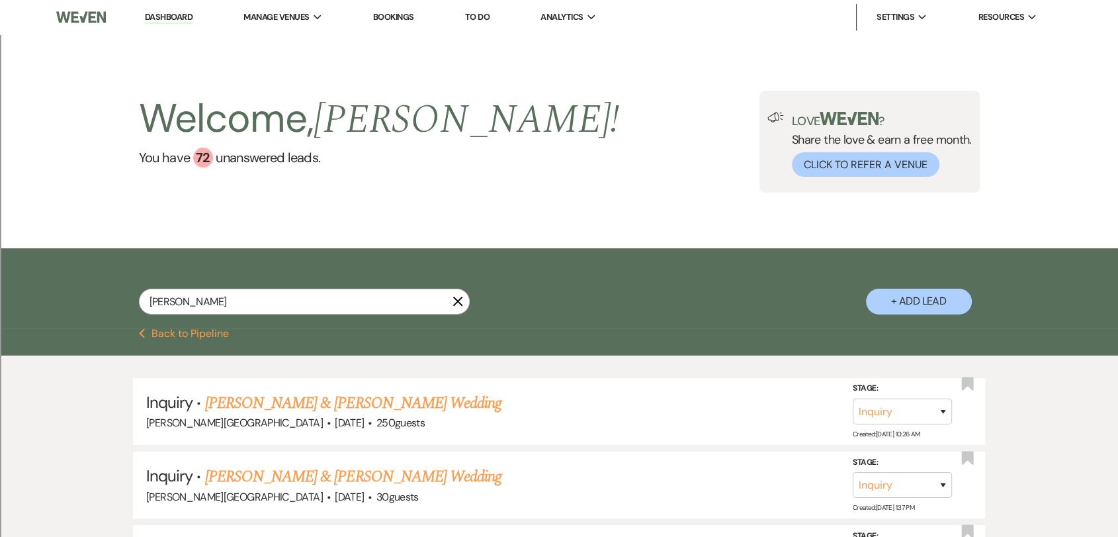
click at [171, 16] on link "Dashboard" at bounding box center [169, 17] width 48 height 13
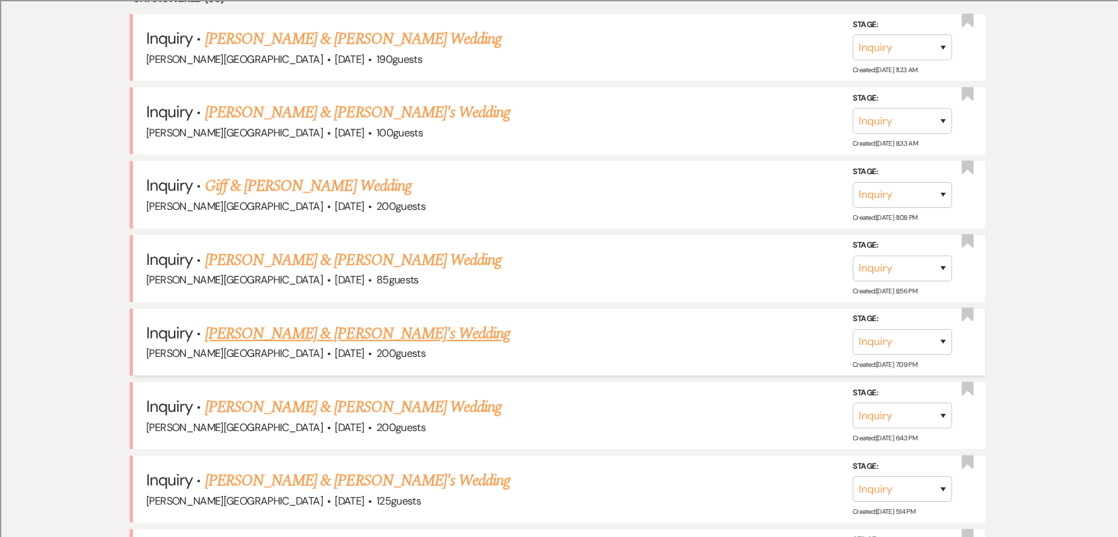
scroll to position [147, 0]
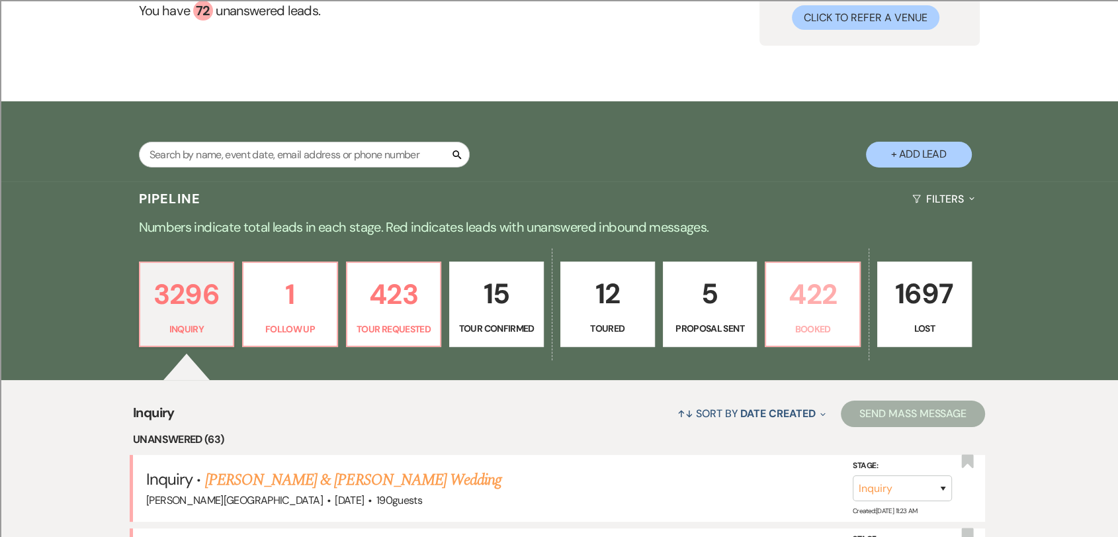
click at [783, 312] on p "422" at bounding box center [812, 294] width 77 height 44
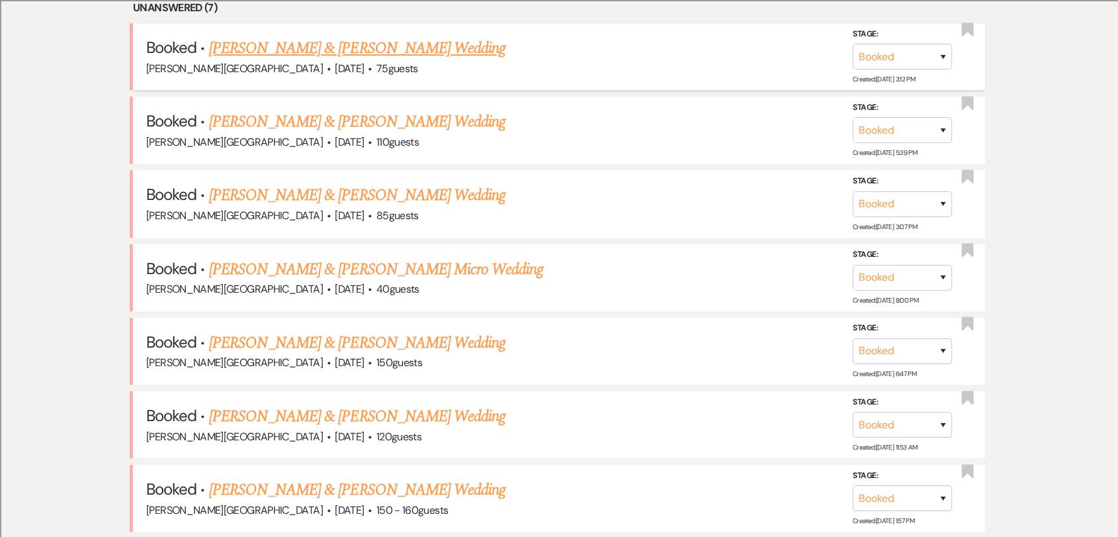
scroll to position [588, 0]
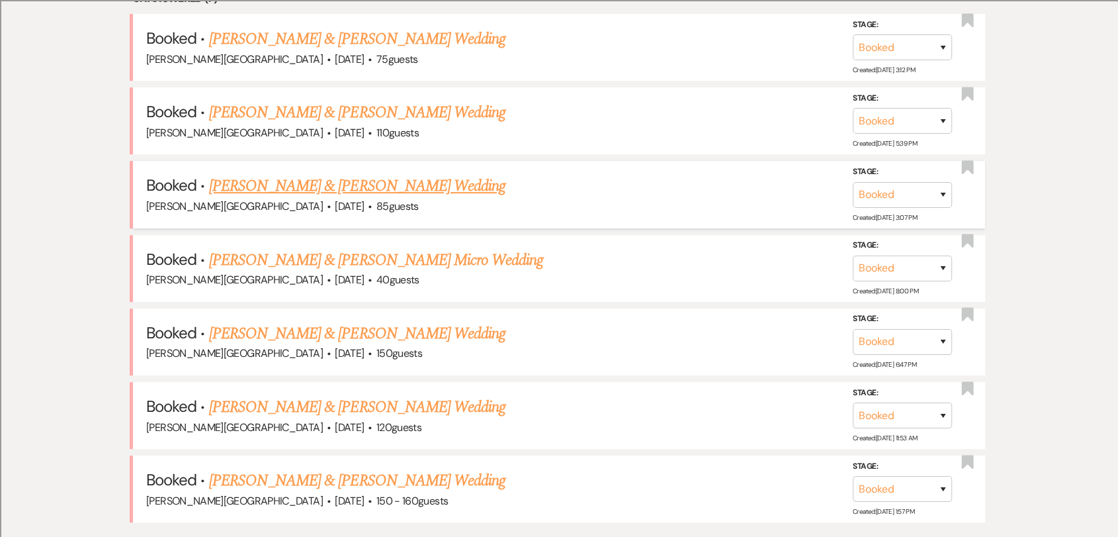
click at [450, 189] on link "[PERSON_NAME] & [PERSON_NAME] Wedding" at bounding box center [357, 186] width 296 height 24
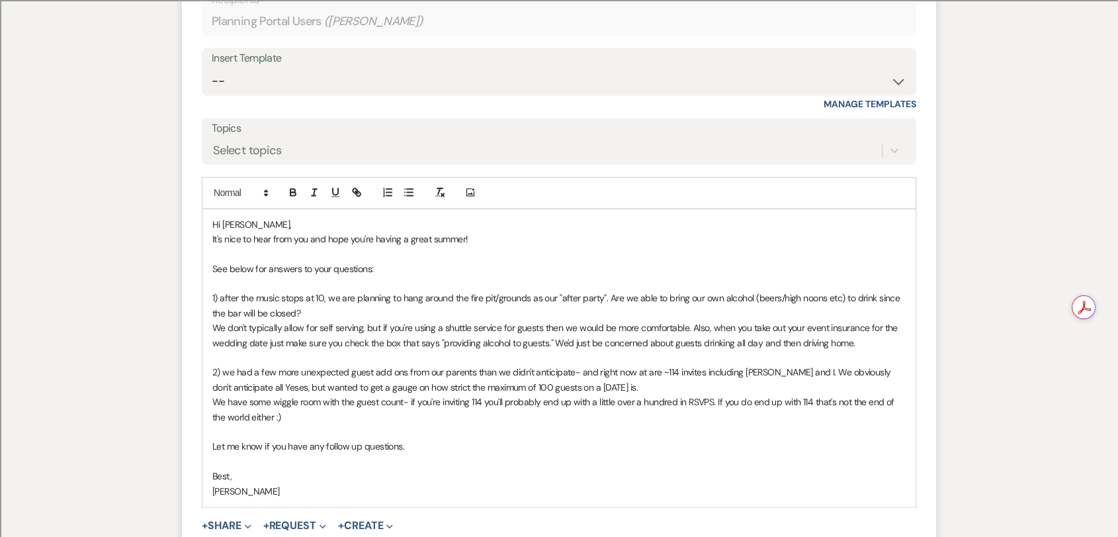
scroll to position [1529, 0]
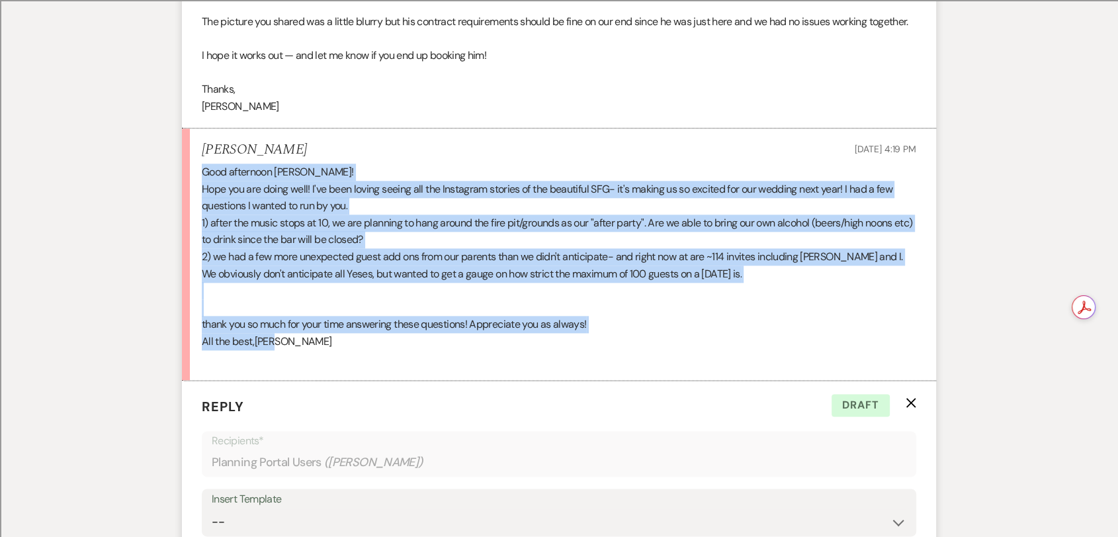
drag, startPoint x: 281, startPoint y: 345, endPoint x: 175, endPoint y: 176, distance: 199.4
click at [175, 176] on div "Messages Tasks Payments Vendors Rental Overview Timeline Docs & Files Contacts …" at bounding box center [559, 54] width 1118 height 2693
copy div "Good afternoon [PERSON_NAME]! Hope you are doing well! I've been loving seeing …"
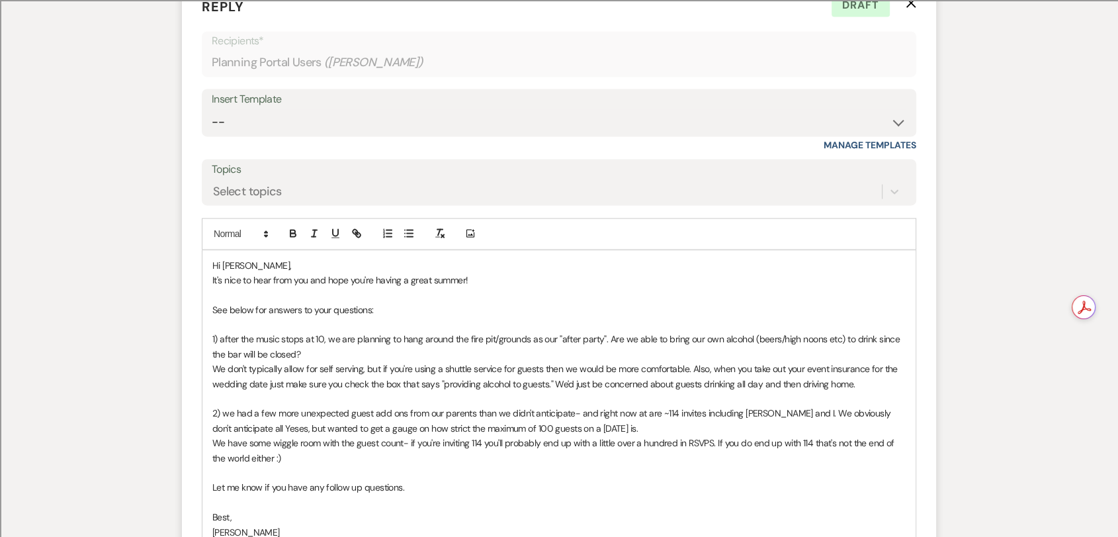
scroll to position [2117, 0]
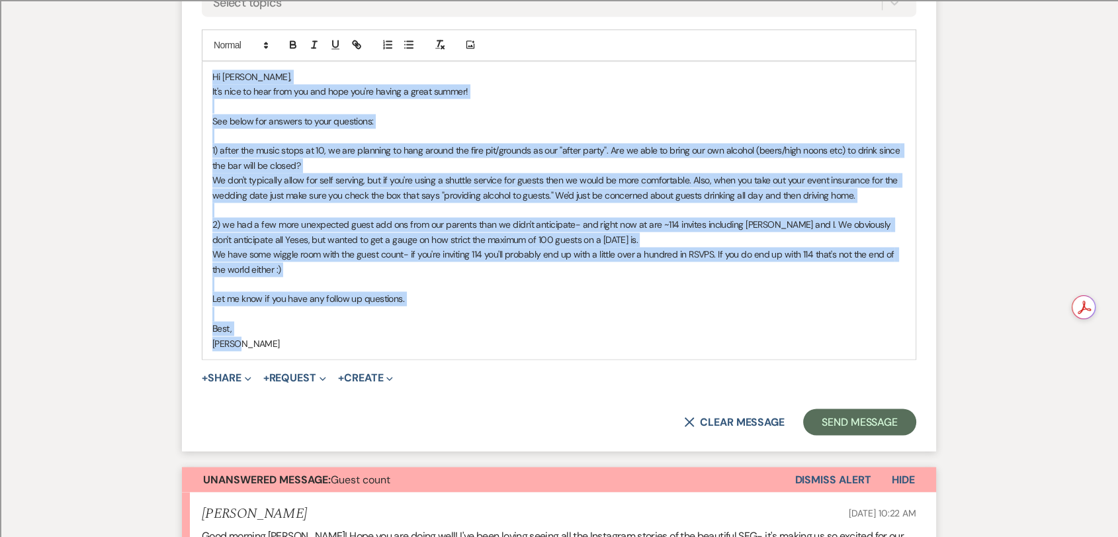
drag, startPoint x: 290, startPoint y: 345, endPoint x: 199, endPoint y: 81, distance: 279.8
click at [199, 81] on form "Reply X Draft Recipients* Planning Portal Users ( [PERSON_NAME] ) Insert Templa…" at bounding box center [559, 121] width 754 height 658
copy div "Hi [PERSON_NAME], It's nice to hear from you and hope you're having a great sum…"
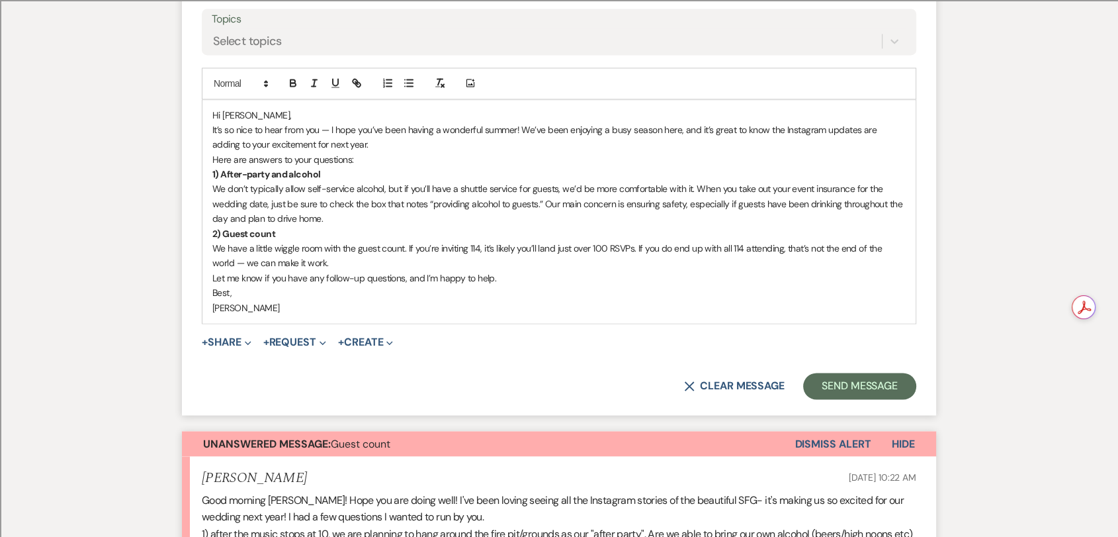
scroll to position [2034, 0]
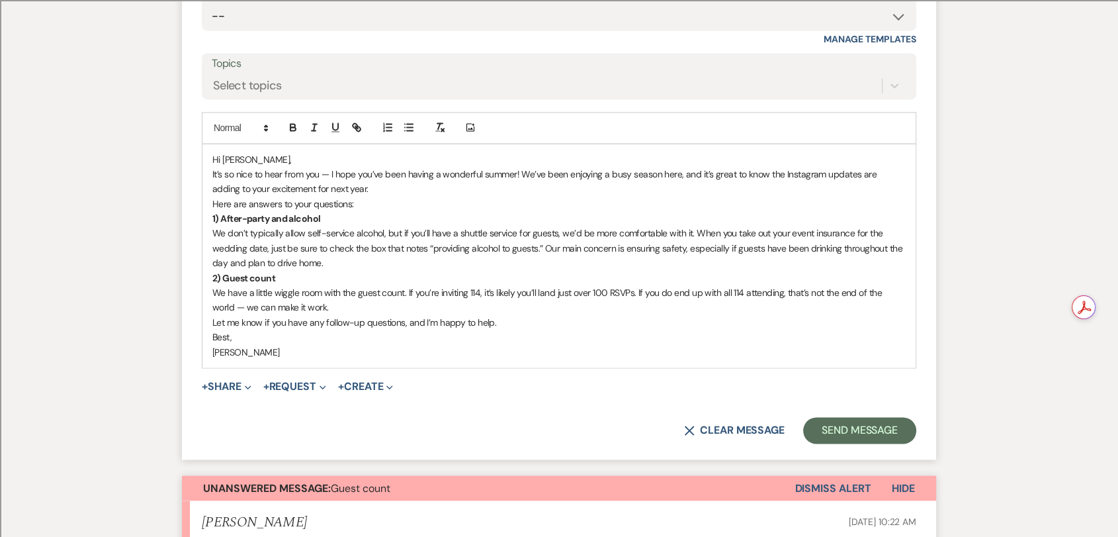
click at [349, 193] on p "It’s so nice to hear from you — I hope you’ve been having a wonderful summer! W…" at bounding box center [559, 182] width 694 height 30
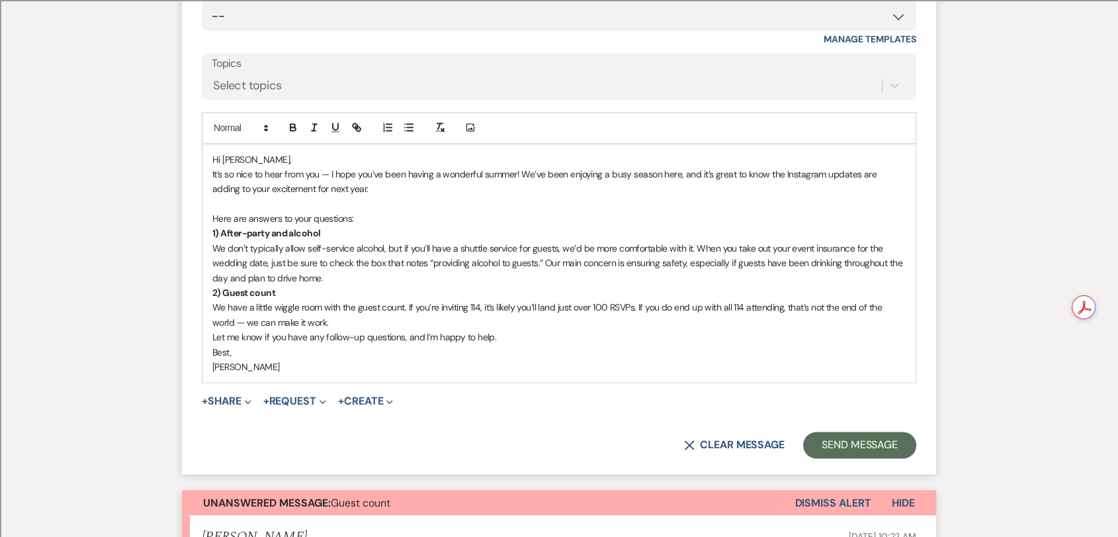
click at [360, 322] on p "We have a little wiggle room with the guest count. If you’re inviting 114, it’s…" at bounding box center [559, 315] width 694 height 30
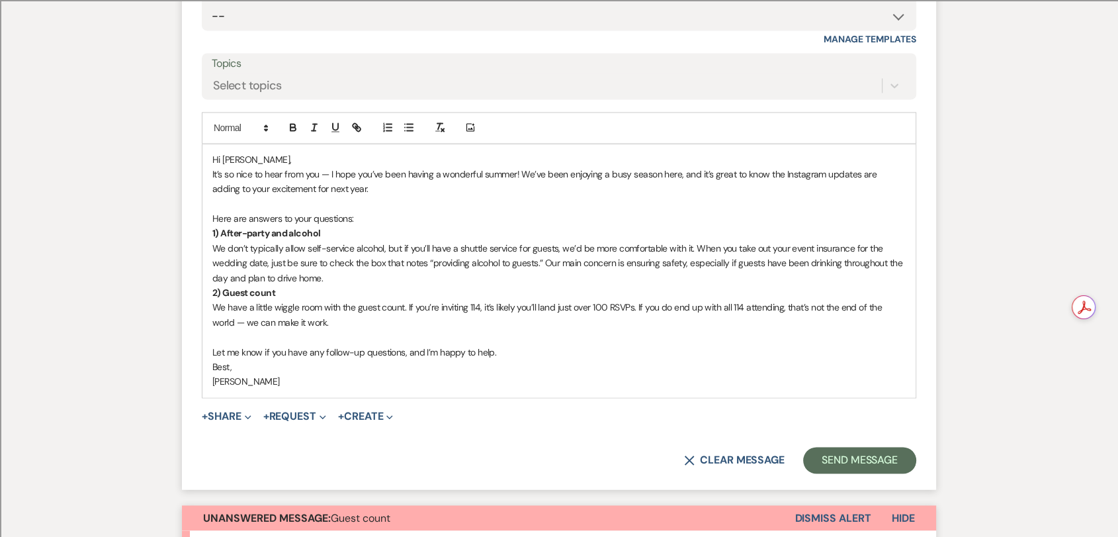
click at [214, 249] on p "We don’t typically allow self-service alcohol, but if you’ll have a shuttle ser…" at bounding box center [559, 263] width 694 height 44
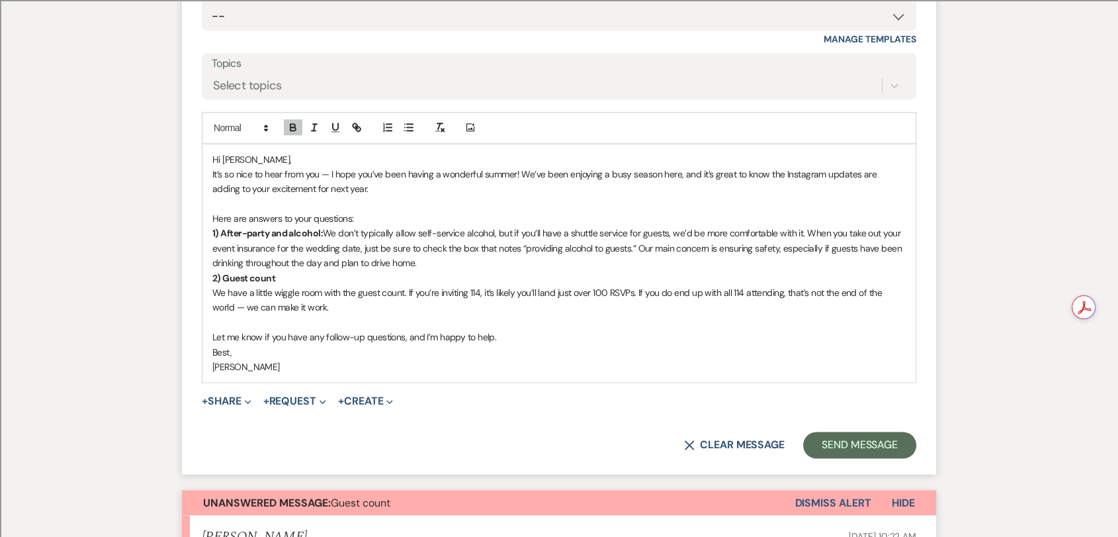
click at [216, 288] on p "We have a little wiggle room with the guest count. If you’re inviting 114, it’s…" at bounding box center [559, 300] width 694 height 30
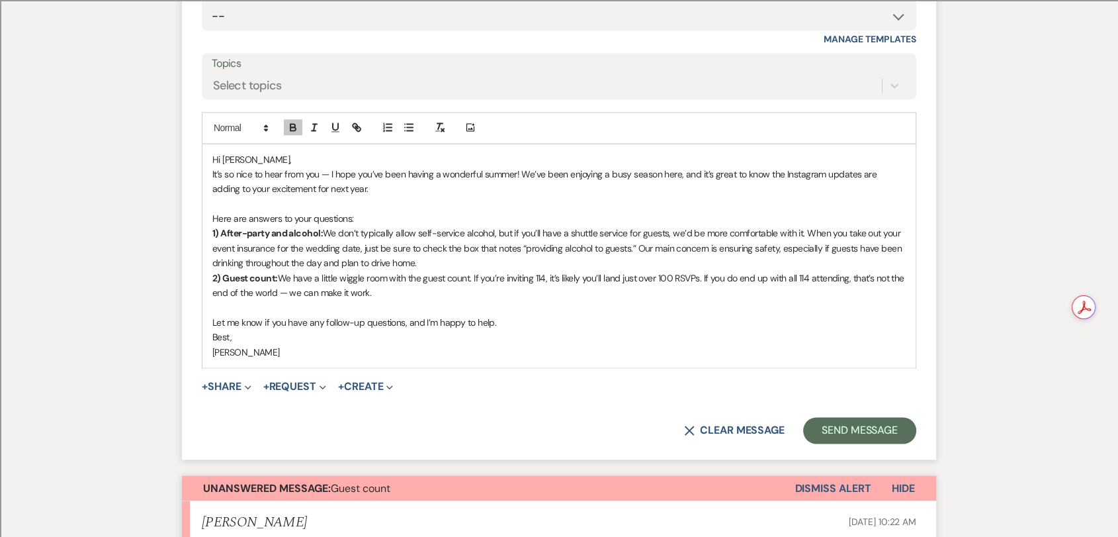
click at [545, 263] on p "1) After-party and alcohol: We don’t typically allow self-service alcohol, but …" at bounding box center [559, 248] width 694 height 44
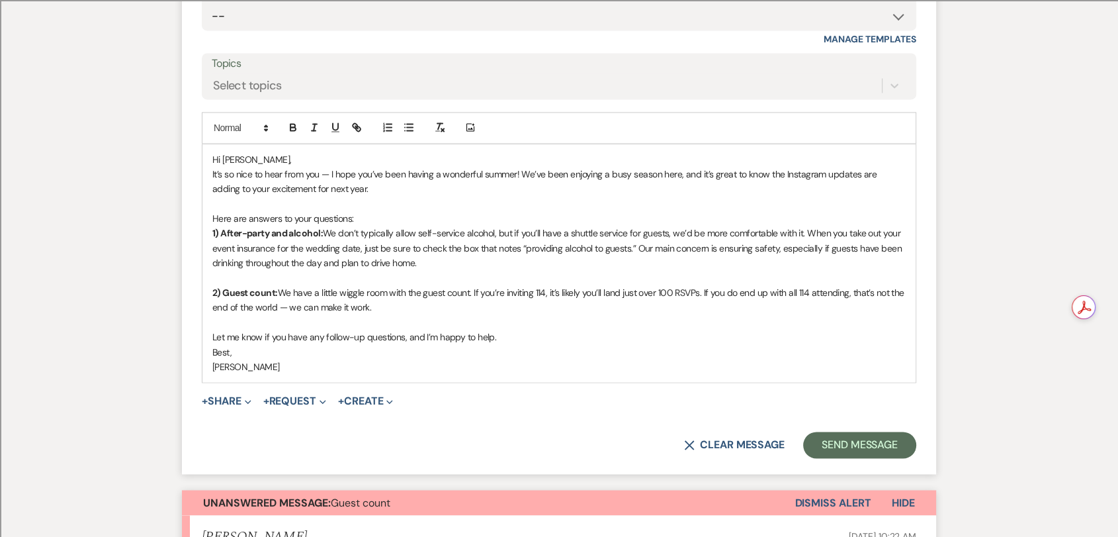
click at [214, 366] on p "[PERSON_NAME]" at bounding box center [559, 366] width 694 height 15
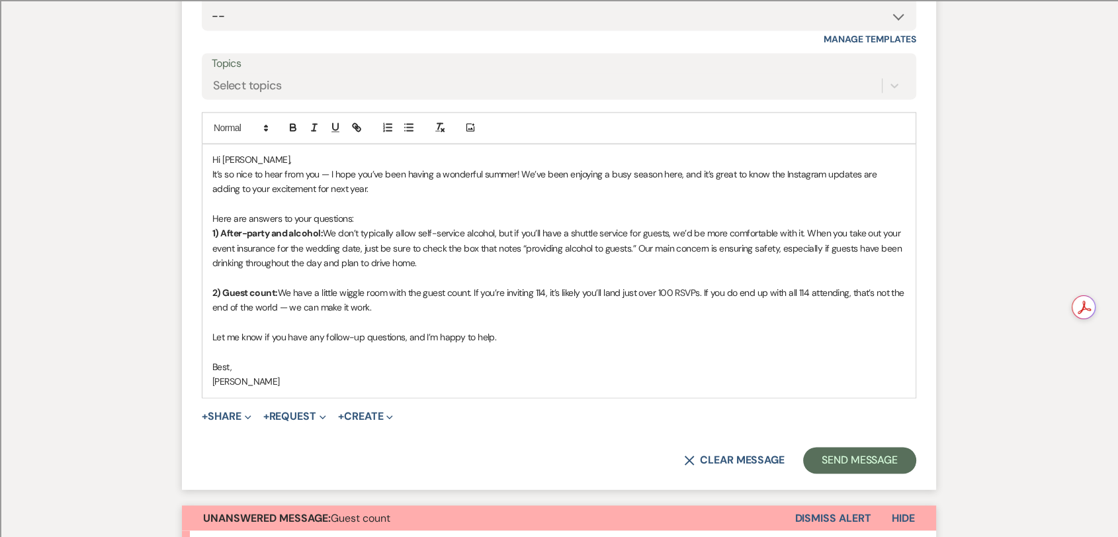
click at [289, 162] on p "Hi [PERSON_NAME]," at bounding box center [559, 159] width 694 height 15
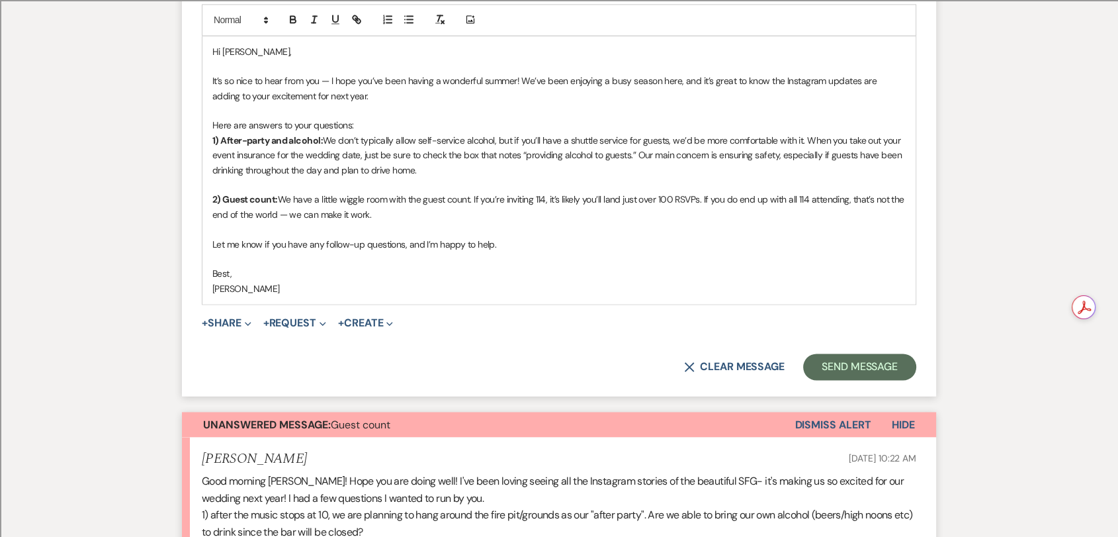
scroll to position [2181, 0]
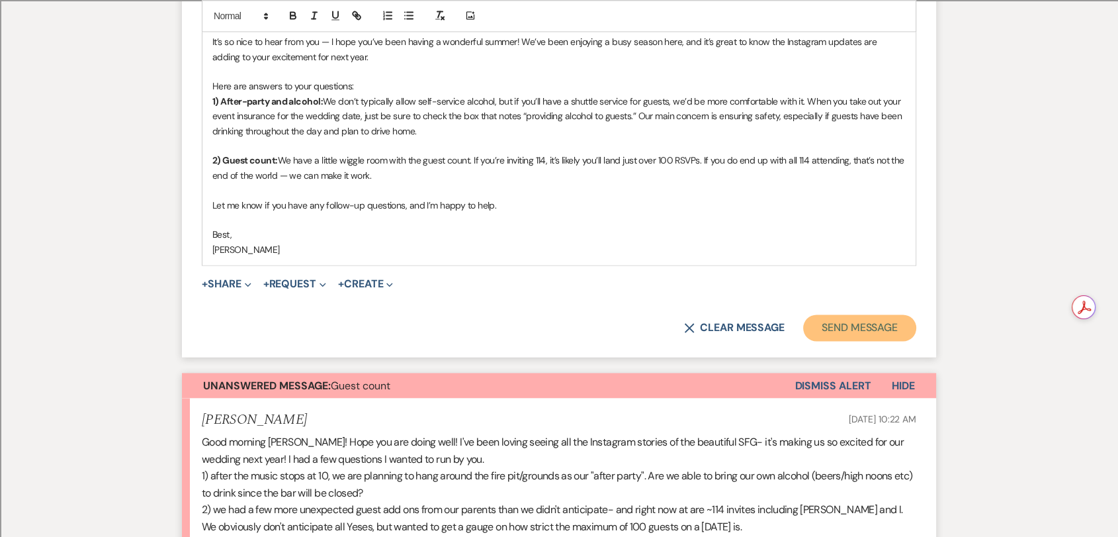
click at [836, 331] on button "Send Message" at bounding box center [859, 327] width 113 height 26
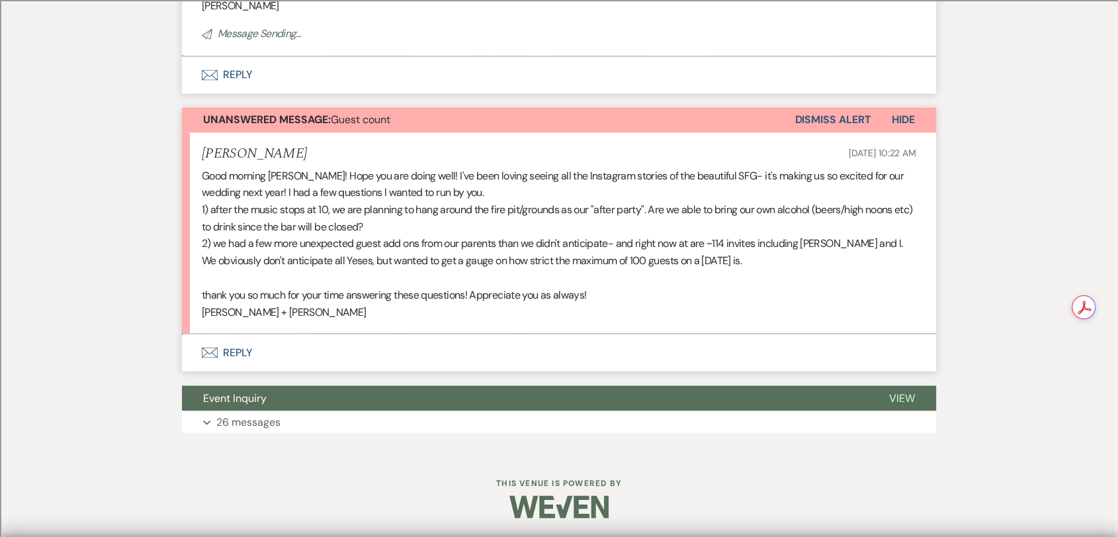
click at [836, 112] on button "Dismiss Alert" at bounding box center [833, 119] width 76 height 25
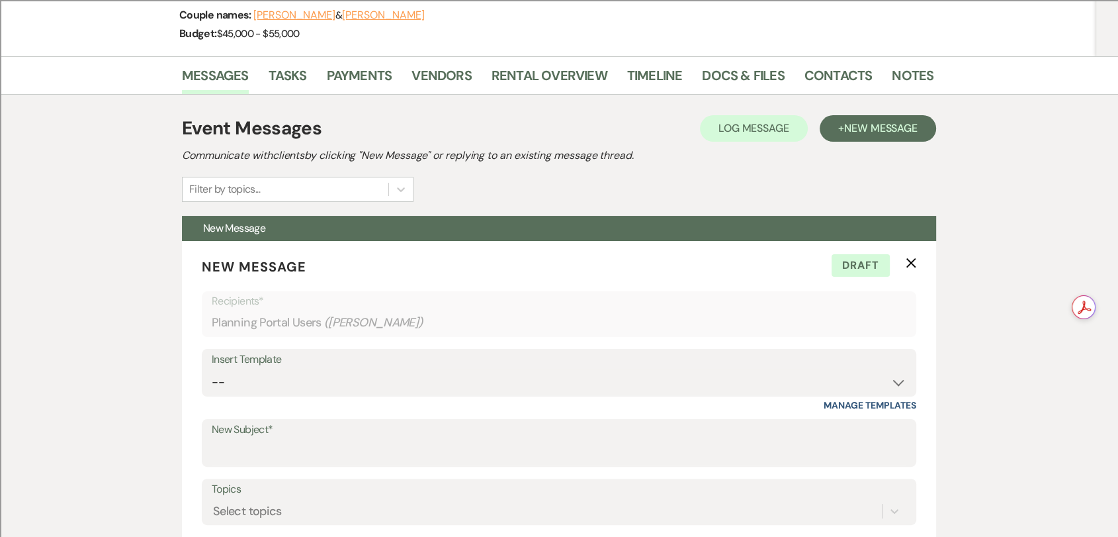
scroll to position [0, 0]
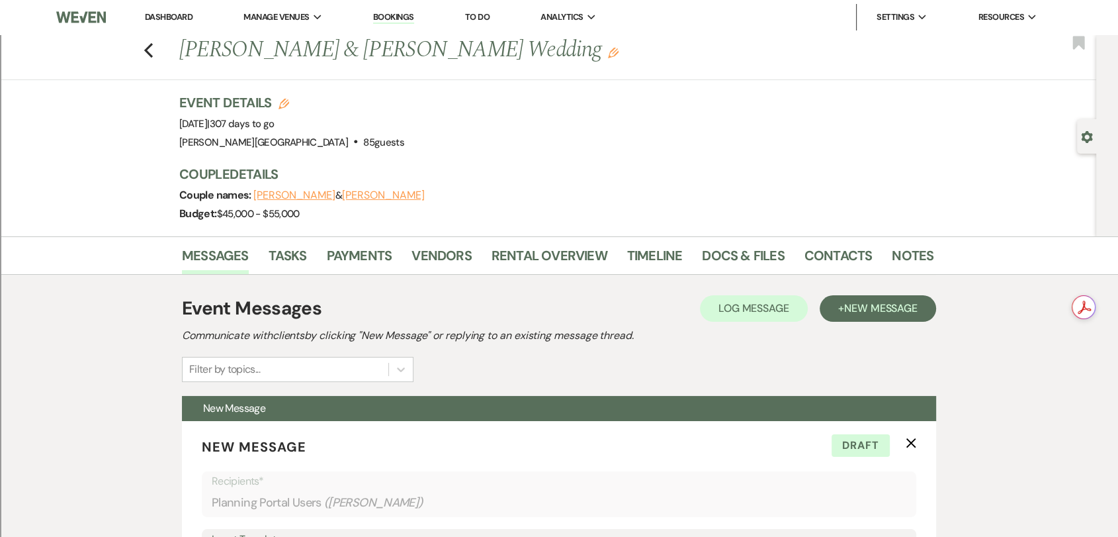
click at [161, 55] on div "Previous [PERSON_NAME] & [PERSON_NAME] Wedding Edit Bookmark" at bounding box center [544, 57] width 1103 height 46
click at [153, 54] on use "button" at bounding box center [148, 50] width 9 height 15
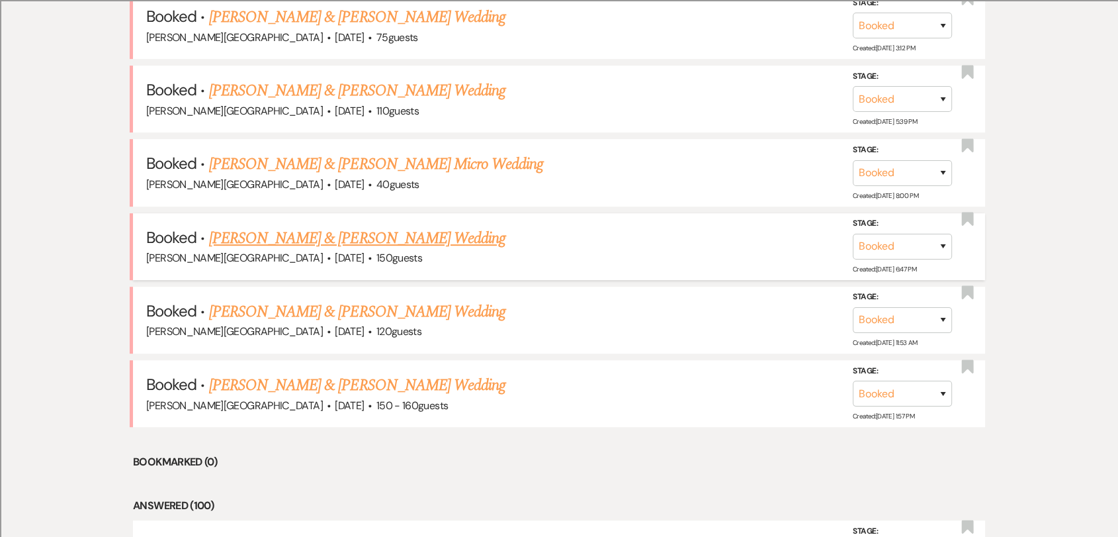
scroll to position [662, 0]
